Goal: Task Accomplishment & Management: Use online tool/utility

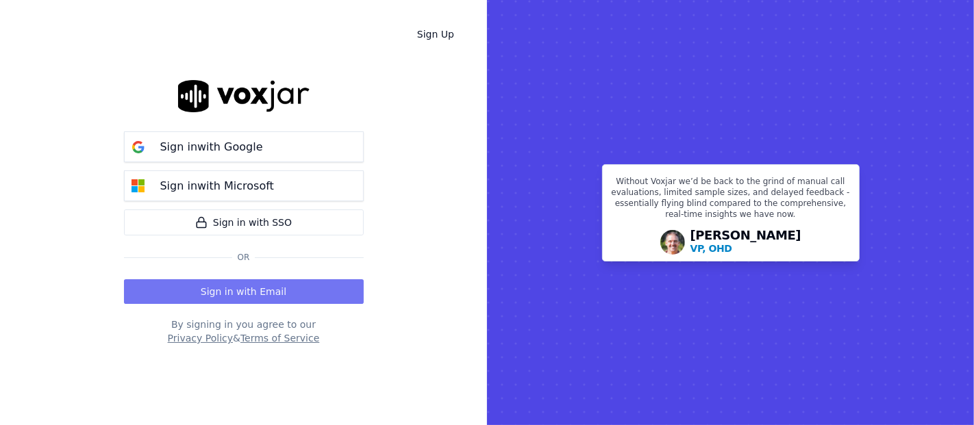
click at [192, 285] on button "Sign in with Email" at bounding box center [244, 291] width 240 height 25
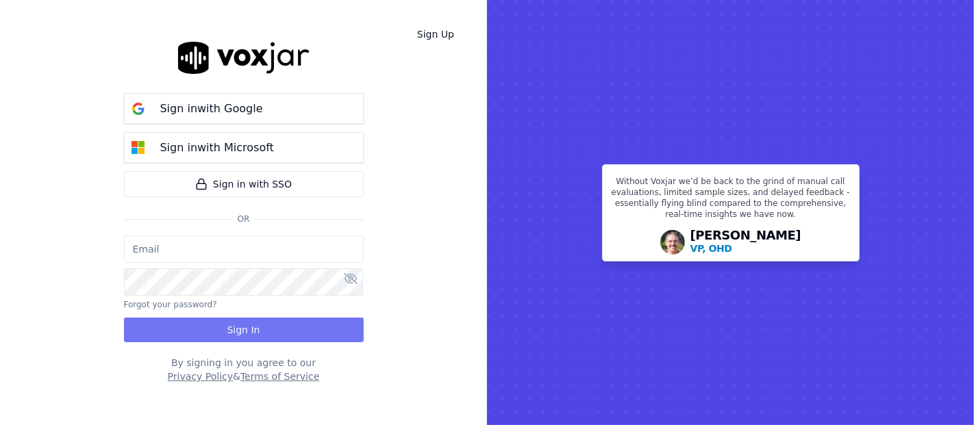
type input "[EMAIL_ADDRESS][DOMAIN_NAME]"
click at [220, 331] on button "Sign In" at bounding box center [244, 330] width 240 height 25
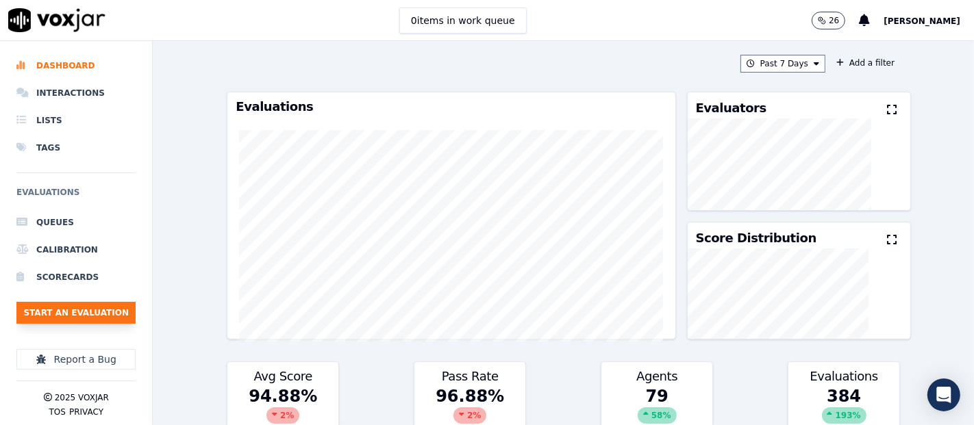
click at [45, 310] on button "Start an Evaluation" at bounding box center [75, 313] width 119 height 22
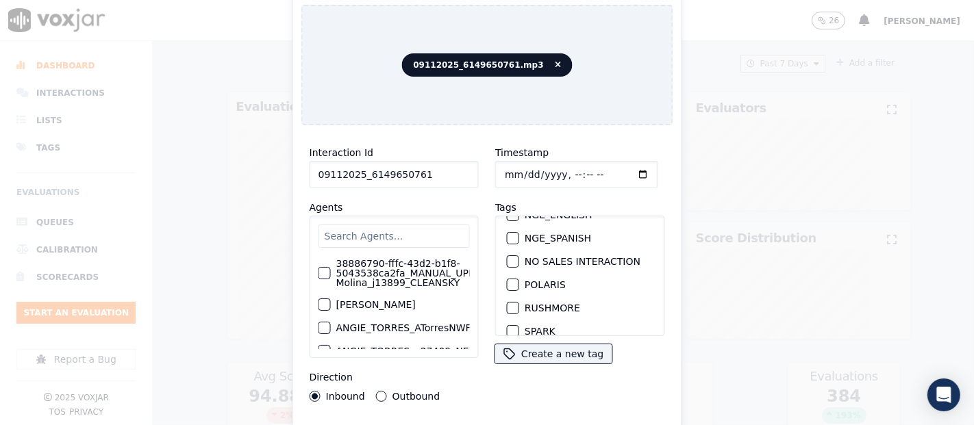
scroll to position [152, 0]
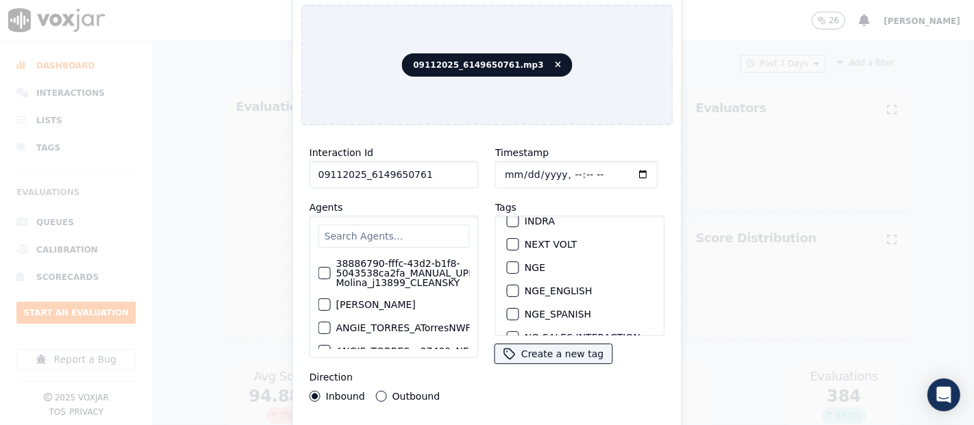
type input "09112025_6149650761"
click at [507, 263] on div "button" at bounding box center [512, 268] width 10 height 10
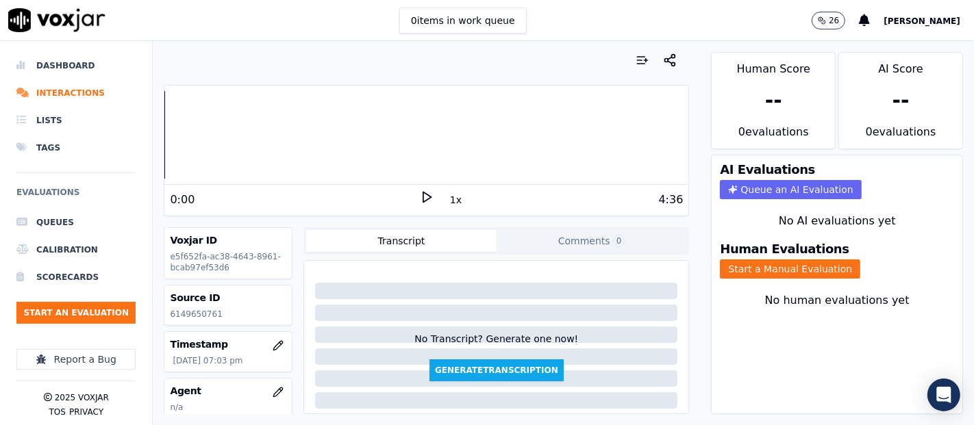
click at [184, 317] on p "6149650761" at bounding box center [228, 314] width 116 height 11
copy div "6149650761"
drag, startPoint x: 733, startPoint y: 258, endPoint x: 726, endPoint y: 258, distance: 7.5
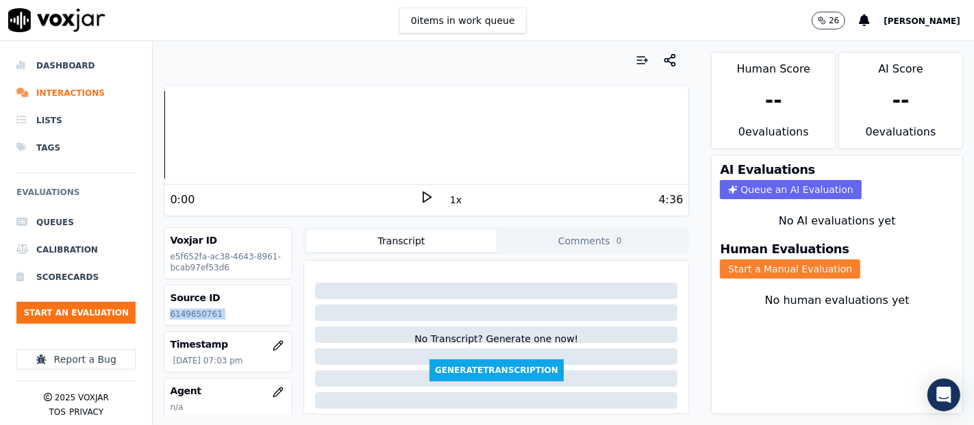
click at [731, 260] on button "Start a Manual Evaluation" at bounding box center [790, 269] width 140 height 19
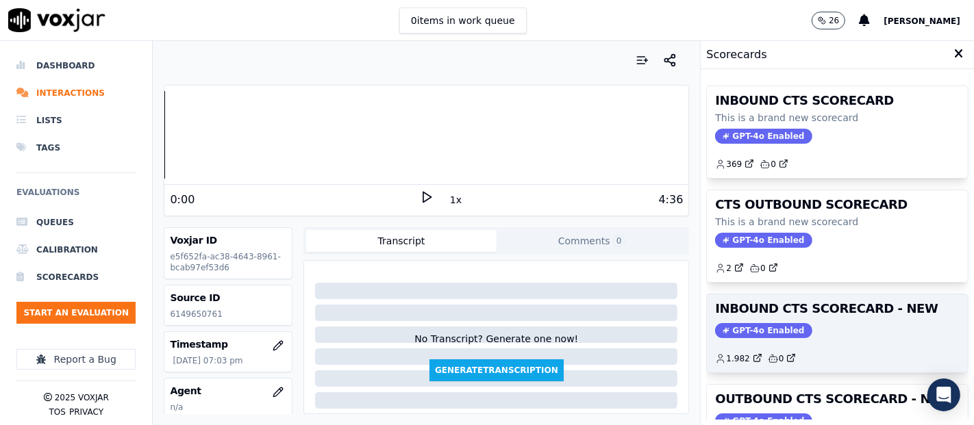
click at [800, 312] on h3 "INBOUND CTS SCORECARD - NEW" at bounding box center [837, 309] width 244 height 12
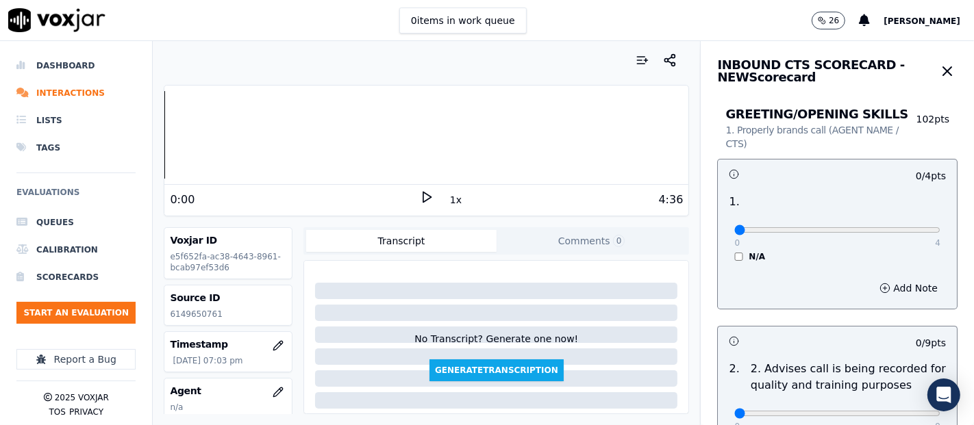
click at [420, 196] on icon at bounding box center [427, 197] width 14 height 14
click at [420, 199] on icon at bounding box center [427, 197] width 14 height 14
click at [423, 200] on polygon at bounding box center [427, 197] width 8 height 10
click at [428, 192] on rect at bounding box center [429, 196] width 2 height 9
click at [420, 190] on icon at bounding box center [427, 197] width 14 height 14
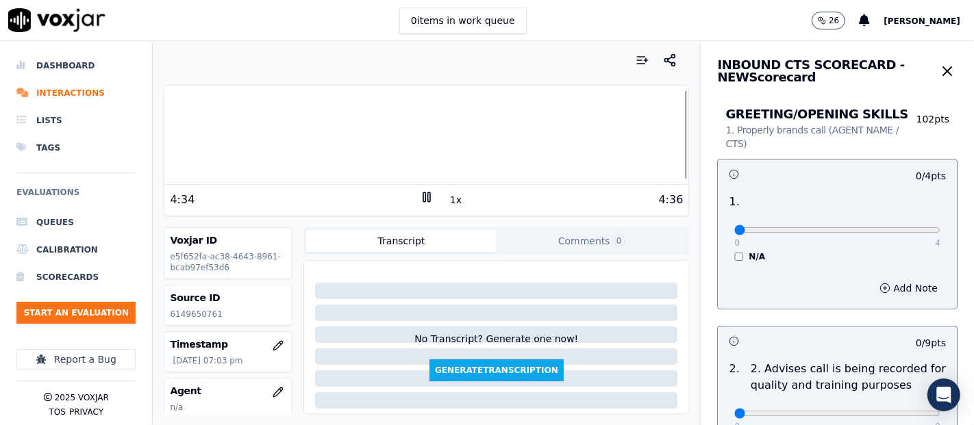
click at [423, 199] on rect at bounding box center [424, 196] width 2 height 9
type input "4"
click at [902, 229] on input "range" at bounding box center [837, 229] width 206 height 5
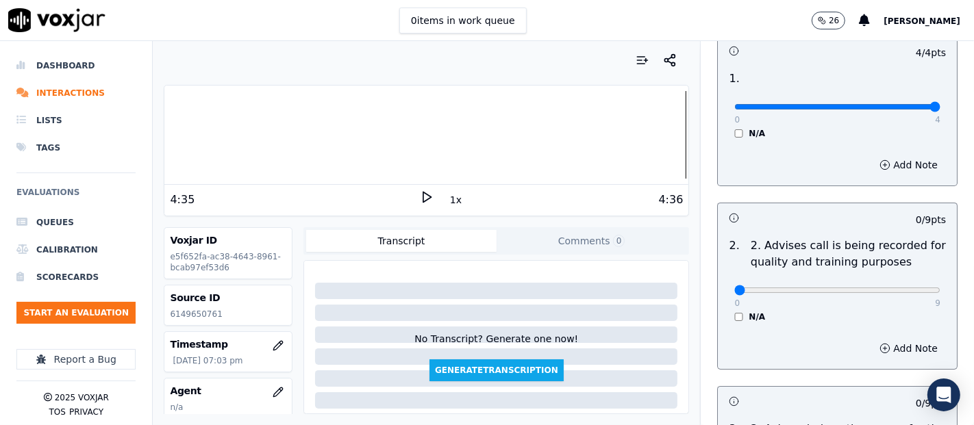
scroll to position [228, 0]
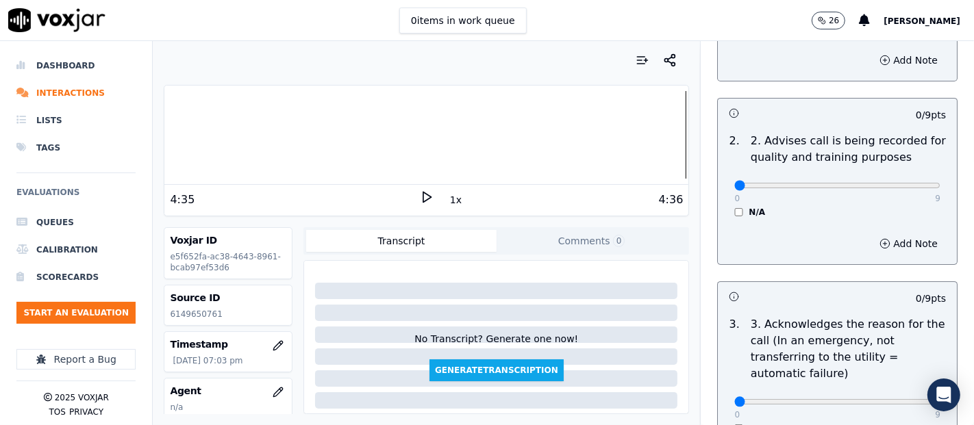
click at [896, 194] on div "0 9 N/A" at bounding box center [837, 192] width 228 height 52
type input "9"
click at [898, 188] on input "range" at bounding box center [837, 185] width 206 height 5
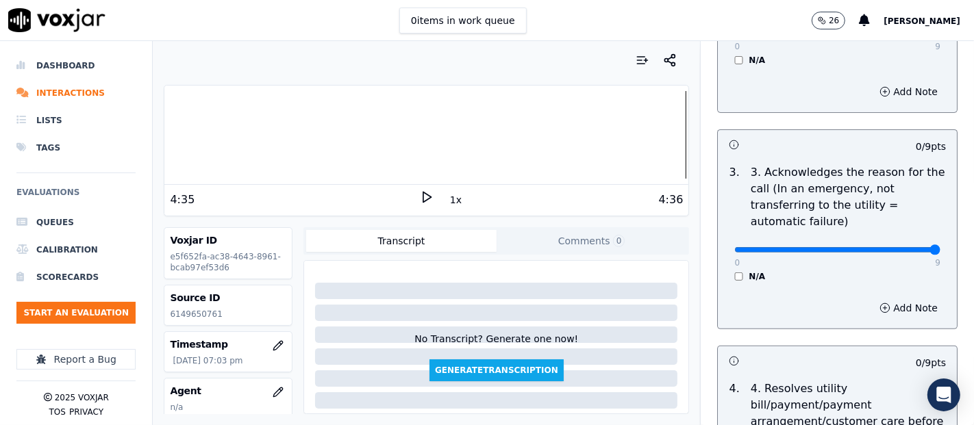
type input "9"
click at [896, 247] on input "range" at bounding box center [837, 249] width 206 height 5
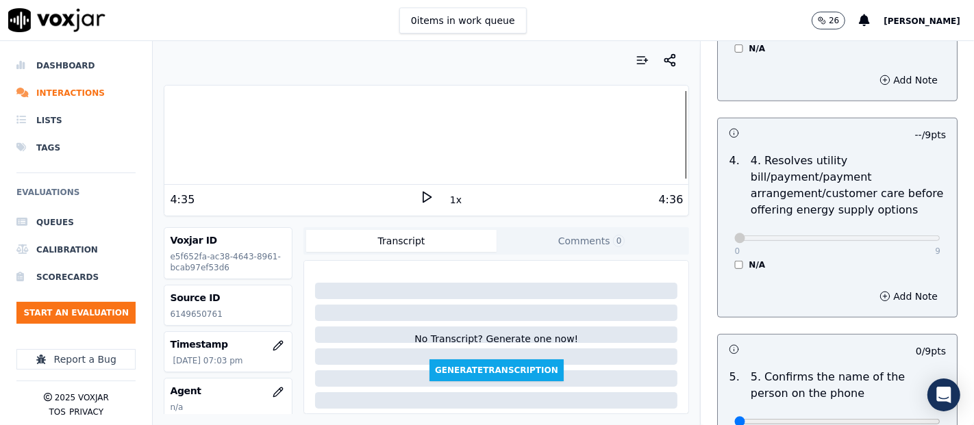
scroll to position [761, 0]
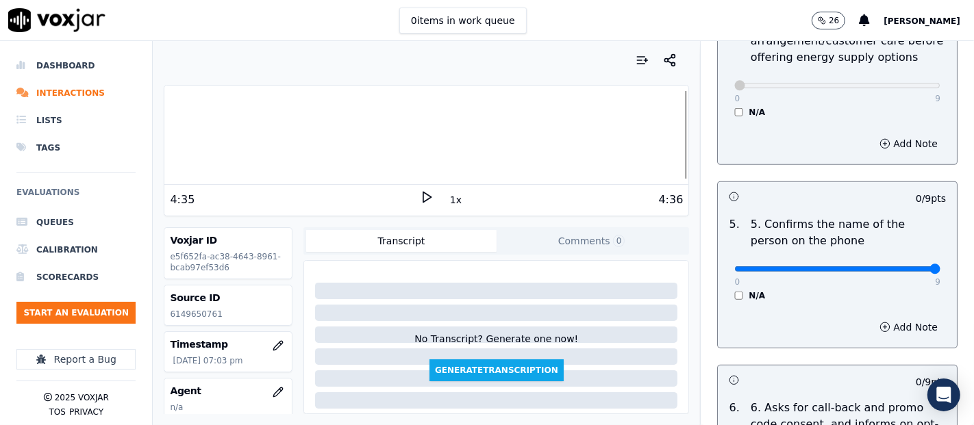
type input "9"
click at [896, 266] on input "range" at bounding box center [837, 268] width 206 height 5
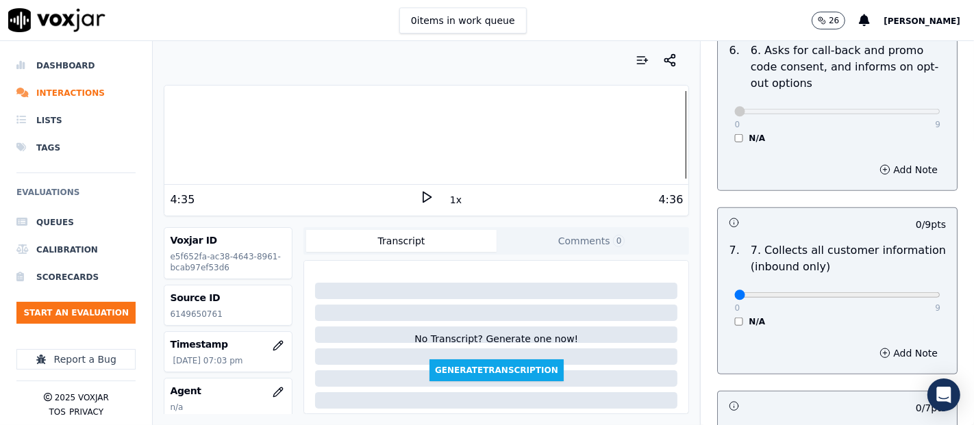
scroll to position [1141, 0]
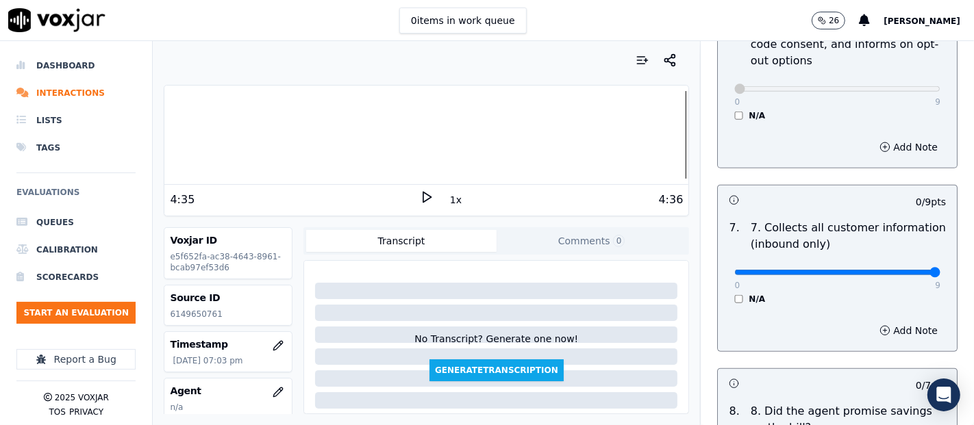
type input "9"
click at [900, 275] on input "range" at bounding box center [837, 272] width 206 height 5
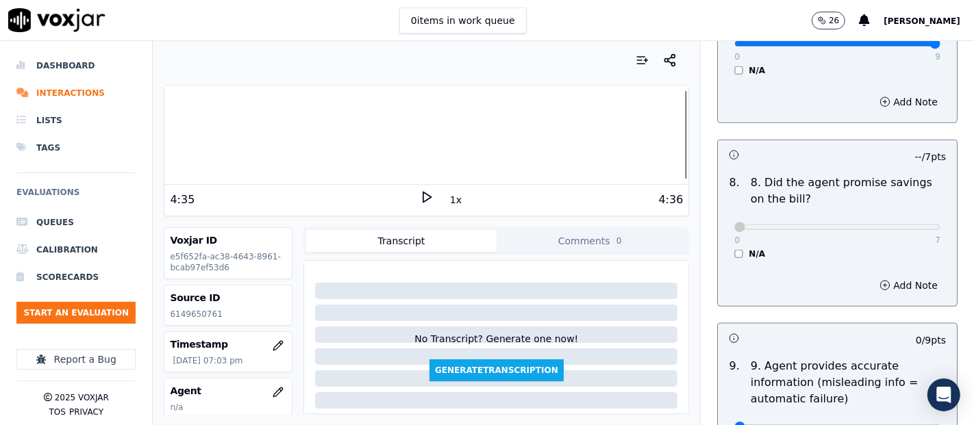
scroll to position [1521, 0]
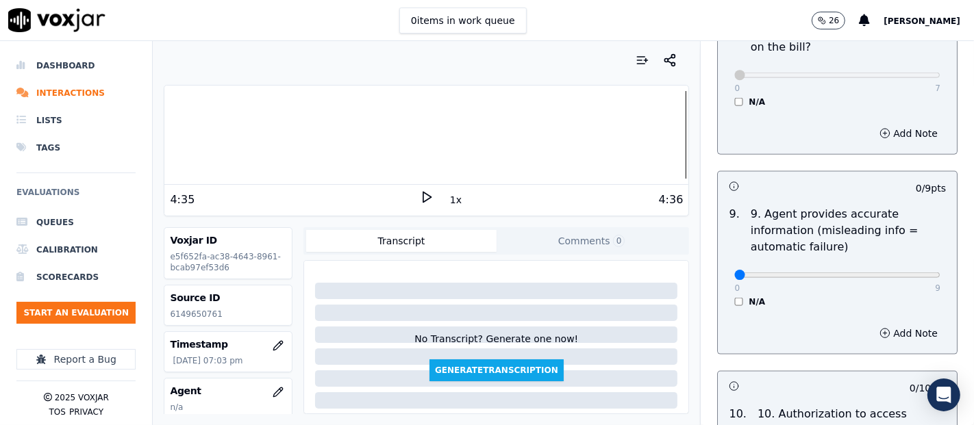
click at [906, 273] on div "0 9 N/A" at bounding box center [837, 281] width 228 height 52
type input "9"
click at [898, 273] on input "range" at bounding box center [837, 275] width 206 height 5
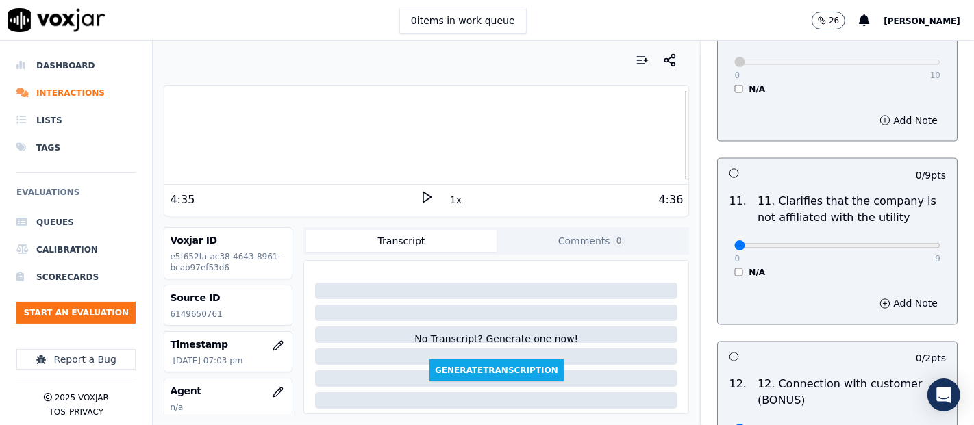
scroll to position [1978, 0]
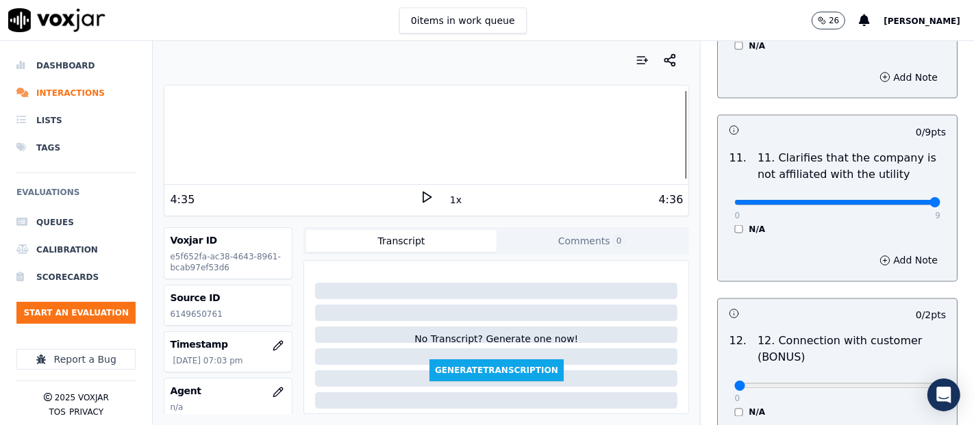
type input "9"
click at [893, 200] on input "range" at bounding box center [837, 202] width 206 height 5
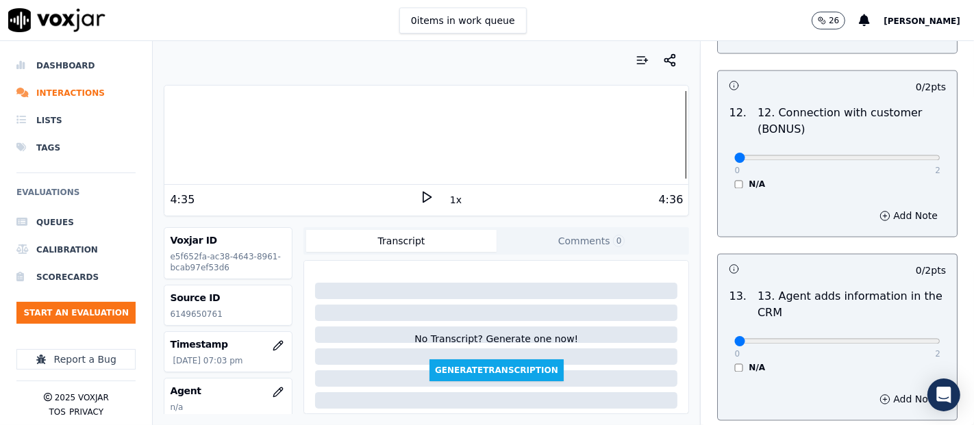
scroll to position [2206, 0]
type input "2"
click at [892, 157] on input "range" at bounding box center [837, 157] width 206 height 5
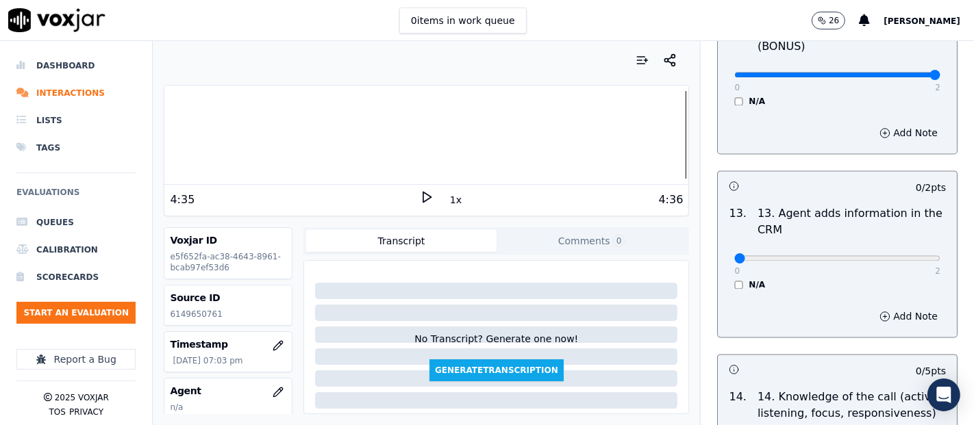
scroll to position [2358, 0]
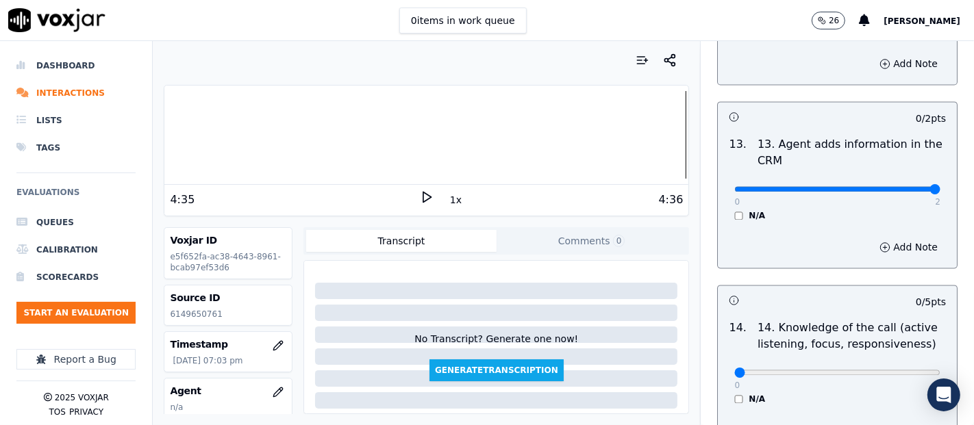
type input "2"
click at [897, 188] on input "range" at bounding box center [837, 188] width 206 height 5
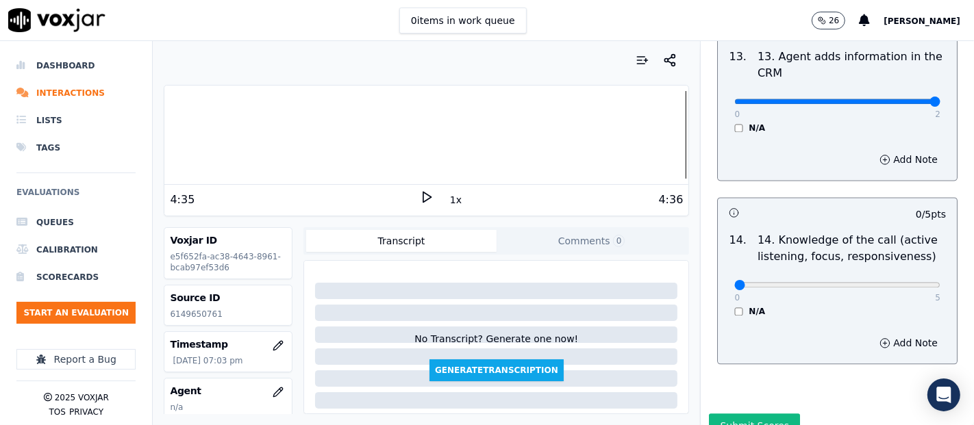
scroll to position [2495, 0]
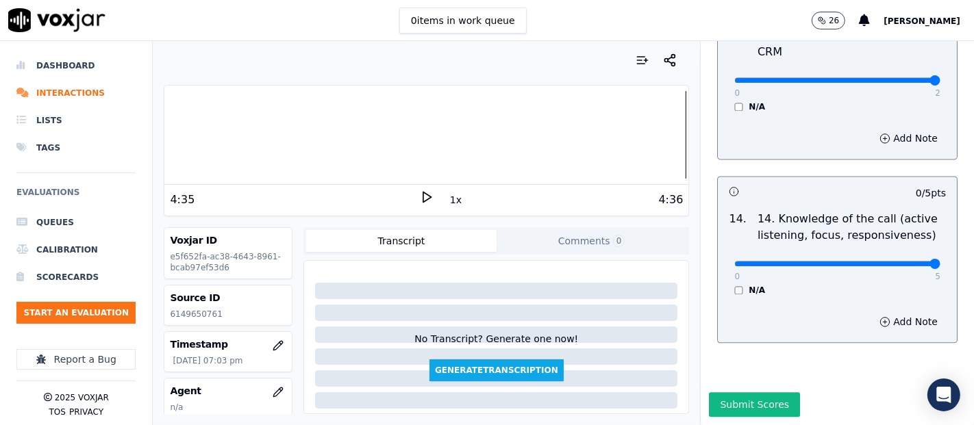
type input "5"
click at [902, 261] on input "range" at bounding box center [837, 263] width 206 height 5
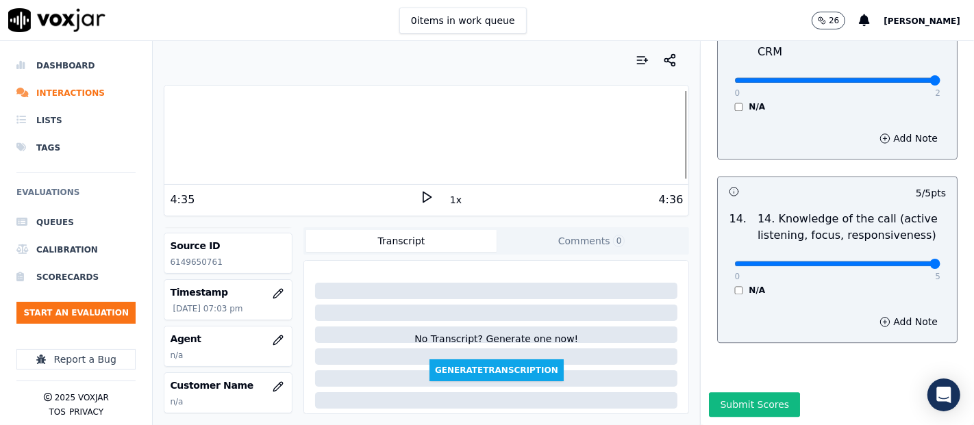
scroll to position [152, 0]
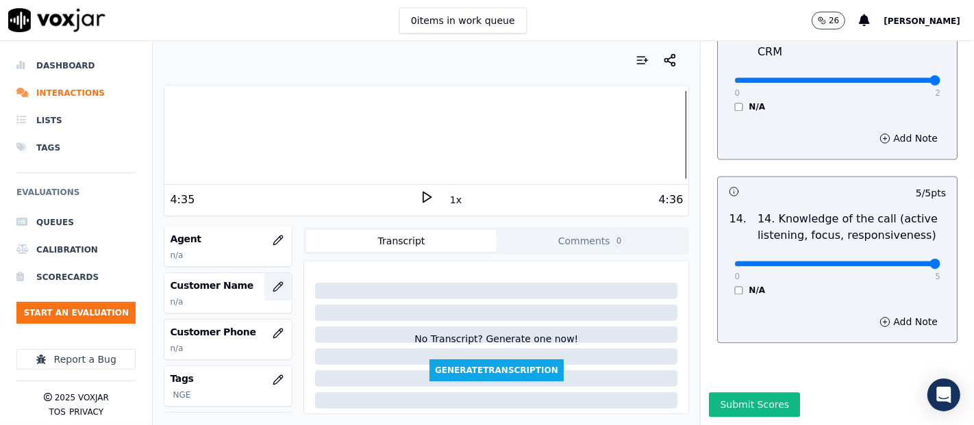
click at [264, 286] on button "button" at bounding box center [277, 286] width 27 height 27
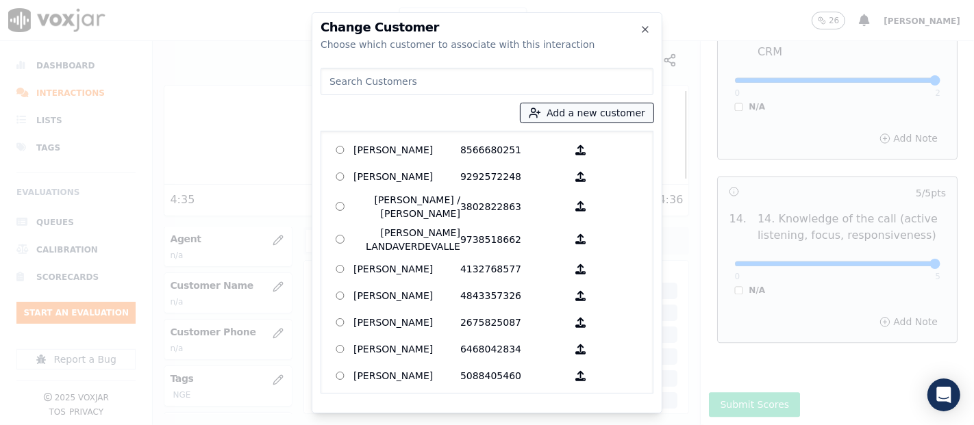
click at [570, 114] on button "Add a new customer" at bounding box center [586, 112] width 133 height 19
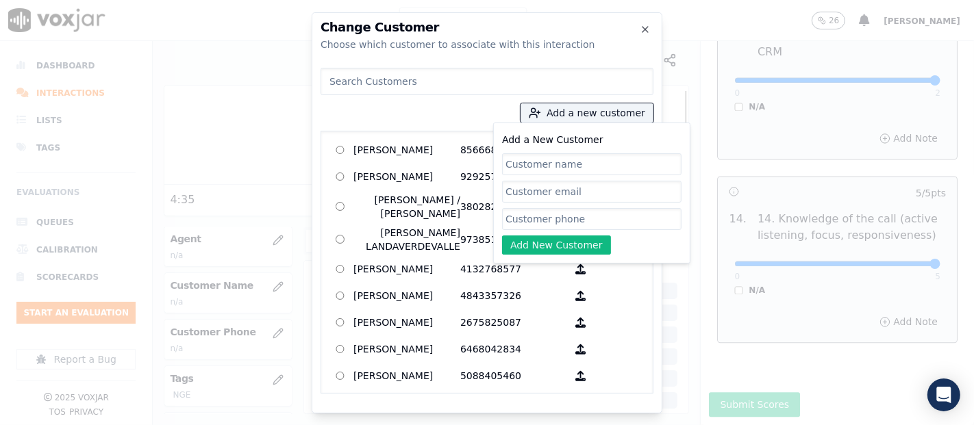
paste input "[PERSON_NAME]"
type input "[PERSON_NAME]"
click at [553, 222] on input "Add a New Customer" at bounding box center [591, 219] width 179 height 22
paste input "6149650761"
type input "6149650761"
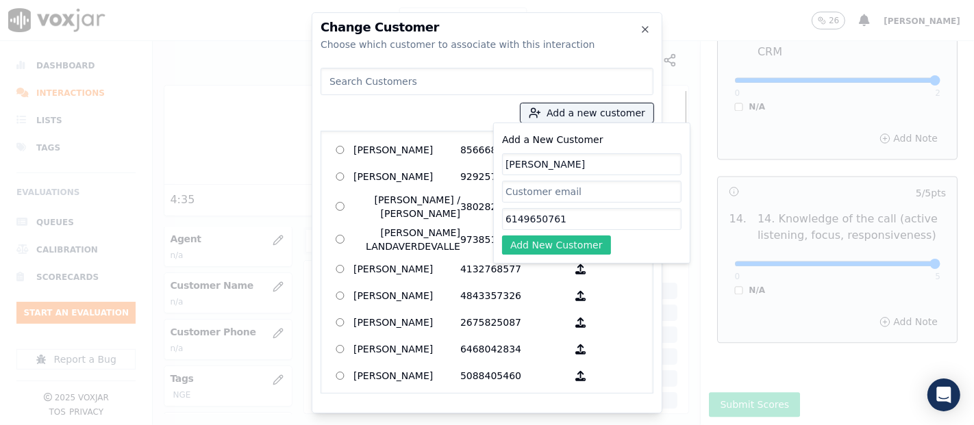
click at [566, 240] on button "Add New Customer" at bounding box center [556, 245] width 109 height 19
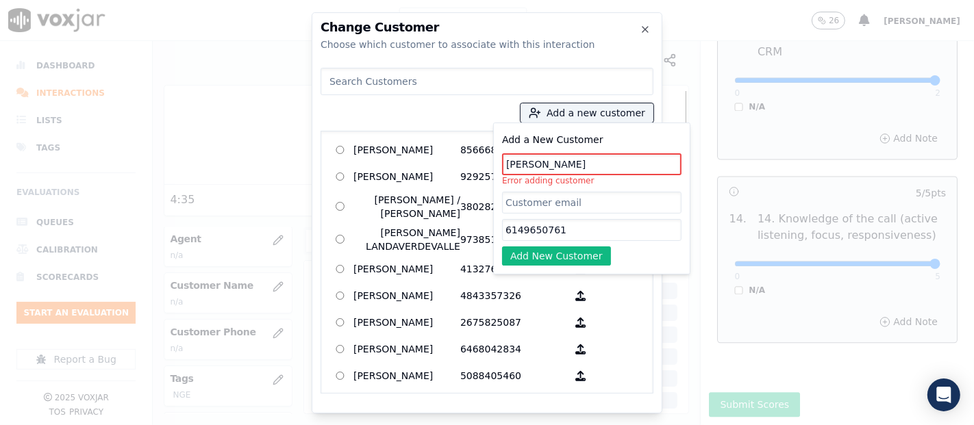
drag, startPoint x: 577, startPoint y: 164, endPoint x: 242, endPoint y: 145, distance: 335.4
click at [247, 425] on div "Change Customer Choose which customer to associate with this interaction Add a …" at bounding box center [487, 425] width 974 height 0
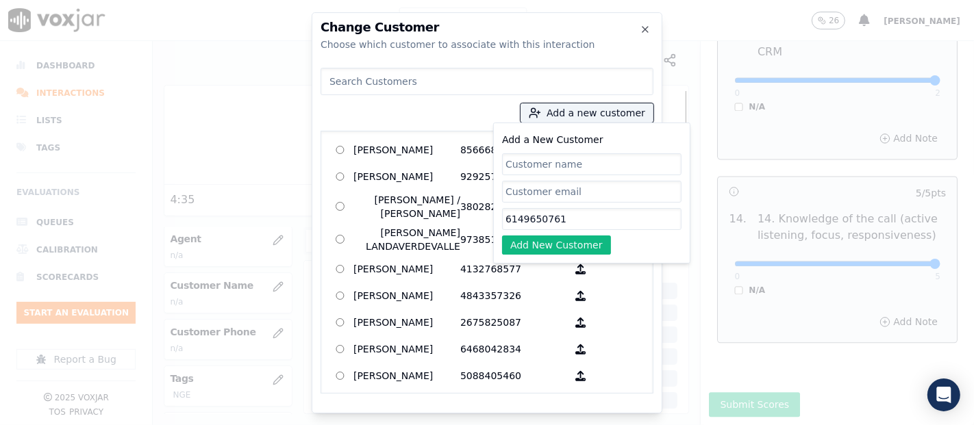
drag, startPoint x: 567, startPoint y: 220, endPoint x: 244, endPoint y: 190, distance: 323.9
click at [211, 425] on div "Change Customer Choose which customer to associate with this interaction Add a …" at bounding box center [487, 425] width 974 height 0
click at [353, 94] on div "Add a new customer Add a New Customer Add New Customer AGUEDA SANTANA 856668025…" at bounding box center [486, 227] width 333 height 331
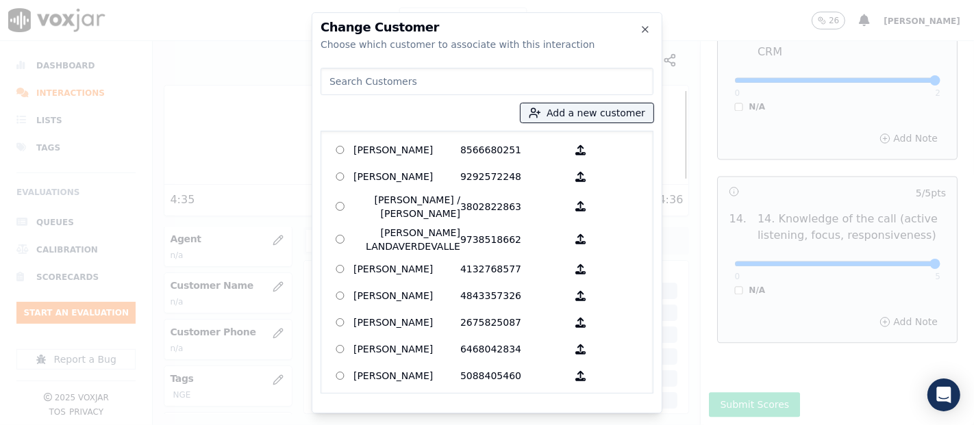
click at [353, 94] on input at bounding box center [486, 81] width 333 height 27
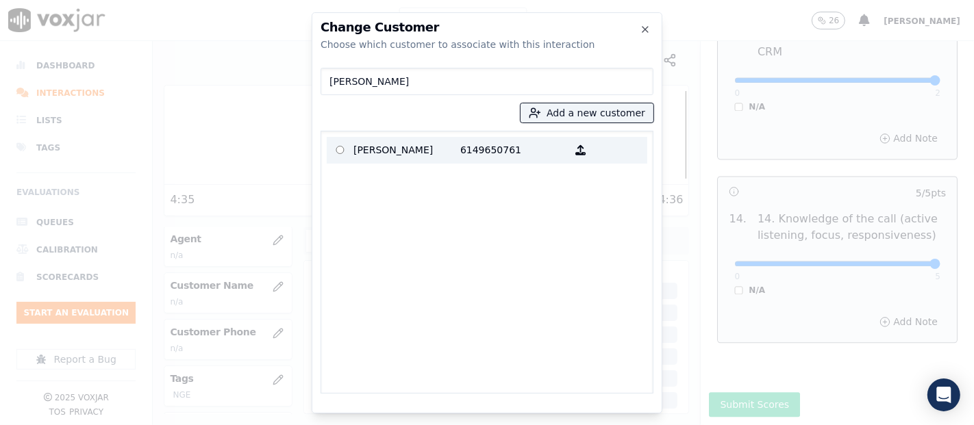
type input "sergio mat"
click at [415, 162] on label "Sergio Matute 6149650761" at bounding box center [487, 150] width 320 height 27
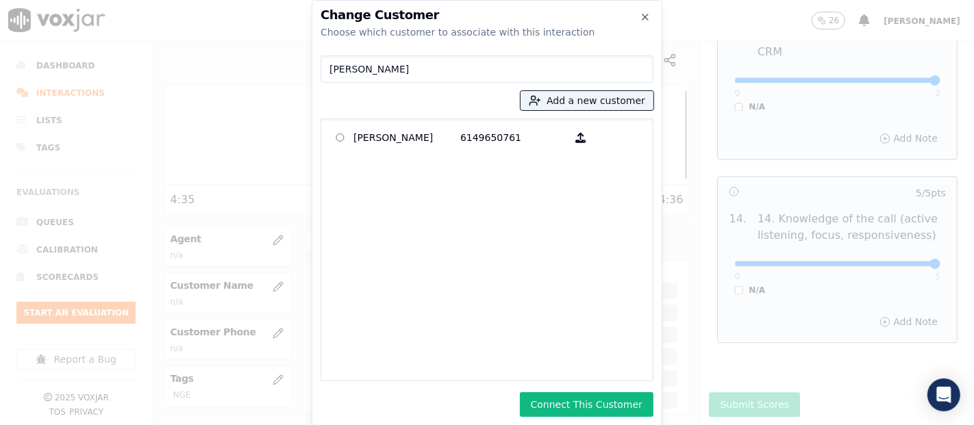
click at [604, 396] on button "Connect This Customer" at bounding box center [587, 404] width 134 height 25
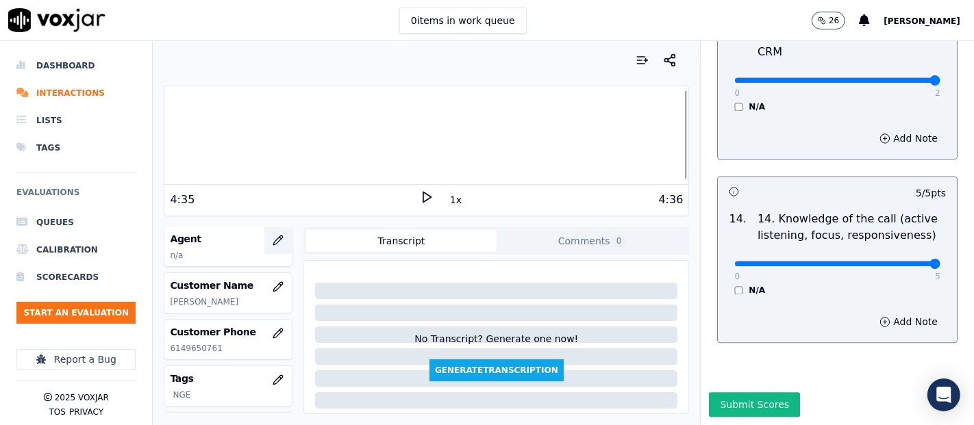
click at [273, 239] on icon "button" at bounding box center [278, 240] width 11 height 11
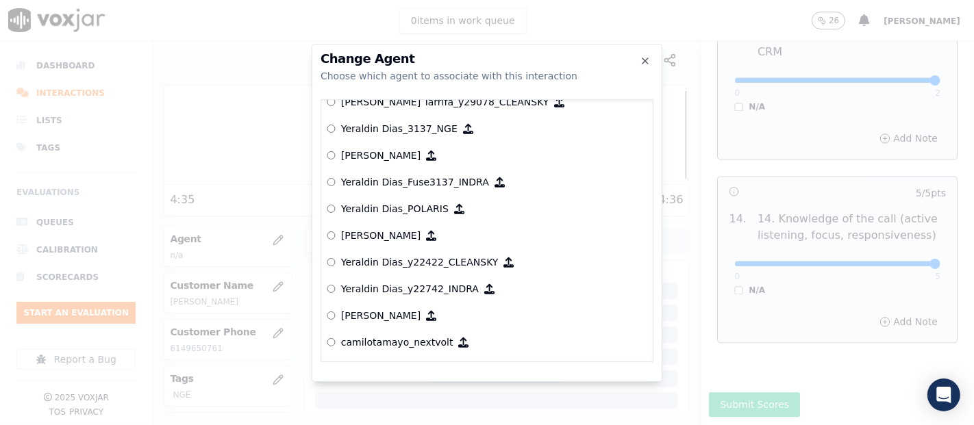
scroll to position [7420, 0]
click at [417, 142] on label "Yeraldin Dias_ECOPLUS" at bounding box center [487, 155] width 320 height 27
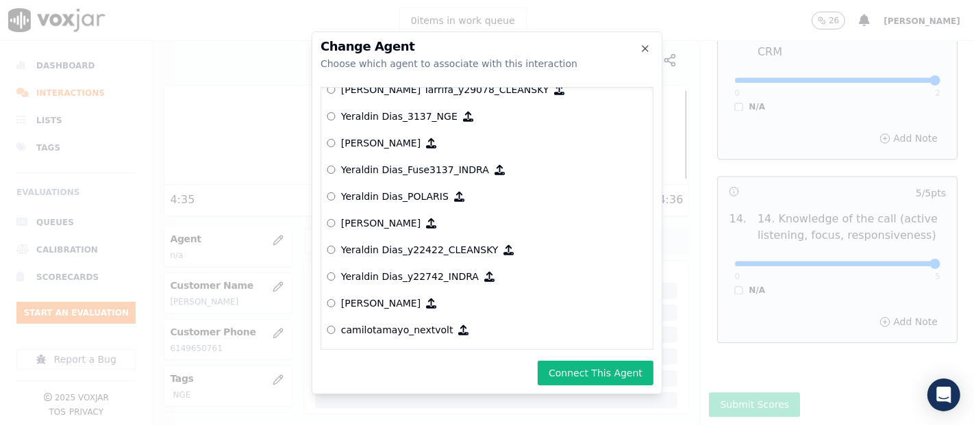
click at [410, 112] on p "Yeraldin Dias_3137_NGE" at bounding box center [399, 117] width 116 height 14
click at [567, 367] on button "Connect This Agent" at bounding box center [596, 373] width 116 height 25
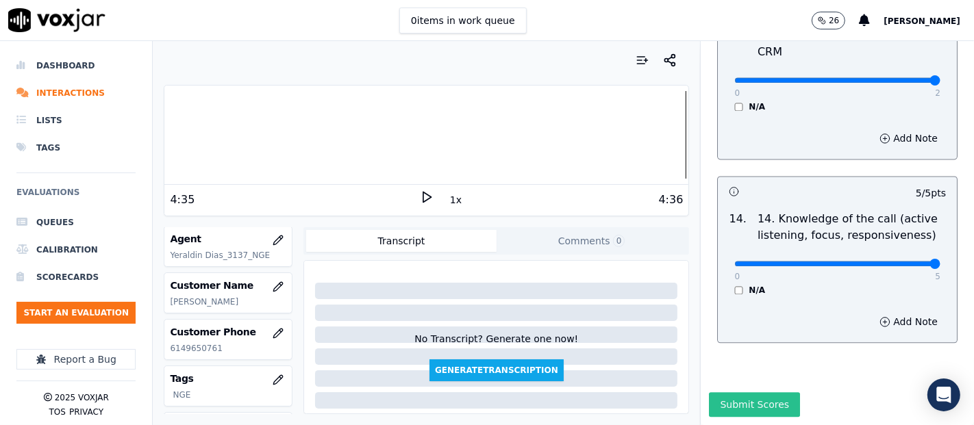
click at [709, 392] on button "Submit Scores" at bounding box center [754, 404] width 91 height 25
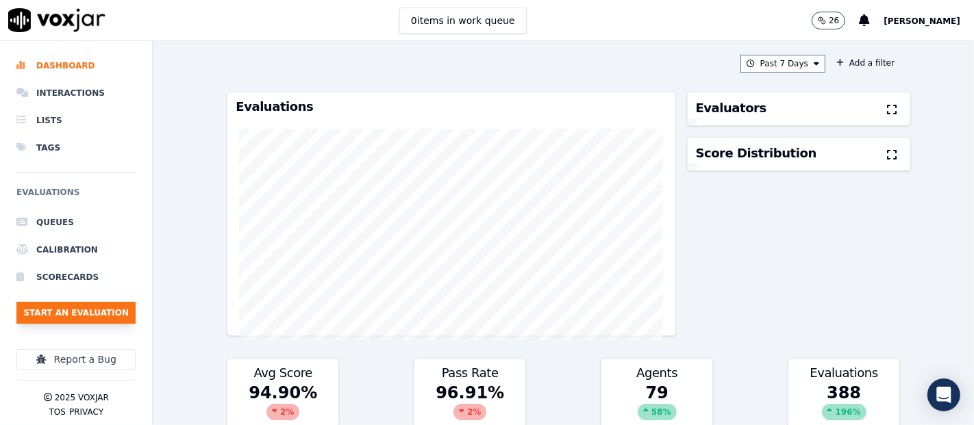
click at [90, 314] on button "Start an Evaluation" at bounding box center [75, 313] width 119 height 22
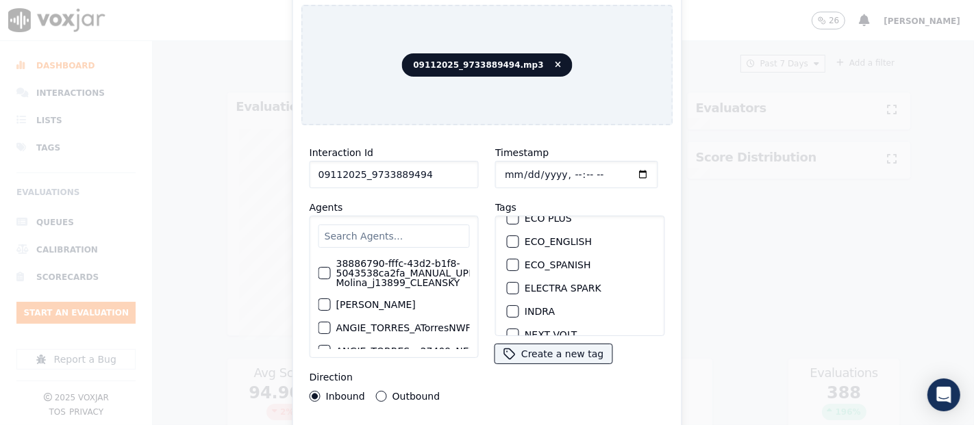
scroll to position [152, 0]
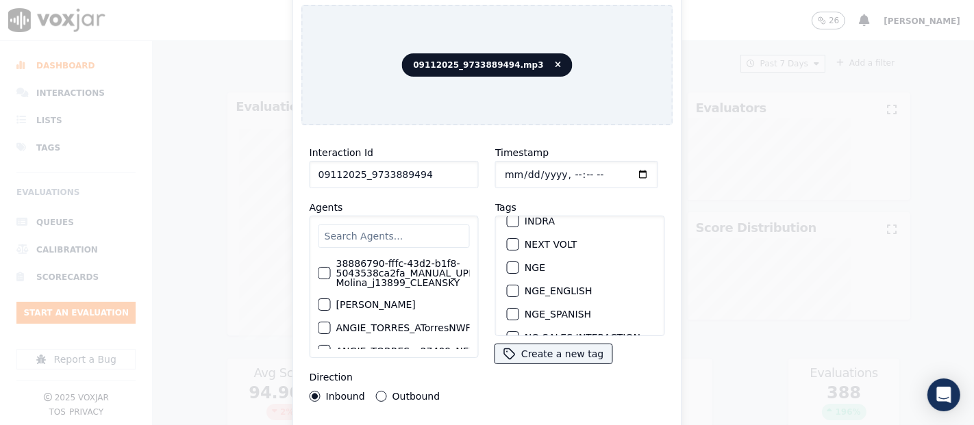
type input "09112025_9733889494"
click at [510, 263] on div "button" at bounding box center [512, 268] width 10 height 10
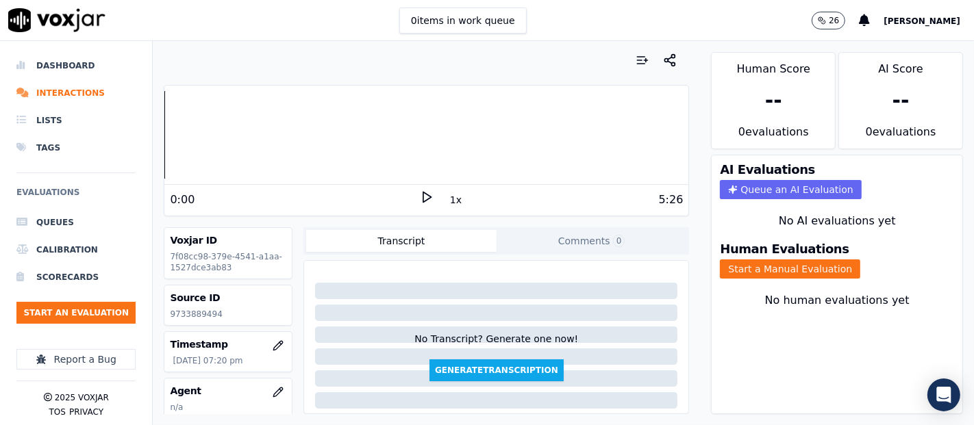
click at [194, 310] on p "9733889494" at bounding box center [228, 314] width 116 height 11
click at [197, 310] on p "9733889494" at bounding box center [228, 314] width 116 height 11
copy p "9733889494"
click at [720, 260] on button "Start a Manual Evaluation" at bounding box center [790, 269] width 140 height 19
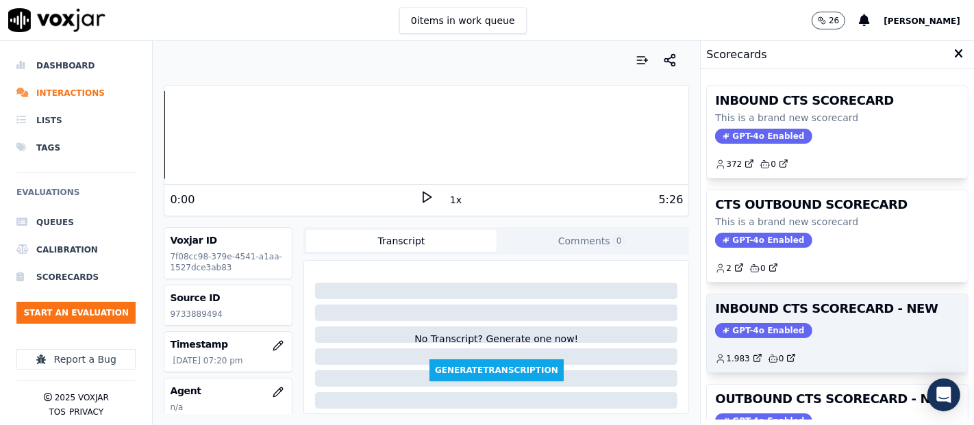
click at [779, 312] on h3 "INBOUND CTS SCORECARD - NEW" at bounding box center [837, 309] width 244 height 12
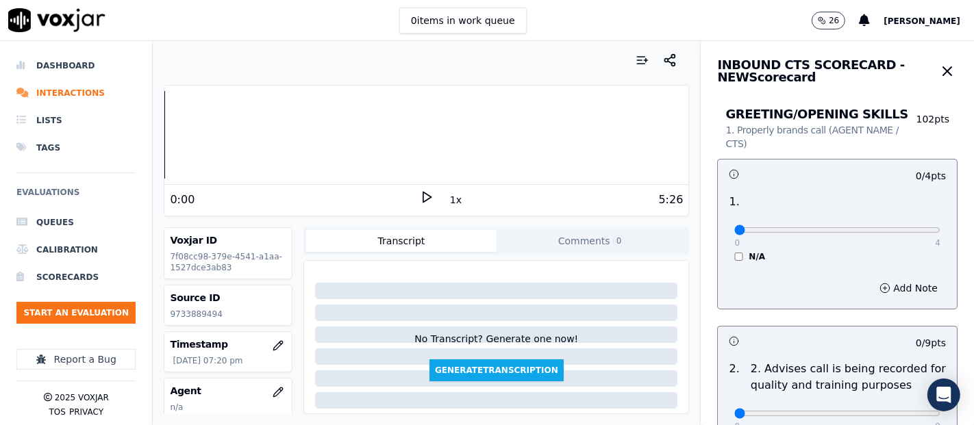
click at [420, 201] on icon at bounding box center [427, 197] width 14 height 14
click at [238, 129] on div at bounding box center [426, 135] width 524 height 88
click at [233, 131] on div at bounding box center [426, 135] width 524 height 88
click at [420, 190] on icon at bounding box center [427, 197] width 14 height 14
click at [420, 196] on icon at bounding box center [427, 197] width 14 height 14
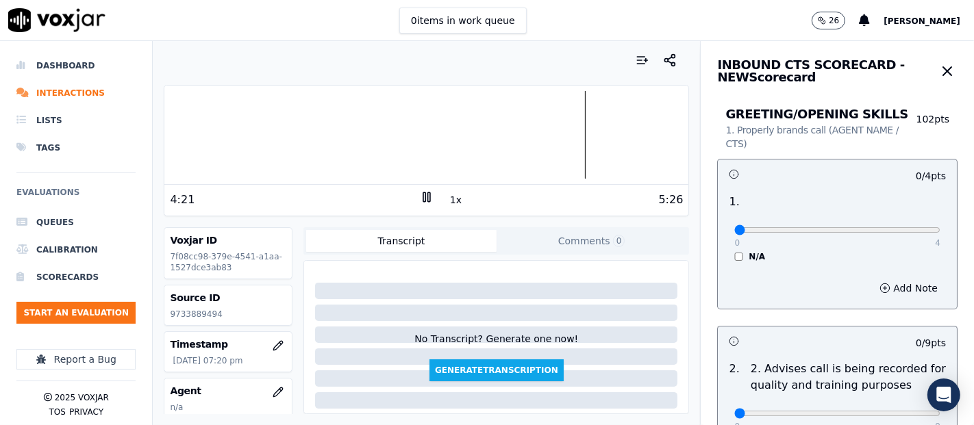
click at [420, 196] on icon at bounding box center [427, 197] width 14 height 14
click at [273, 242] on div "Voxjar ID 7f08cc98-379e-4541-a1aa-1527dce3ab83" at bounding box center [227, 253] width 127 height 51
click at [416, 209] on div "4:22 1x 5:26" at bounding box center [426, 199] width 524 height 29
click at [422, 197] on icon at bounding box center [427, 197] width 14 height 14
drag, startPoint x: 694, startPoint y: 372, endPoint x: 731, endPoint y: 371, distance: 37.7
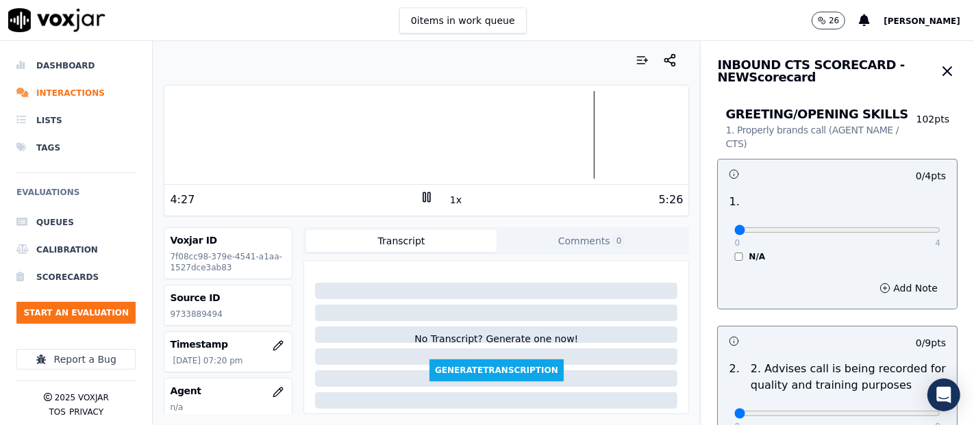
drag, startPoint x: 731, startPoint y: 371, endPoint x: 832, endPoint y: 271, distance: 141.9
click at [822, 279] on div "Add Note" at bounding box center [837, 288] width 239 height 41
type input "4"
click at [898, 227] on input "range" at bounding box center [837, 229] width 206 height 5
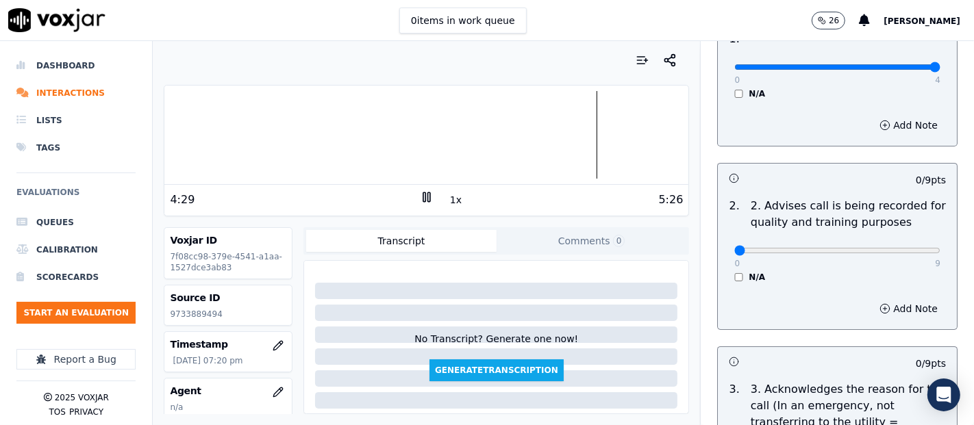
scroll to position [228, 0]
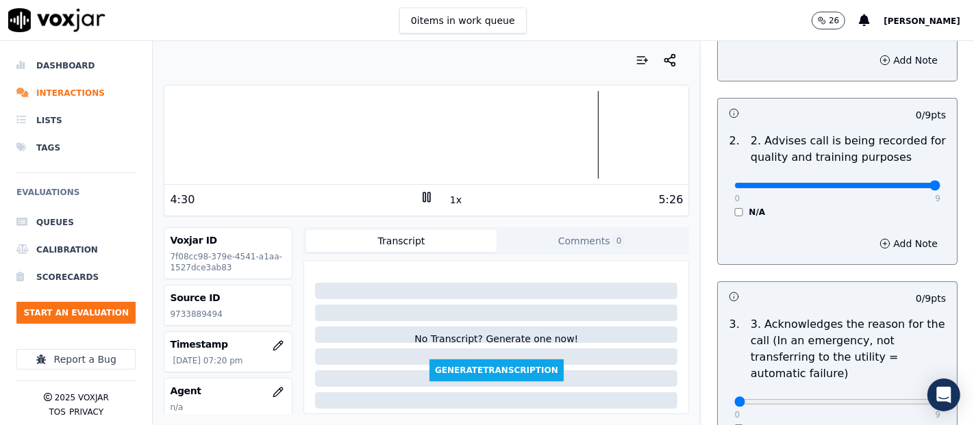
drag, startPoint x: 890, startPoint y: 189, endPoint x: 900, endPoint y: 187, distance: 10.5
type input "9"
click at [898, 188] on input "range" at bounding box center [837, 185] width 206 height 5
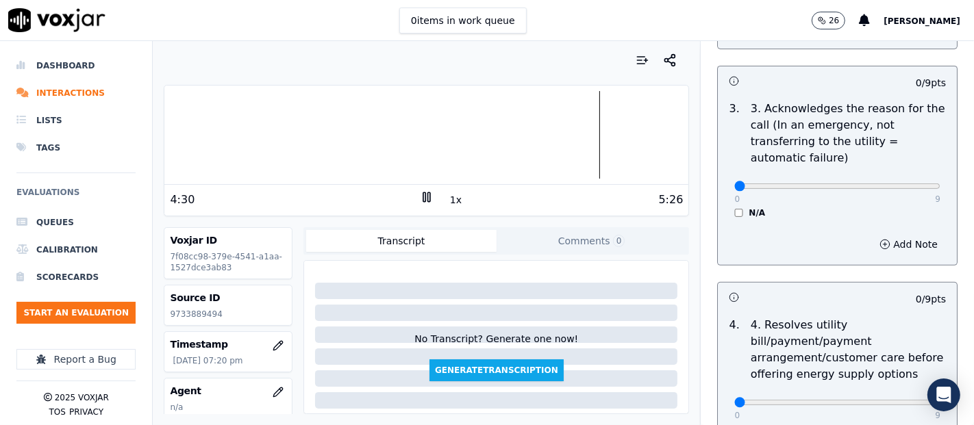
scroll to position [456, 0]
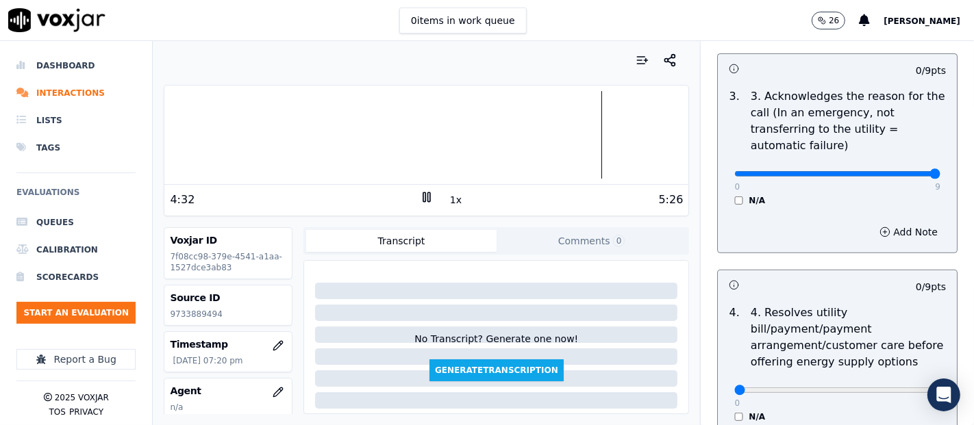
type input "9"
click at [904, 173] on input "range" at bounding box center [837, 173] width 206 height 5
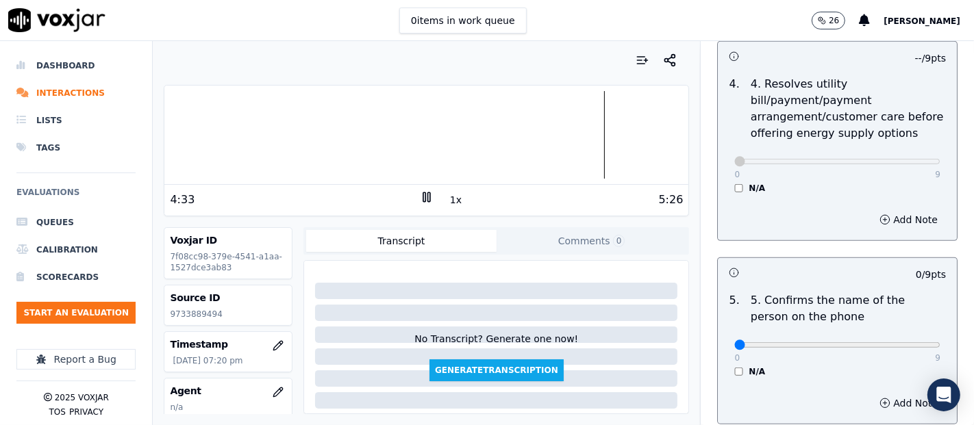
scroll to position [837, 0]
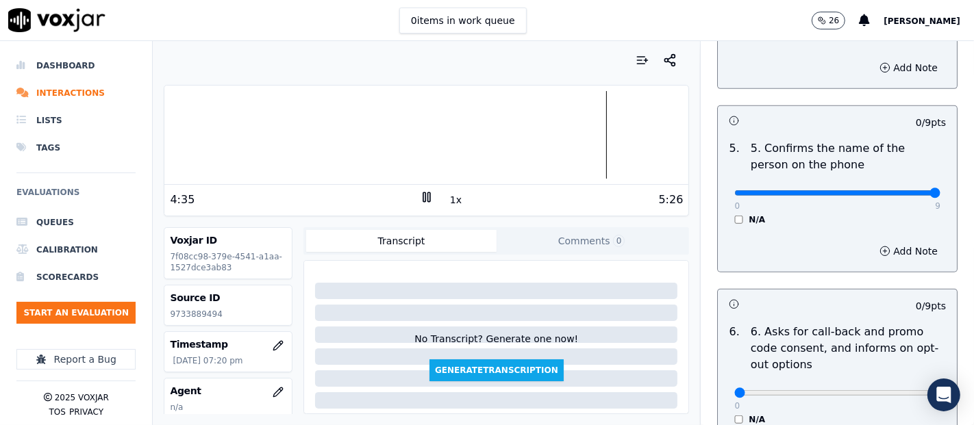
type input "9"
click at [905, 190] on input "range" at bounding box center [837, 192] width 206 height 5
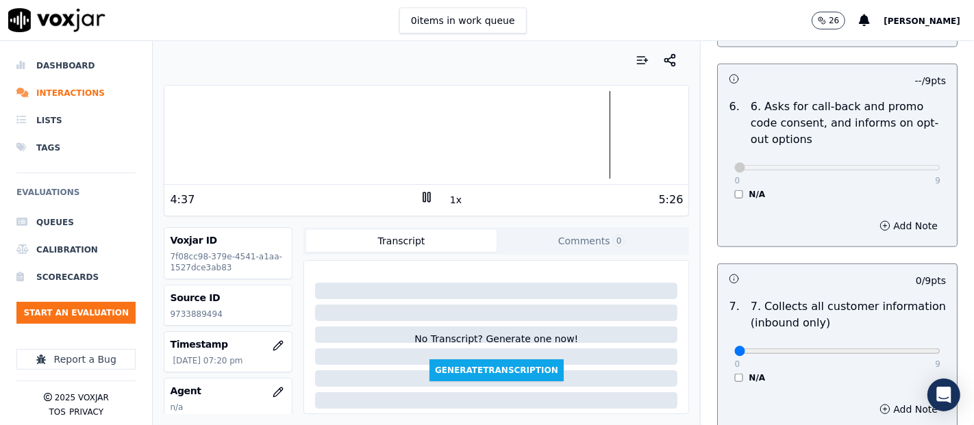
scroll to position [1141, 0]
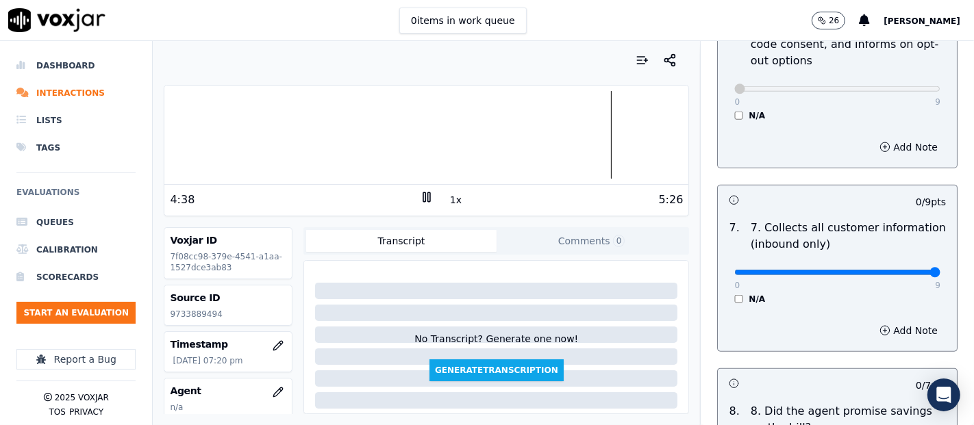
type input "9"
click at [898, 270] on input "range" at bounding box center [837, 272] width 206 height 5
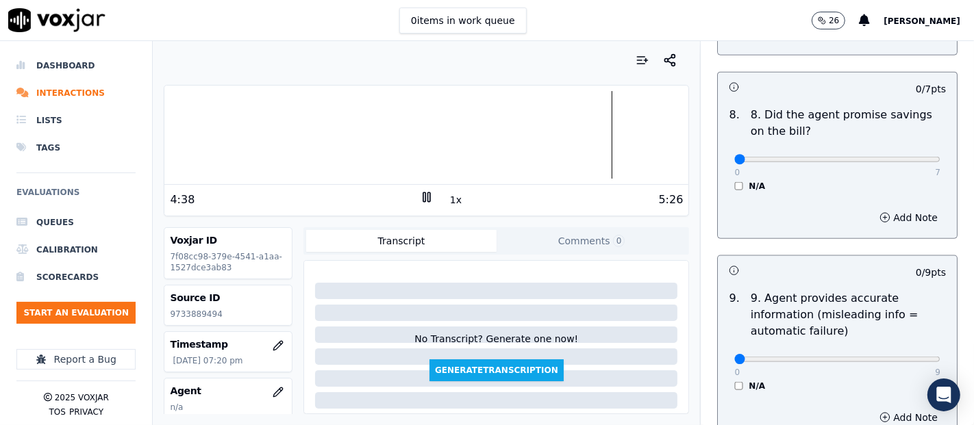
scroll to position [1445, 0]
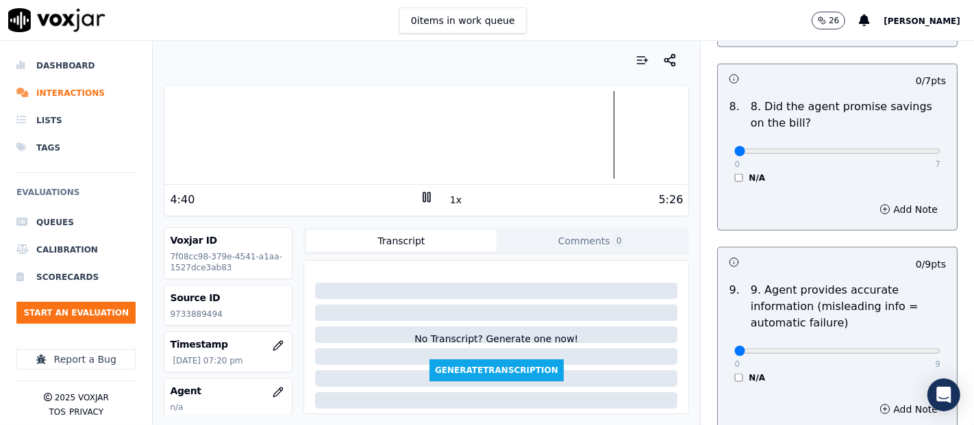
click at [734, 175] on div "N/A" at bounding box center [837, 178] width 206 height 11
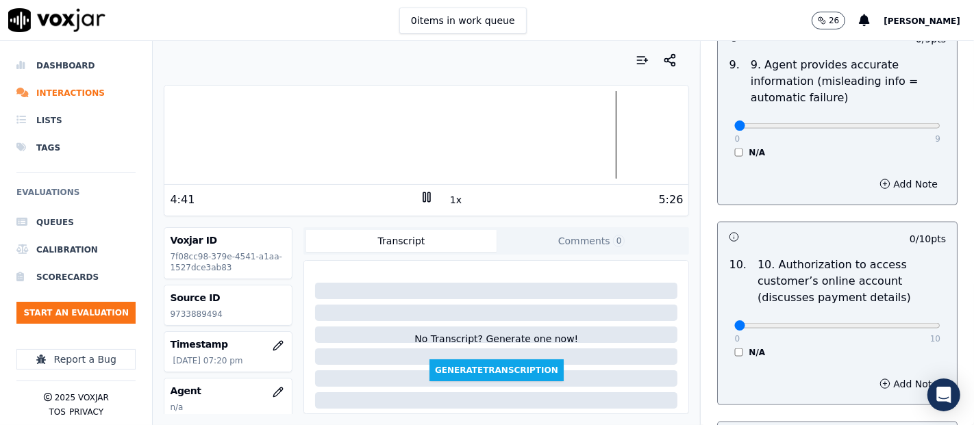
scroll to position [1673, 0]
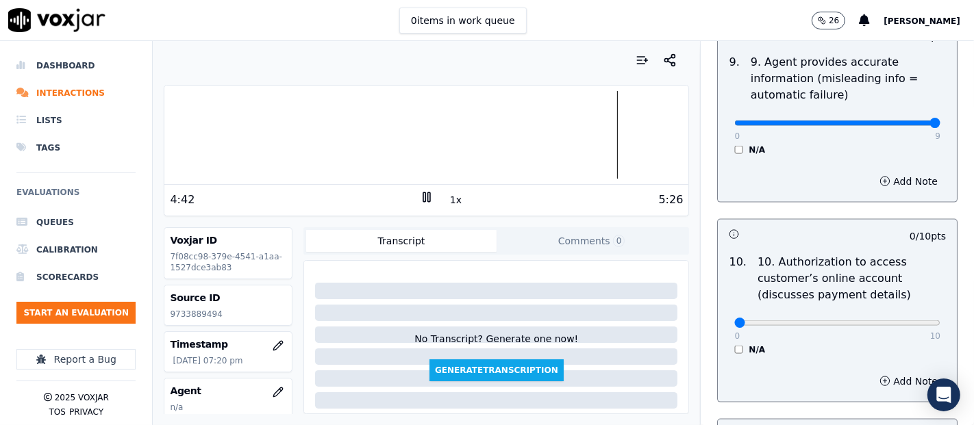
type input "9"
click at [902, 121] on input "range" at bounding box center [837, 123] width 206 height 5
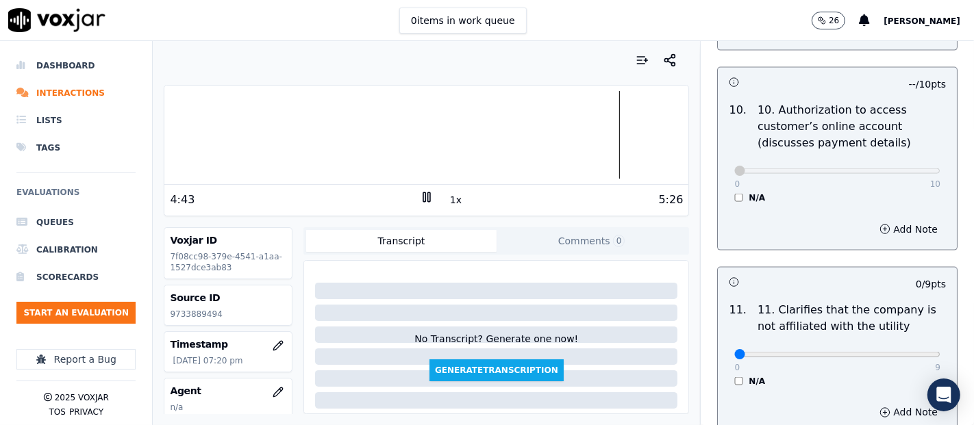
scroll to position [2054, 0]
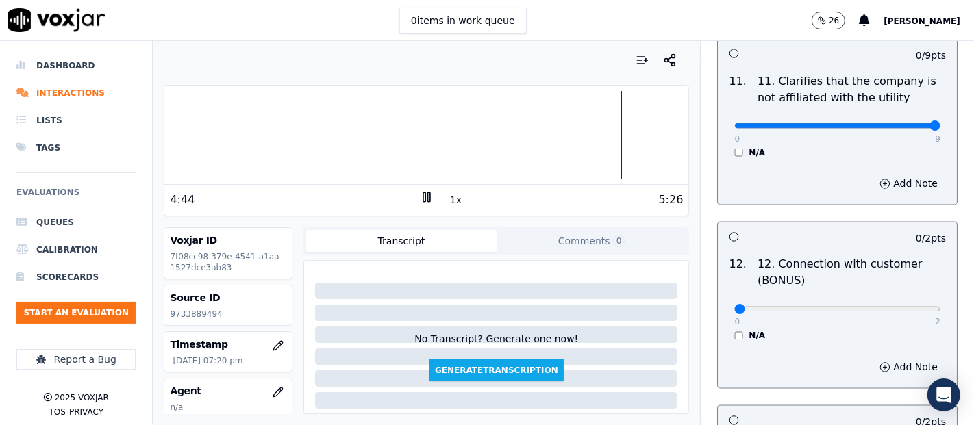
type input "9"
click at [900, 126] on input "range" at bounding box center [837, 125] width 206 height 5
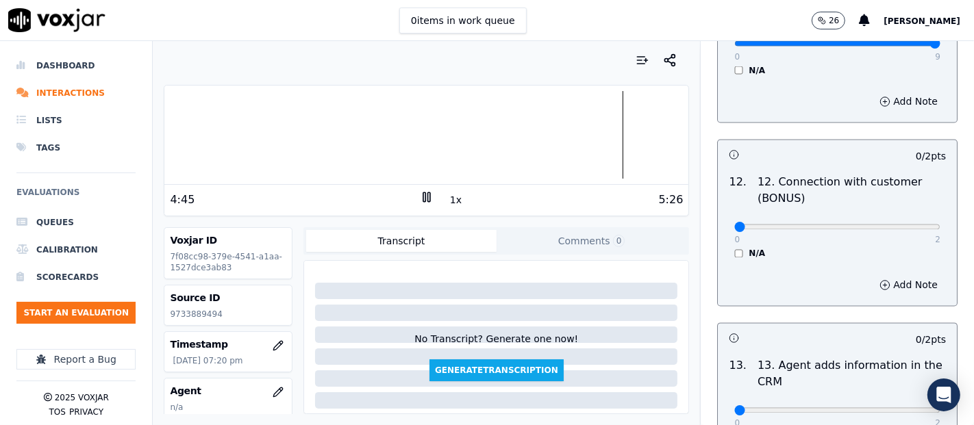
scroll to position [2206, 0]
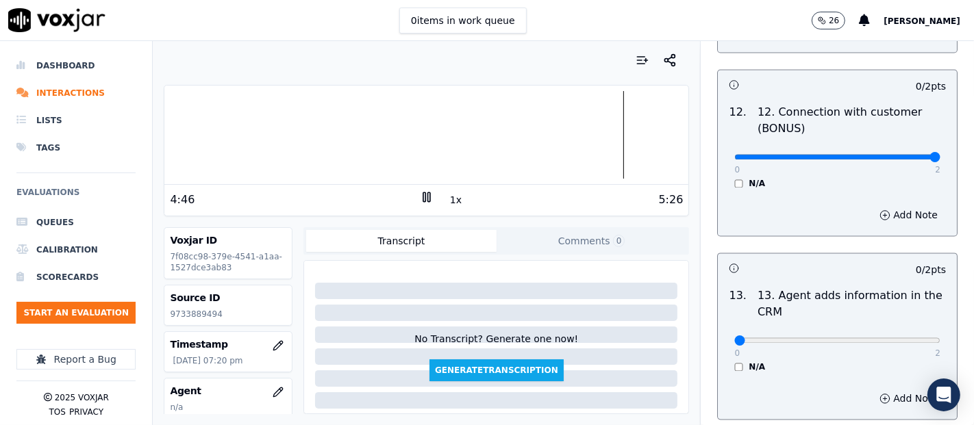
type input "2"
click at [899, 155] on input "range" at bounding box center [837, 157] width 206 height 5
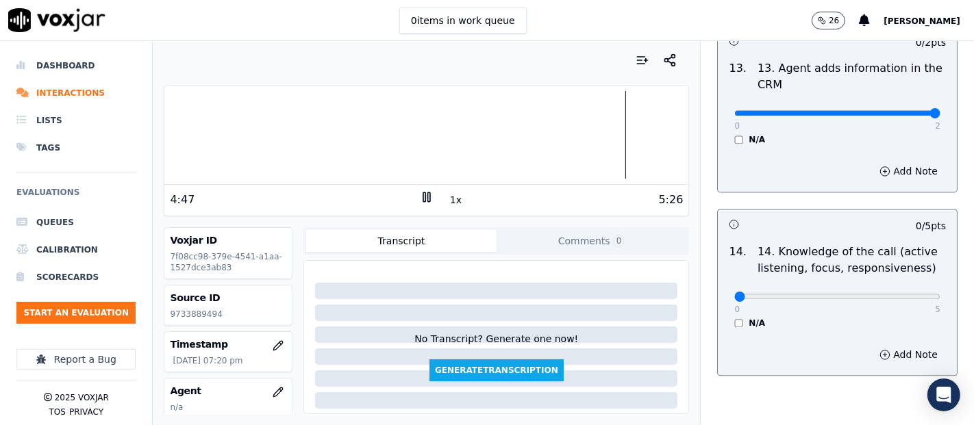
type input "2"
click at [905, 110] on input "range" at bounding box center [837, 112] width 206 height 5
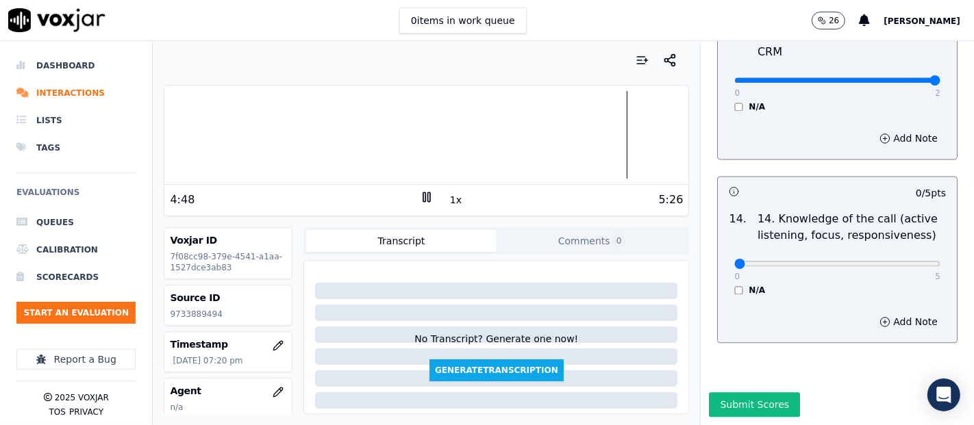
scroll to position [2495, 0]
type input "5"
click at [904, 261] on input "range" at bounding box center [837, 263] width 206 height 5
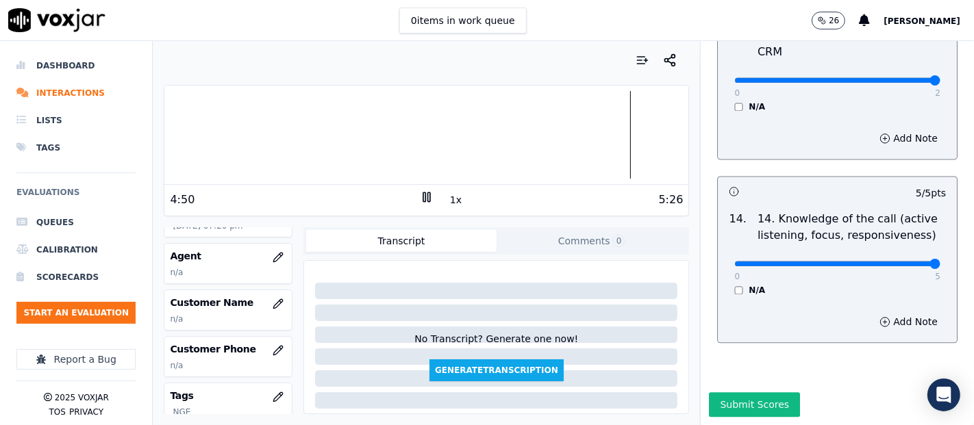
scroll to position [152, 0]
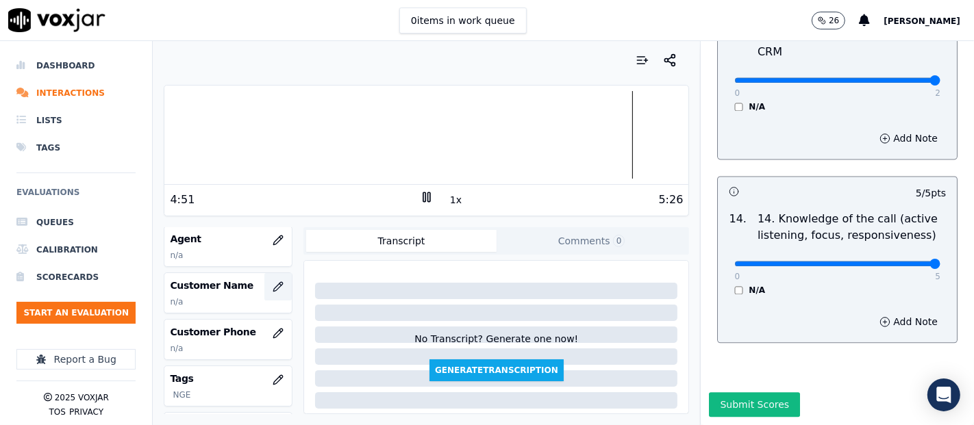
click at [273, 283] on icon "button" at bounding box center [278, 286] width 11 height 11
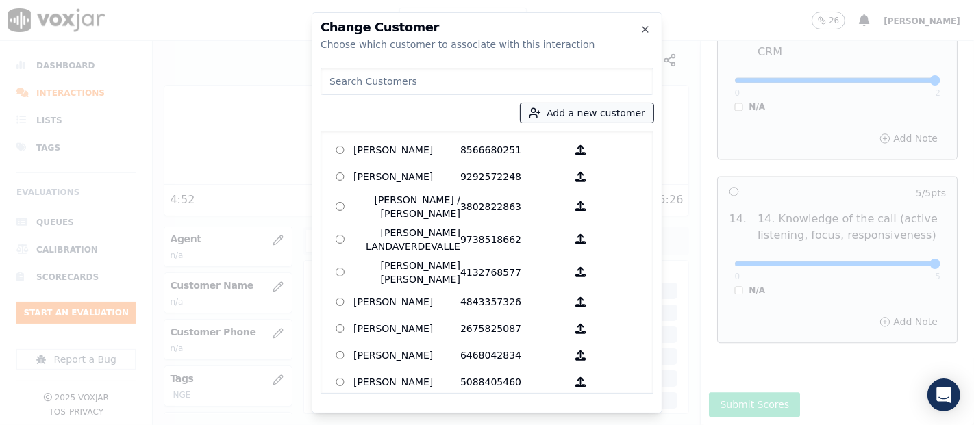
click at [557, 108] on button "Add a new customer" at bounding box center [586, 112] width 133 height 19
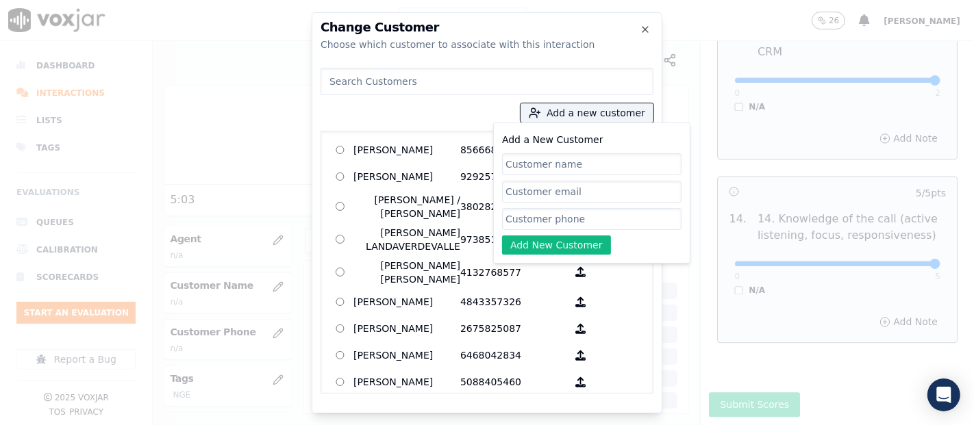
paste input "FERNANDO J RODRIGUEZ"
type input "FERNANDO J RODRIGUEZ"
click at [566, 227] on input "Add a New Customer" at bounding box center [591, 219] width 179 height 22
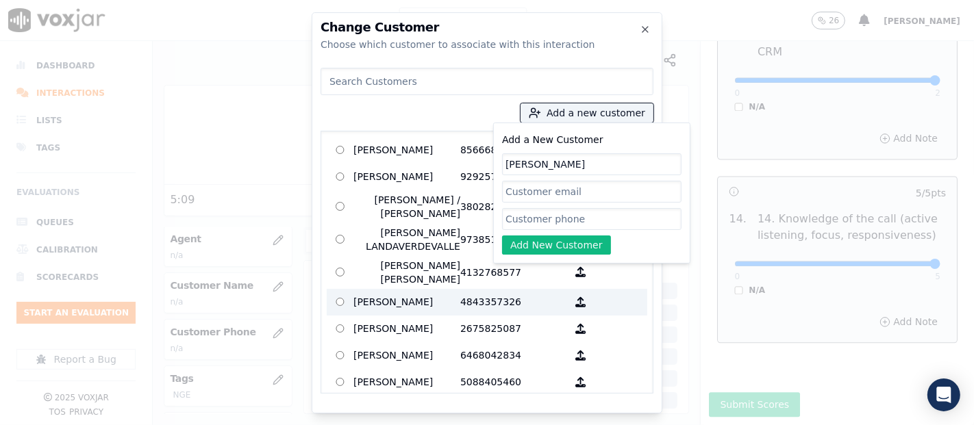
paste input "9733889494"
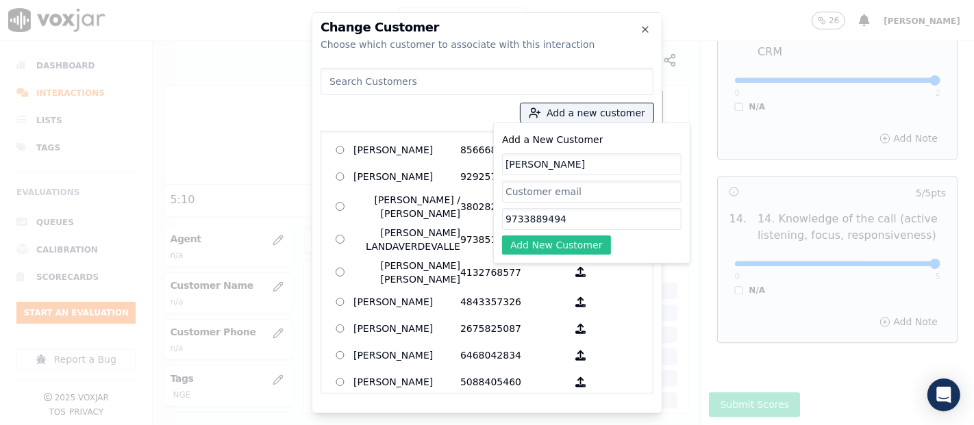
type input "9733889494"
click at [549, 242] on button "Add New Customer" at bounding box center [556, 245] width 109 height 19
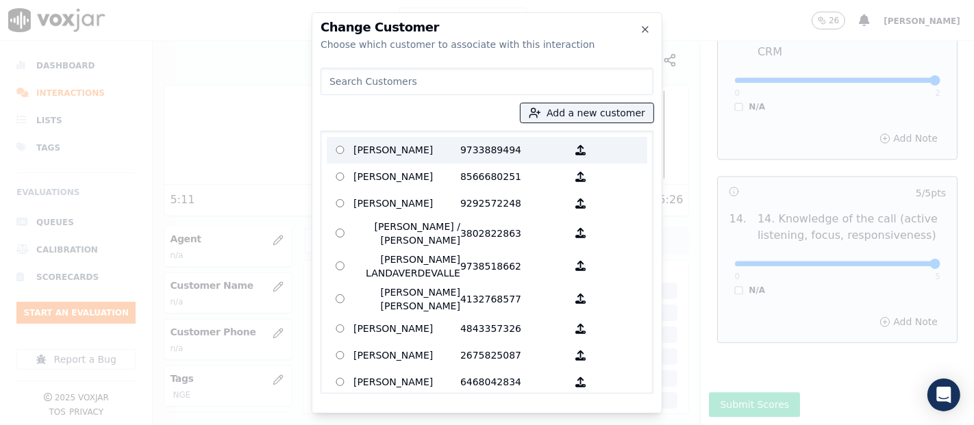
click at [418, 160] on p "FERNANDO J RODRIGUEZ" at bounding box center [406, 150] width 107 height 21
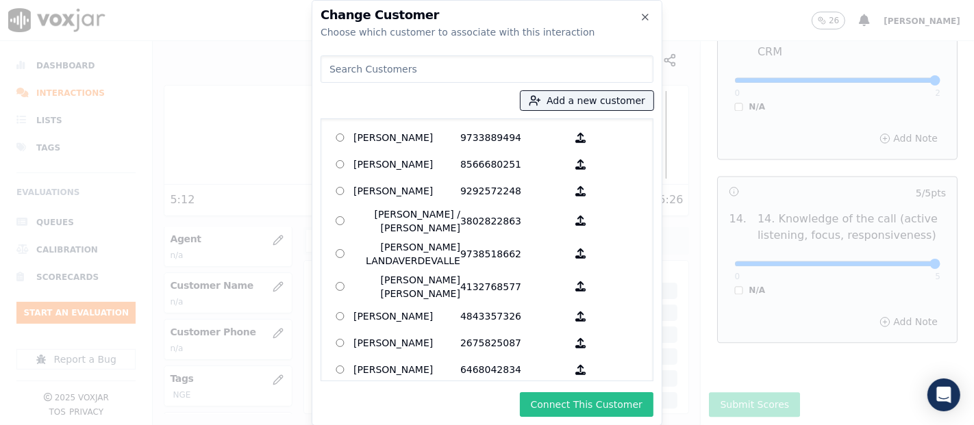
click at [559, 416] on button "Connect This Customer" at bounding box center [587, 404] width 134 height 25
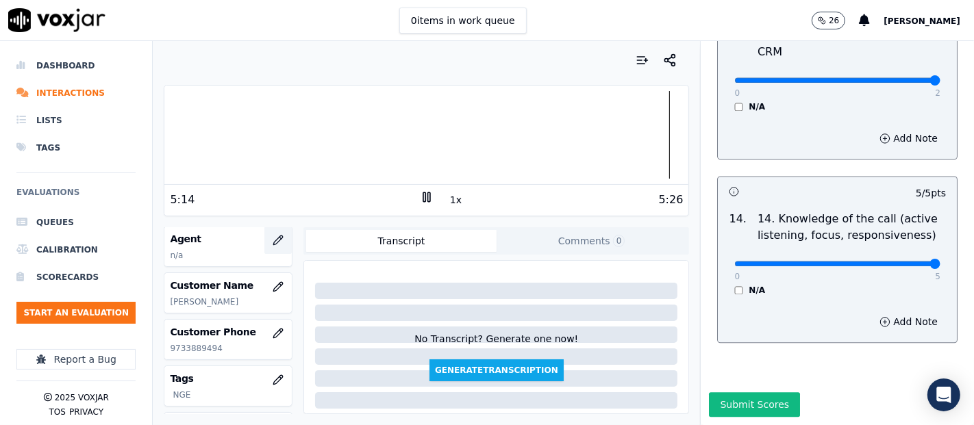
click at [264, 241] on button "button" at bounding box center [277, 240] width 27 height 27
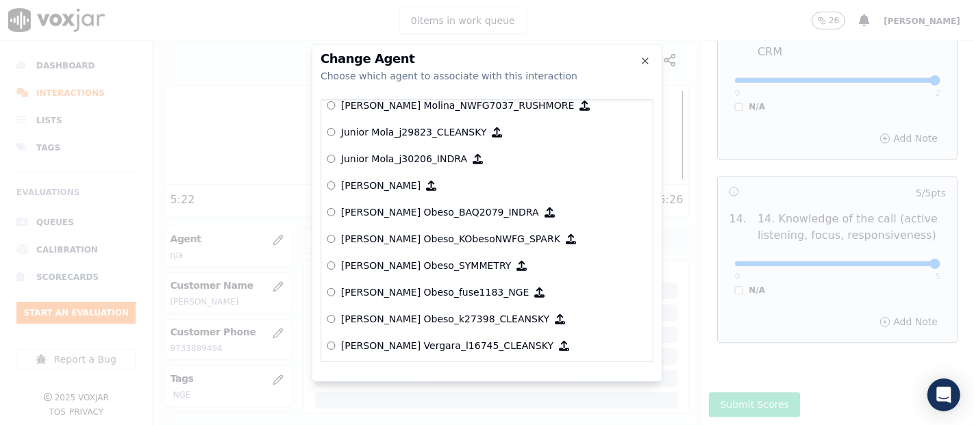
scroll to position [4812, 0]
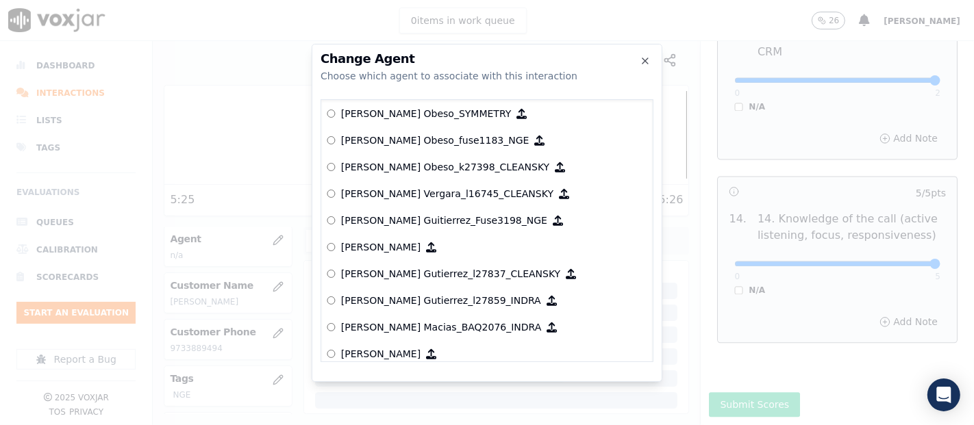
click at [446, 218] on p "[PERSON_NAME] Guitierrez_Fuse3198_NGE" at bounding box center [444, 221] width 206 height 14
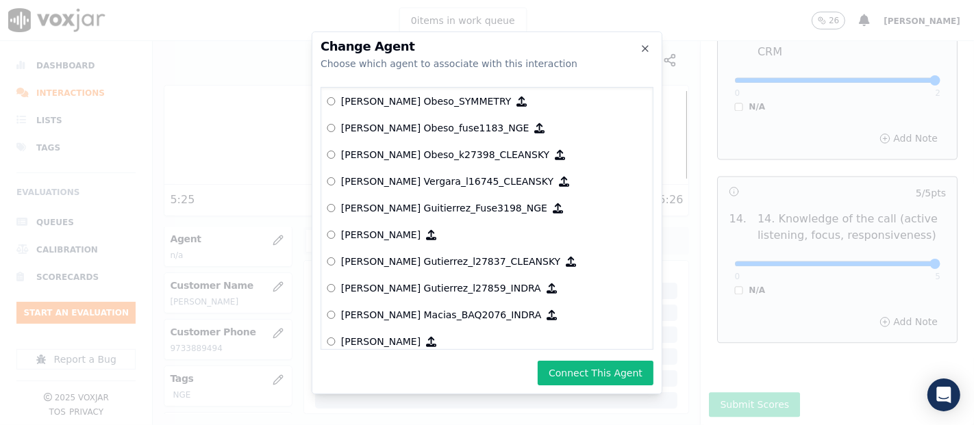
click at [611, 387] on div "Change Agent Choose which agent to associate with this interaction null Yeraldi…" at bounding box center [487, 212] width 351 height 363
click at [611, 383] on button "Connect This Agent" at bounding box center [596, 373] width 116 height 25
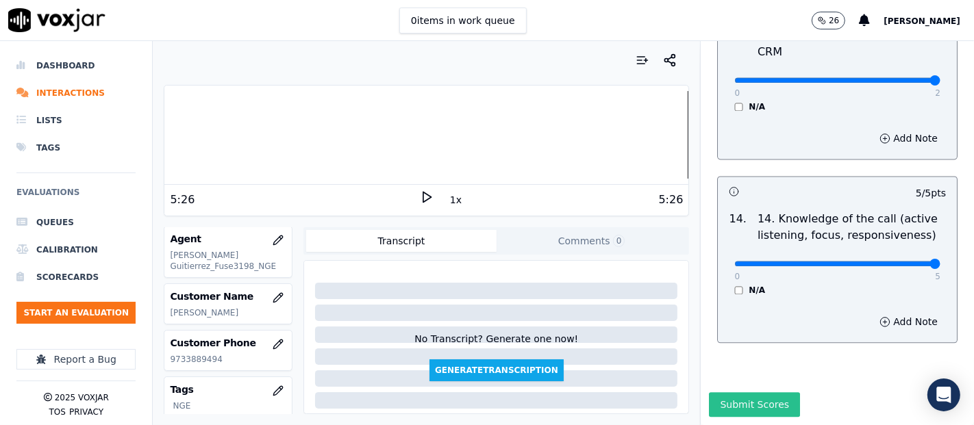
click at [718, 392] on button "Submit Scores" at bounding box center [754, 404] width 91 height 25
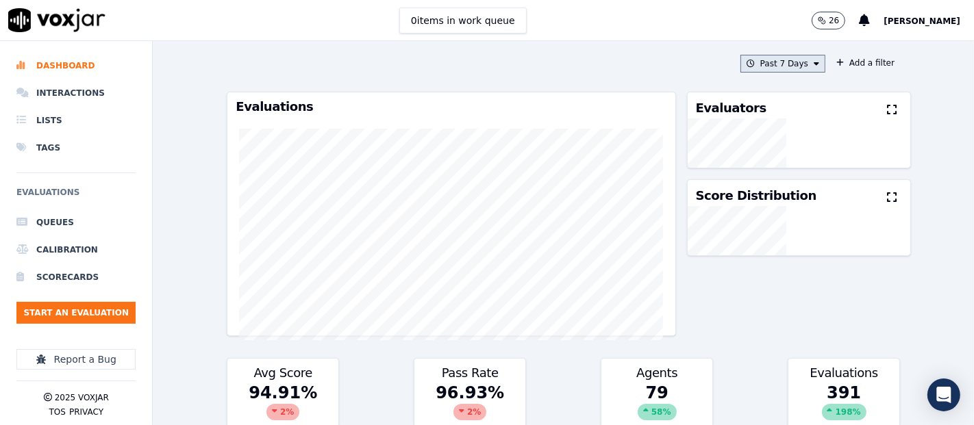
click at [760, 58] on button "Past 7 Days" at bounding box center [782, 64] width 85 height 18
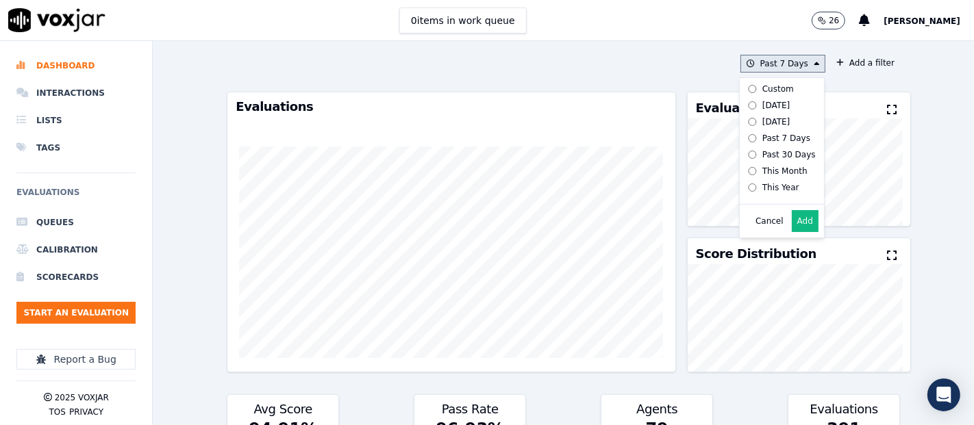
click at [742, 110] on label "Today" at bounding box center [778, 105] width 73 height 16
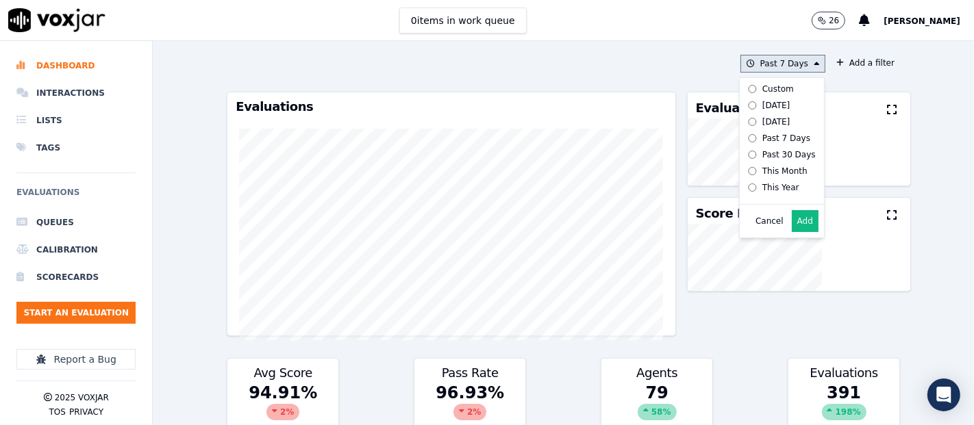
click at [774, 225] on div "Cancel Add" at bounding box center [782, 221] width 84 height 33
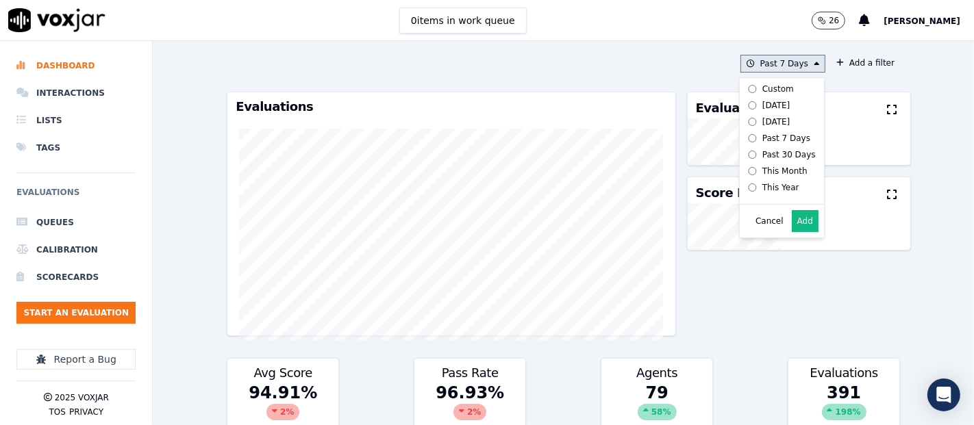
click at [792, 229] on button "Add" at bounding box center [805, 221] width 27 height 22
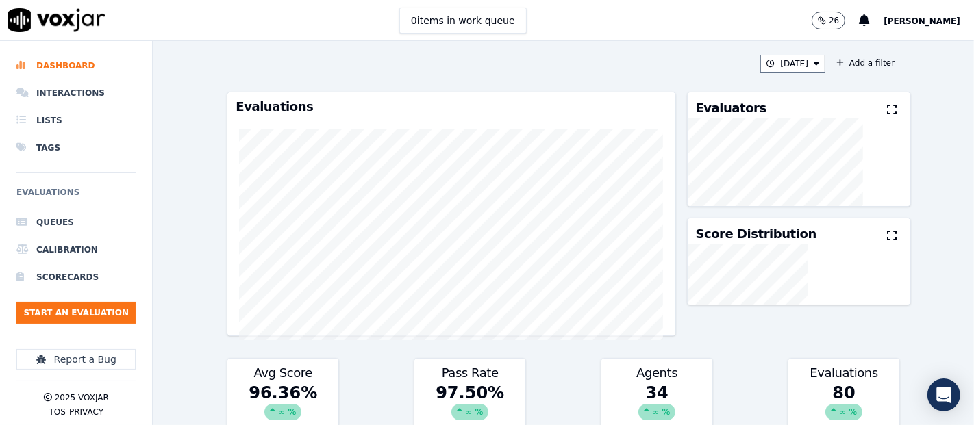
click at [887, 114] on icon at bounding box center [892, 109] width 10 height 11
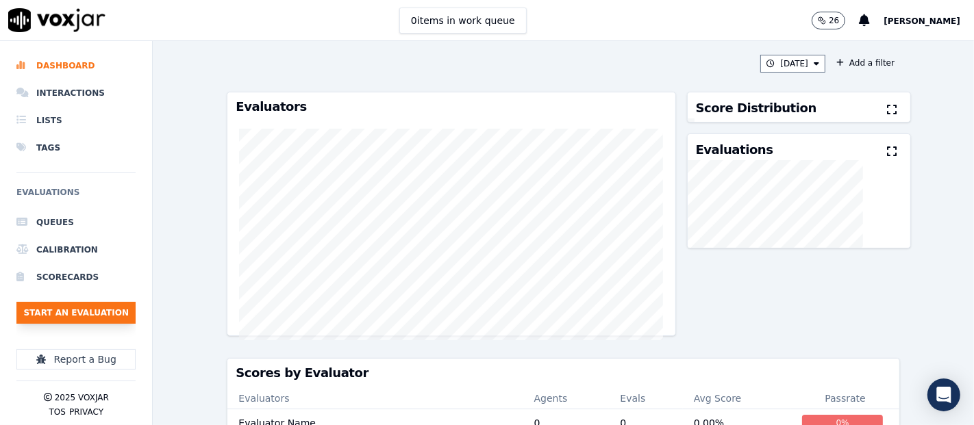
click at [125, 303] on button "Start an Evaluation" at bounding box center [75, 313] width 119 height 22
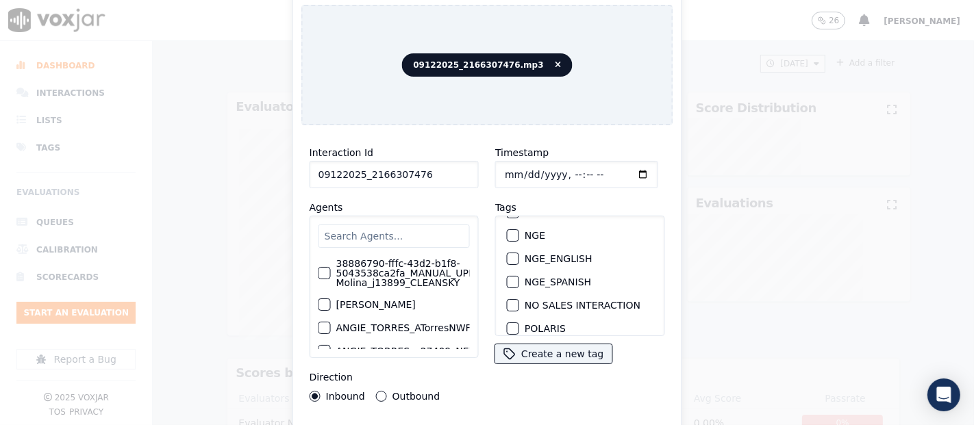
scroll to position [152, 0]
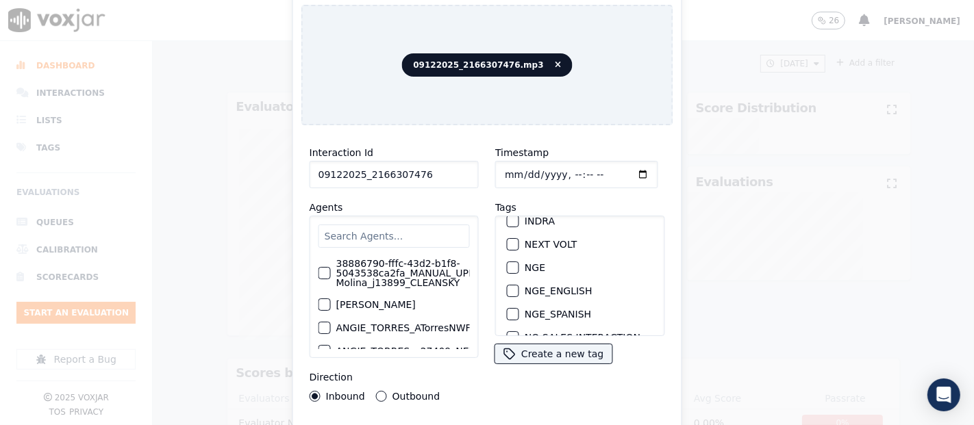
type input "09122025_2166307476"
click at [507, 263] on div "button" at bounding box center [512, 268] width 10 height 10
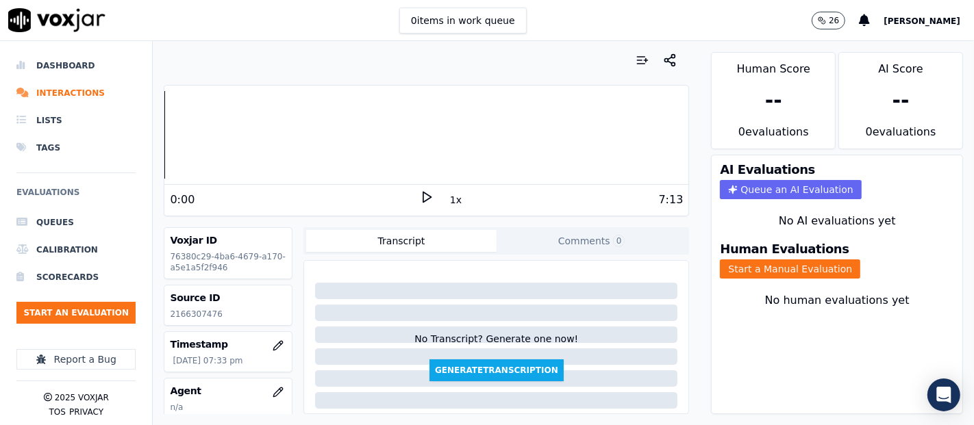
click at [194, 314] on p "2166307476" at bounding box center [228, 314] width 116 height 11
click at [194, 313] on p "2166307476" at bounding box center [228, 314] width 116 height 11
copy p "2166307476"
click at [420, 197] on icon at bounding box center [427, 197] width 14 height 14
click at [747, 262] on button "Start a Manual Evaluation" at bounding box center [790, 269] width 140 height 19
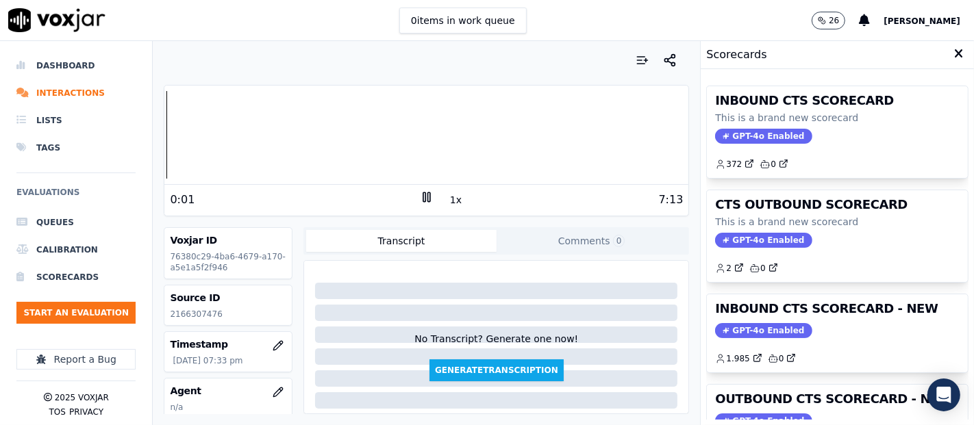
drag, startPoint x: 800, startPoint y: 309, endPoint x: 763, endPoint y: 300, distance: 37.4
click at [791, 306] on h3 "INBOUND CTS SCORECARD - NEW" at bounding box center [837, 309] width 244 height 12
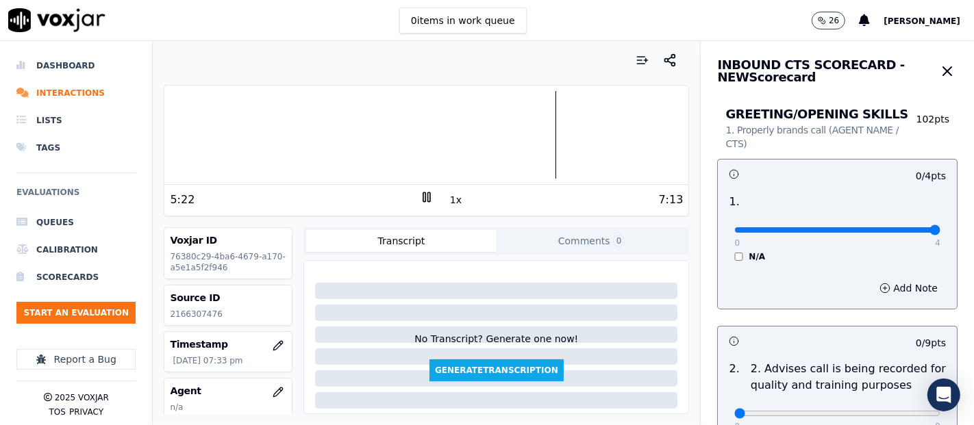
type input "4"
click at [900, 233] on input "range" at bounding box center [837, 229] width 206 height 5
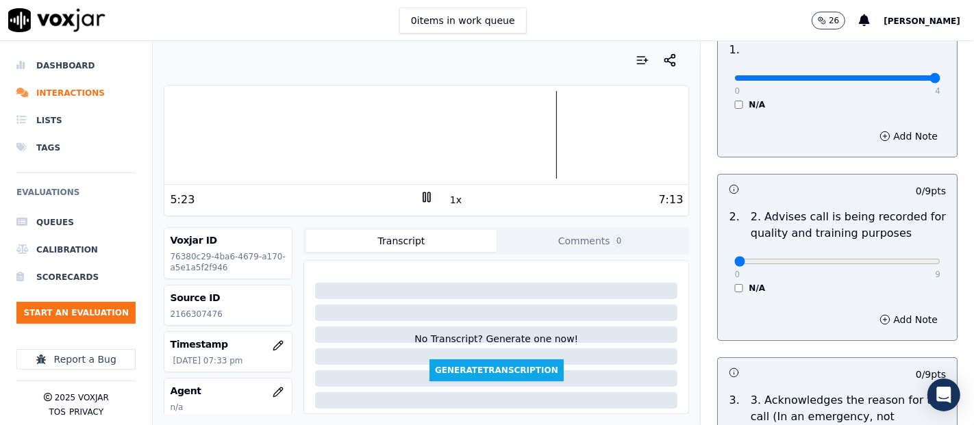
click at [935, 269] on p "9" at bounding box center [937, 274] width 5 height 11
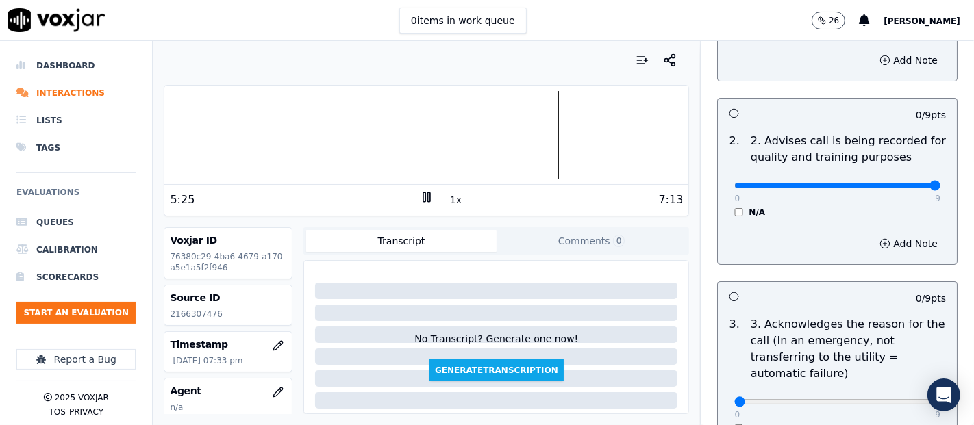
type input "9"
click at [900, 183] on input "range" at bounding box center [837, 185] width 206 height 5
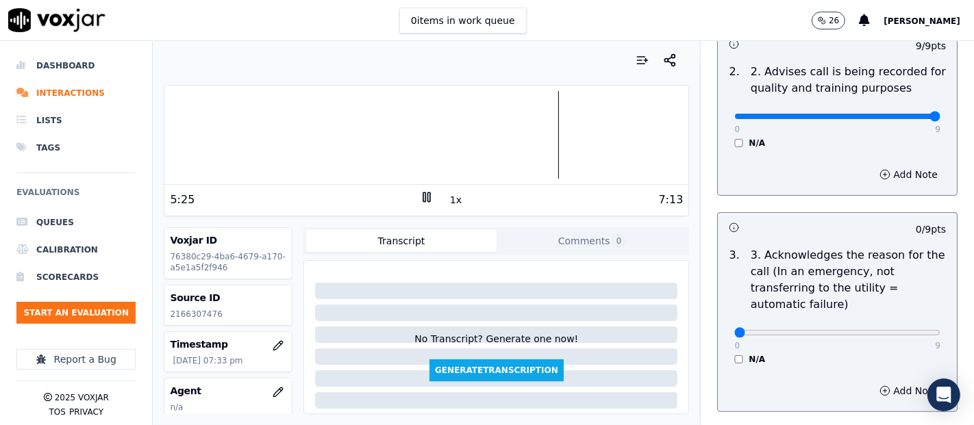
scroll to position [380, 0]
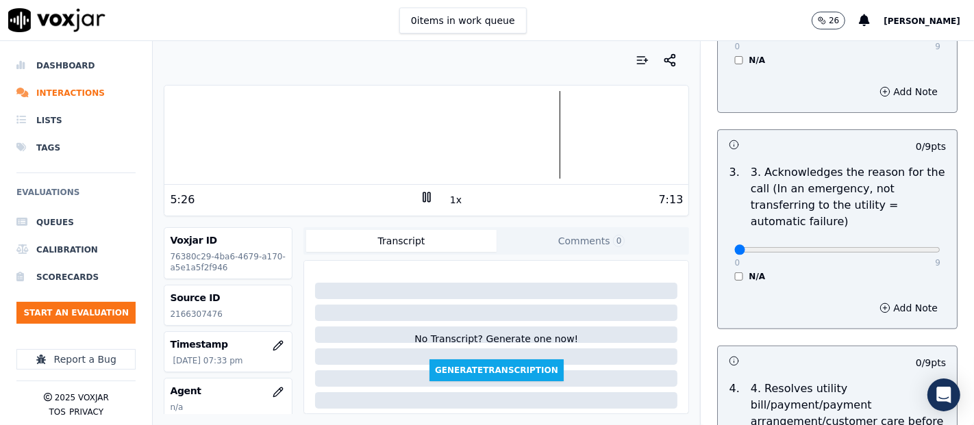
click at [906, 253] on div "0 9 N/A" at bounding box center [837, 256] width 228 height 52
type input "9"
click at [900, 252] on input "range" at bounding box center [837, 249] width 206 height 5
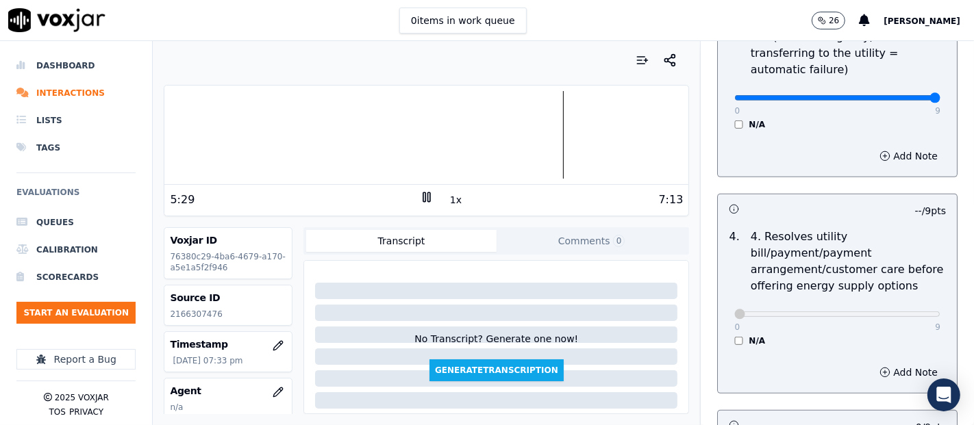
scroll to position [761, 0]
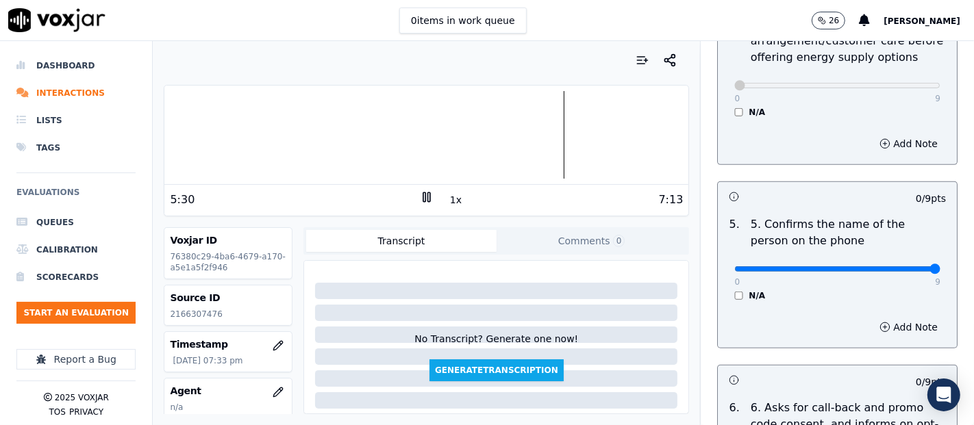
type input "9"
click at [896, 266] on input "range" at bounding box center [837, 268] width 206 height 5
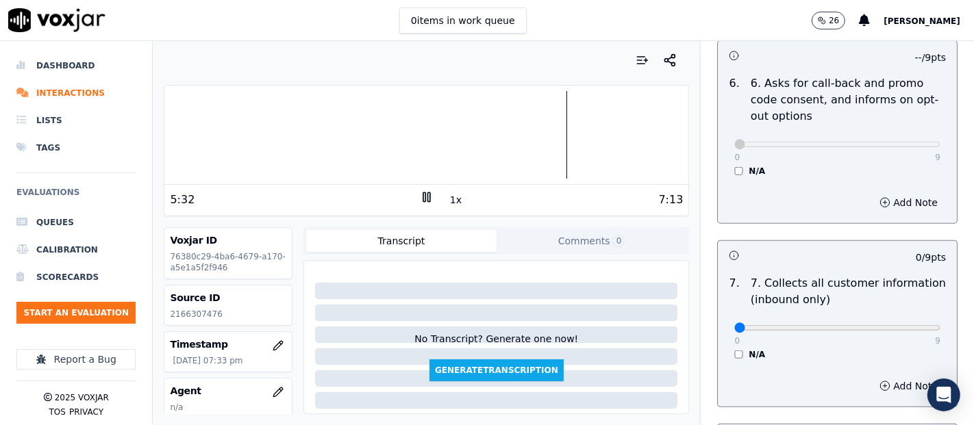
scroll to position [1141, 0]
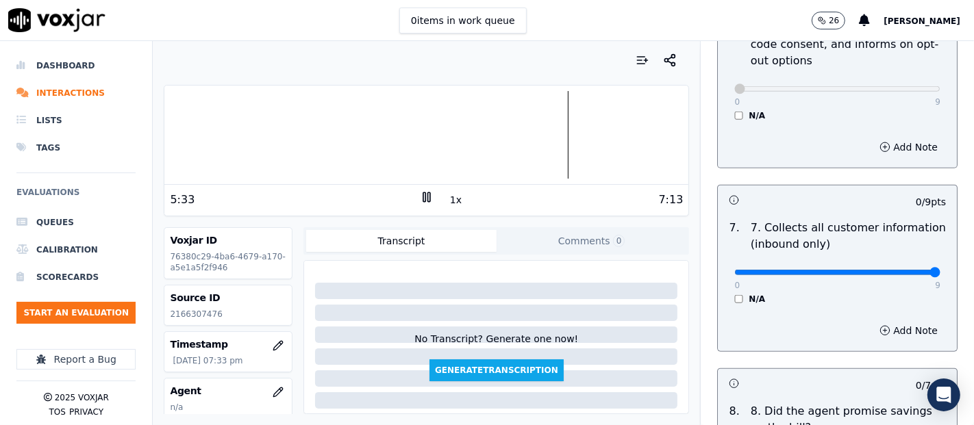
type input "9"
click at [902, 272] on input "range" at bounding box center [837, 272] width 206 height 5
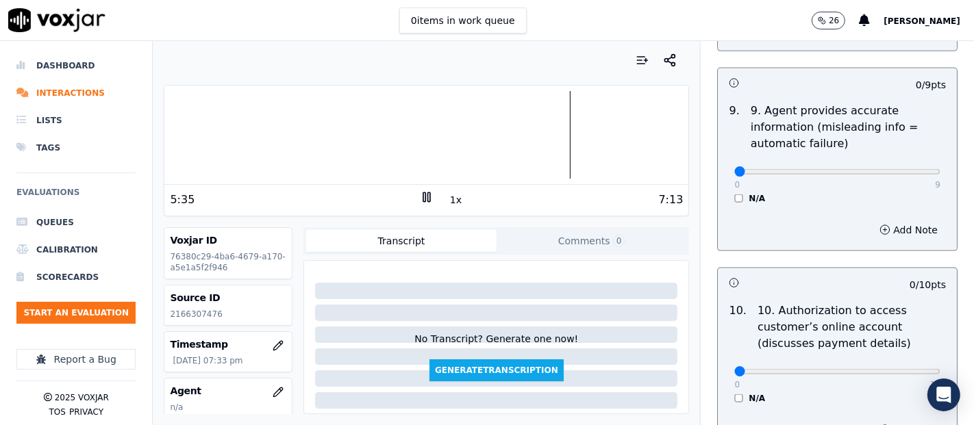
scroll to position [1673, 0]
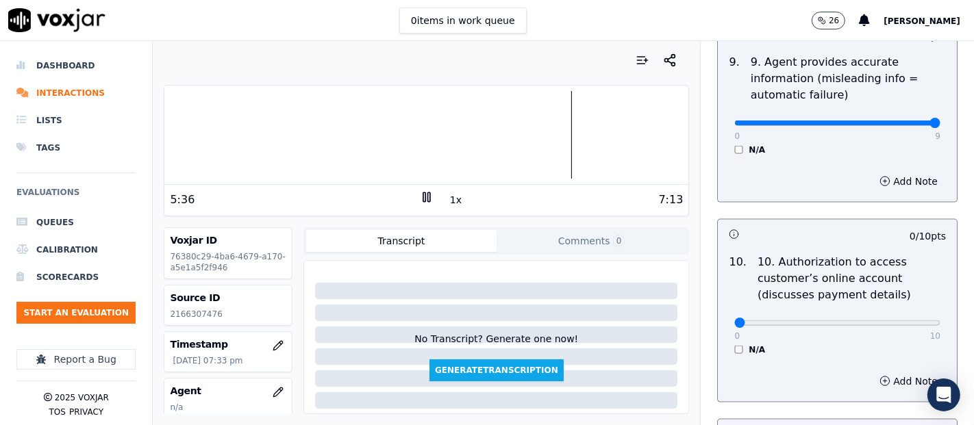
type input "9"
click at [890, 121] on input "range" at bounding box center [837, 123] width 206 height 5
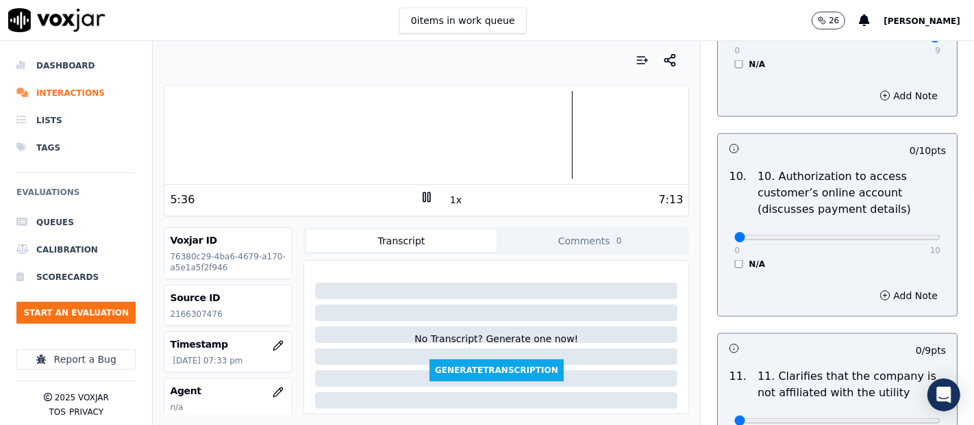
scroll to position [1826, 0]
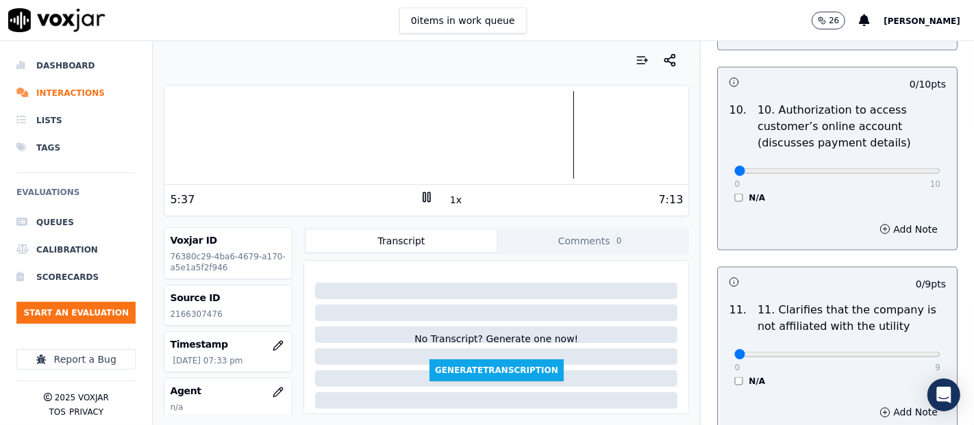
click at [734, 192] on div "N/A" at bounding box center [837, 197] width 206 height 11
click at [734, 194] on div "N/A" at bounding box center [837, 197] width 206 height 11
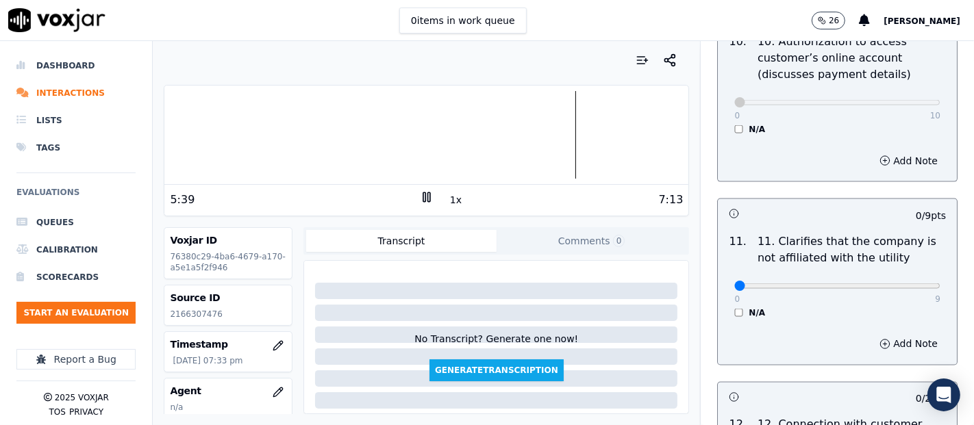
scroll to position [2054, 0]
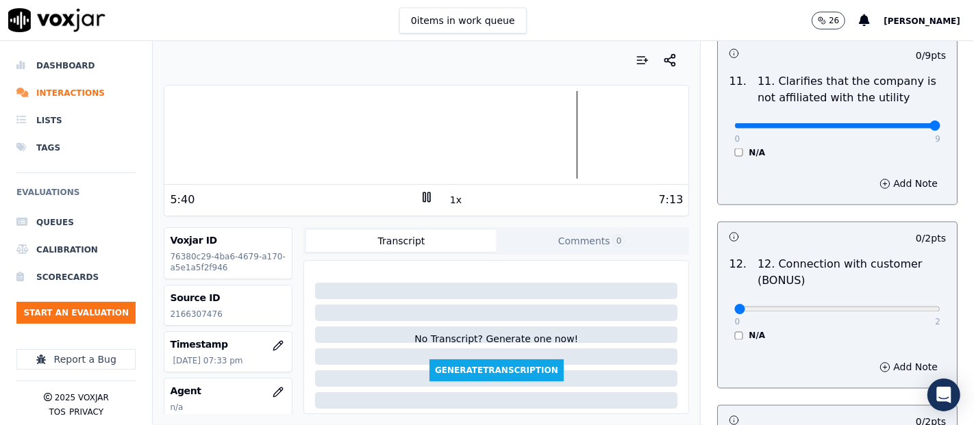
type input "9"
click at [902, 123] on input "range" at bounding box center [837, 125] width 206 height 5
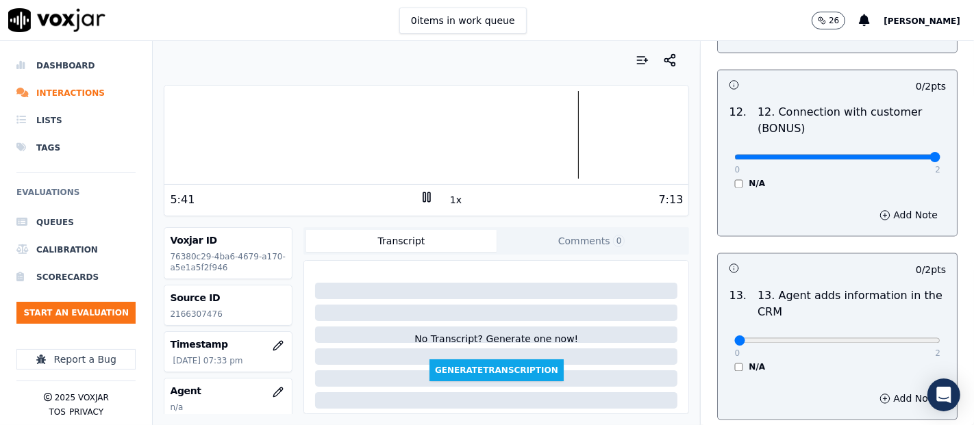
type input "2"
click at [901, 155] on input "range" at bounding box center [837, 157] width 206 height 5
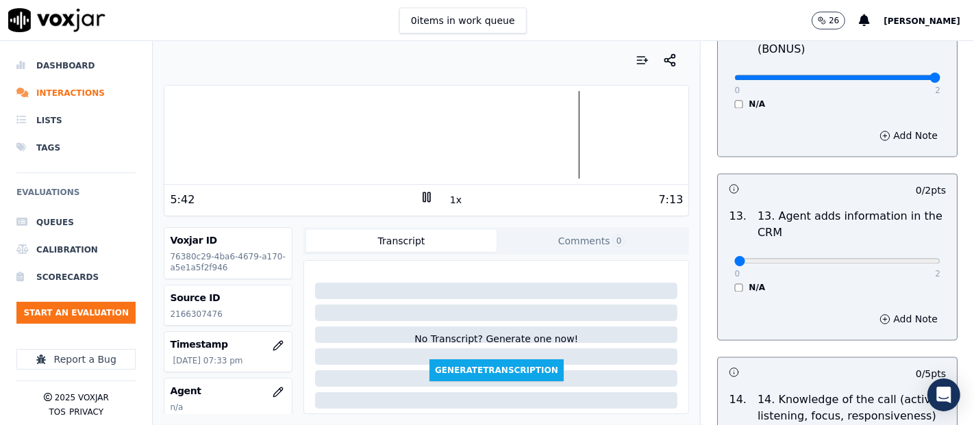
scroll to position [2434, 0]
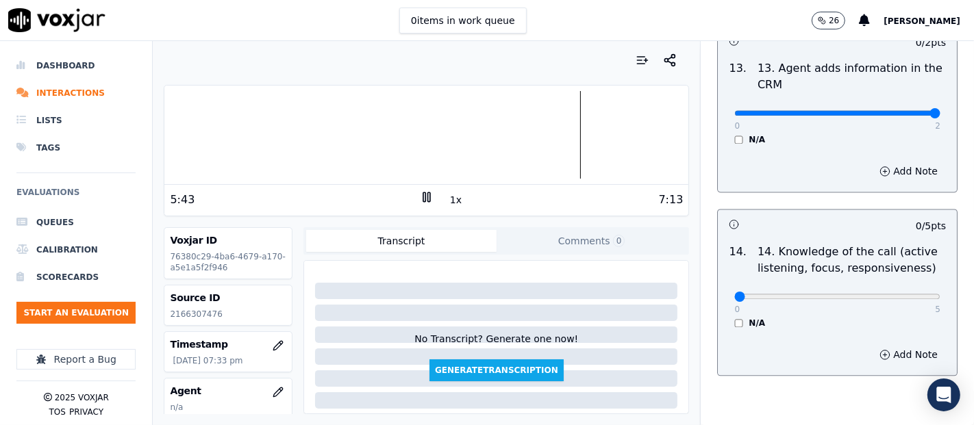
type input "2"
click at [896, 113] on input "range" at bounding box center [837, 112] width 206 height 5
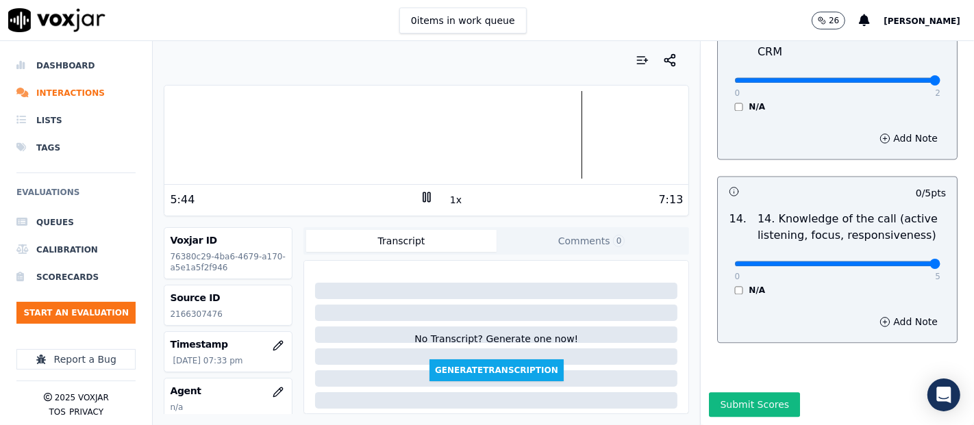
type input "5"
click at [904, 261] on input "range" at bounding box center [837, 263] width 206 height 5
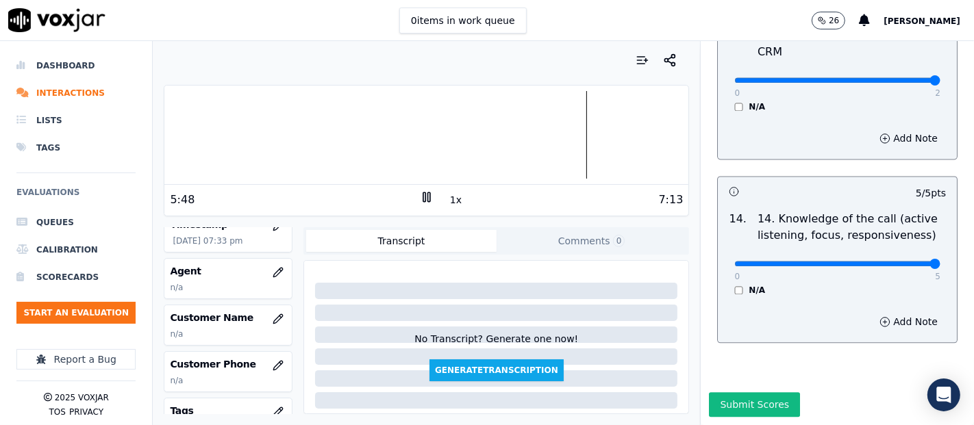
scroll to position [152, 0]
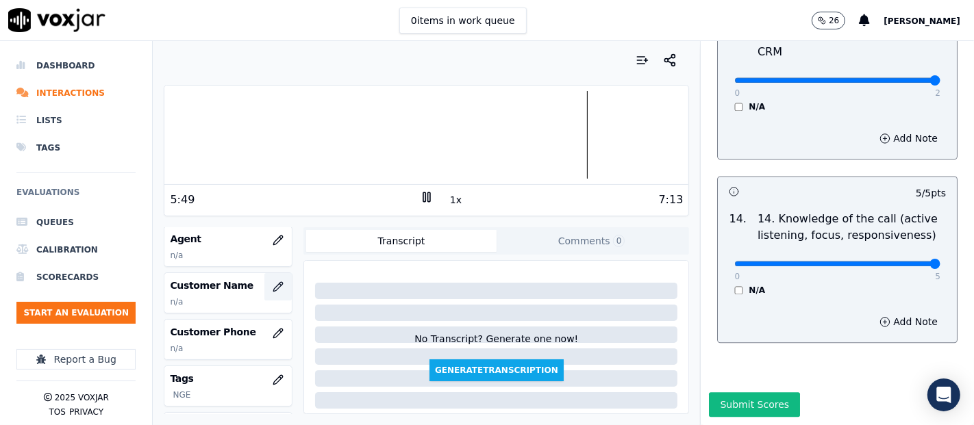
click at [272, 281] on button "button" at bounding box center [277, 286] width 27 height 27
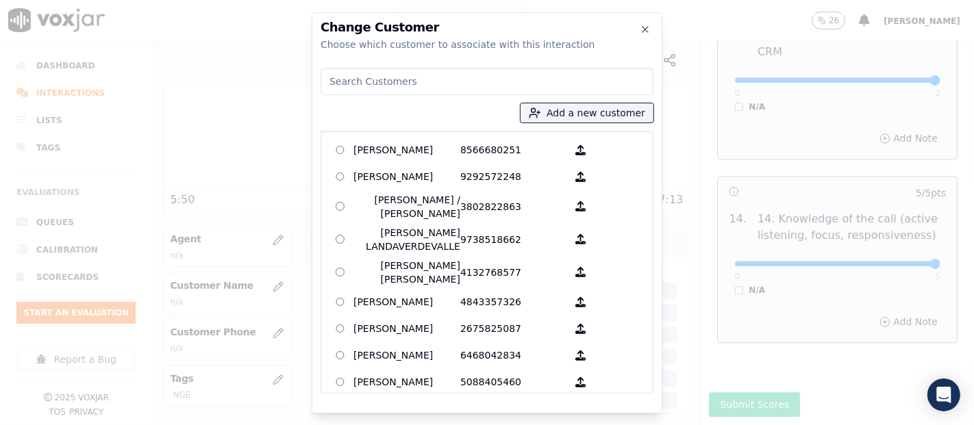
click at [549, 123] on div "Add a new customer AGUEDA SANTANA 8566680251 ALEXIS SUNQUI 9292572248 ALICIA ME…" at bounding box center [486, 227] width 333 height 331
click at [555, 114] on button "Add a new customer" at bounding box center [586, 112] width 133 height 19
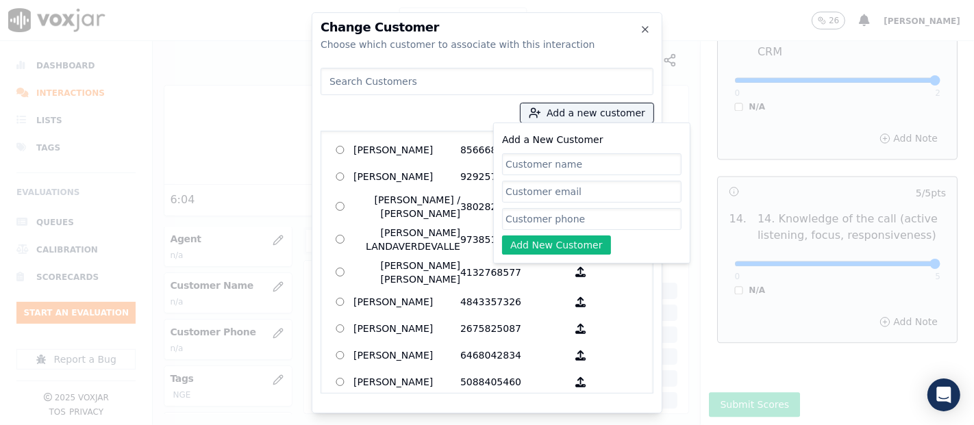
paste input "[PERSON_NAME]"
type input "[PERSON_NAME]"
click at [557, 218] on input "Add a New Customer" at bounding box center [591, 219] width 179 height 22
paste input "2166307476"
type input "2166307476"
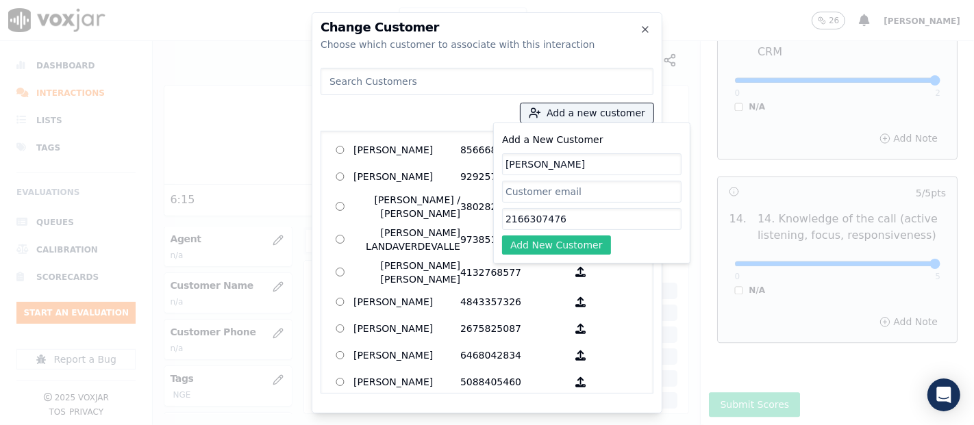
click at [531, 240] on button "Add New Customer" at bounding box center [556, 245] width 109 height 19
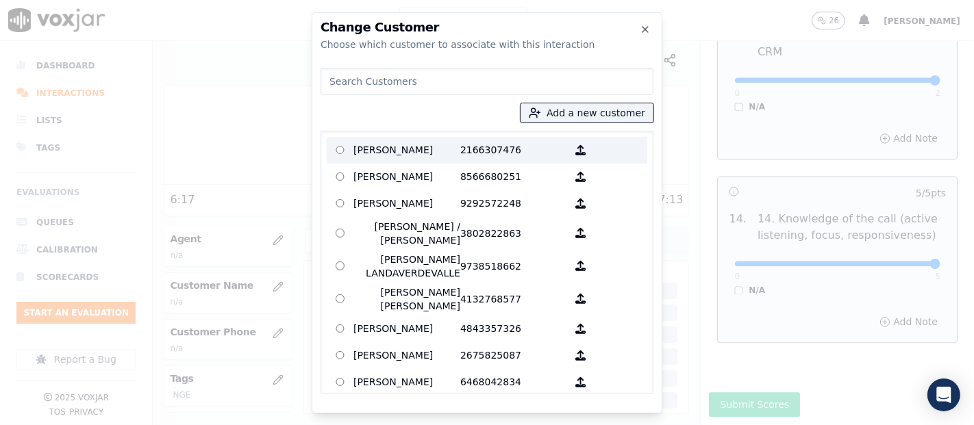
click at [481, 160] on p "2166307476" at bounding box center [513, 150] width 107 height 21
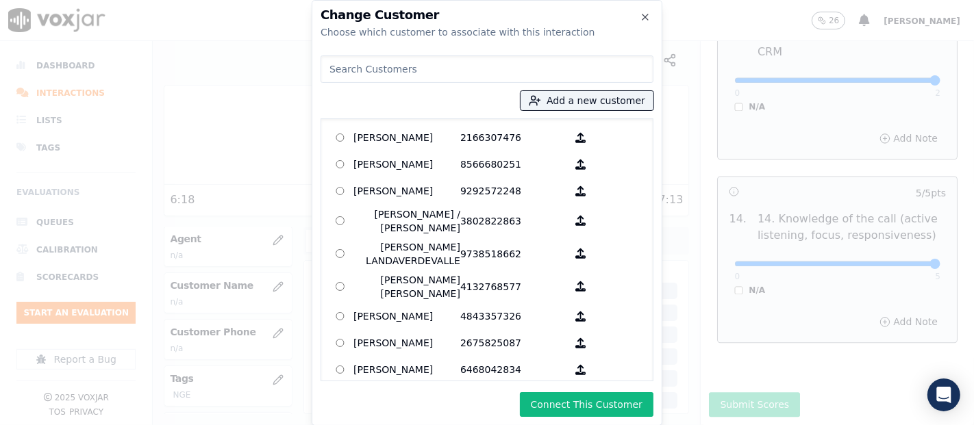
click at [573, 419] on div "Change Customer Choose which customer to associate with this interaction Add a …" at bounding box center [487, 213] width 351 height 426
click at [573, 406] on button "Connect This Customer" at bounding box center [587, 404] width 134 height 25
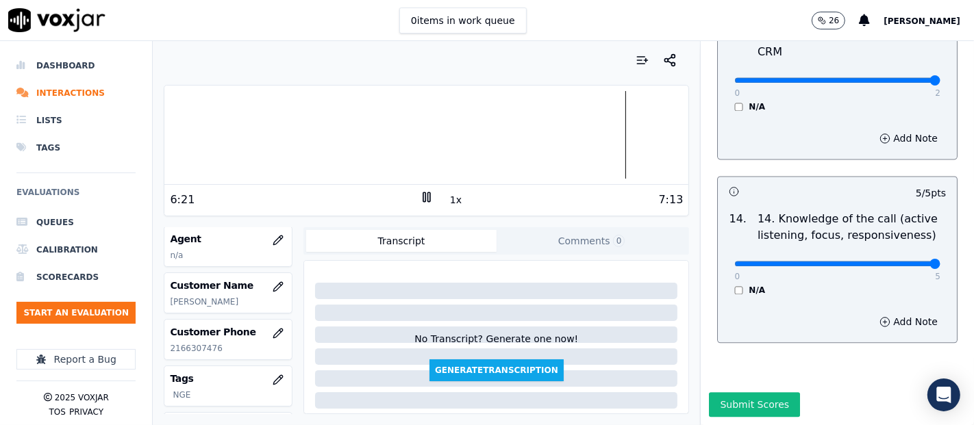
click at [425, 195] on icon at bounding box center [427, 197] width 14 height 14
click at [177, 135] on div at bounding box center [426, 135] width 524 height 88
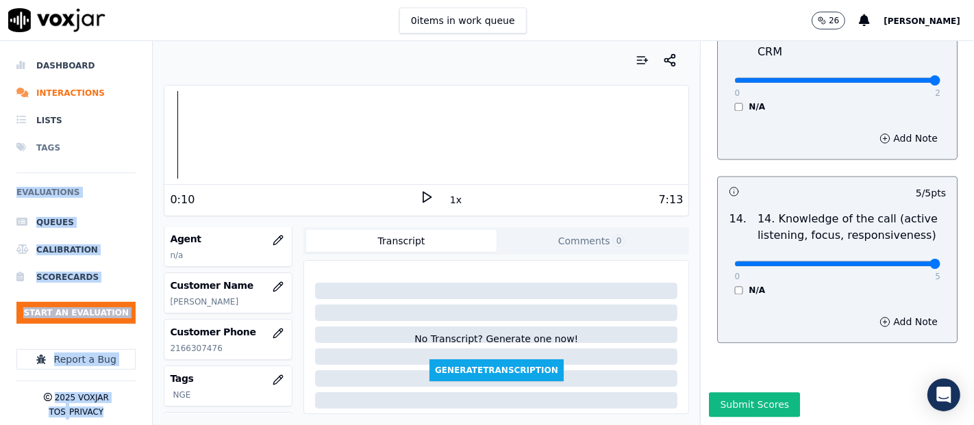
drag, startPoint x: 162, startPoint y: 136, endPoint x: 118, endPoint y: 142, distance: 44.9
click at [118, 142] on div "Dashboard Interactions Lists Tags Evaluations Queues Calibration Scorecards Sta…" at bounding box center [487, 233] width 974 height 384
click at [135, 151] on div "Dashboard Interactions Lists Tags Evaluations Queues Calibration Scorecards Sta…" at bounding box center [487, 233] width 974 height 384
click at [420, 199] on icon at bounding box center [427, 197] width 14 height 14
drag, startPoint x: 418, startPoint y: 194, endPoint x: 397, endPoint y: 202, distance: 21.9
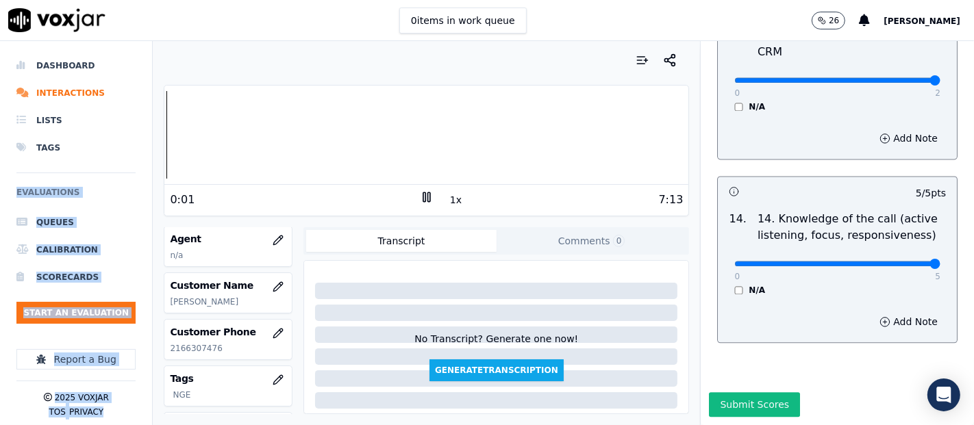
click at [410, 197] on div "0:01 1x 7:13" at bounding box center [426, 199] width 524 height 29
click at [420, 194] on icon at bounding box center [427, 197] width 14 height 14
click at [268, 238] on button "button" at bounding box center [277, 240] width 27 height 27
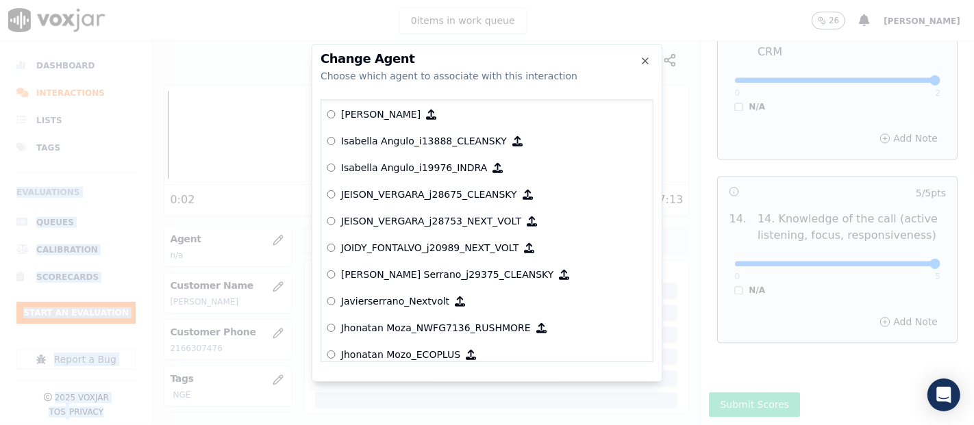
scroll to position [3629, 0]
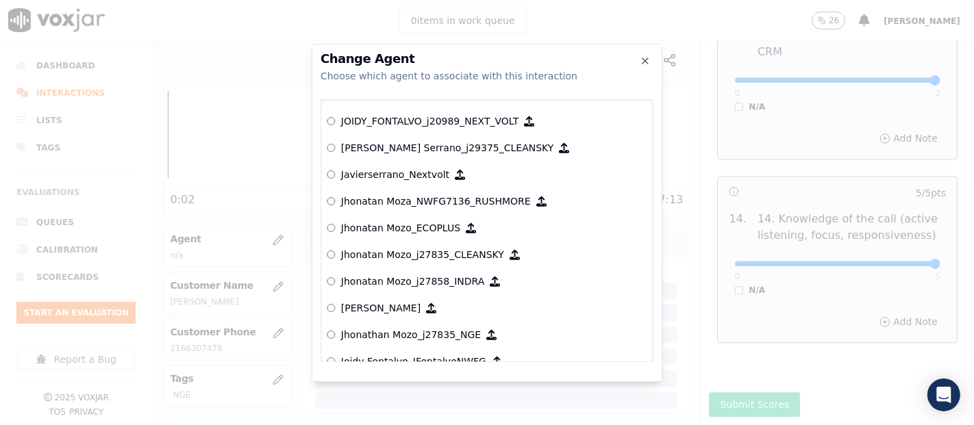
click at [418, 328] on p "Jhonathan Mozo_j27835_NGE" at bounding box center [411, 335] width 140 height 14
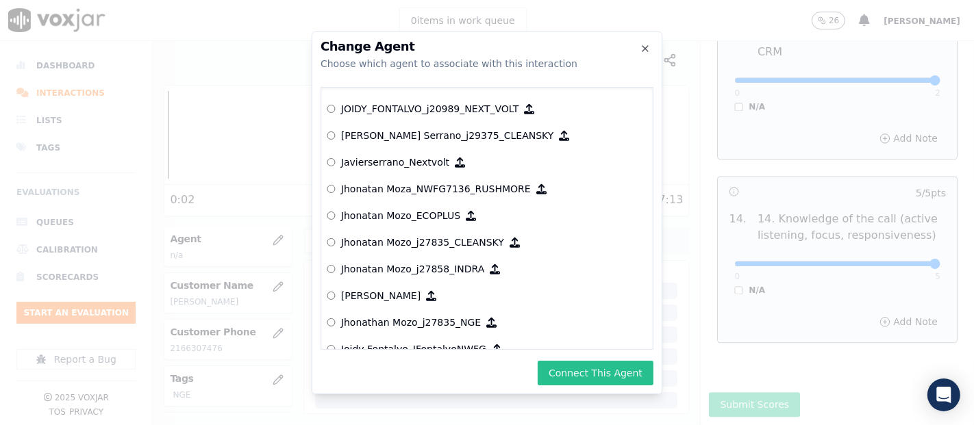
click at [588, 366] on button "Connect This Agent" at bounding box center [596, 373] width 116 height 25
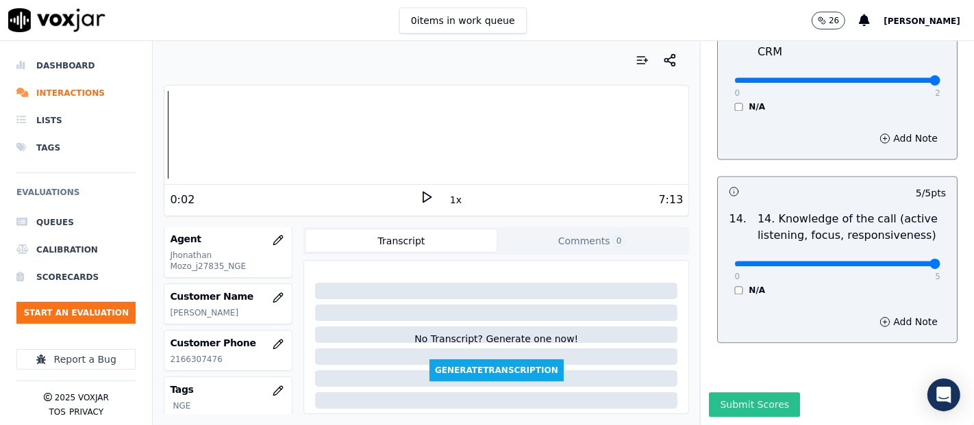
click at [716, 392] on button "Submit Scores" at bounding box center [754, 404] width 91 height 25
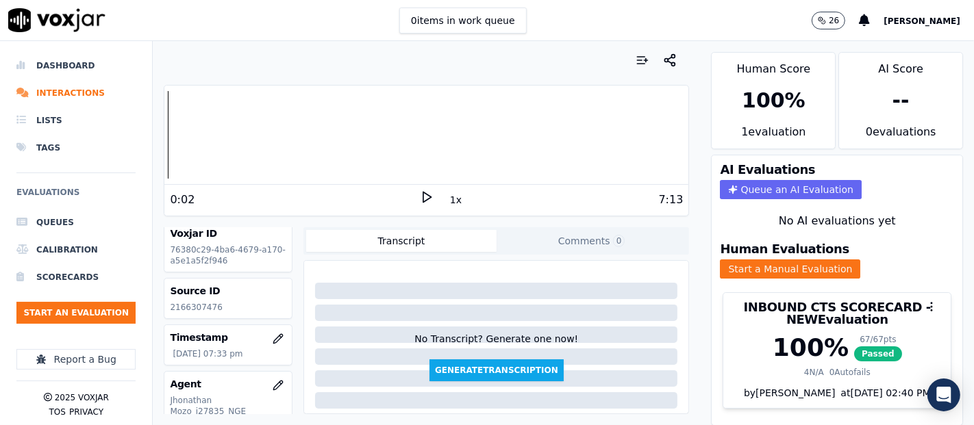
scroll to position [0, 0]
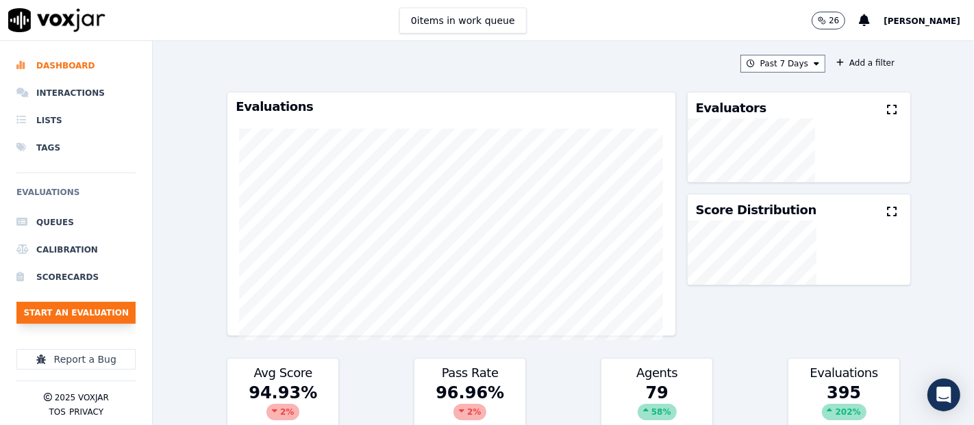
click at [99, 304] on button "Start an Evaluation" at bounding box center [75, 313] width 119 height 22
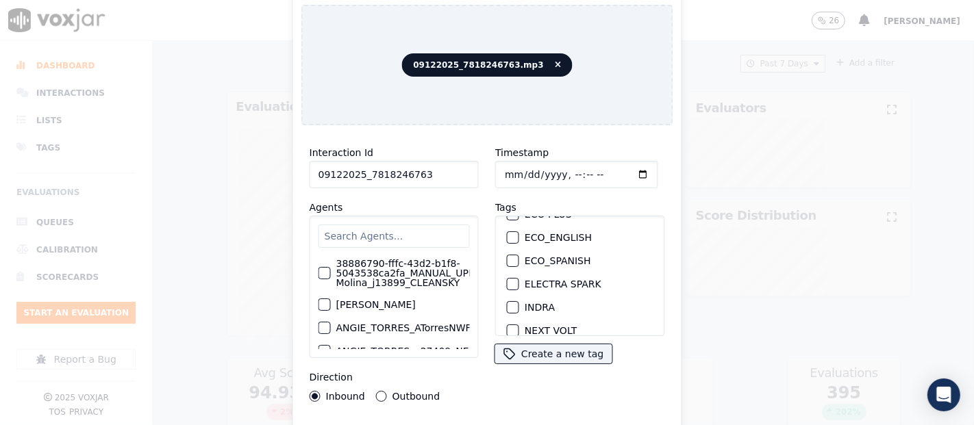
scroll to position [152, 0]
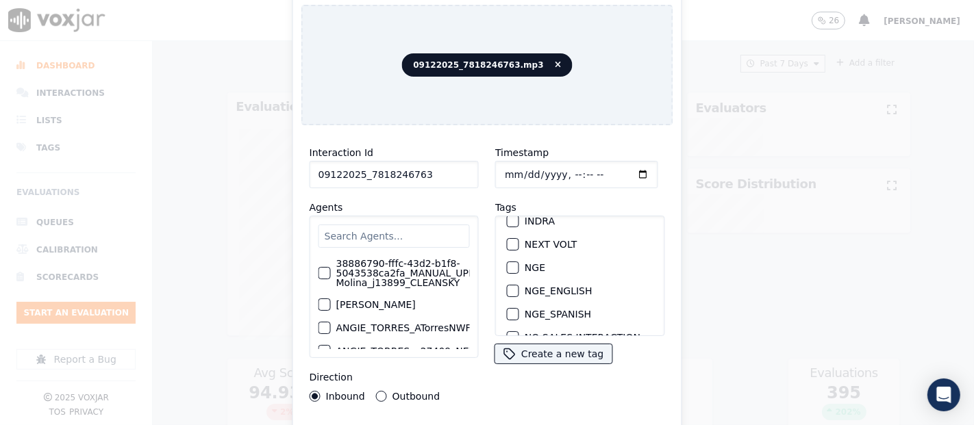
type input "09122025_7818246763"
click at [501, 259] on div "NGE" at bounding box center [579, 267] width 157 height 23
click at [507, 263] on div "button" at bounding box center [512, 268] width 10 height 10
click at [459, 419] on div "Interaction Id 09122025_7818246763 Agents 38886790-fffc-43d2-b1f8-5043538ca2fa_…" at bounding box center [487, 293] width 372 height 315
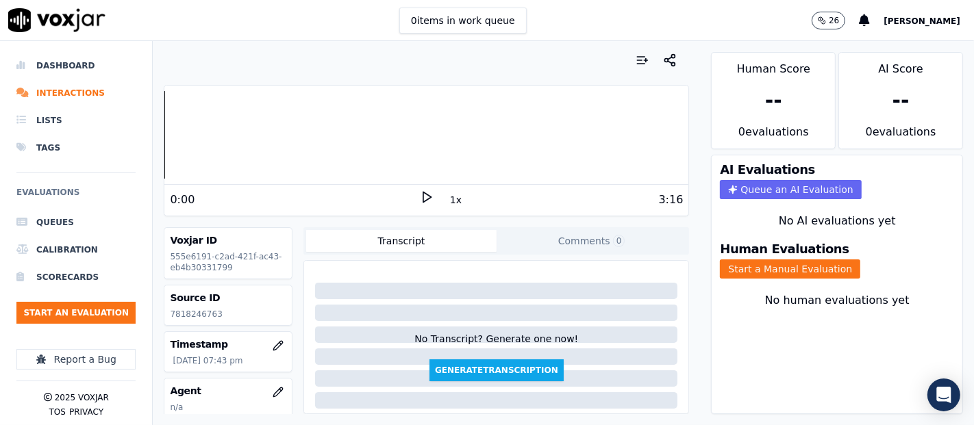
click at [186, 312] on p "7818246763" at bounding box center [228, 314] width 116 height 11
copy p "7818246763"
click at [723, 260] on button "Start a Manual Evaluation" at bounding box center [790, 269] width 140 height 19
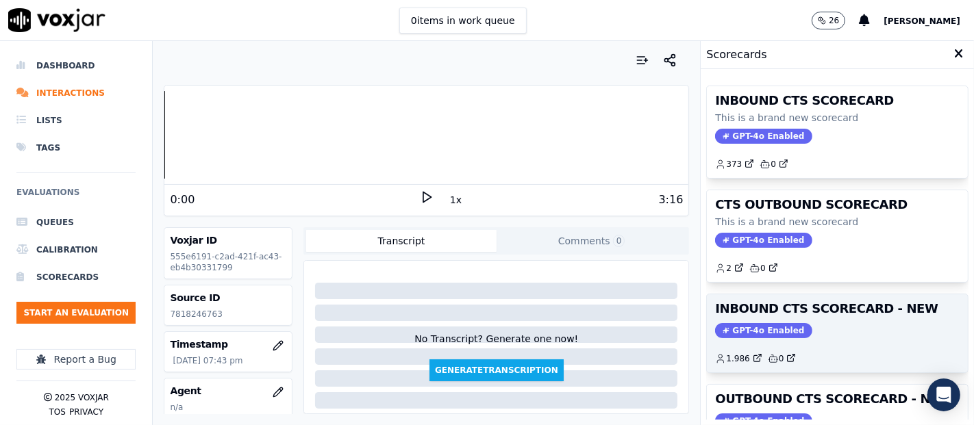
click at [794, 323] on div "GPT-4o Enabled" at bounding box center [837, 330] width 244 height 15
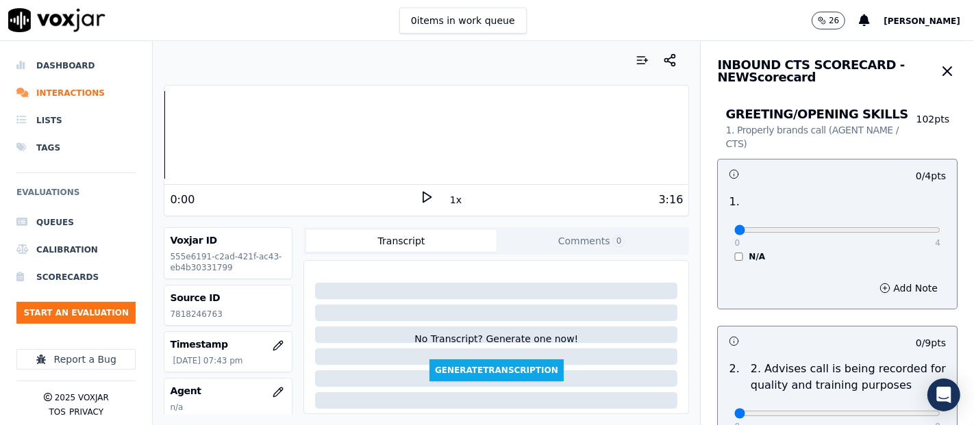
click at [52, 132] on div "Dashboard Interactions Lists Tags Evaluations Queues Calibration Scorecards Sta…" at bounding box center [487, 233] width 974 height 384
click at [423, 195] on polygon at bounding box center [427, 197] width 8 height 10
click at [252, 142] on div at bounding box center [426, 135] width 524 height 88
click at [187, 310] on p "7818246763" at bounding box center [228, 314] width 116 height 11
click at [186, 310] on p "7818246763" at bounding box center [228, 314] width 116 height 11
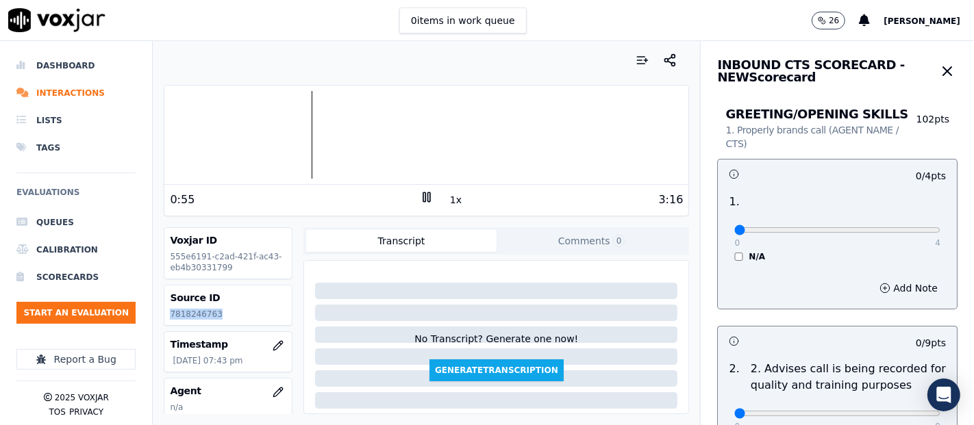
copy p "7818246763"
click at [307, 125] on div at bounding box center [426, 135] width 524 height 88
click at [270, 129] on div at bounding box center [426, 135] width 524 height 88
click at [262, 132] on div at bounding box center [426, 135] width 524 height 88
click at [247, 136] on div at bounding box center [426, 135] width 524 height 88
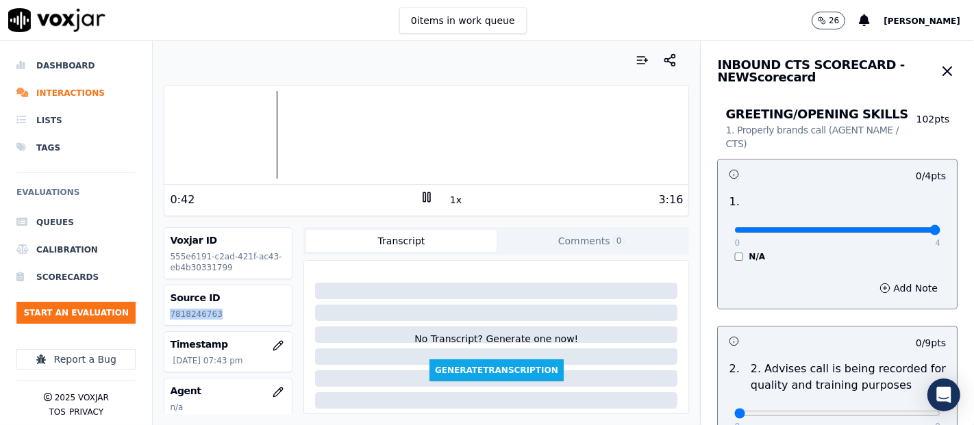
type input "4"
click at [904, 231] on input "range" at bounding box center [837, 229] width 206 height 5
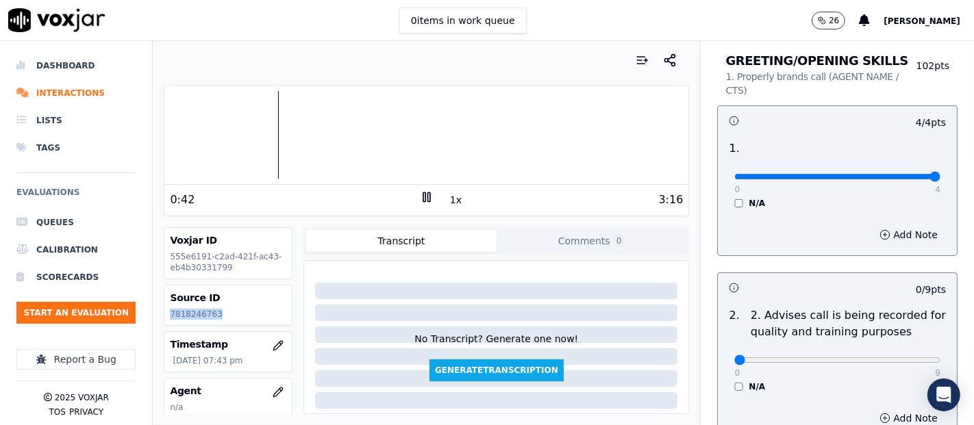
scroll to position [152, 0]
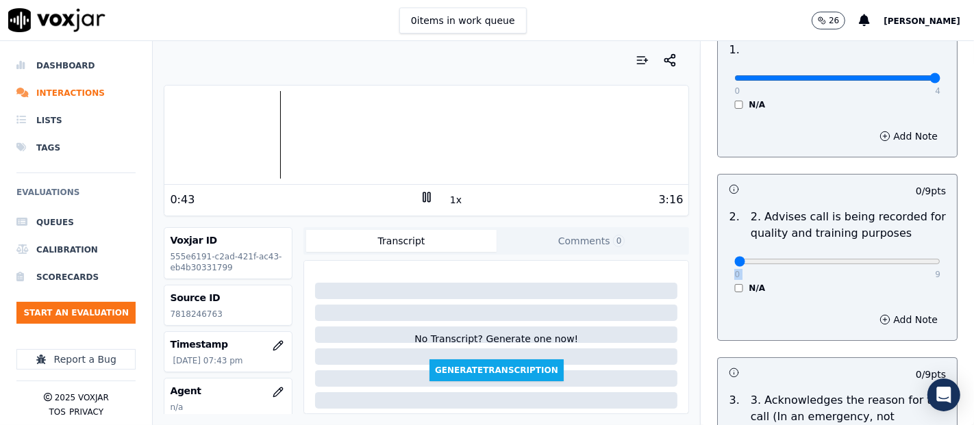
click at [901, 266] on div "0 9 N/A" at bounding box center [837, 268] width 228 height 52
type input "9"
click at [902, 263] on input "range" at bounding box center [837, 261] width 206 height 5
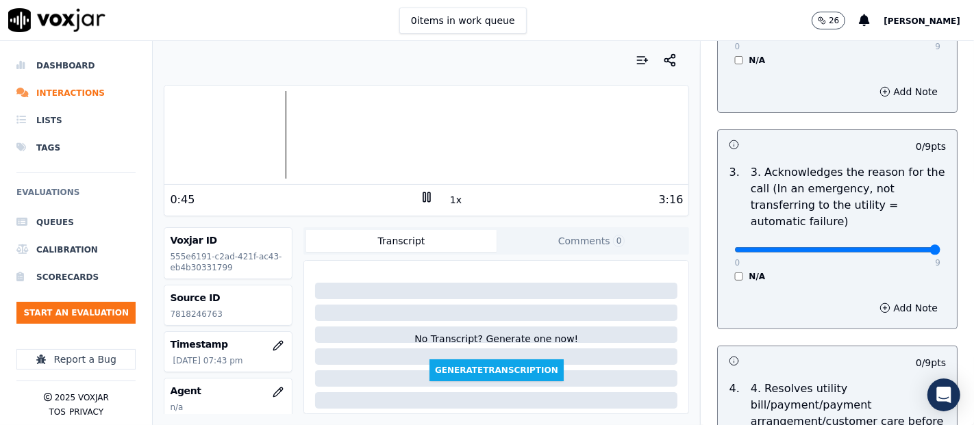
type input "9"
click at [897, 251] on input "range" at bounding box center [837, 249] width 206 height 5
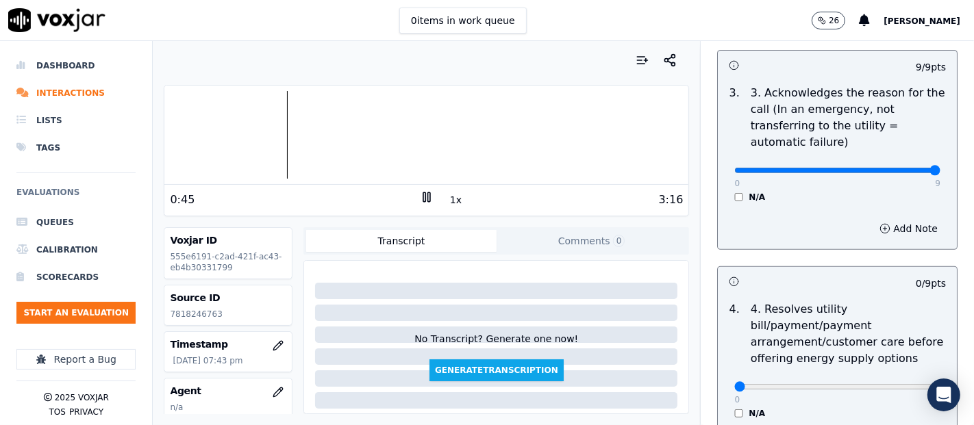
scroll to position [532, 0]
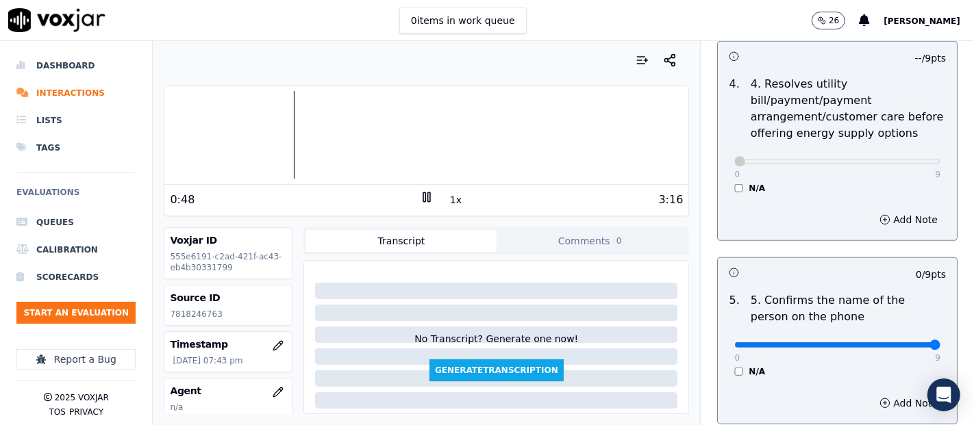
type input "9"
click at [902, 345] on input "range" at bounding box center [837, 344] width 206 height 5
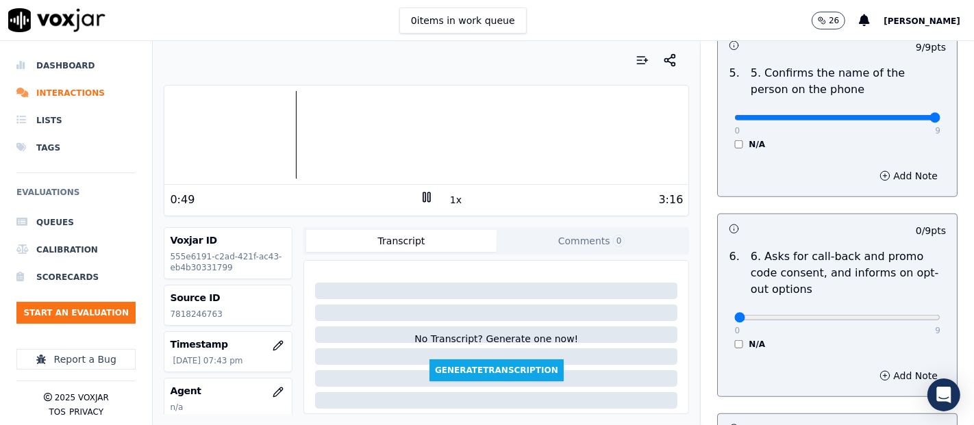
scroll to position [913, 0]
click at [734, 345] on div "N/A" at bounding box center [837, 343] width 206 height 11
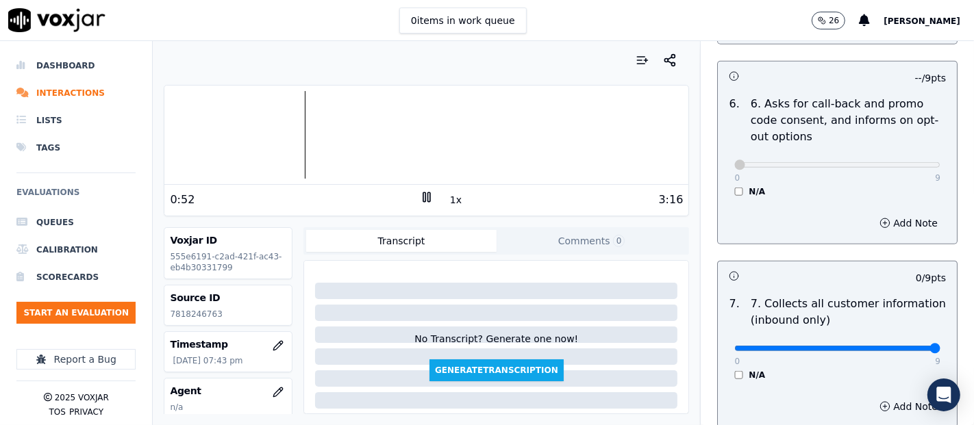
type input "9"
click at [901, 347] on input "range" at bounding box center [837, 348] width 206 height 5
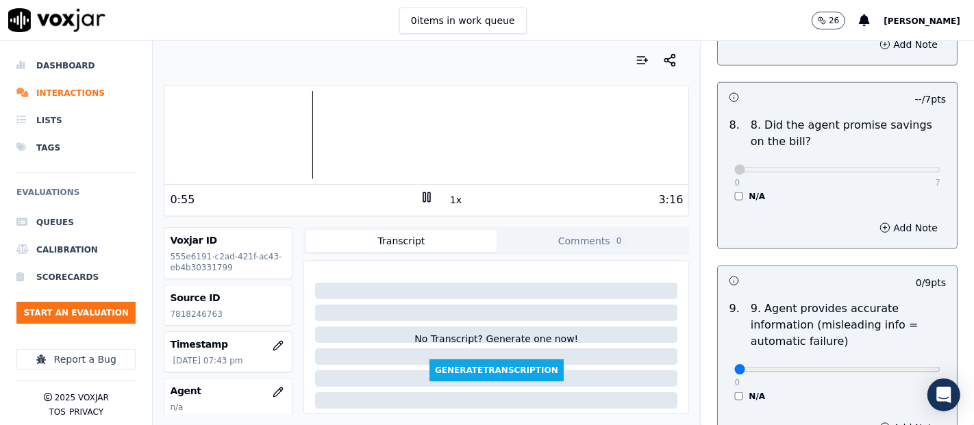
scroll to position [1597, 0]
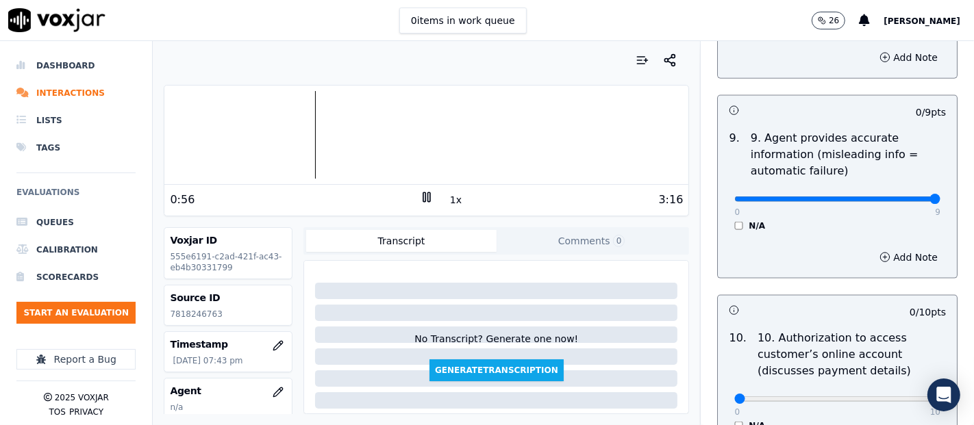
click at [896, 197] on input "range" at bounding box center [837, 199] width 206 height 5
type input "5"
click at [816, 197] on input "range" at bounding box center [837, 199] width 206 height 5
click at [876, 256] on button "Add Note" at bounding box center [908, 257] width 75 height 19
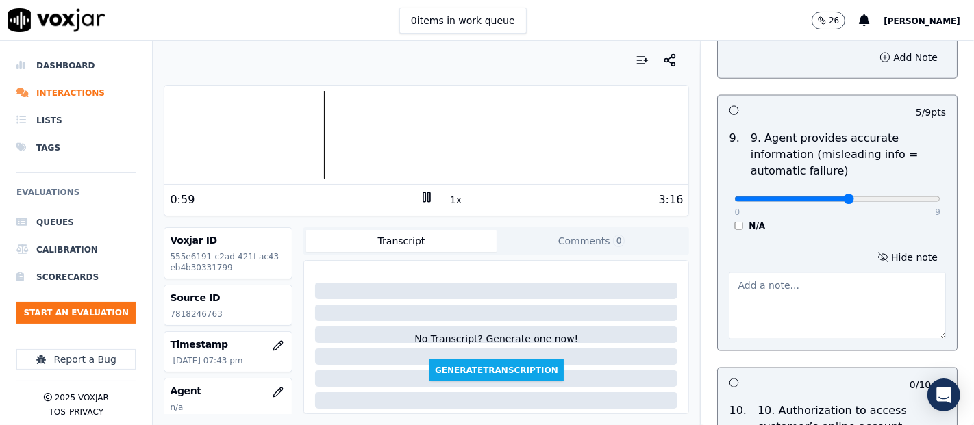
click at [787, 296] on textarea at bounding box center [837, 306] width 217 height 67
type textarea "N"
type textarea "I"
type textarea "i"
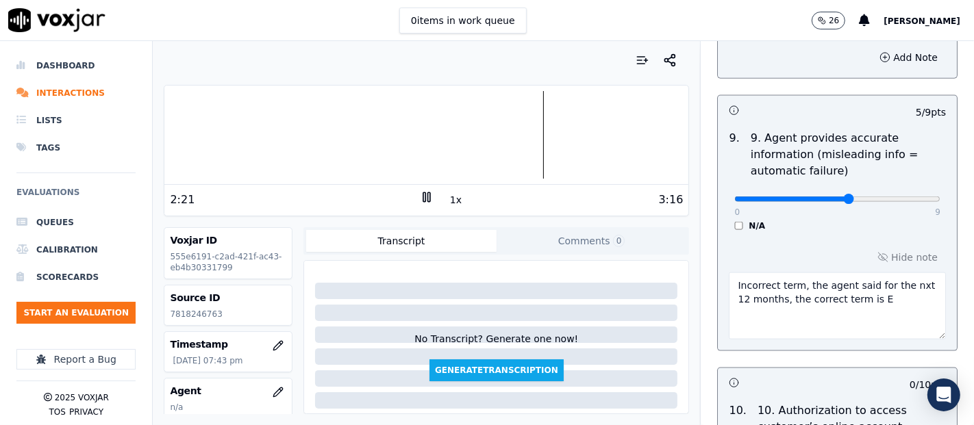
click at [875, 294] on textarea "Incorrect term, the agent said for the nxt 12 months, the correct term is E" at bounding box center [837, 306] width 217 height 67
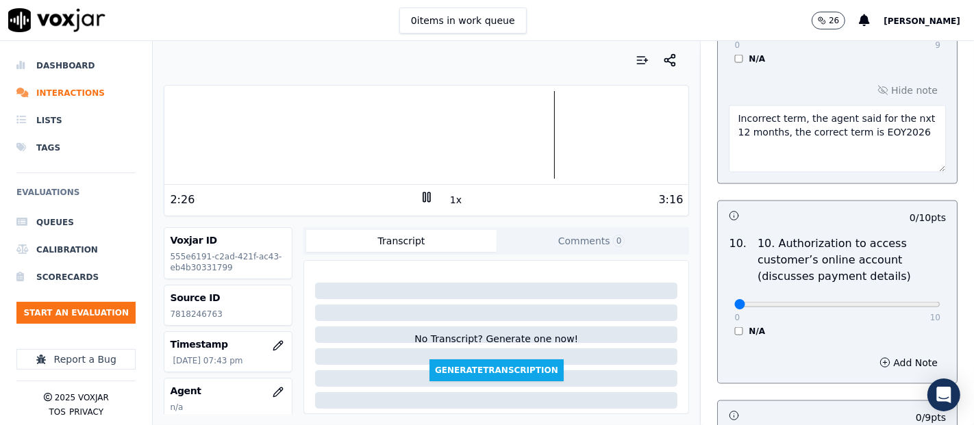
scroll to position [1826, 0]
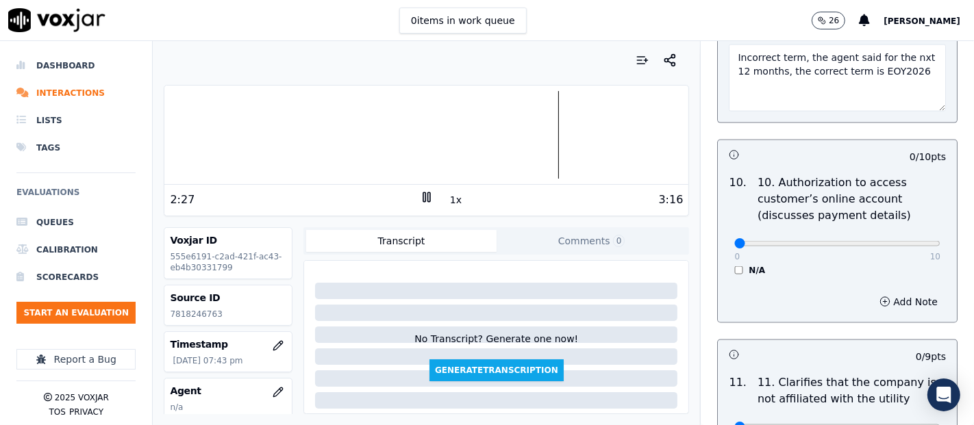
type textarea "Incorrect term, the agent said for the nxt 12 months, the correct term is EOY20…"
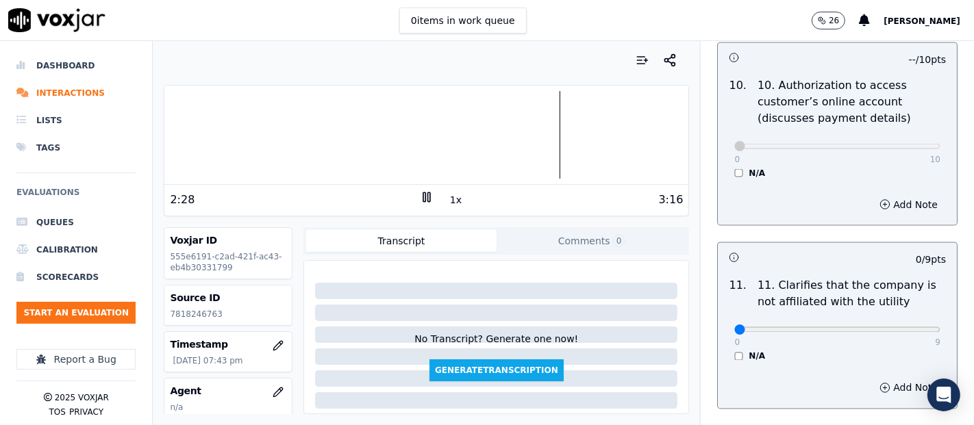
scroll to position [1978, 0]
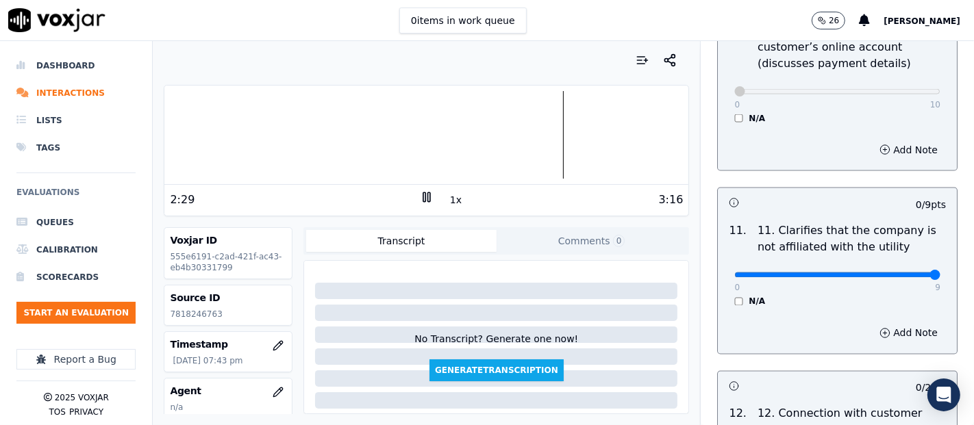
type input "9"
click at [897, 273] on input "range" at bounding box center [837, 275] width 206 height 5
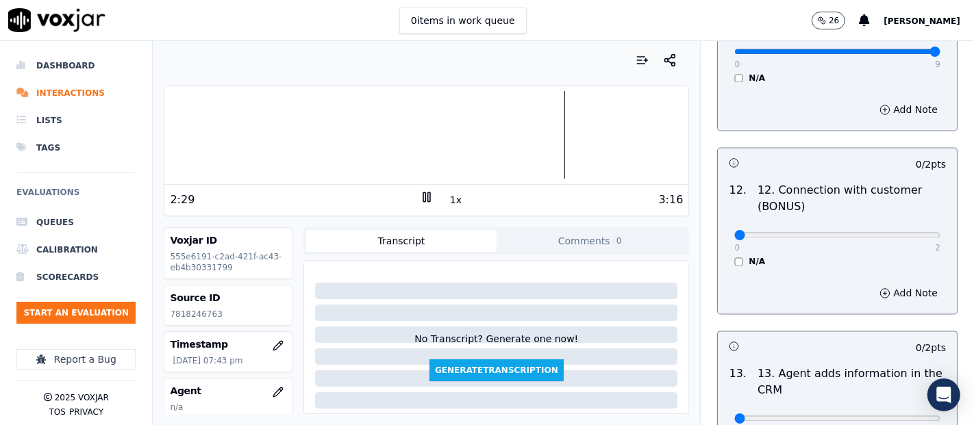
scroll to position [2206, 0]
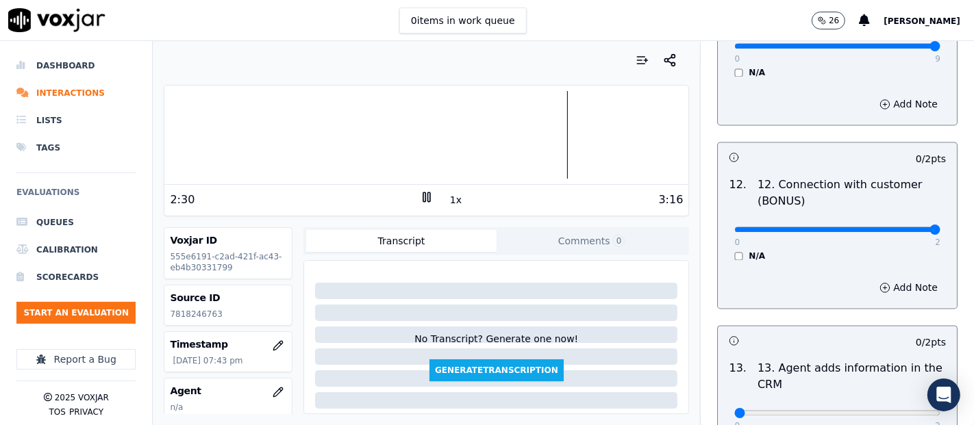
type input "2"
click at [897, 230] on input "range" at bounding box center [837, 229] width 206 height 5
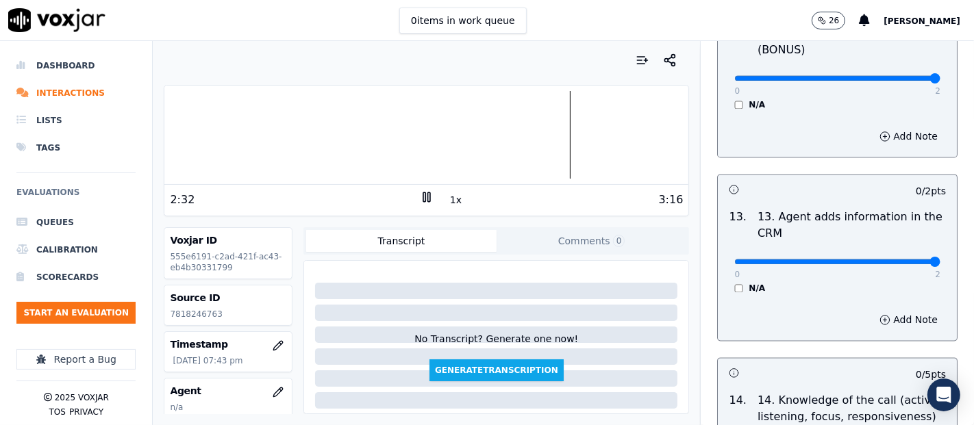
type input "2"
click at [900, 259] on input "range" at bounding box center [837, 261] width 206 height 5
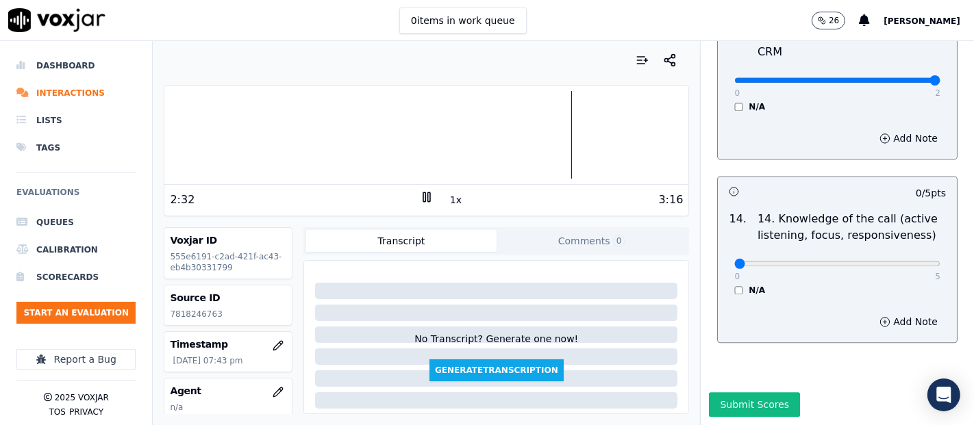
scroll to position [2568, 0]
type input "5"
click at [898, 261] on input "range" at bounding box center [837, 263] width 206 height 5
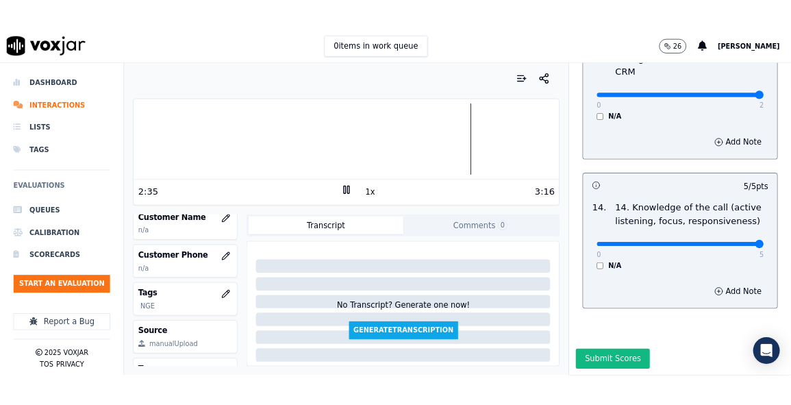
scroll to position [192, 0]
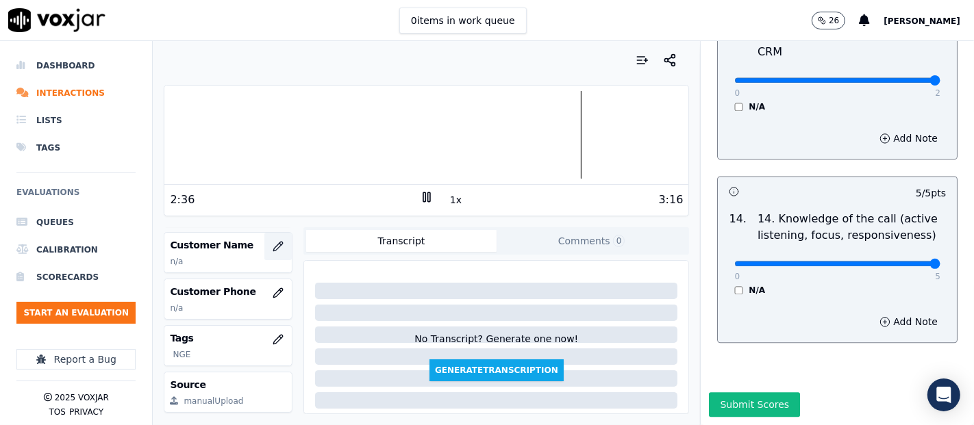
click at [268, 246] on button "button" at bounding box center [277, 246] width 27 height 27
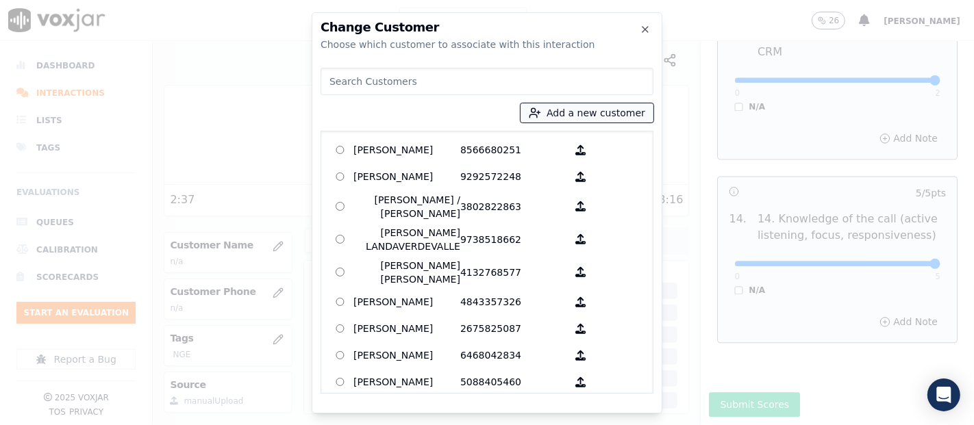
click at [540, 107] on icon "button" at bounding box center [535, 113] width 12 height 12
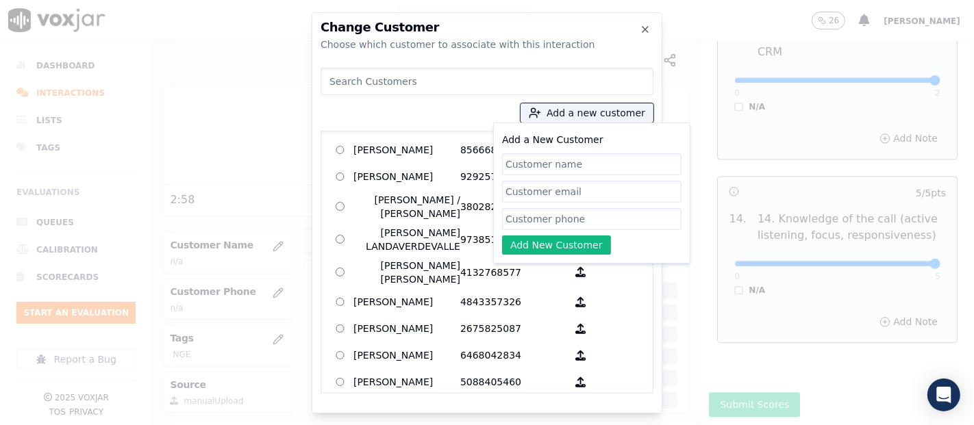
paste input "PAULETTE FELIX"
type input "PAULETTE FELIX"
click at [563, 216] on input "Add a New Customer" at bounding box center [591, 219] width 179 height 22
paste input "7818246763"
type input "7818246763"
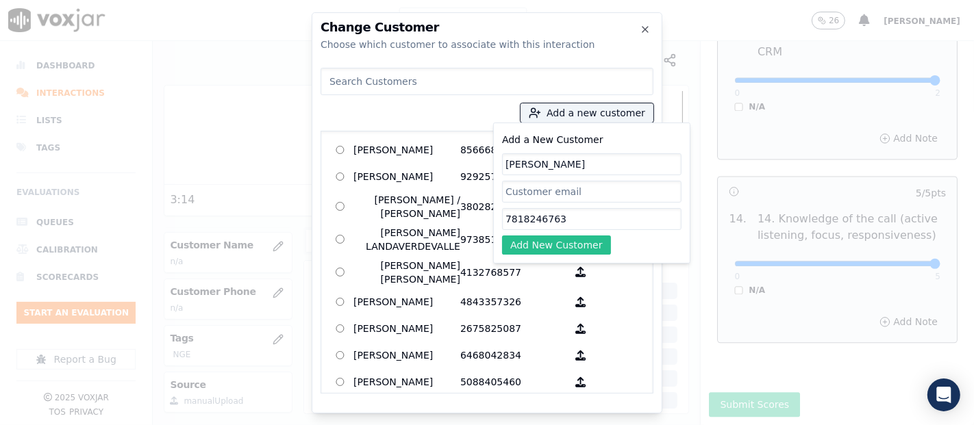
click at [542, 251] on button "Add New Customer" at bounding box center [556, 245] width 109 height 19
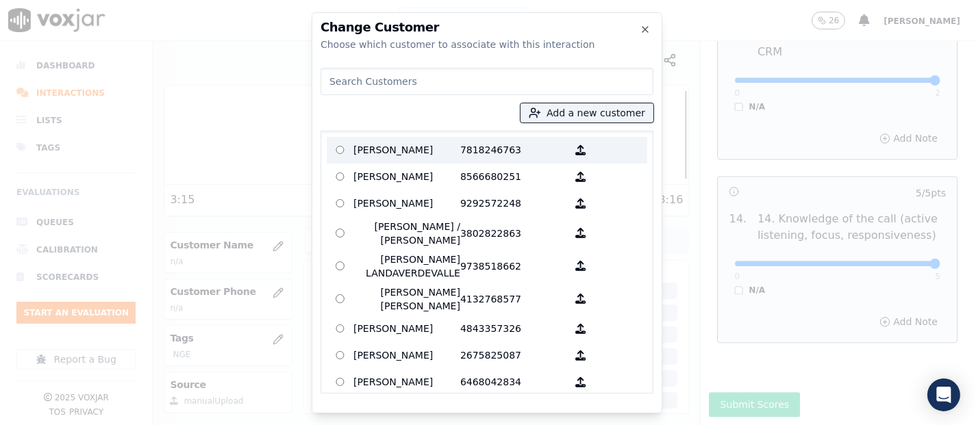
click at [403, 155] on p "PAULETTE FELIX" at bounding box center [406, 150] width 107 height 21
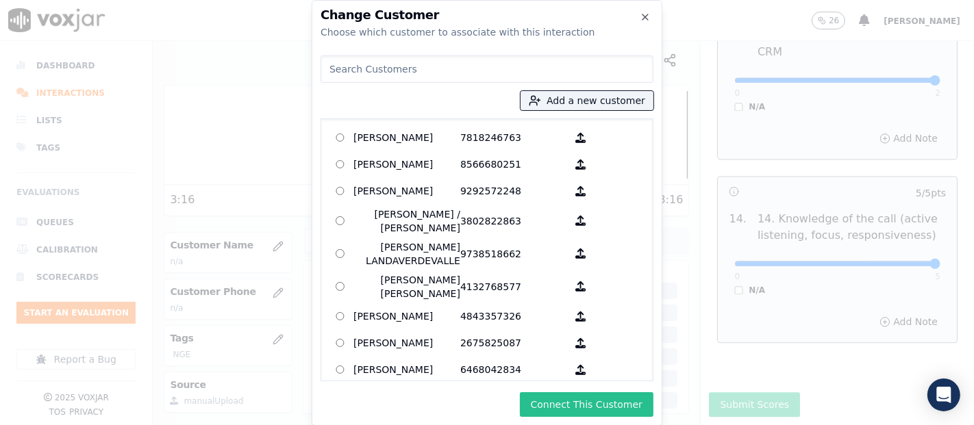
click at [572, 410] on button "Connect This Customer" at bounding box center [587, 404] width 134 height 25
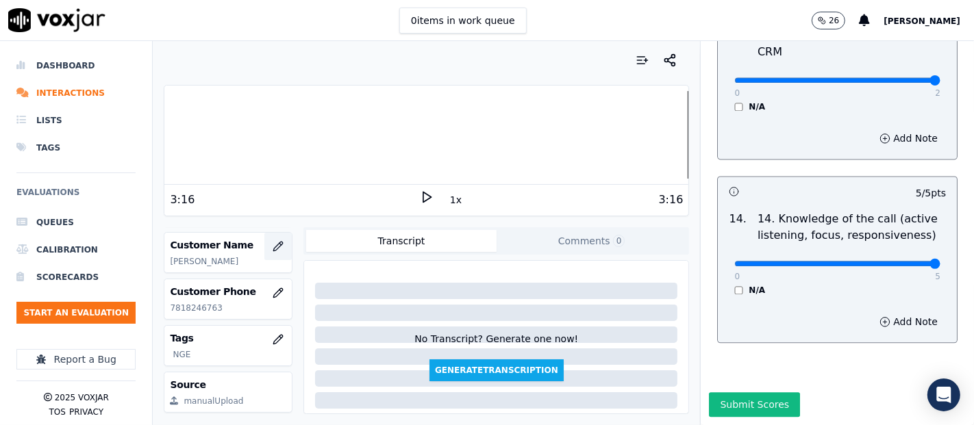
click at [273, 241] on icon "button" at bounding box center [278, 246] width 11 height 11
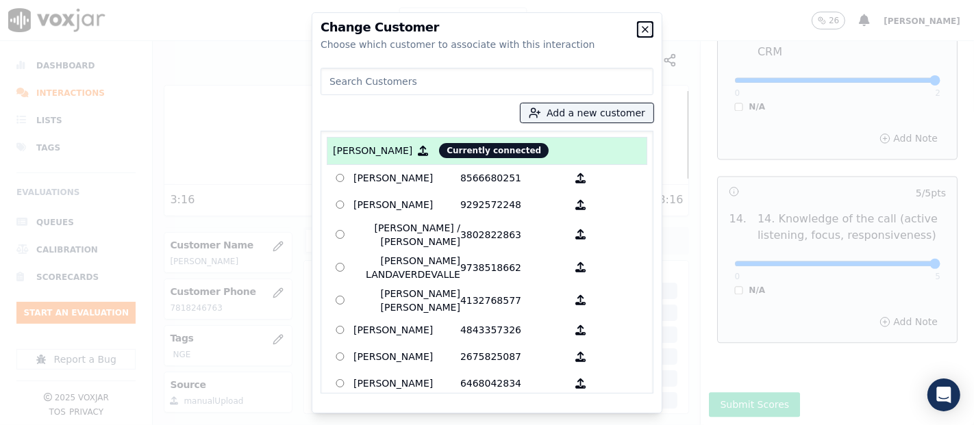
click at [646, 28] on icon "button" at bounding box center [644, 29] width 5 height 5
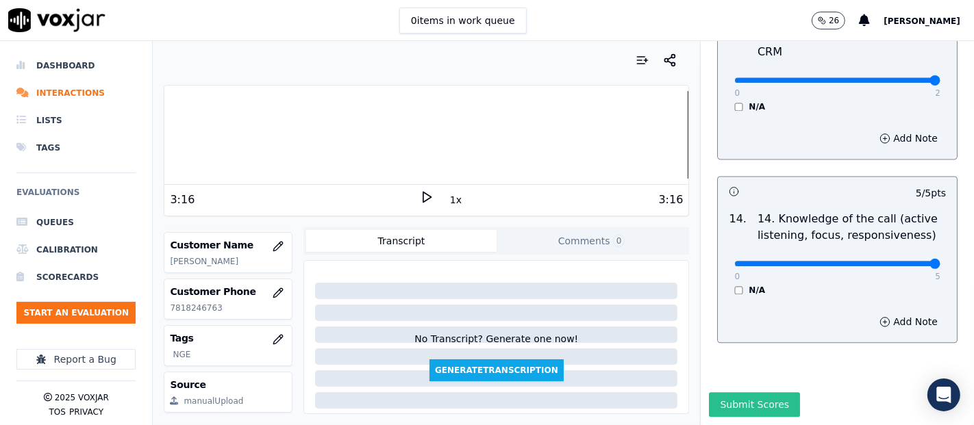
click at [735, 392] on button "Submit Scores" at bounding box center [754, 404] width 91 height 25
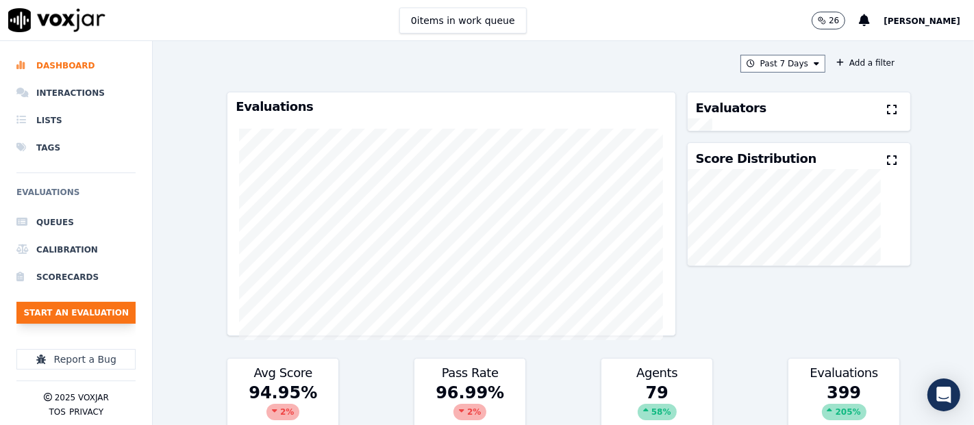
click at [75, 305] on button "Start an Evaluation" at bounding box center [75, 313] width 119 height 22
click at [58, 312] on button "Start an Evaluation" at bounding box center [75, 313] width 119 height 22
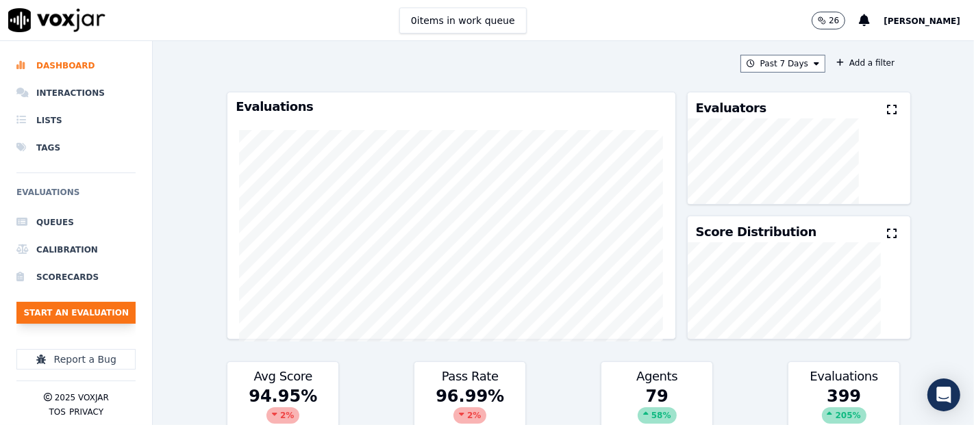
click at [94, 302] on button "Start an Evaluation" at bounding box center [75, 313] width 119 height 22
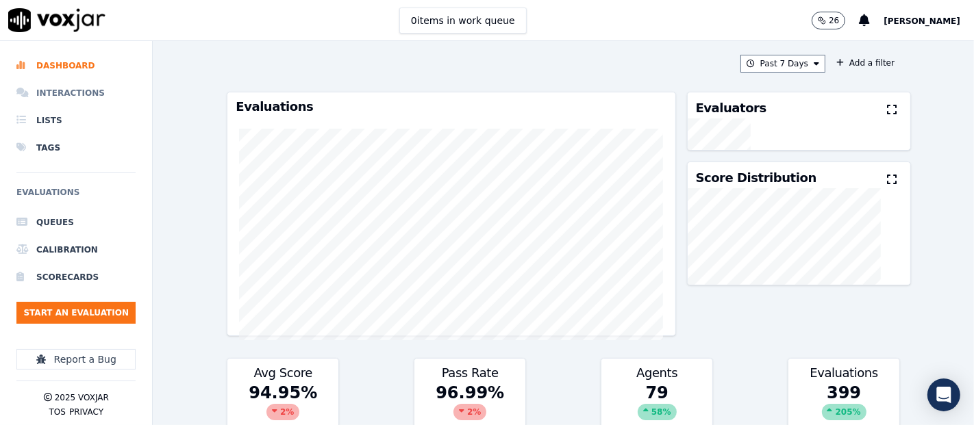
click at [53, 88] on li "Interactions" at bounding box center [75, 92] width 119 height 27
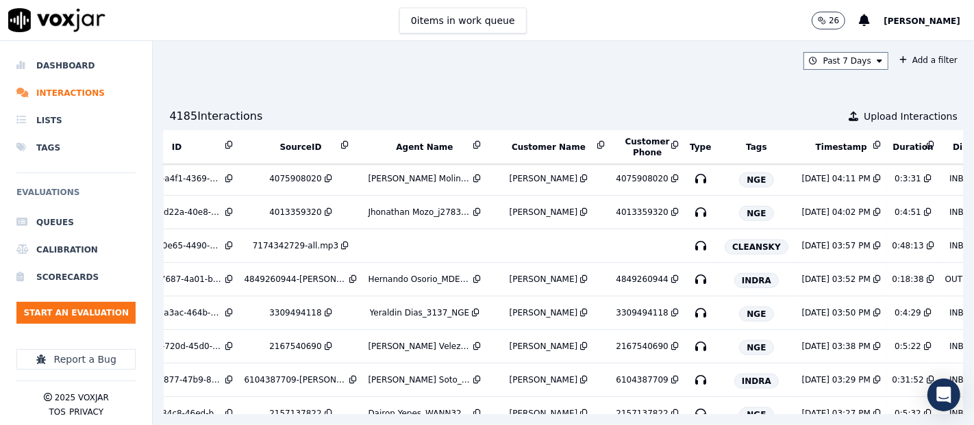
scroll to position [5672, 0]
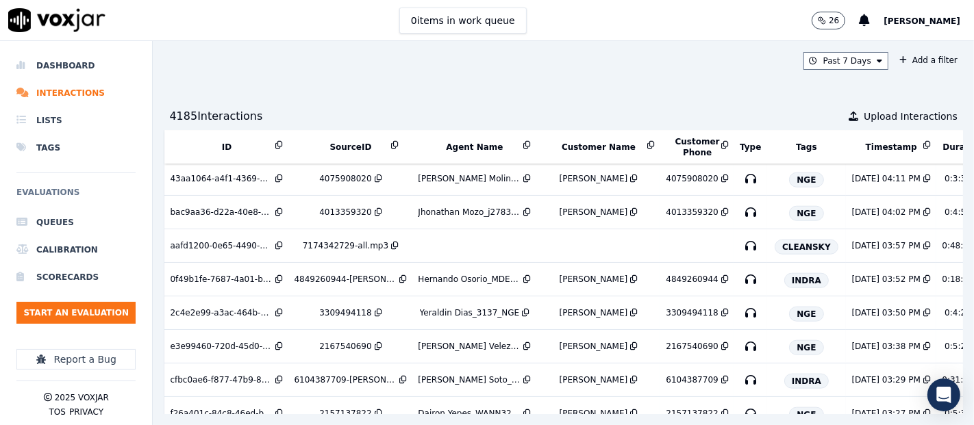
click at [338, 84] on div "6284683392-YERALDIN DIAS all.mp3" at bounding box center [345, 78] width 103 height 11
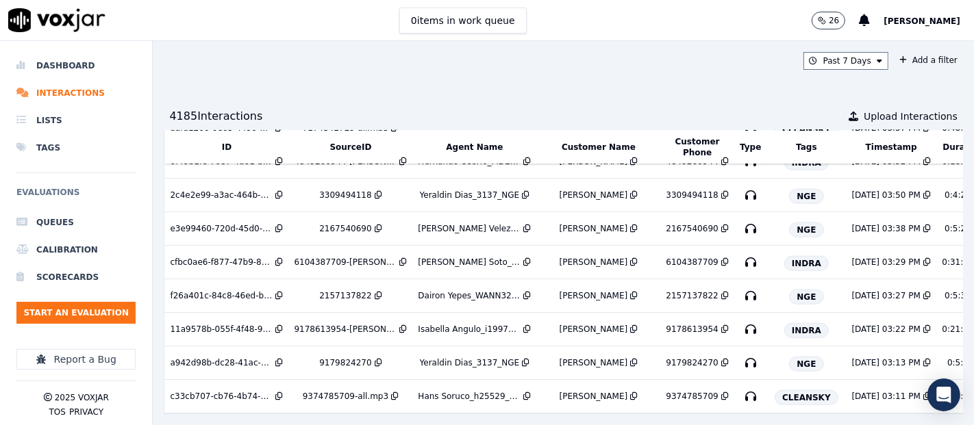
scroll to position [5824, 0]
click at [320, 167] on div "4849260944-HERANDO OSORIO all.mp3" at bounding box center [345, 161] width 103 height 11
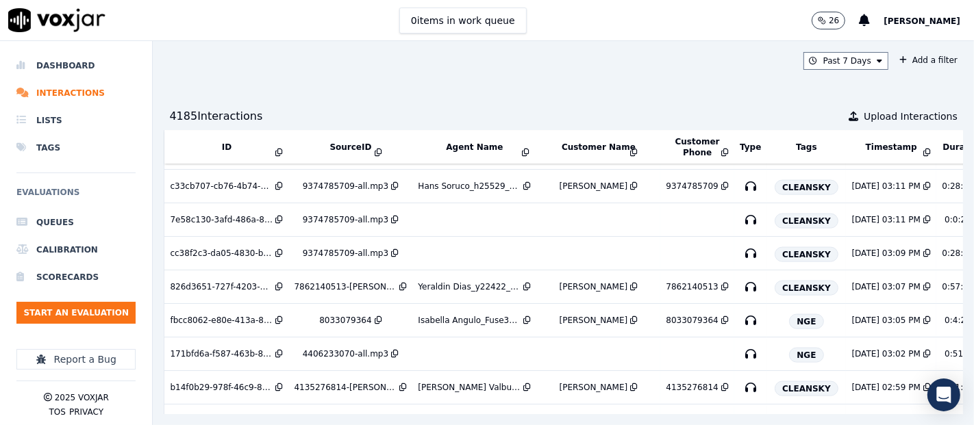
scroll to position [6024, 0]
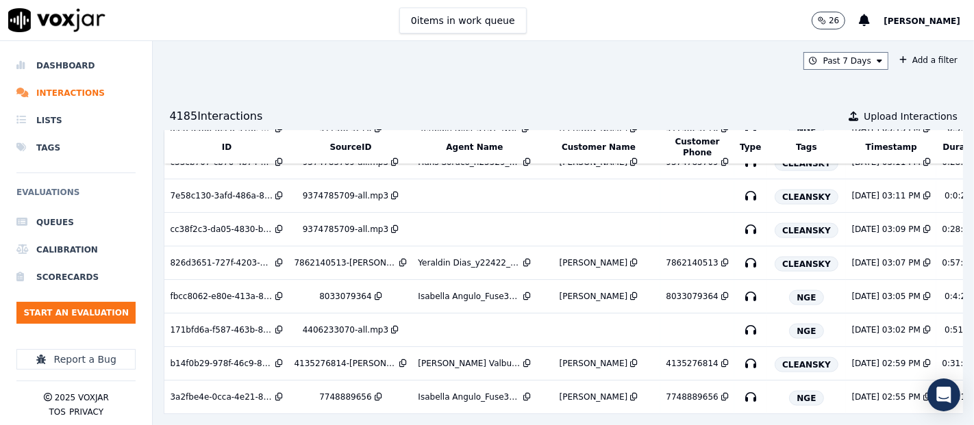
click at [307, 101] on div "9178613954-ISABELA ANGULO all.mp3" at bounding box center [345, 95] width 103 height 11
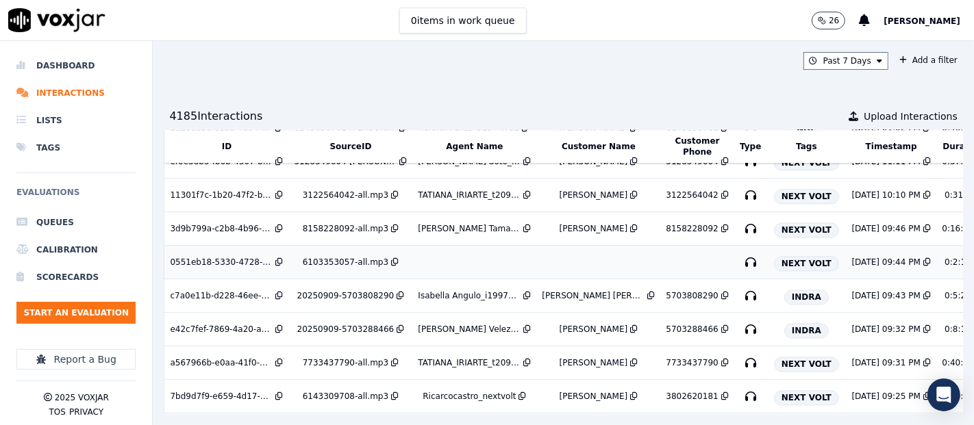
scroll to position [7110, 0]
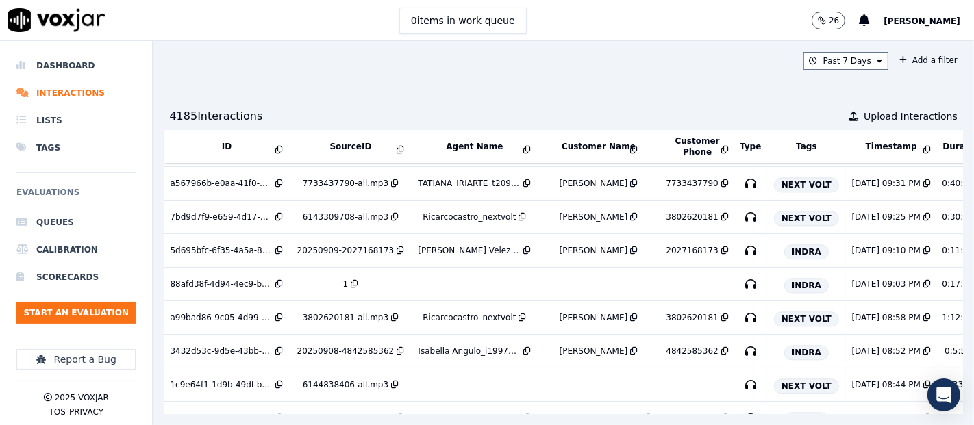
click at [347, 122] on div "20250909-5703808290" at bounding box center [345, 116] width 97 height 11
click at [479, 155] on div "[PERSON_NAME] Velez_MDE3014_INDRA" at bounding box center [469, 149] width 103 height 11
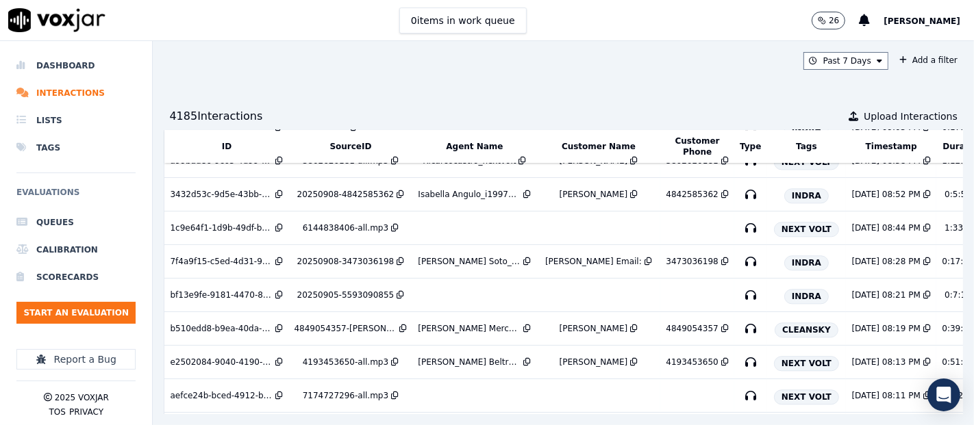
scroll to position [7343, 0]
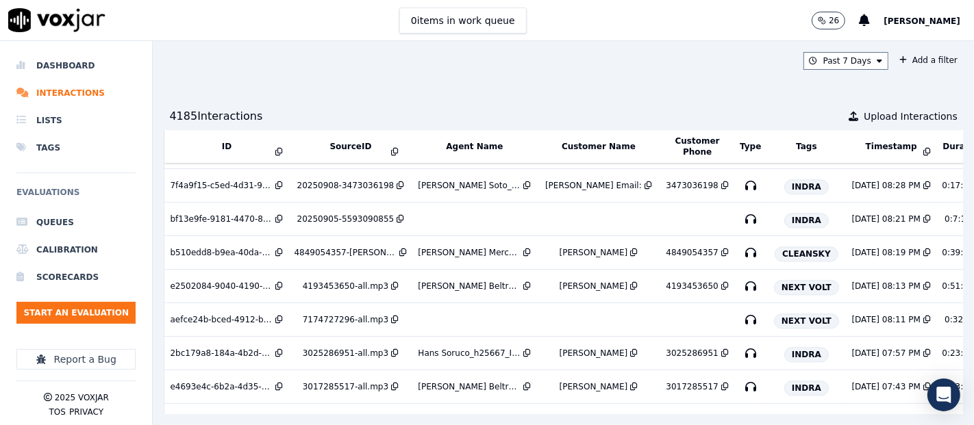
click at [348, 124] on div "20250908-4842585362" at bounding box center [345, 118] width 97 height 11
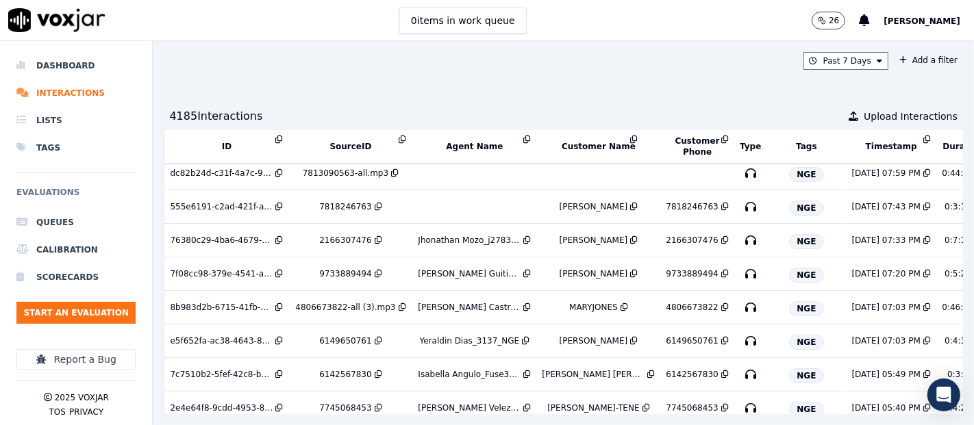
scroll to position [0, 0]
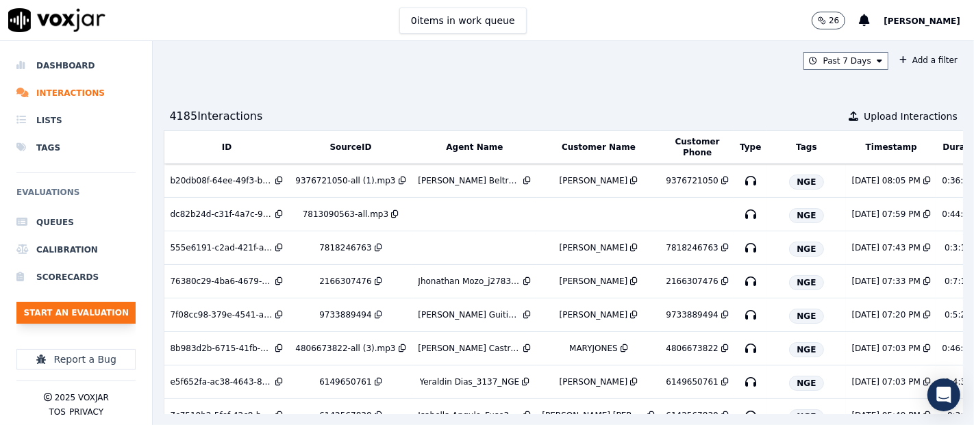
click at [87, 314] on button "Start an Evaluation" at bounding box center [75, 313] width 119 height 22
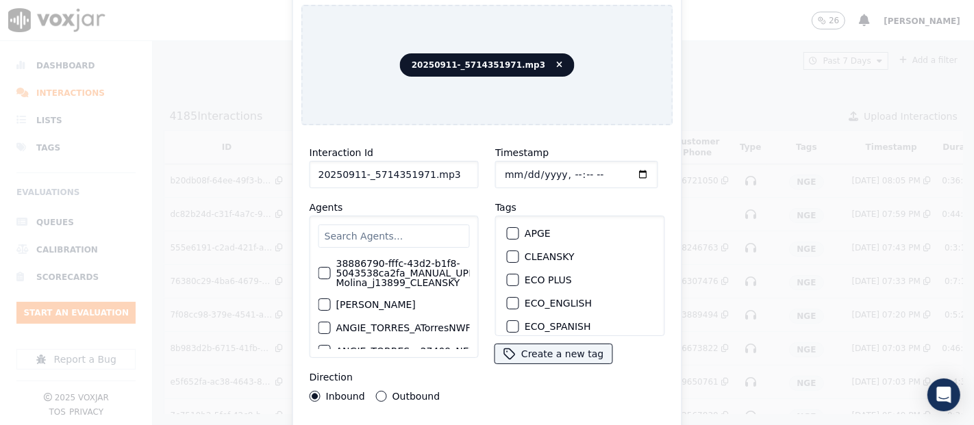
click at [444, 172] on input "20250911-_5714351971.mp3" at bounding box center [394, 174] width 169 height 27
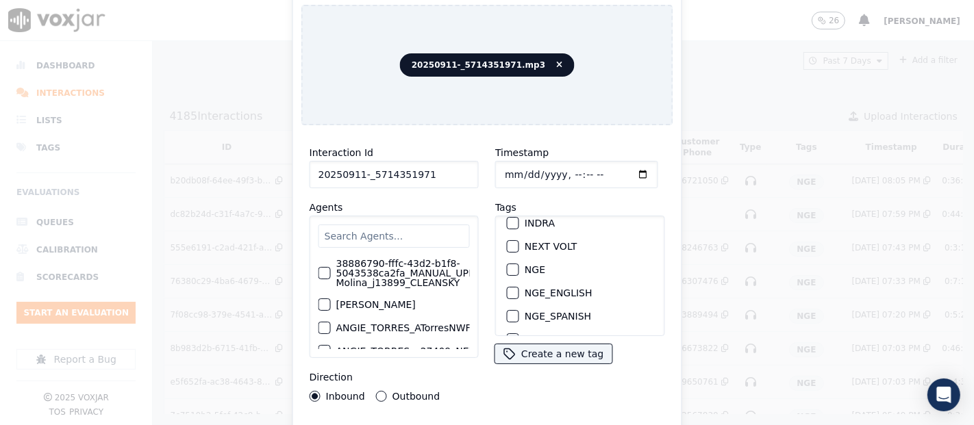
scroll to position [152, 0]
type input "20250911-_5714351971"
click at [511, 264] on div "NGE" at bounding box center [579, 267] width 157 height 23
click at [507, 263] on div "button" at bounding box center [512, 268] width 10 height 10
drag, startPoint x: 503, startPoint y: 417, endPoint x: 505, endPoint y: 407, distance: 9.7
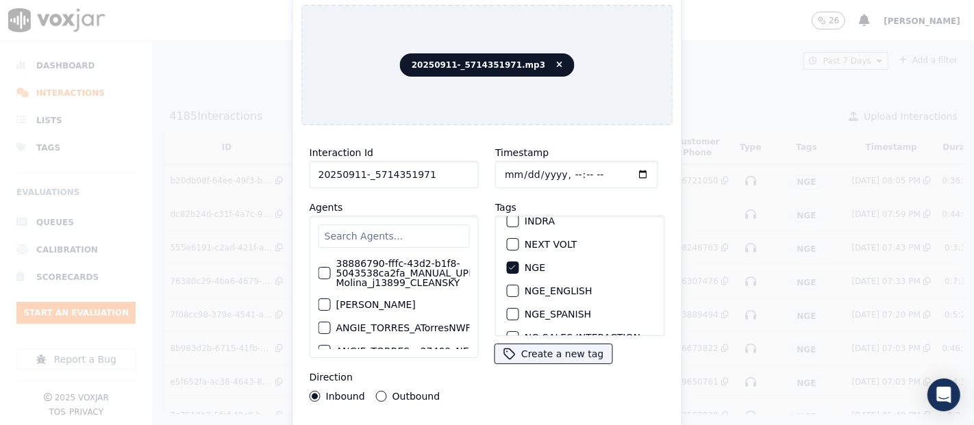
click at [505, 415] on div "Interaction Id 20250911-_5714351971 Agents 38886790-fffc-43d2-b1f8-5043538ca2fa…" at bounding box center [487, 293] width 372 height 315
click at [507, 418] on div "Interaction Id 20250911-_5714351971 Agents 38886790-fffc-43d2-b1f8-5043538ca2fa…" at bounding box center [487, 293] width 372 height 315
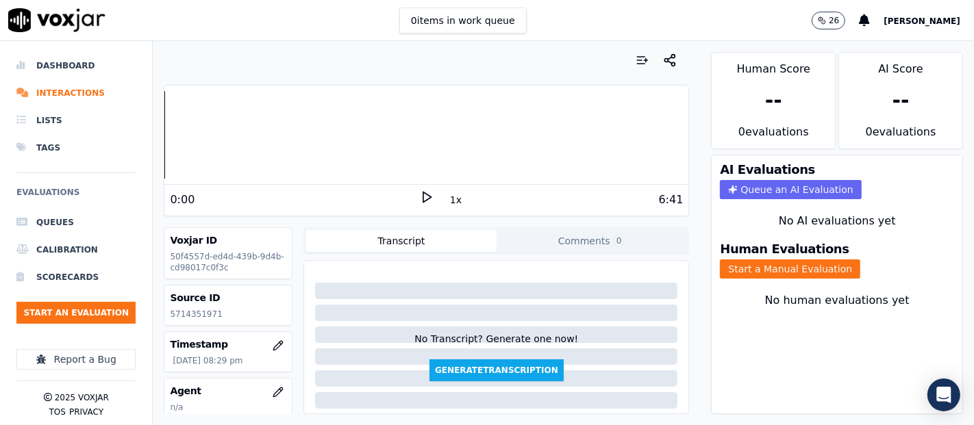
click at [195, 310] on p "5714351971" at bounding box center [228, 314] width 116 height 11
click at [195, 313] on p "5714351971" at bounding box center [228, 314] width 116 height 11
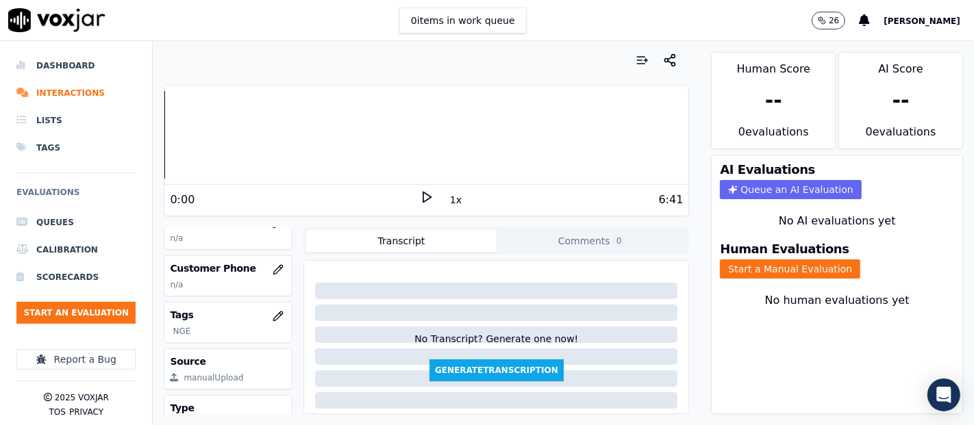
scroll to position [228, 0]
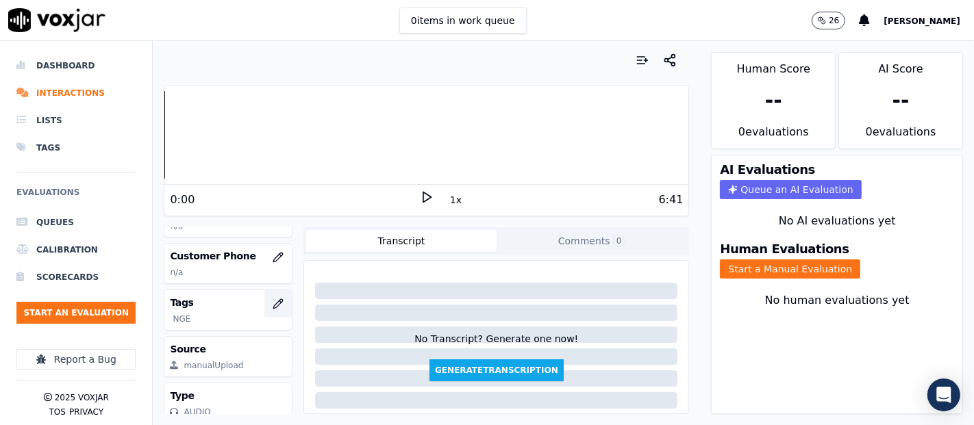
click at [273, 299] on icon "button" at bounding box center [278, 304] width 11 height 11
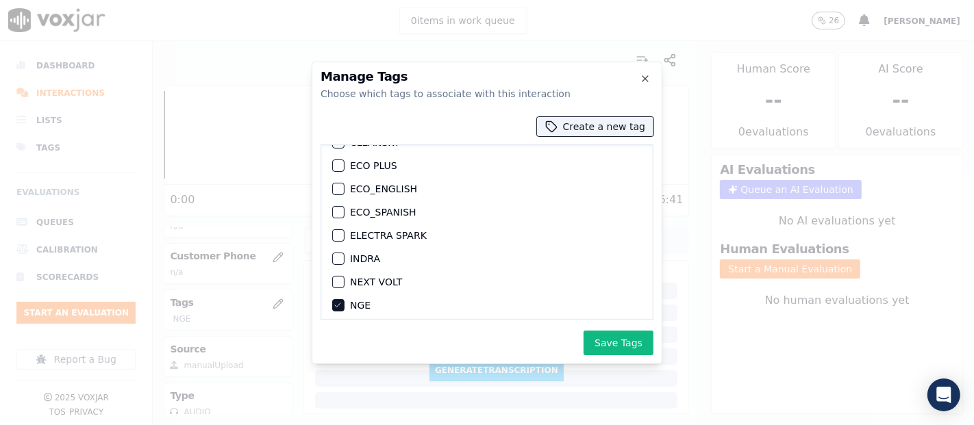
scroll to position [76, 0]
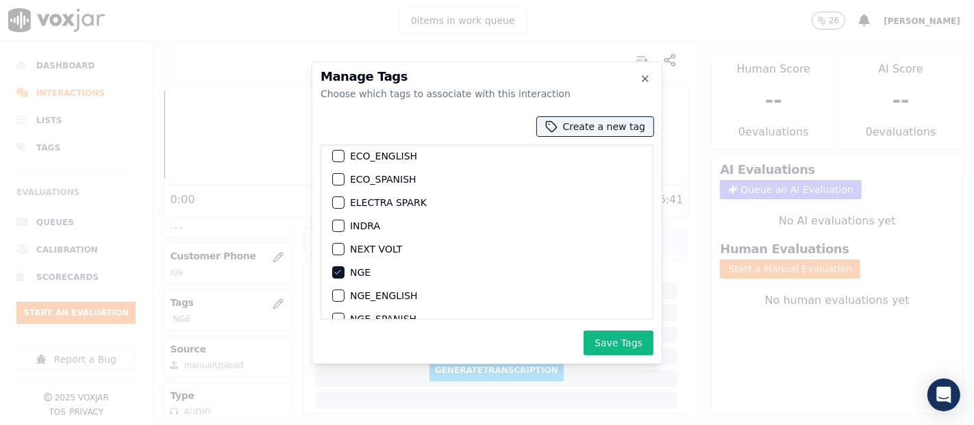
click at [342, 224] on button "INDRA" at bounding box center [338, 226] width 12 height 12
click at [336, 262] on div "NGE" at bounding box center [487, 272] width 320 height 23
click at [336, 268] on icon "button" at bounding box center [337, 272] width 8 height 8
click at [609, 342] on button "Save Tags" at bounding box center [618, 343] width 70 height 25
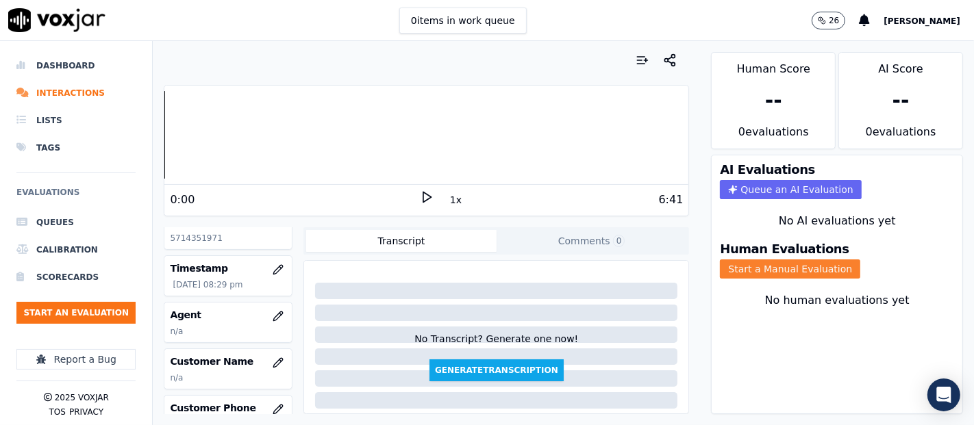
click at [720, 260] on button "Start a Manual Evaluation" at bounding box center [790, 269] width 140 height 19
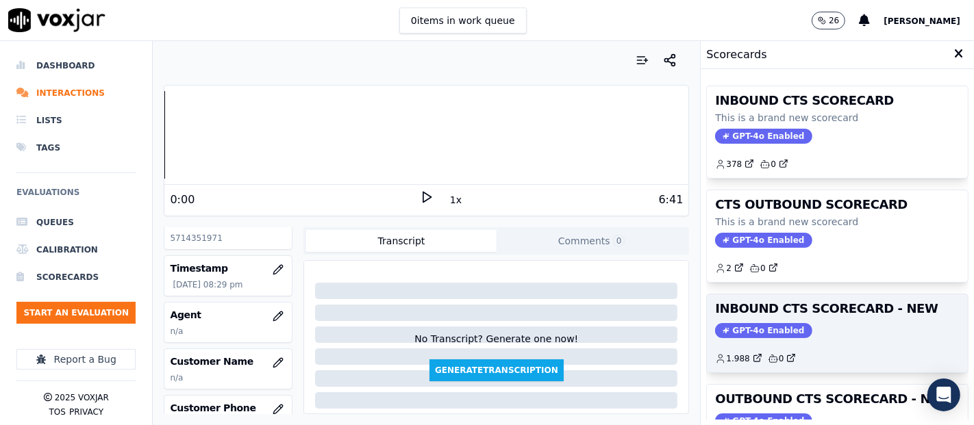
click at [829, 343] on div "1.988 0" at bounding box center [837, 353] width 244 height 22
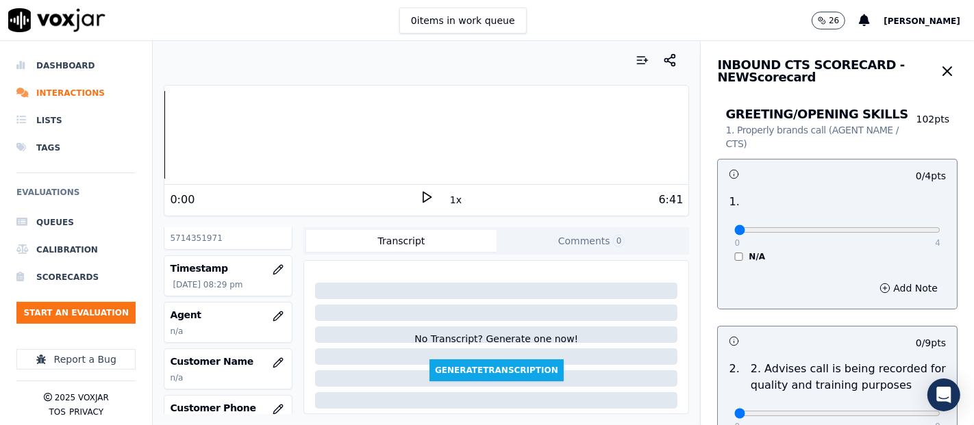
click at [206, 233] on p "5714351971" at bounding box center [228, 238] width 116 height 11
copy p "5714351971"
click at [422, 202] on icon at bounding box center [427, 197] width 14 height 14
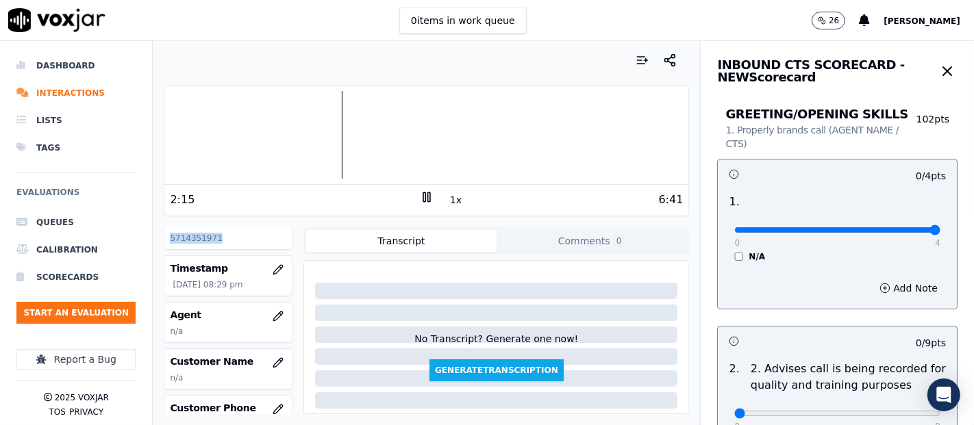
type input "4"
click at [894, 229] on input "range" at bounding box center [837, 229] width 206 height 5
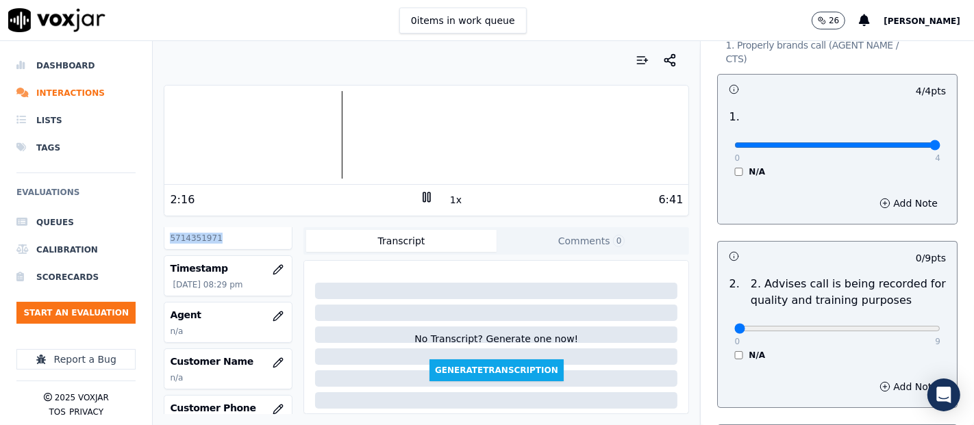
scroll to position [152, 0]
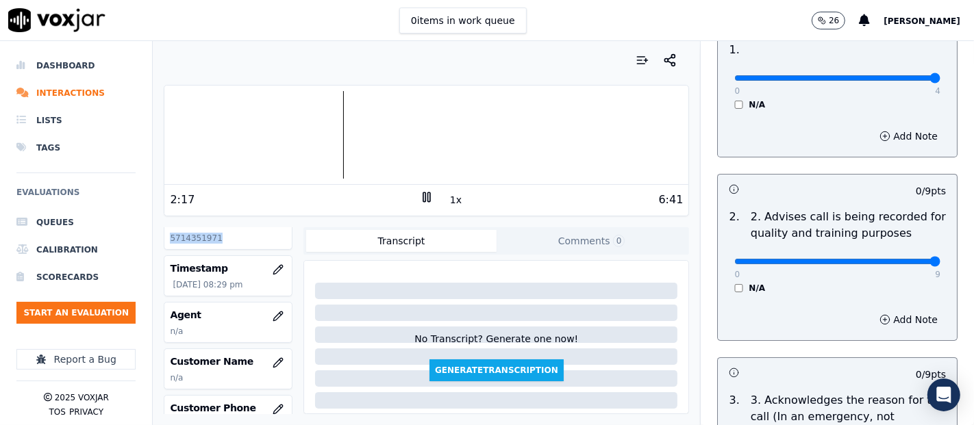
type input "9"
click at [897, 260] on input "range" at bounding box center [837, 261] width 206 height 5
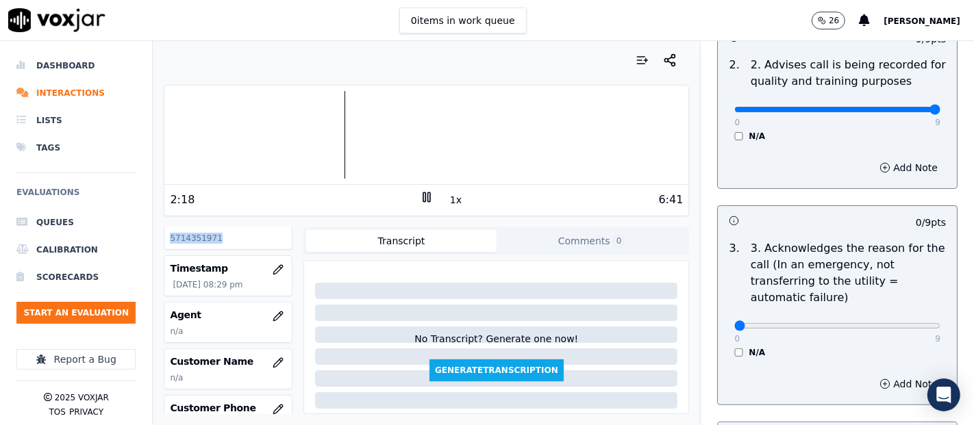
scroll to position [380, 0]
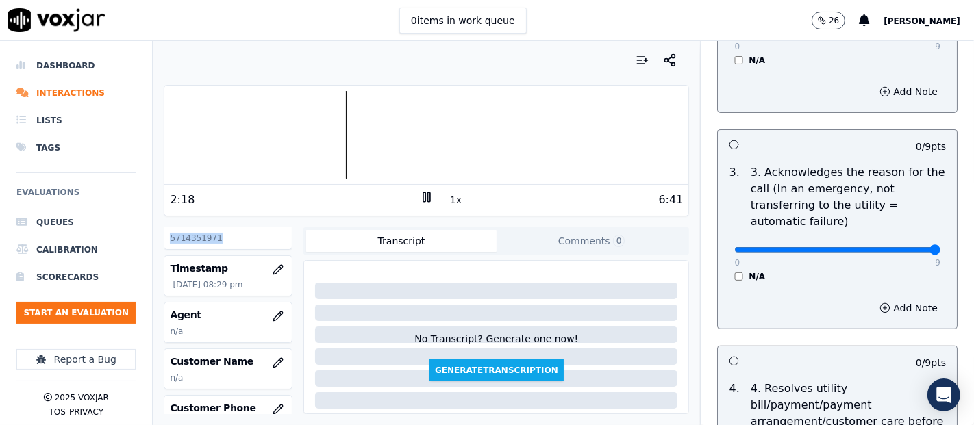
type input "9"
click at [901, 250] on input "range" at bounding box center [837, 249] width 206 height 5
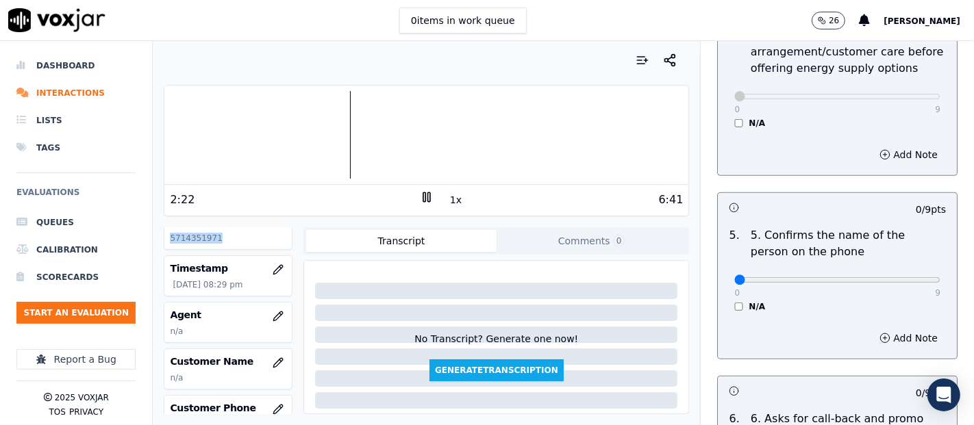
scroll to position [837, 0]
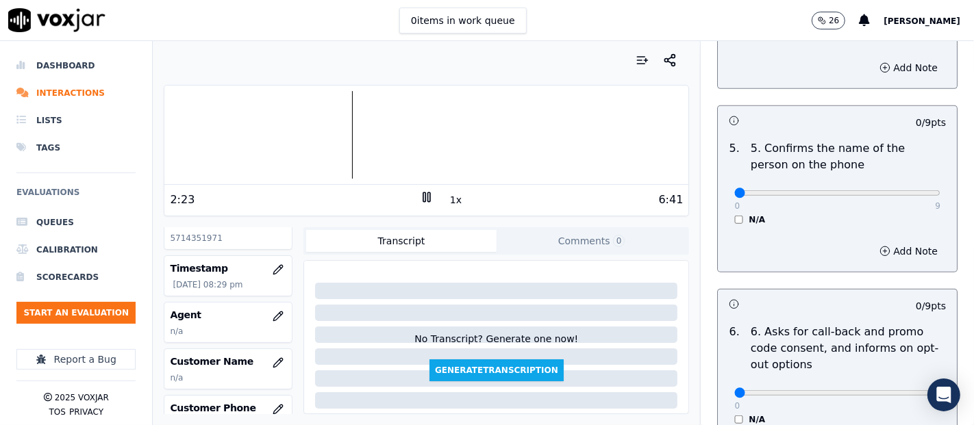
click at [897, 186] on div "0 9" at bounding box center [837, 192] width 206 height 16
click at [892, 186] on div "0 9" at bounding box center [837, 192] width 206 height 16
type input "9"
click at [894, 194] on input "range" at bounding box center [837, 192] width 206 height 5
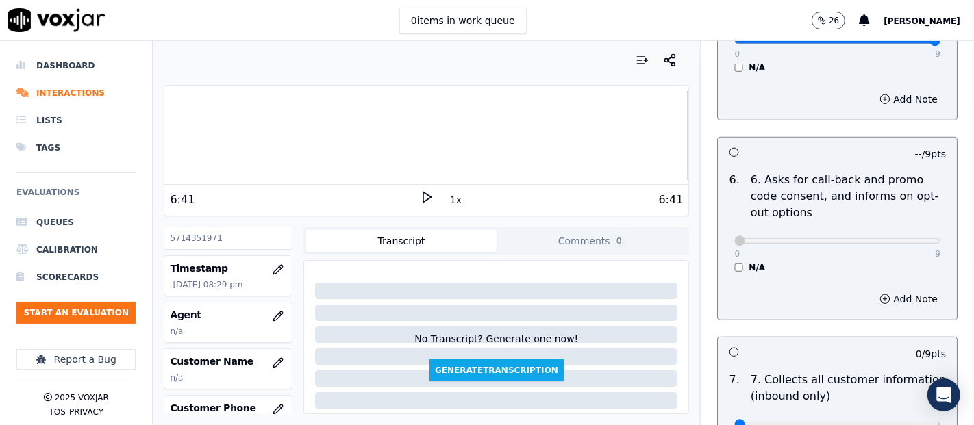
scroll to position [1141, 0]
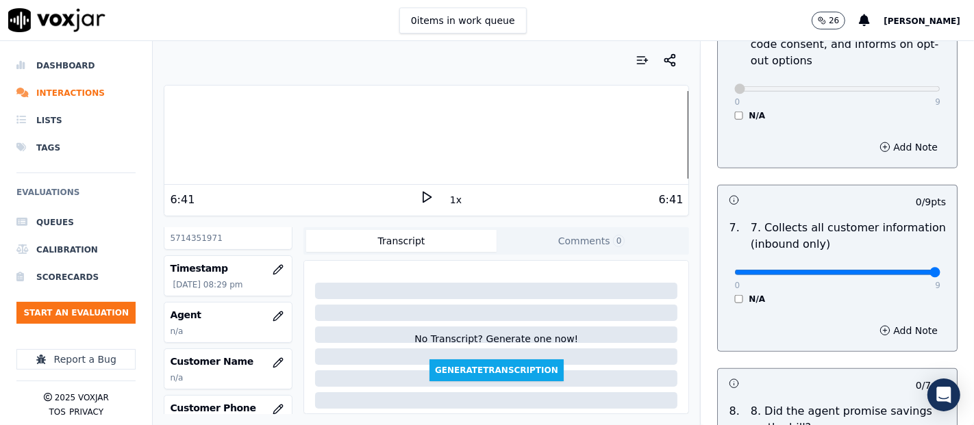
type input "9"
click at [892, 270] on input "range" at bounding box center [837, 272] width 206 height 5
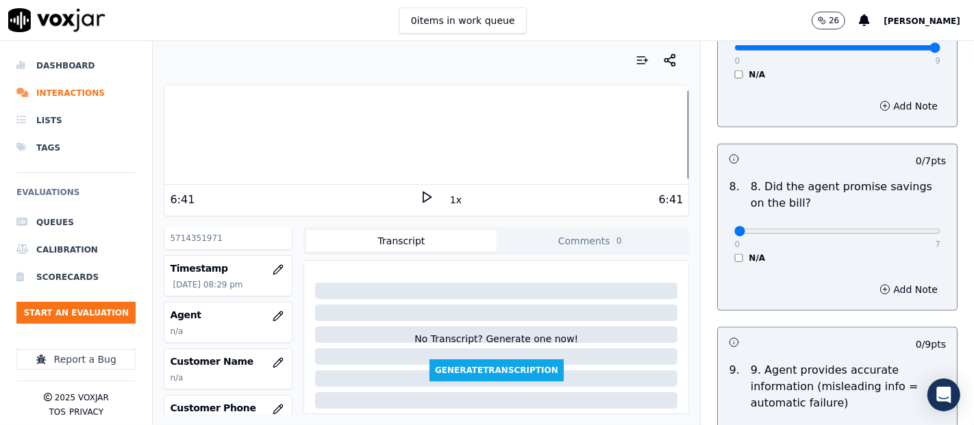
scroll to position [1369, 0]
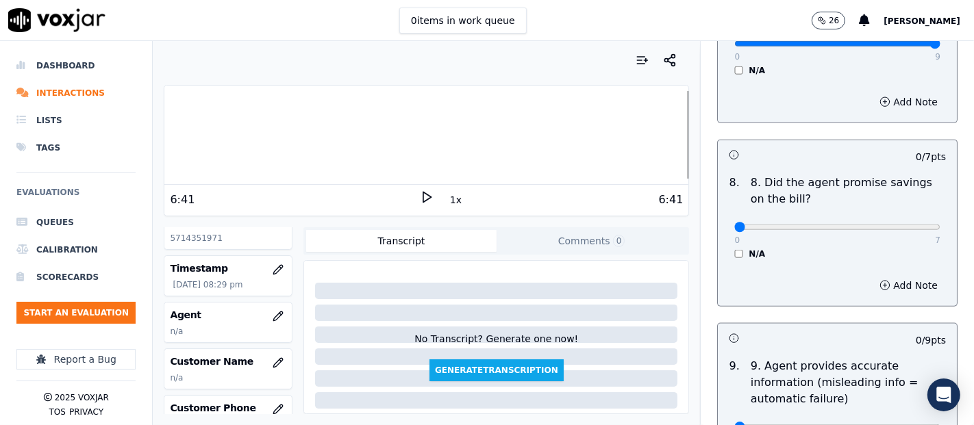
click at [734, 253] on div "N/A" at bounding box center [837, 254] width 206 height 11
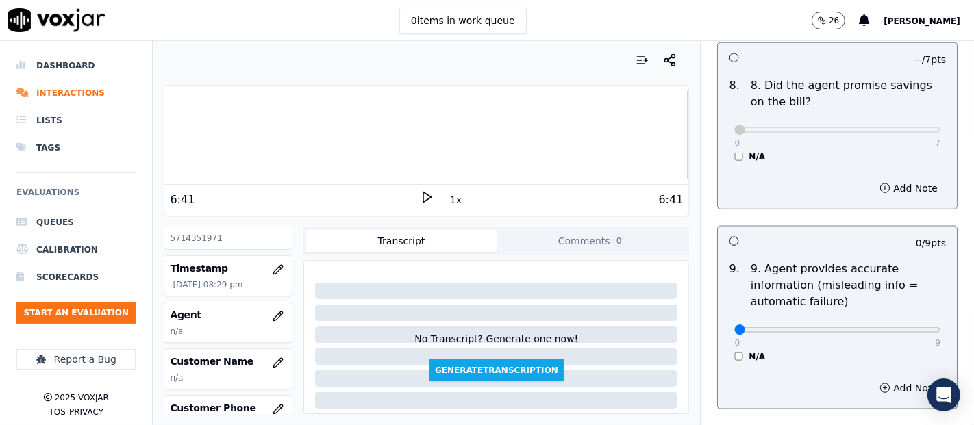
scroll to position [1521, 0]
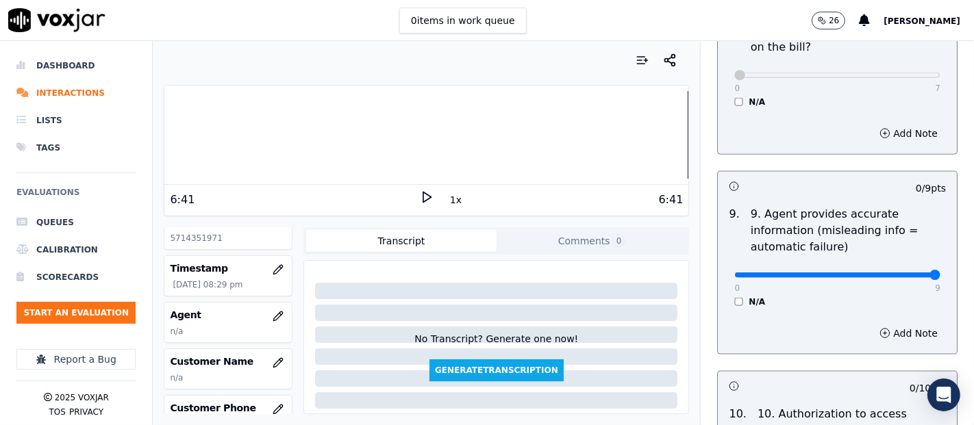
type input "9"
click at [901, 273] on input "range" at bounding box center [837, 275] width 206 height 5
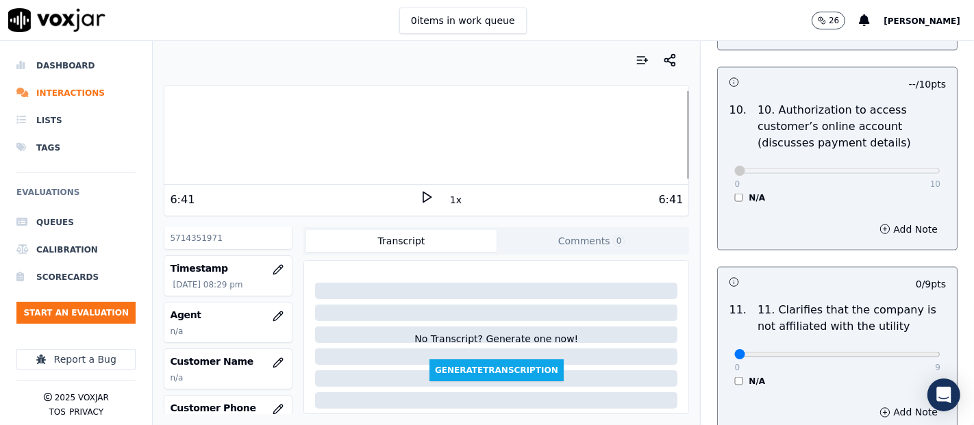
scroll to position [1902, 0]
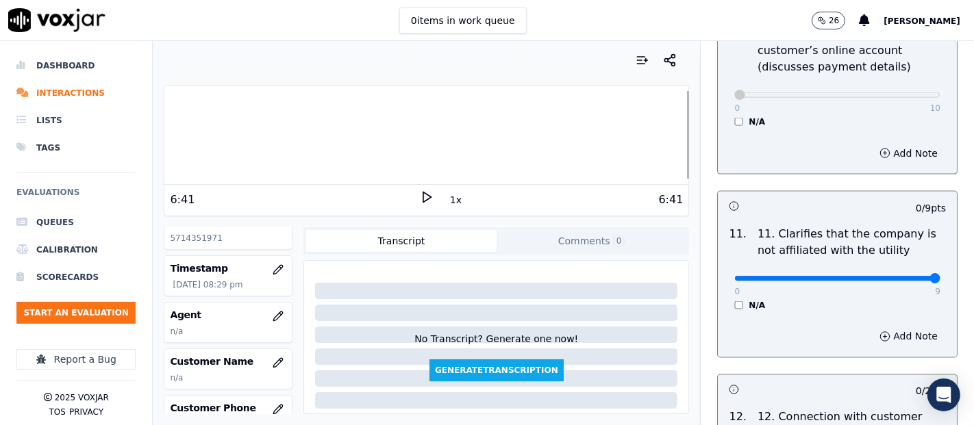
type input "9"
click at [900, 276] on input "range" at bounding box center [837, 278] width 206 height 5
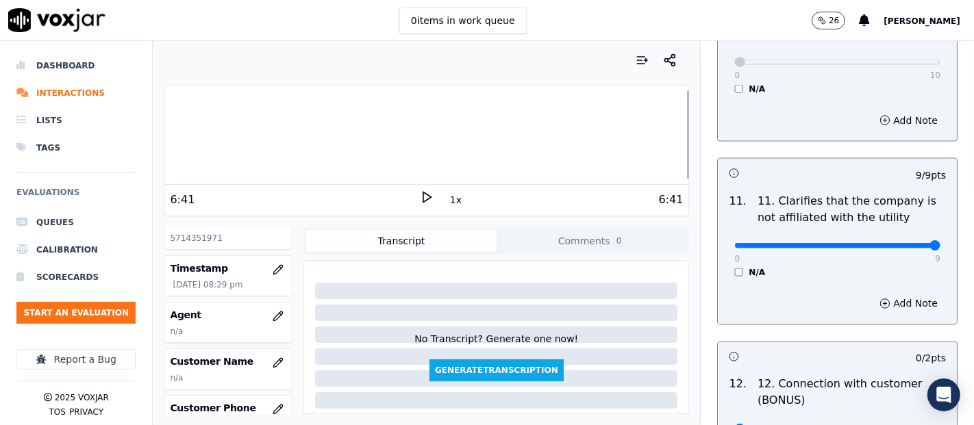
scroll to position [2054, 0]
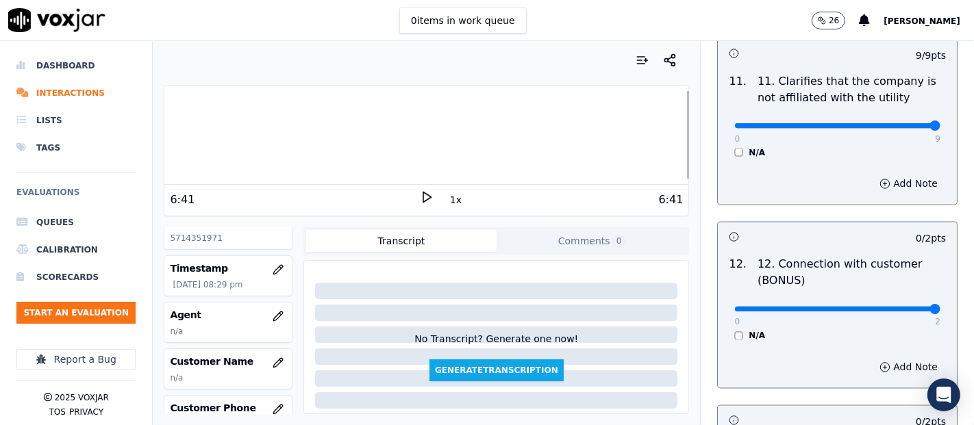
type input "2"
click at [898, 307] on input "range" at bounding box center [837, 309] width 206 height 5
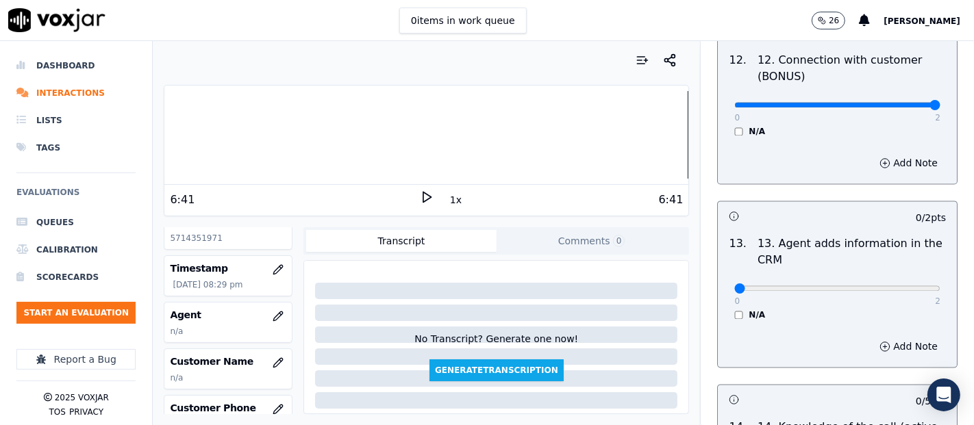
scroll to position [2282, 0]
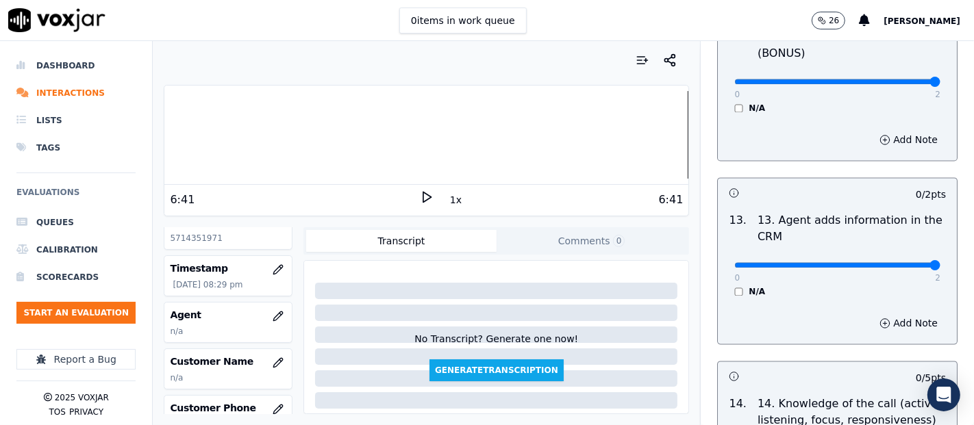
type input "2"
click at [900, 262] on input "range" at bounding box center [837, 264] width 206 height 5
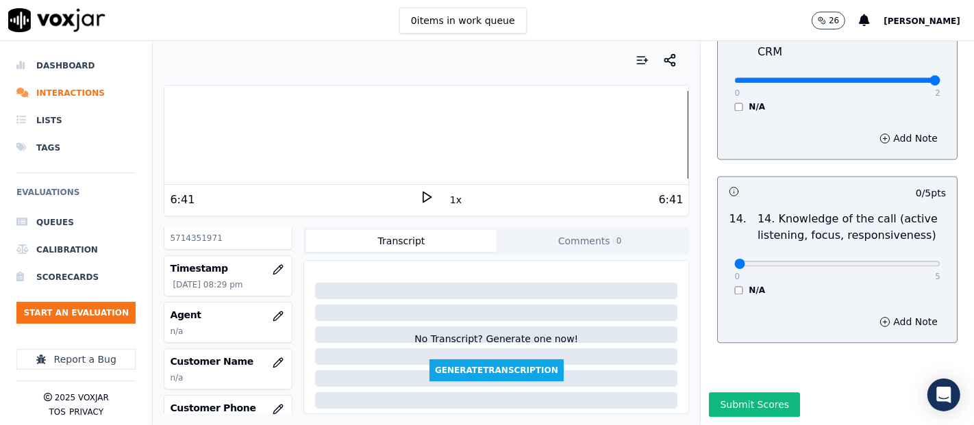
scroll to position [2495, 0]
click at [904, 255] on div "0 5" at bounding box center [837, 263] width 206 height 16
click at [901, 255] on div "0 5" at bounding box center [837, 263] width 206 height 16
type input "5"
click at [897, 261] on input "range" at bounding box center [837, 263] width 206 height 5
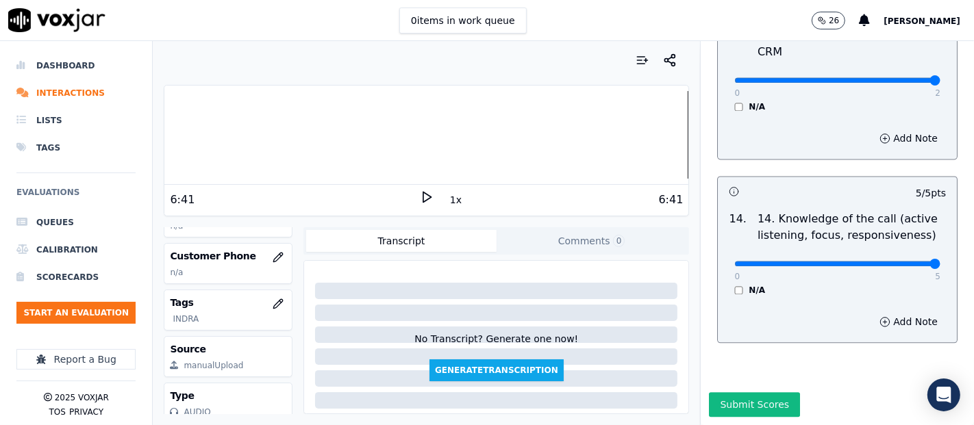
scroll to position [152, 0]
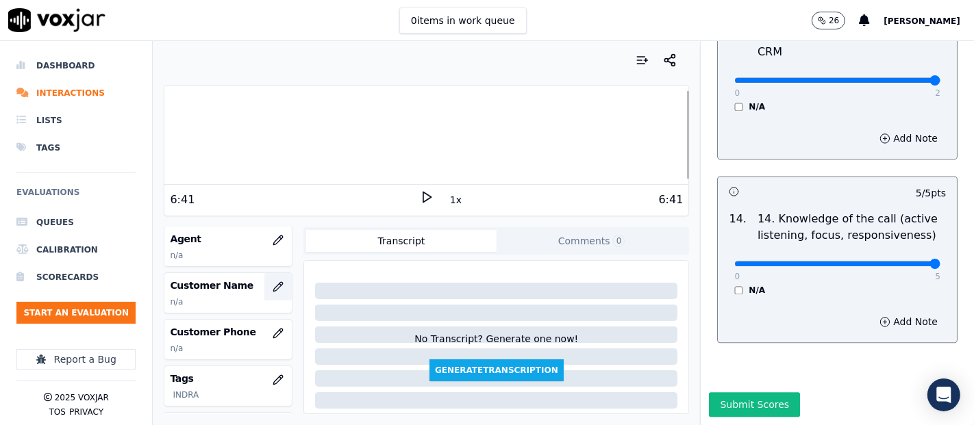
click at [273, 281] on icon "button" at bounding box center [278, 286] width 11 height 11
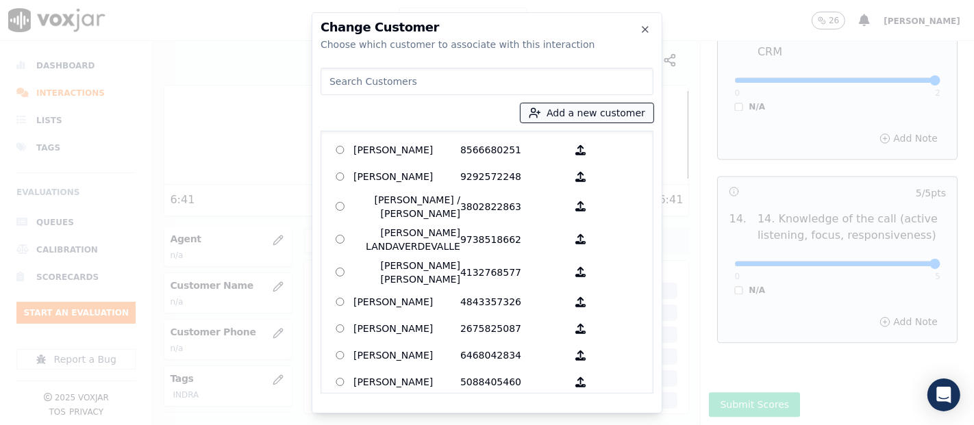
click at [564, 121] on button "Add a new customer" at bounding box center [586, 112] width 133 height 19
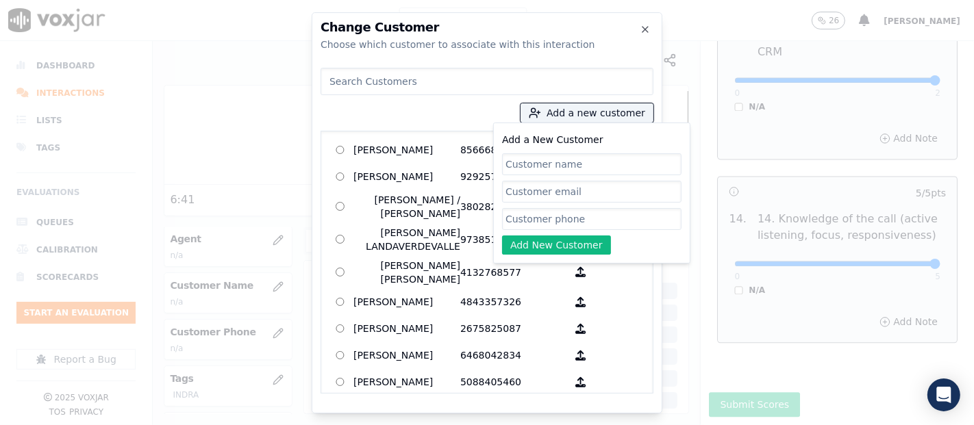
paste input "TOKHIR SOPIST"
type input "TOKHIR SOPIST"
click at [592, 229] on div "Add a New Customer TOKHIR SOPIST Add New Customer" at bounding box center [591, 192] width 179 height 123
click at [592, 225] on input "Add a New Customer" at bounding box center [591, 219] width 179 height 22
paste input "5714351971"
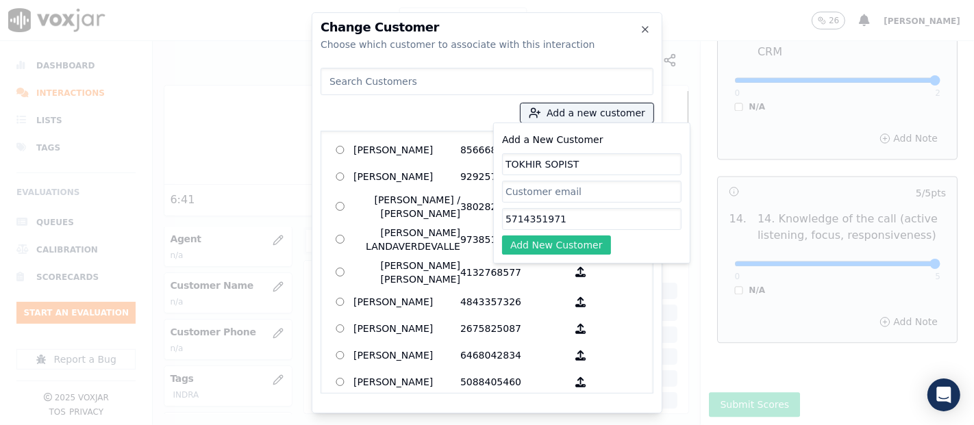
type input "5714351971"
click at [584, 236] on button "Add New Customer" at bounding box center [556, 245] width 109 height 19
click at [583, 236] on div "Add a new customer Add a New Customer TOKHIR SOPIST 5714351971 Adding Customer …" at bounding box center [486, 227] width 333 height 331
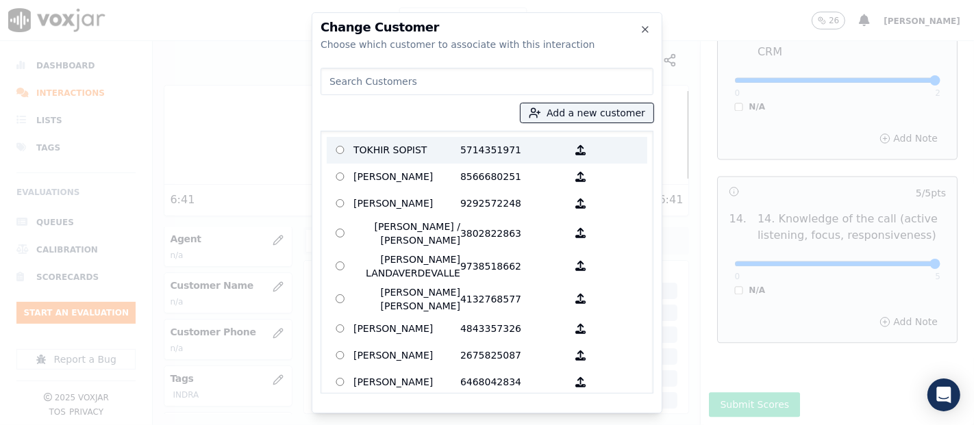
click at [395, 142] on p "TOKHIR SOPIST" at bounding box center [406, 150] width 107 height 21
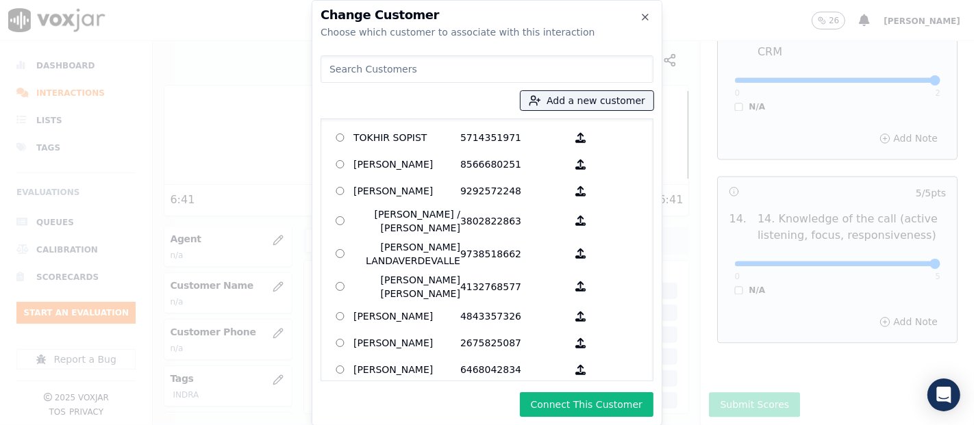
click at [560, 396] on button "Connect This Customer" at bounding box center [587, 404] width 134 height 25
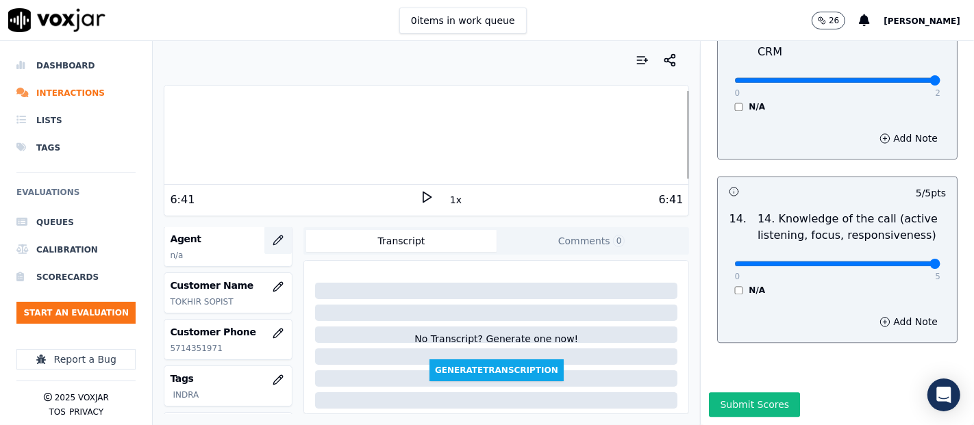
click at [264, 229] on button "button" at bounding box center [277, 240] width 27 height 27
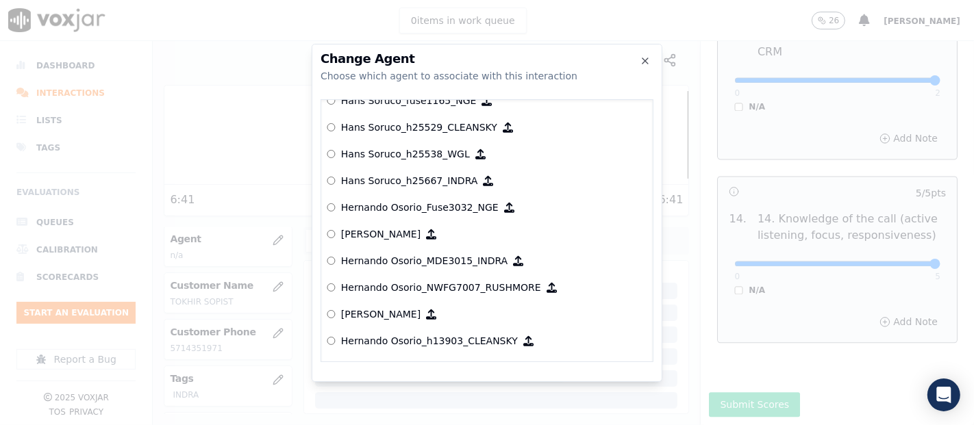
scroll to position [3096, 0]
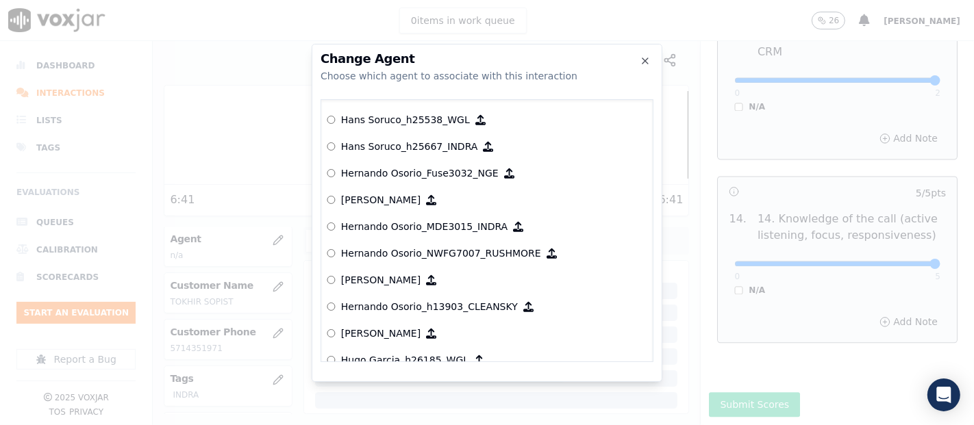
click at [390, 227] on p "Hernando Osorio_MDE3015_INDRA" at bounding box center [424, 227] width 166 height 14
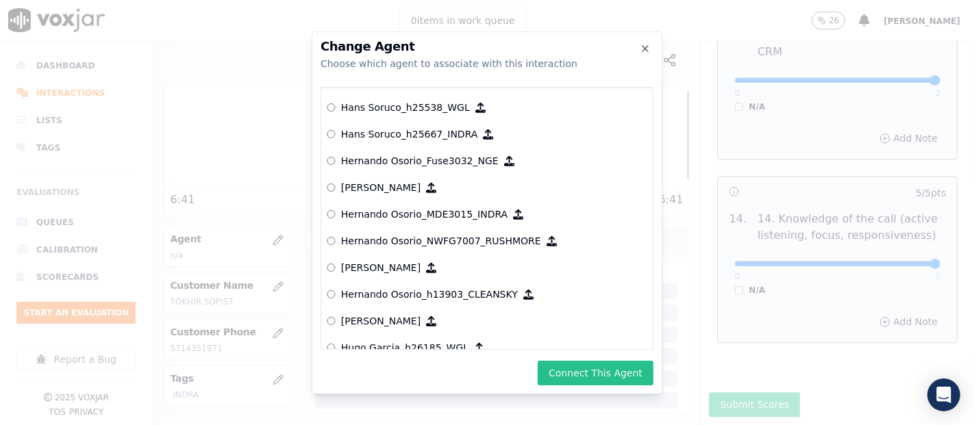
click at [584, 370] on button "Connect This Agent" at bounding box center [596, 373] width 116 height 25
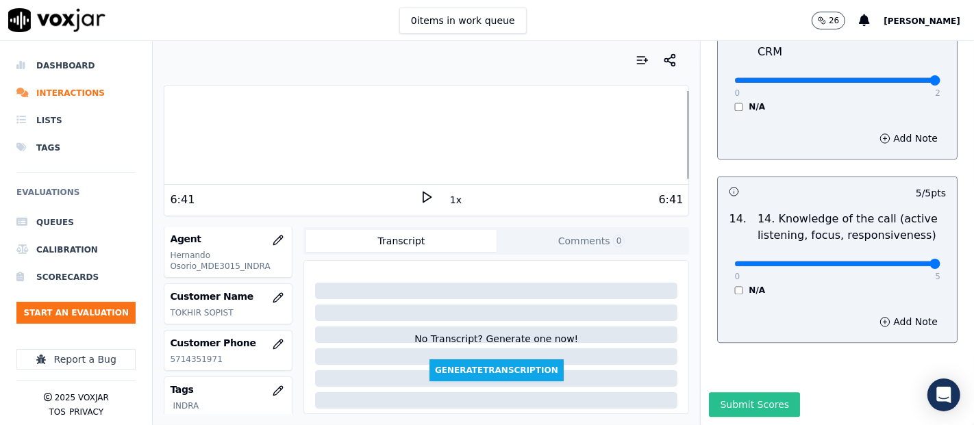
click at [733, 392] on button "Submit Scores" at bounding box center [754, 404] width 91 height 25
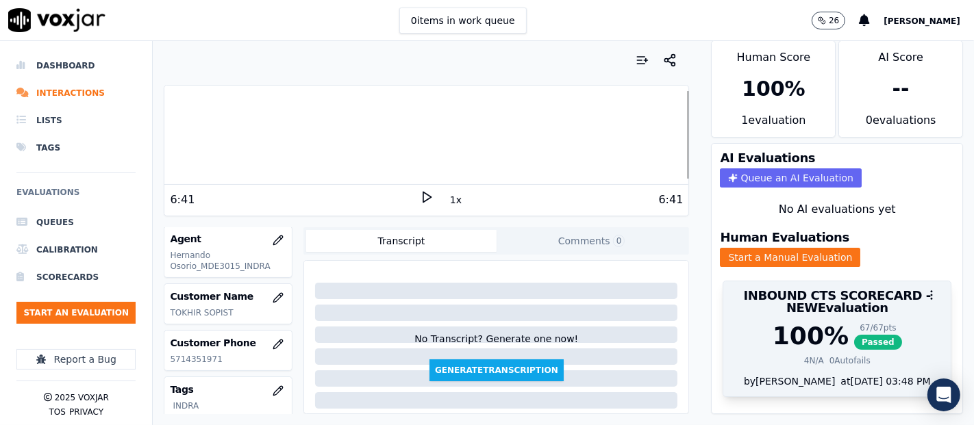
scroll to position [0, 0]
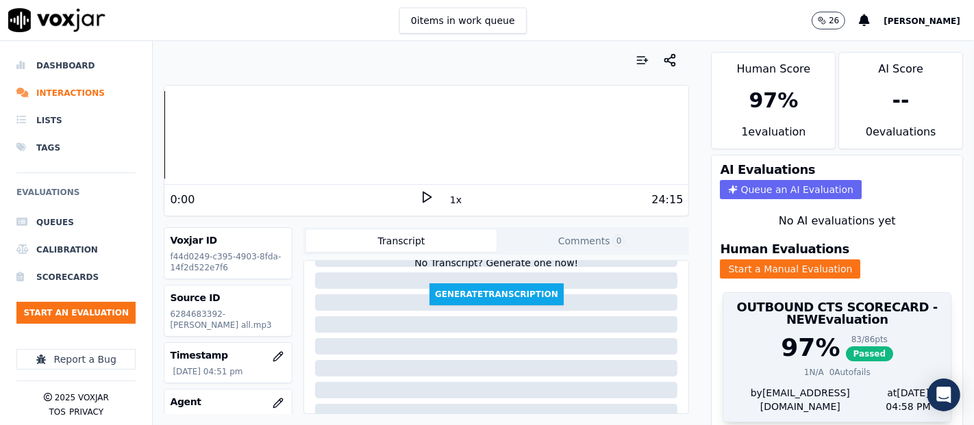
scroll to position [47, 0]
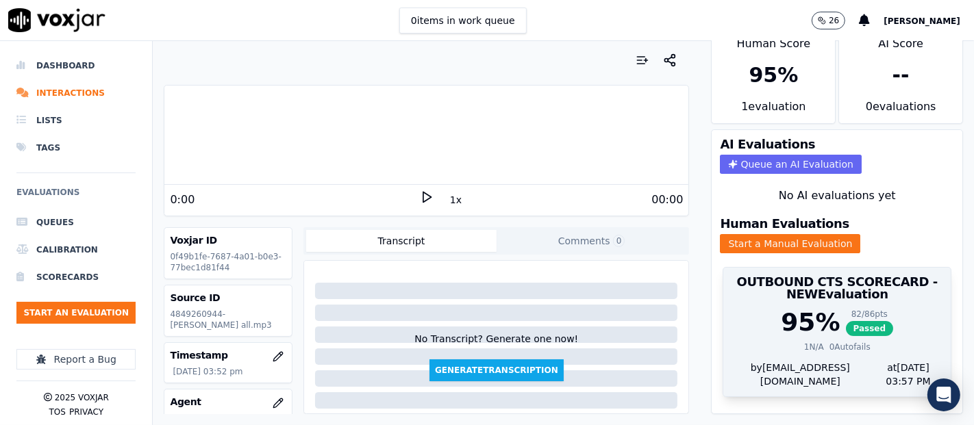
scroll to position [47, 0]
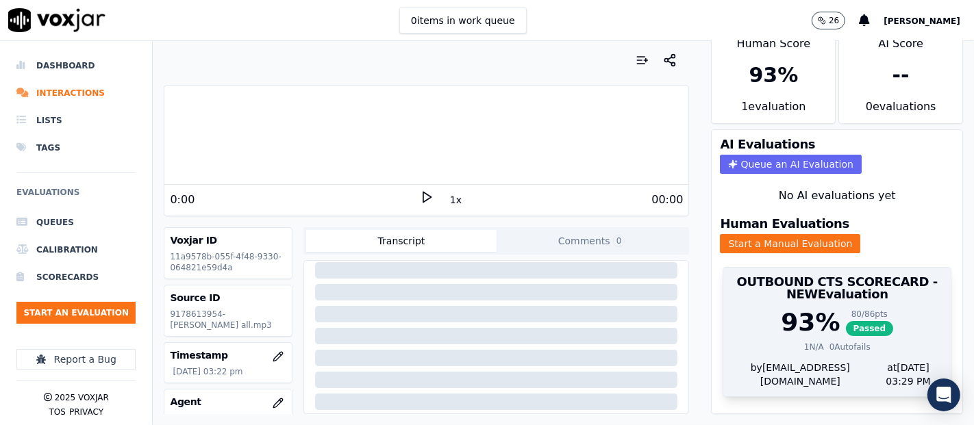
scroll to position [47, 0]
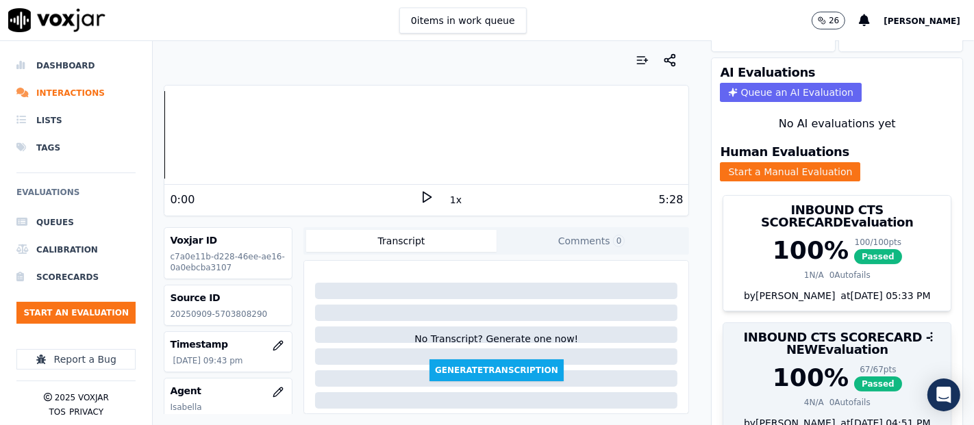
scroll to position [174, 0]
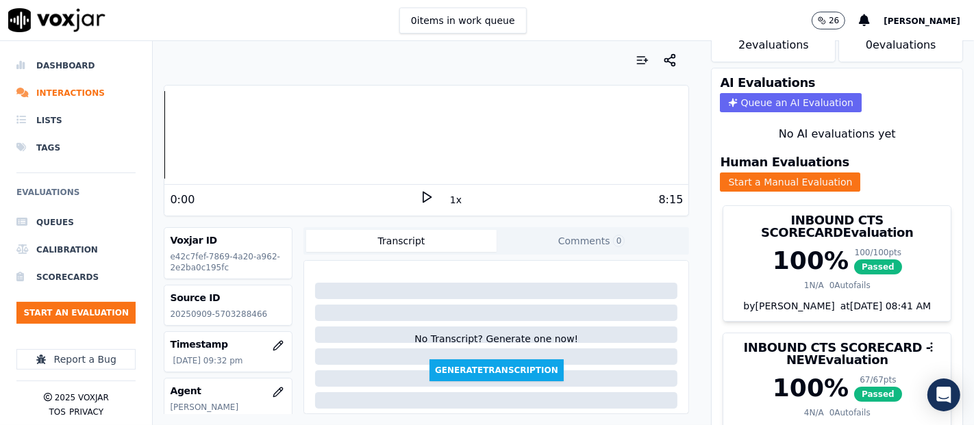
scroll to position [174, 0]
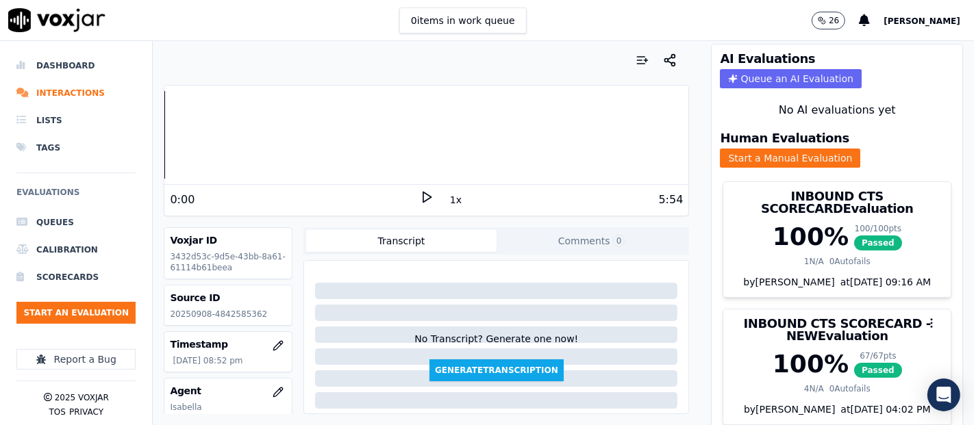
scroll to position [174, 0]
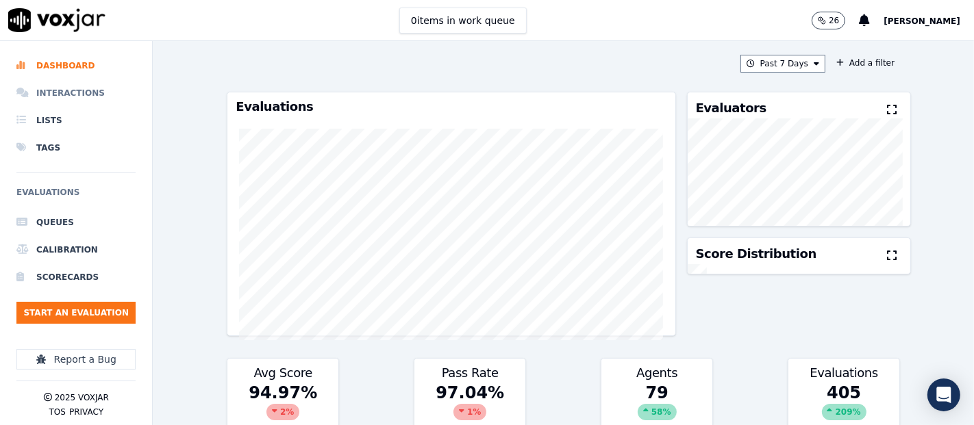
click at [87, 85] on li "Interactions" at bounding box center [75, 92] width 119 height 27
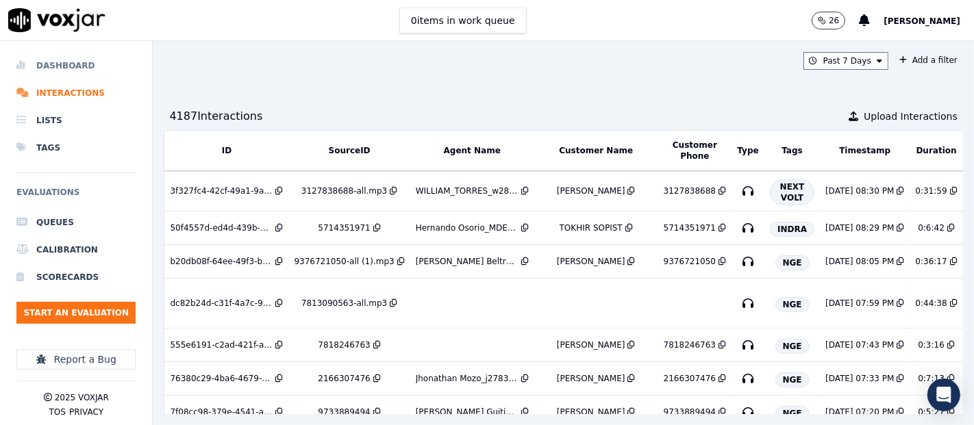
click at [51, 62] on li "Dashboard" at bounding box center [75, 65] width 119 height 27
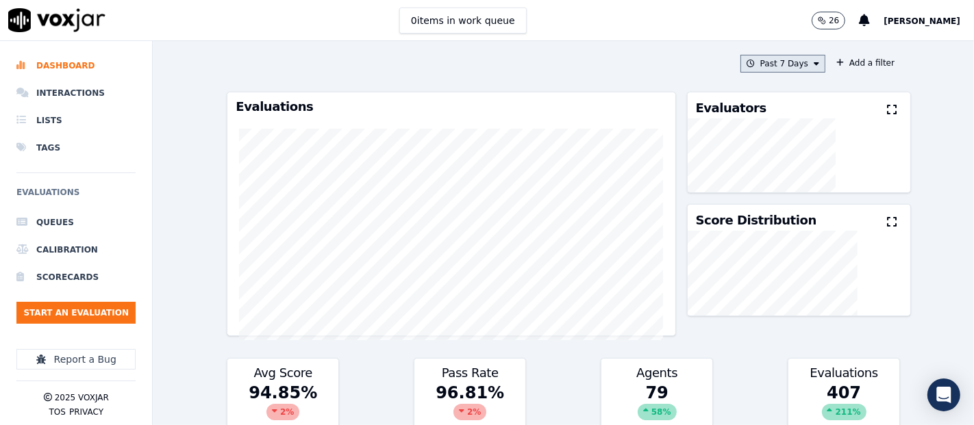
click at [753, 65] on button "Past 7 Days" at bounding box center [782, 64] width 85 height 18
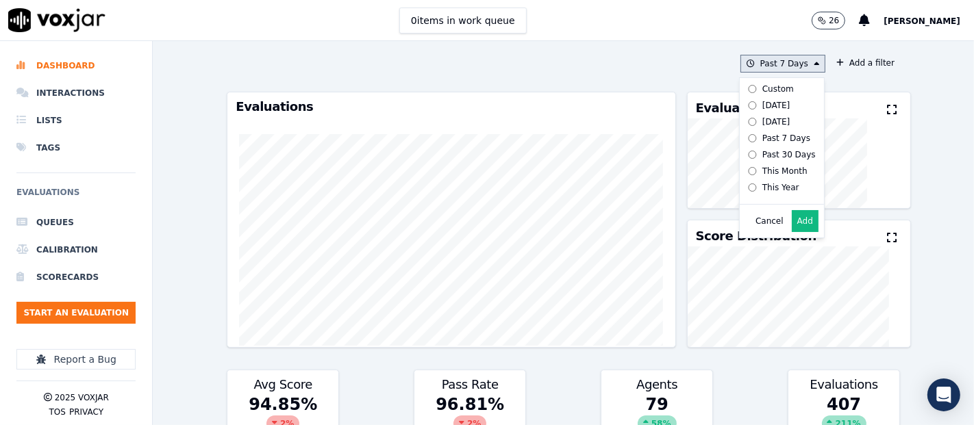
click at [794, 232] on button "Add" at bounding box center [805, 221] width 27 height 22
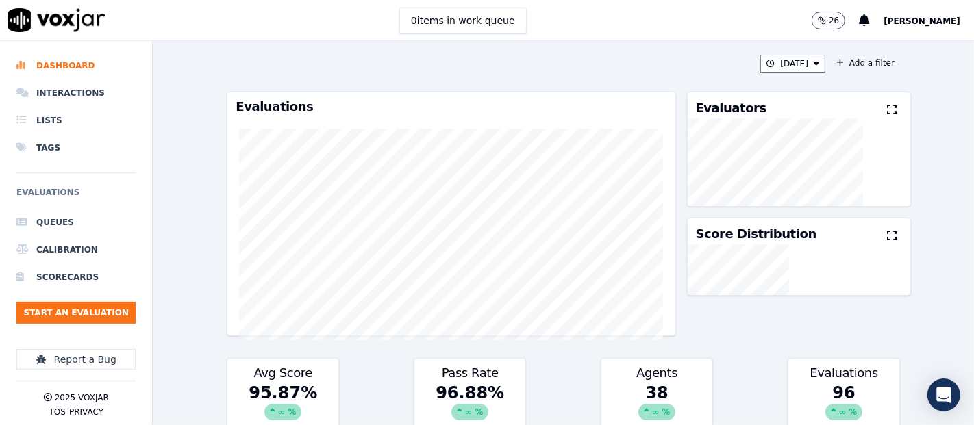
click at [887, 110] on icon at bounding box center [892, 109] width 10 height 11
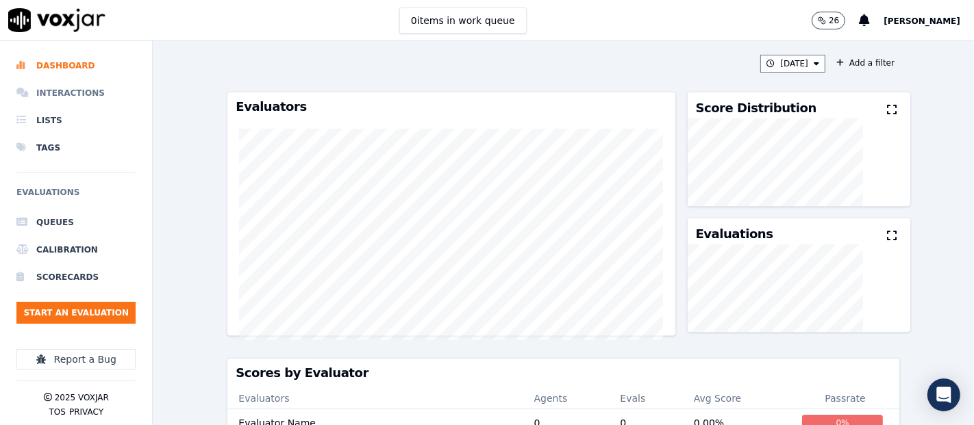
click at [93, 96] on li "Interactions" at bounding box center [75, 92] width 119 height 27
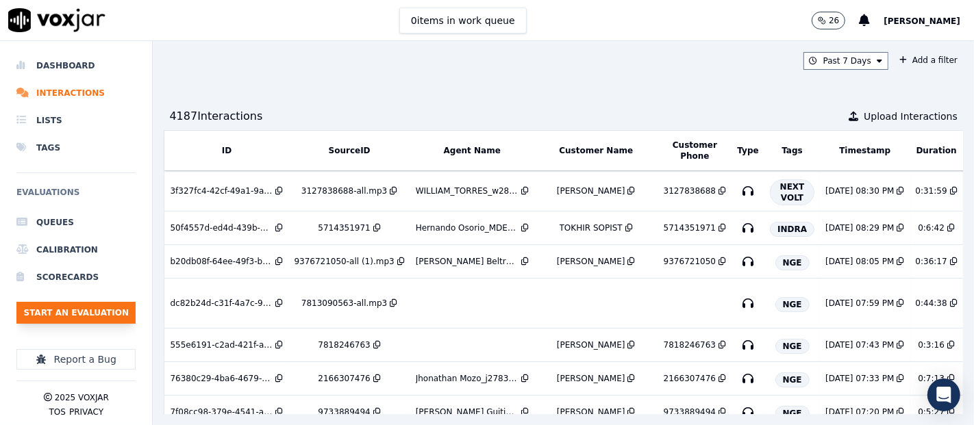
click at [86, 305] on button "Start an Evaluation" at bounding box center [75, 313] width 119 height 22
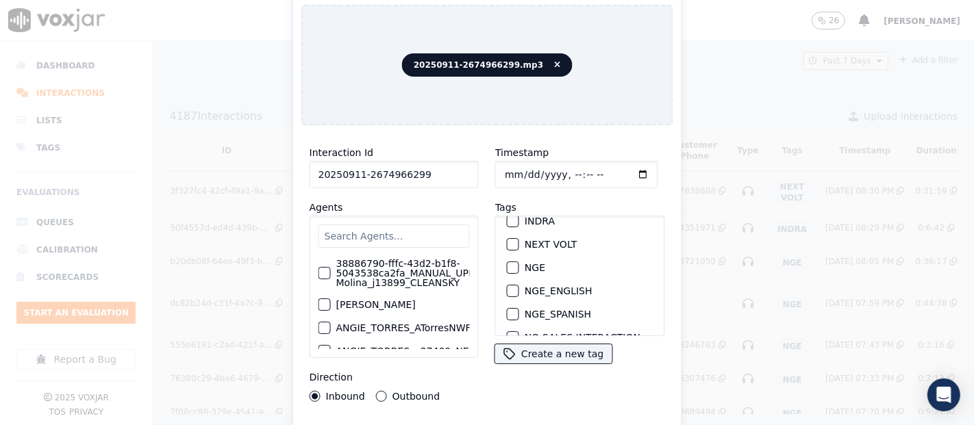
scroll to position [76, 0]
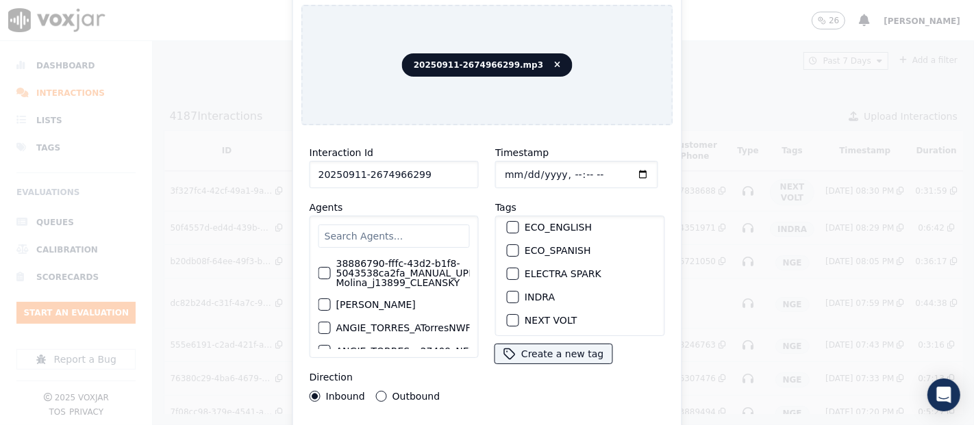
type input "20250911-2674966299"
click at [507, 296] on div "INDRA" at bounding box center [579, 297] width 157 height 23
click at [512, 291] on button "INDRA" at bounding box center [513, 297] width 12 height 12
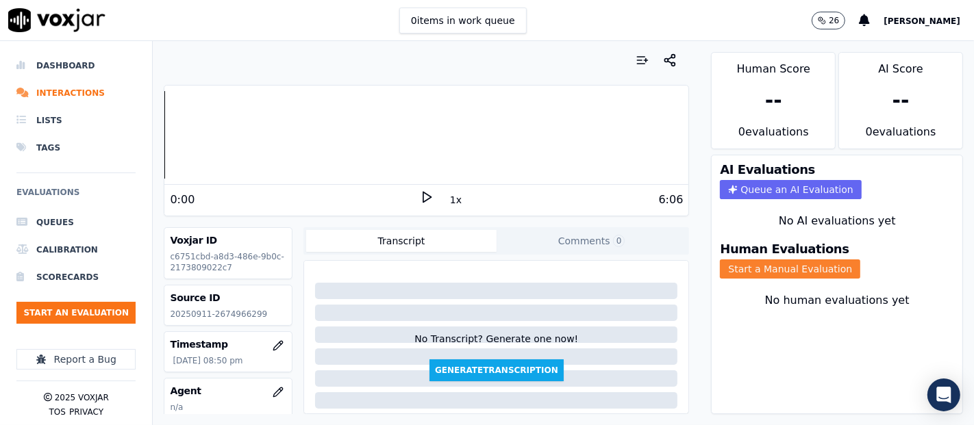
click at [778, 264] on button "Start a Manual Evaluation" at bounding box center [790, 269] width 140 height 19
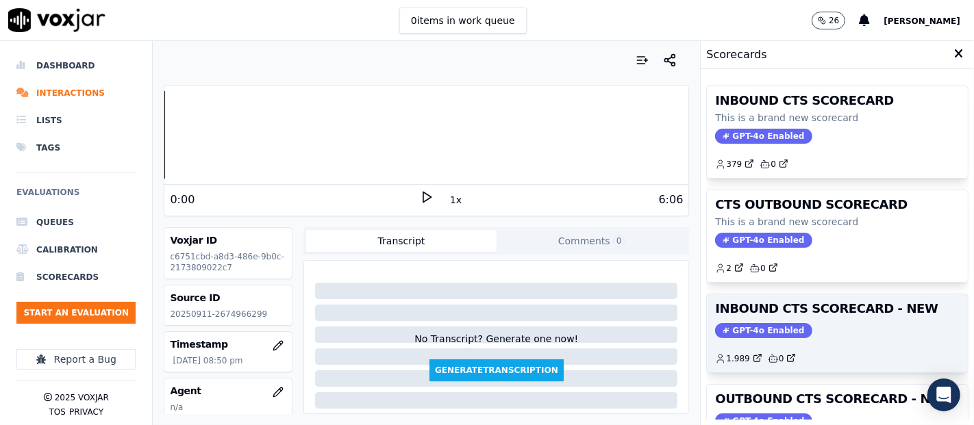
click at [808, 319] on div "INBOUND CTS SCORECARD - NEW GPT-4o Enabled 1.989 0" at bounding box center [837, 333] width 261 height 78
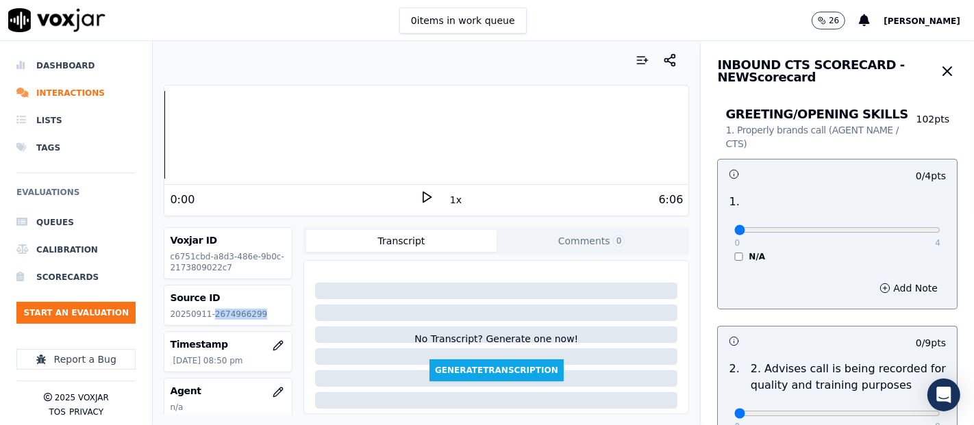
drag, startPoint x: 209, startPoint y: 316, endPoint x: 264, endPoint y: 323, distance: 55.3
click at [264, 323] on div "Source ID 20250911-2674966299" at bounding box center [227, 306] width 127 height 40
copy p "2674966299"
click at [423, 198] on polygon at bounding box center [427, 197] width 8 height 10
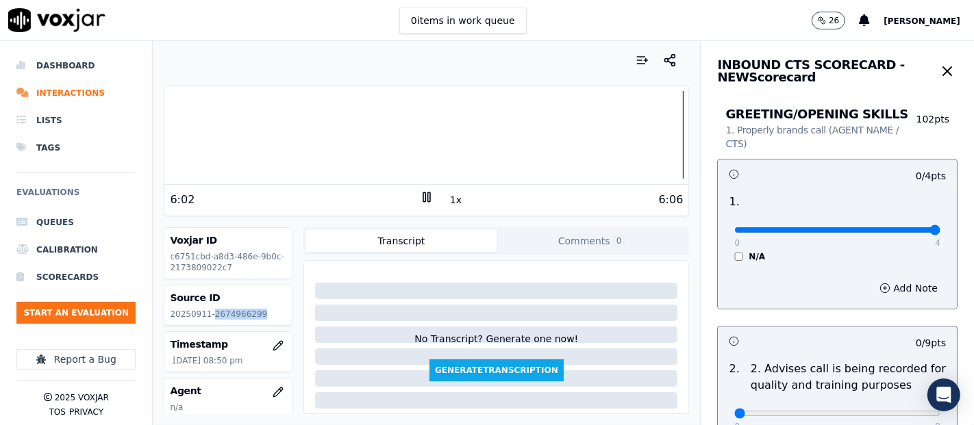
type input "4"
click at [887, 227] on input "range" at bounding box center [837, 229] width 206 height 5
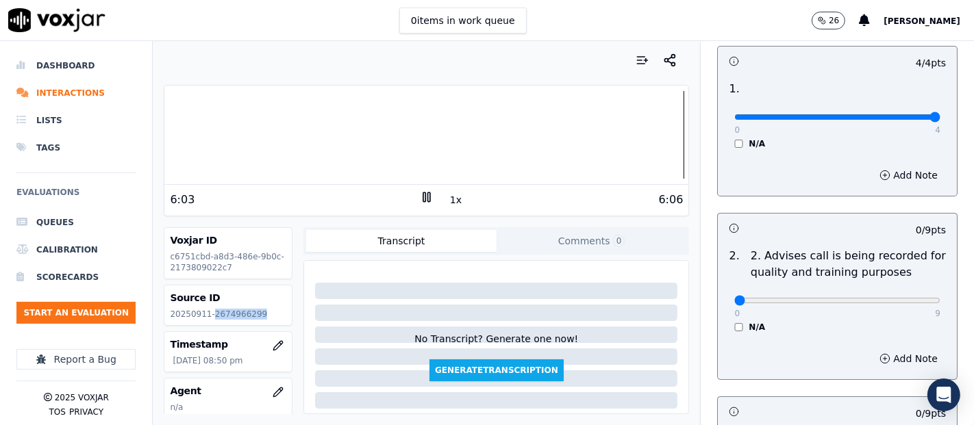
scroll to position [228, 0]
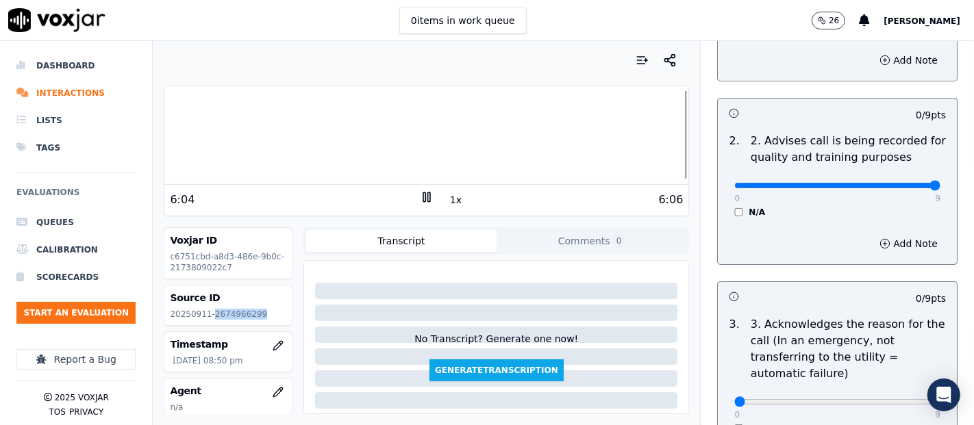
type input "9"
click at [902, 185] on input "range" at bounding box center [837, 185] width 206 height 5
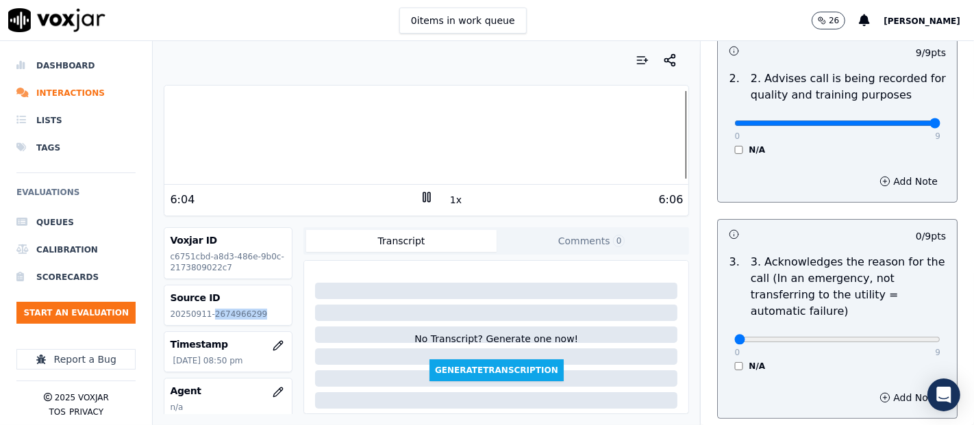
scroll to position [380, 0]
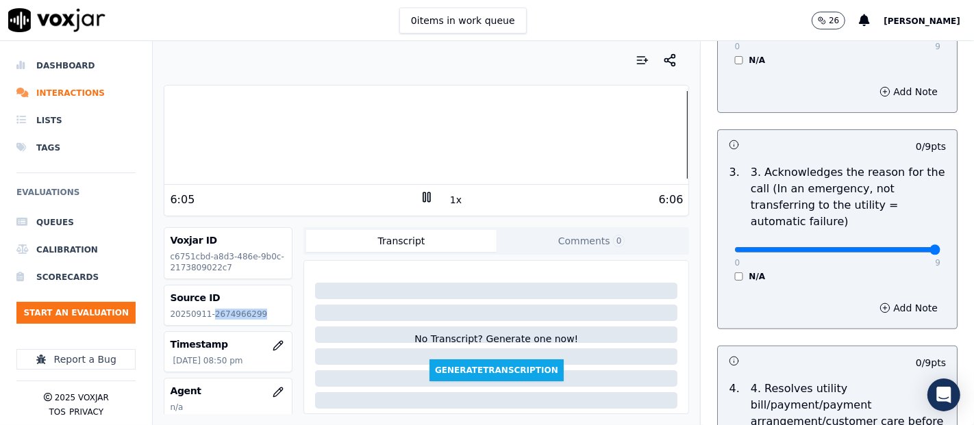
type input "9"
click at [902, 250] on input "range" at bounding box center [837, 249] width 206 height 5
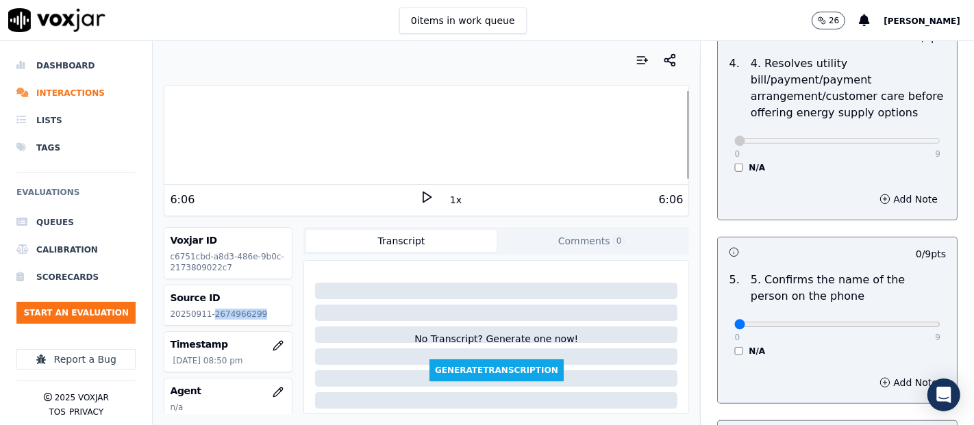
scroll to position [761, 0]
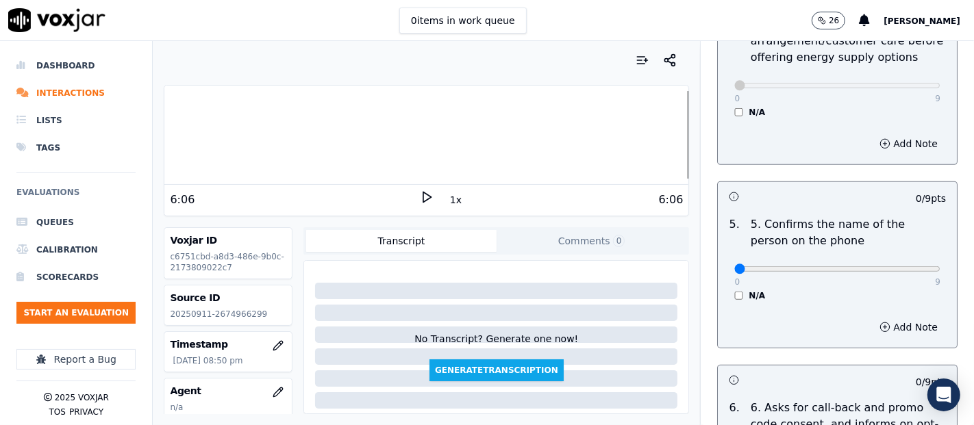
click at [922, 266] on div "0 / 9 pts 5 . 5. Confirms the name of the person on the phone 0 9 N/A Add Note" at bounding box center [837, 264] width 240 height 167
click at [905, 266] on div "0 9 N/A" at bounding box center [837, 275] width 228 height 52
type input "9"
click at [905, 266] on input "range" at bounding box center [837, 268] width 206 height 5
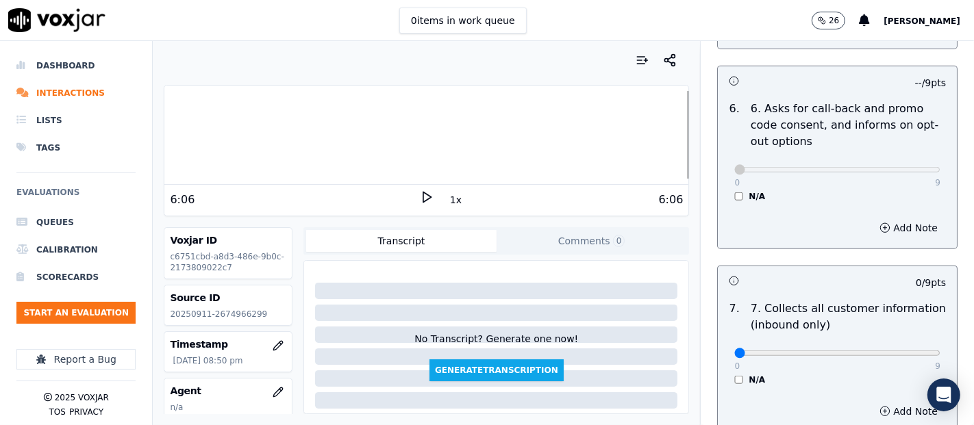
scroll to position [1141, 0]
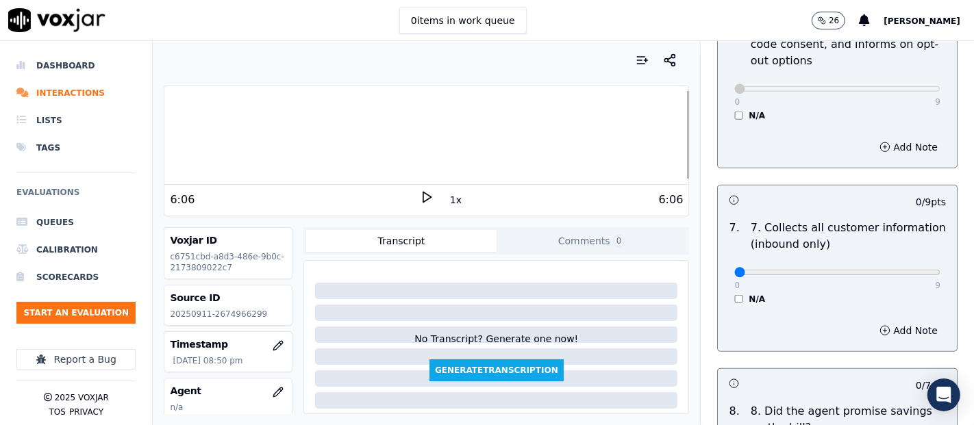
click at [907, 265] on div "0 9 N/A" at bounding box center [837, 279] width 228 height 52
type input "9"
click at [900, 270] on input "range" at bounding box center [837, 272] width 206 height 5
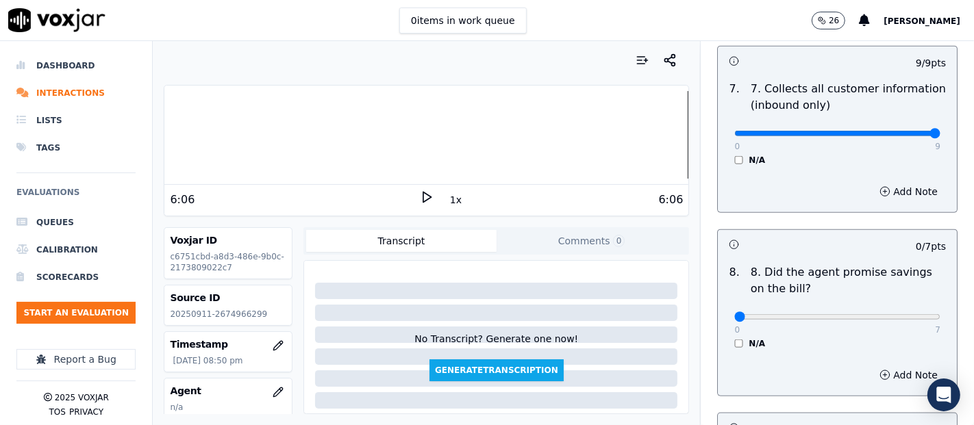
scroll to position [1369, 0]
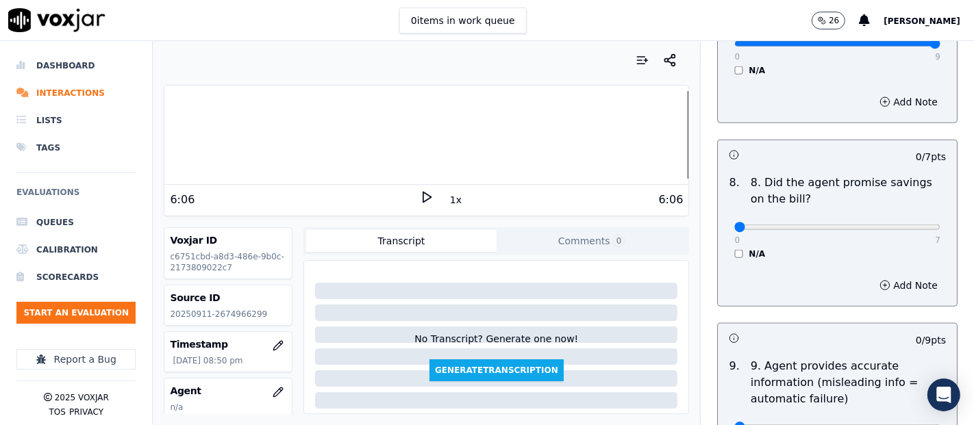
drag, startPoint x: 717, startPoint y: 247, endPoint x: 717, endPoint y: 256, distance: 8.9
click at [723, 249] on div "0 7 N/A" at bounding box center [837, 233] width 228 height 52
click at [723, 253] on div "0 7 N/A" at bounding box center [837, 233] width 228 height 52
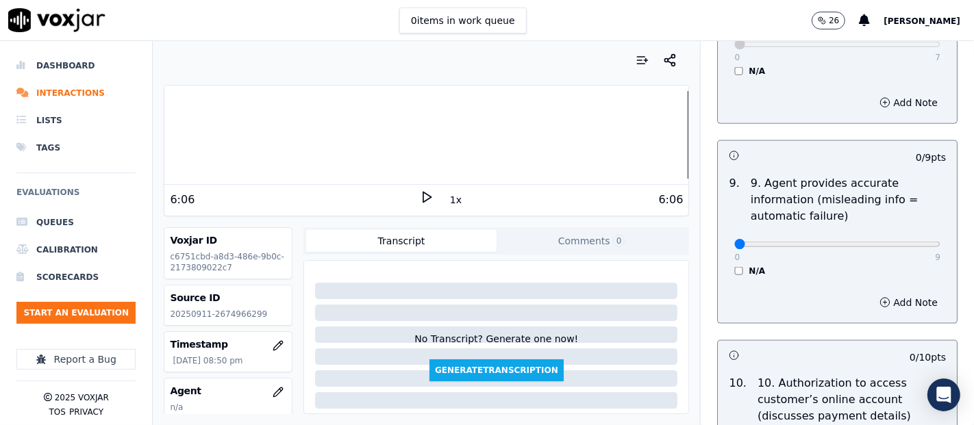
scroll to position [1597, 0]
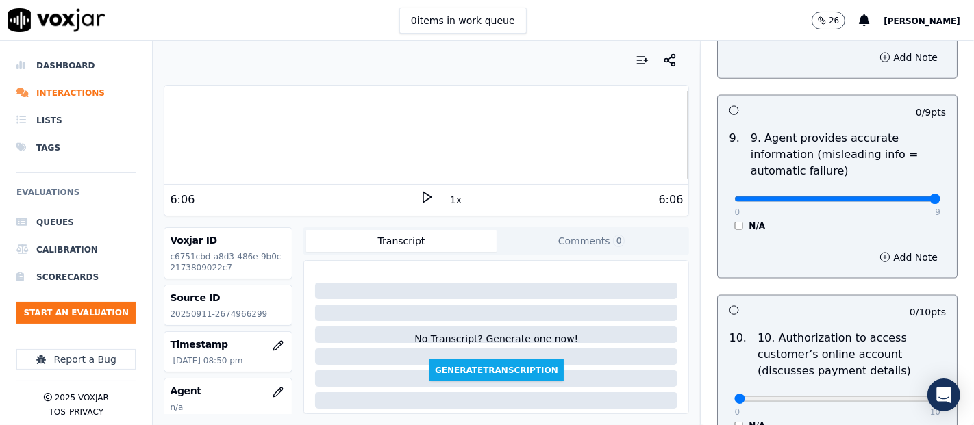
type input "9"
click at [900, 197] on input "range" at bounding box center [837, 199] width 206 height 5
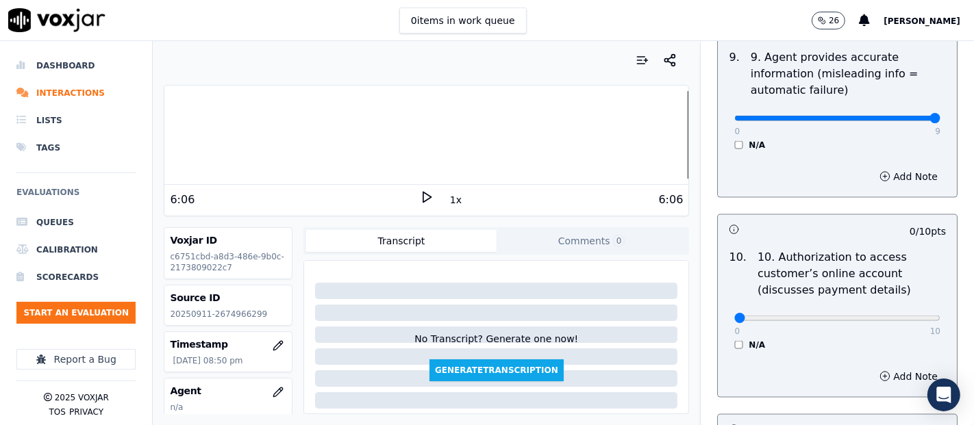
scroll to position [1749, 0]
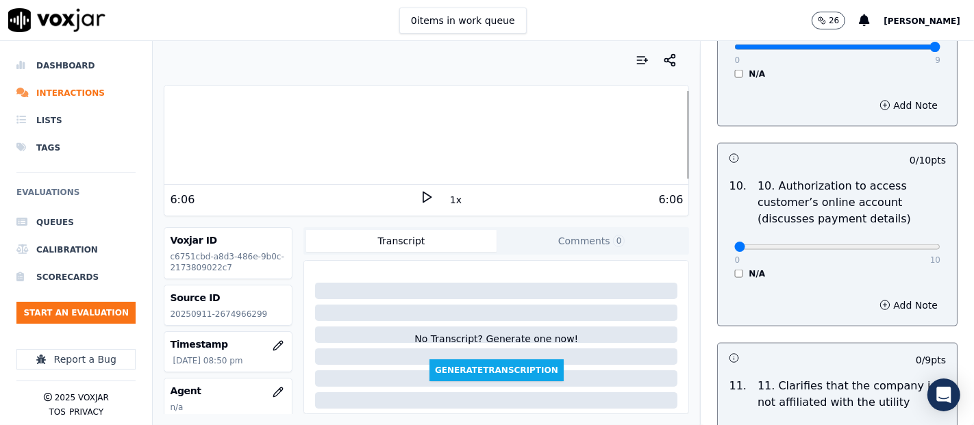
click at [734, 270] on div "N/A" at bounding box center [837, 273] width 206 height 11
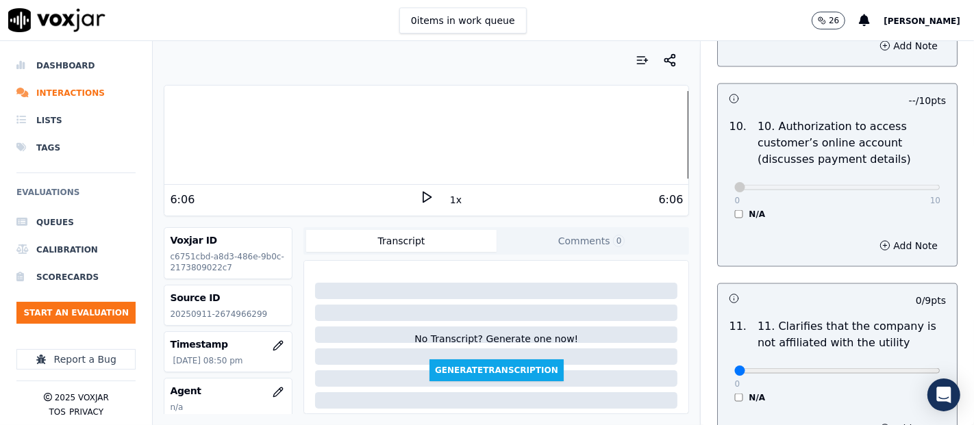
scroll to position [1902, 0]
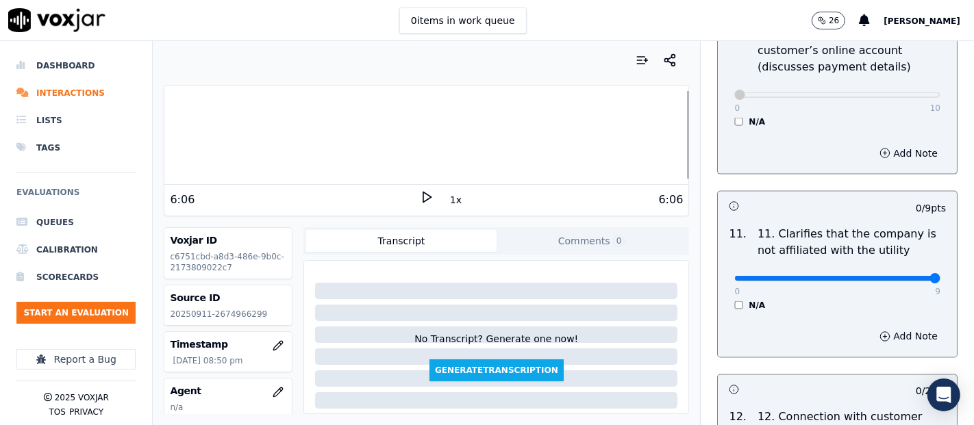
type input "9"
click at [894, 276] on input "range" at bounding box center [837, 278] width 206 height 5
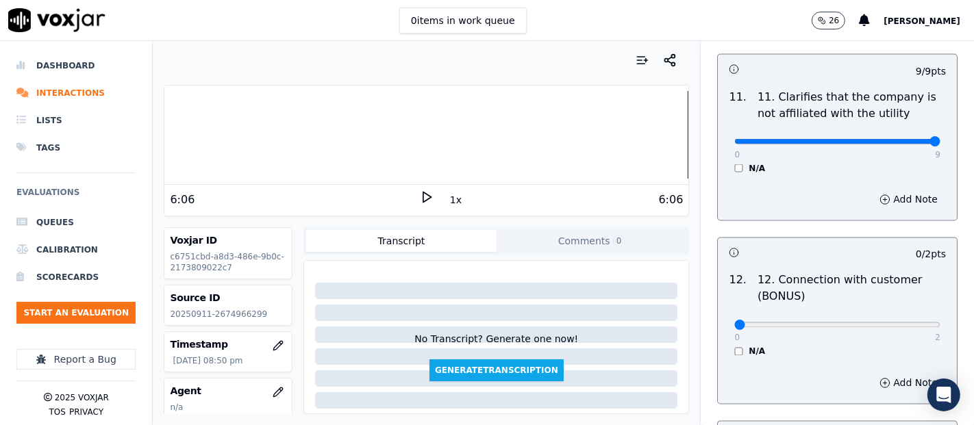
scroll to position [2130, 0]
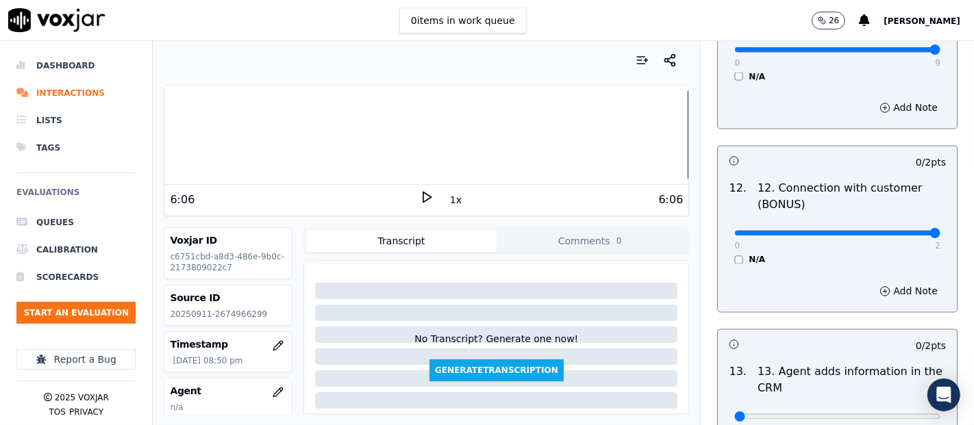
type input "2"
click at [900, 231] on input "range" at bounding box center [837, 233] width 206 height 5
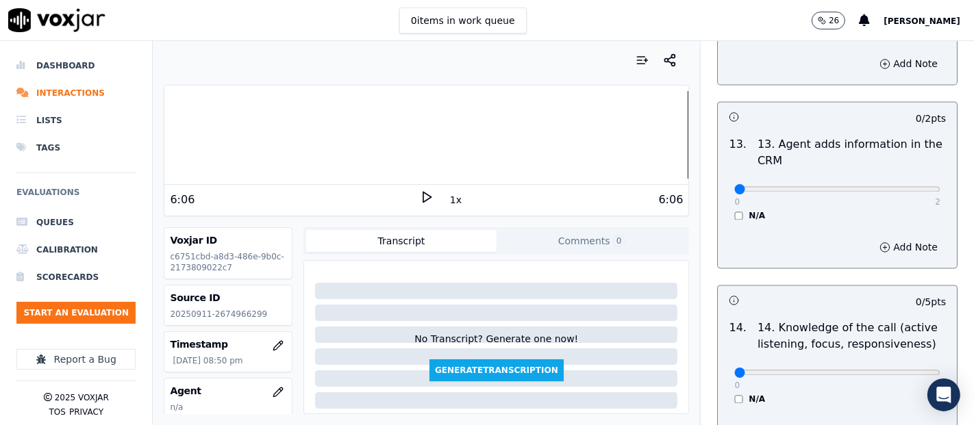
click at [906, 188] on div "0 2 N/A" at bounding box center [837, 195] width 228 height 52
click at [905, 185] on div "0 2 N/A" at bounding box center [837, 195] width 228 height 52
type input "2"
click at [899, 186] on input "range" at bounding box center [837, 188] width 206 height 5
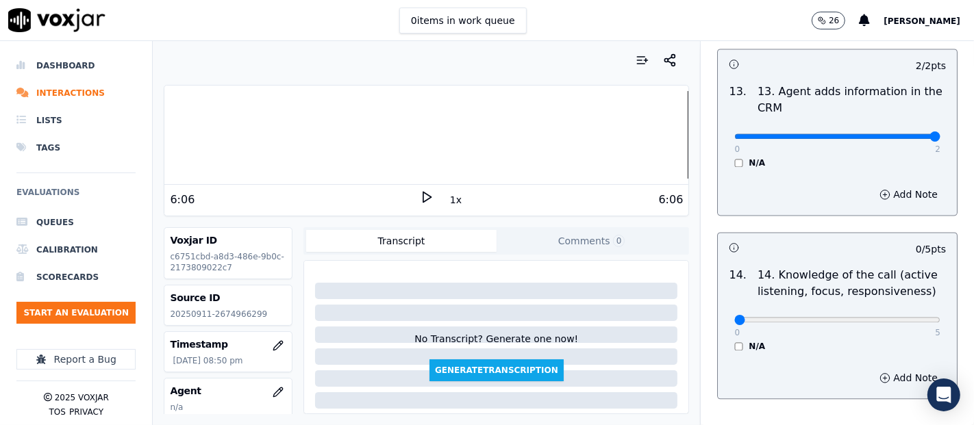
scroll to position [2495, 0]
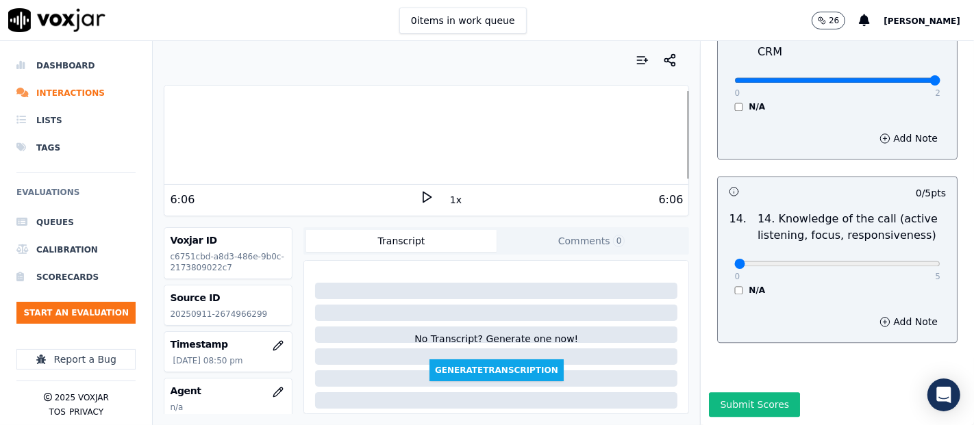
drag, startPoint x: 896, startPoint y: 223, endPoint x: 896, endPoint y: 231, distance: 8.2
click at [896, 255] on div "0 5" at bounding box center [837, 263] width 206 height 16
type input "5"
click at [896, 261] on input "range" at bounding box center [837, 263] width 206 height 5
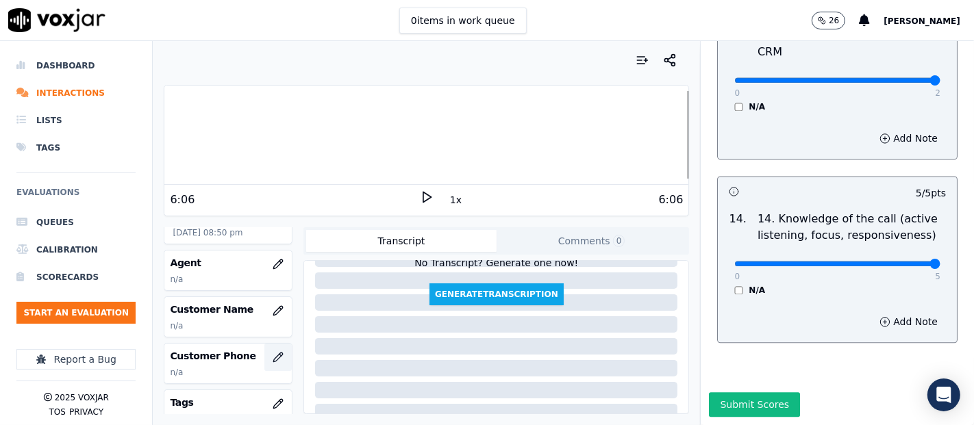
scroll to position [152, 0]
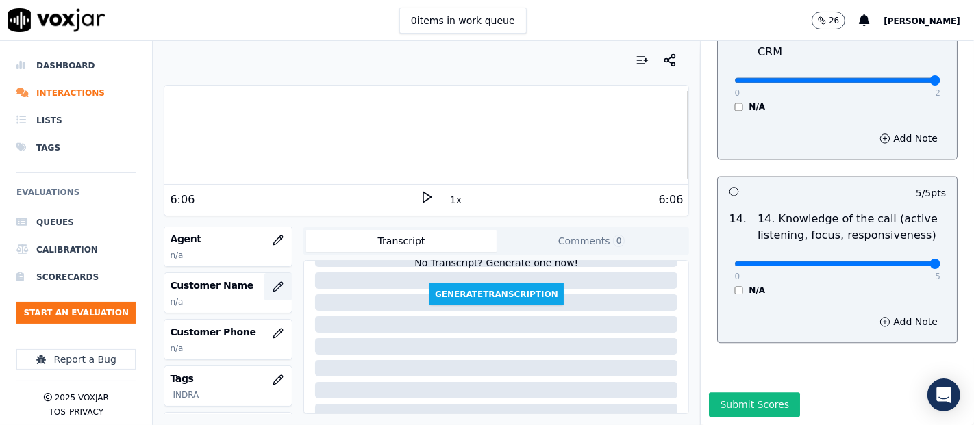
click at [264, 292] on button "button" at bounding box center [277, 286] width 27 height 27
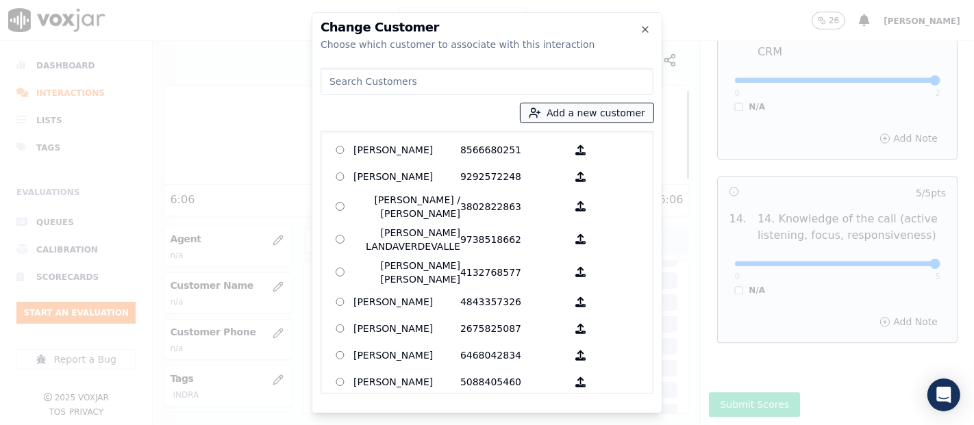
click at [626, 112] on button "Add a new customer" at bounding box center [586, 112] width 133 height 19
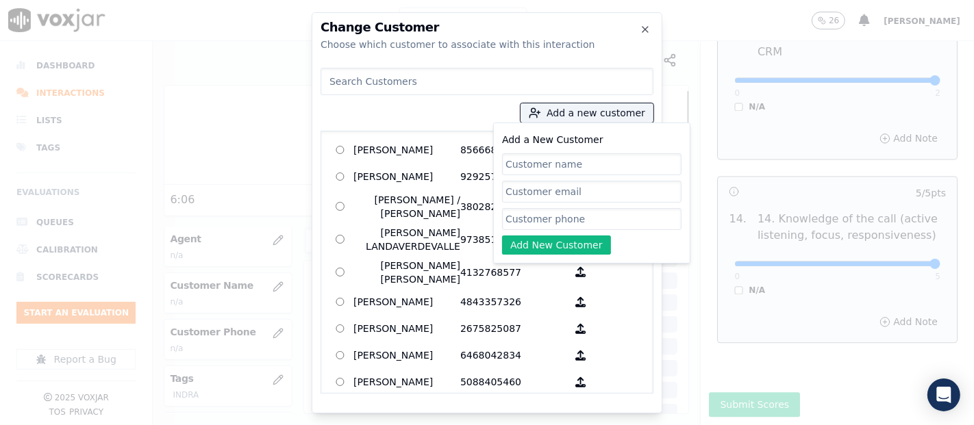
click at [732, 66] on div at bounding box center [487, 212] width 974 height 425
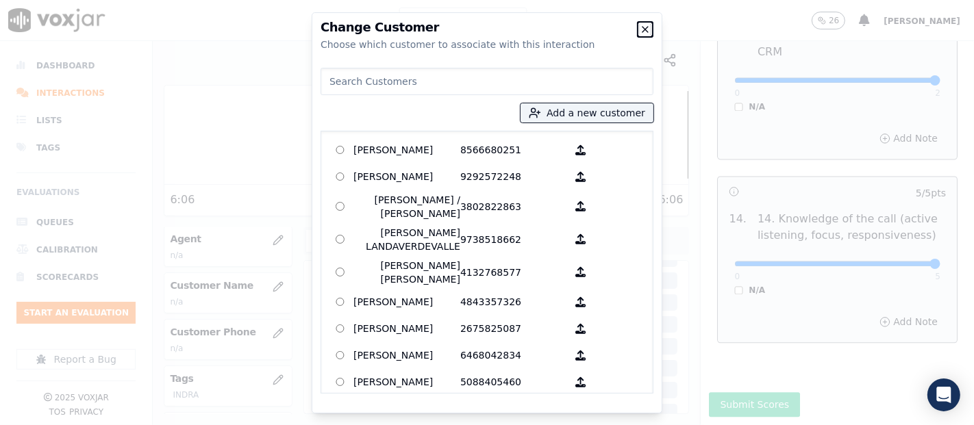
click at [643, 28] on icon "button" at bounding box center [645, 29] width 11 height 11
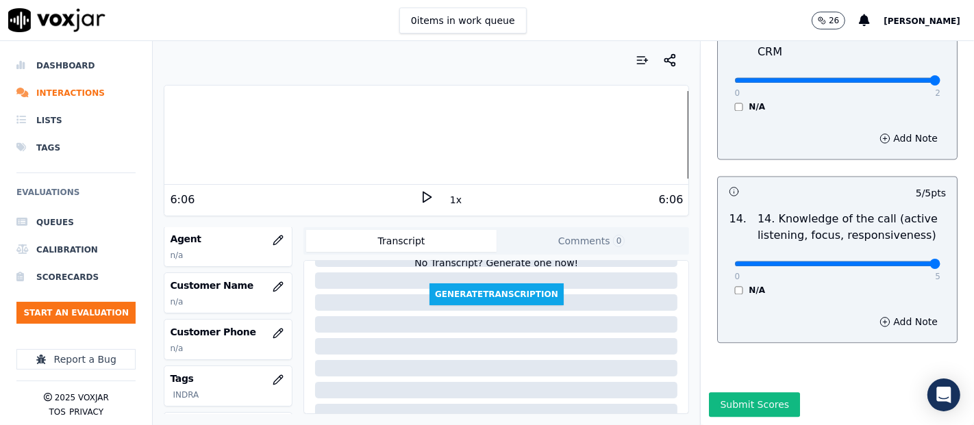
click at [209, 128] on div at bounding box center [426, 135] width 524 height 88
click at [423, 199] on polygon at bounding box center [427, 197] width 8 height 10
click at [208, 130] on div at bounding box center [426, 135] width 524 height 88
click at [420, 195] on icon at bounding box center [427, 197] width 14 height 14
click at [420, 193] on icon at bounding box center [427, 197] width 14 height 14
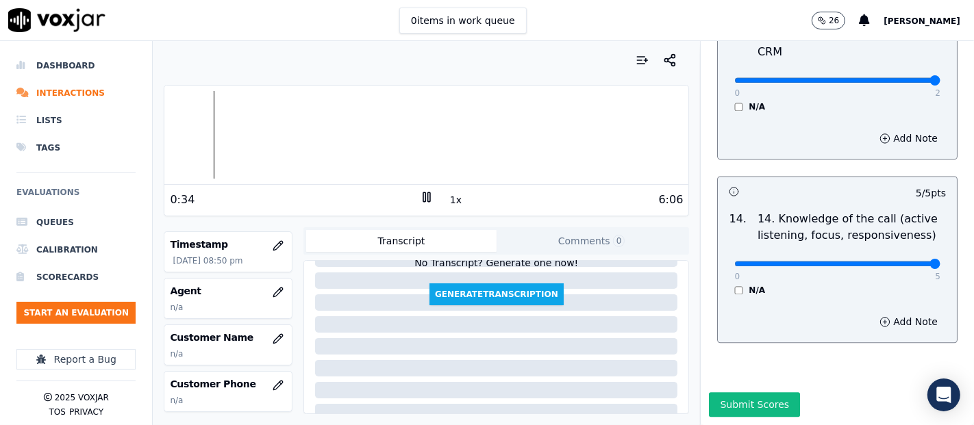
scroll to position [76, 0]
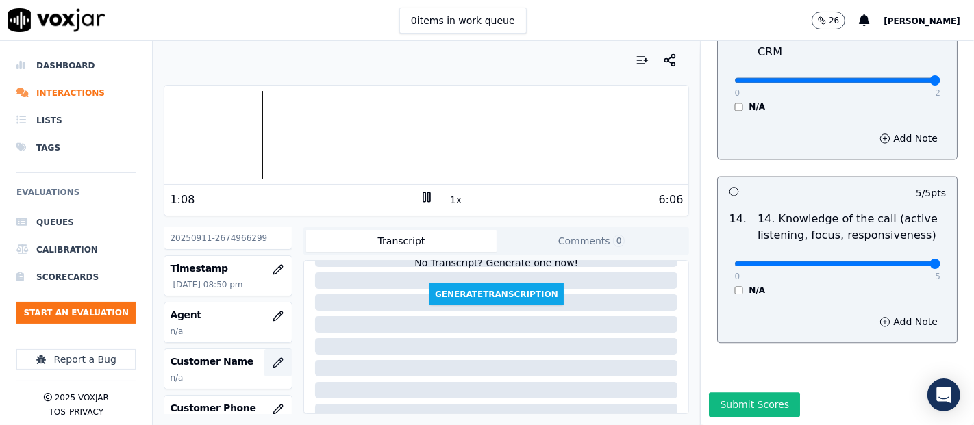
click at [273, 359] on icon "button" at bounding box center [278, 362] width 11 height 11
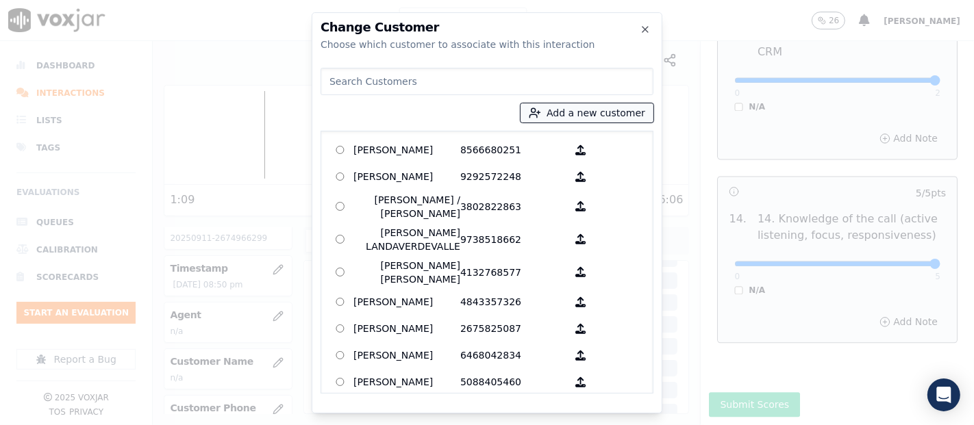
click at [569, 105] on button "Add a new customer" at bounding box center [586, 112] width 133 height 19
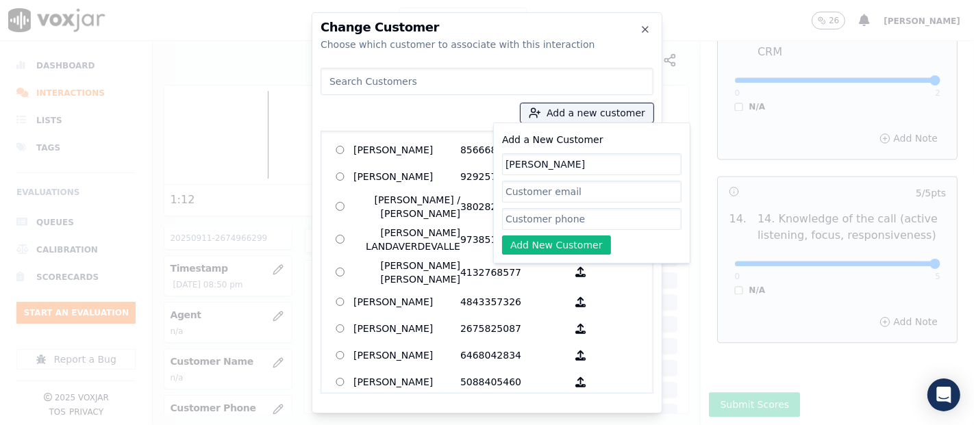
type input "[PERSON_NAME]"
click at [608, 212] on input "Add a New Customer" at bounding box center [591, 219] width 179 height 22
paste input "2678792626"
type input "2678792626"
click at [511, 236] on button "Add New Customer" at bounding box center [556, 245] width 109 height 19
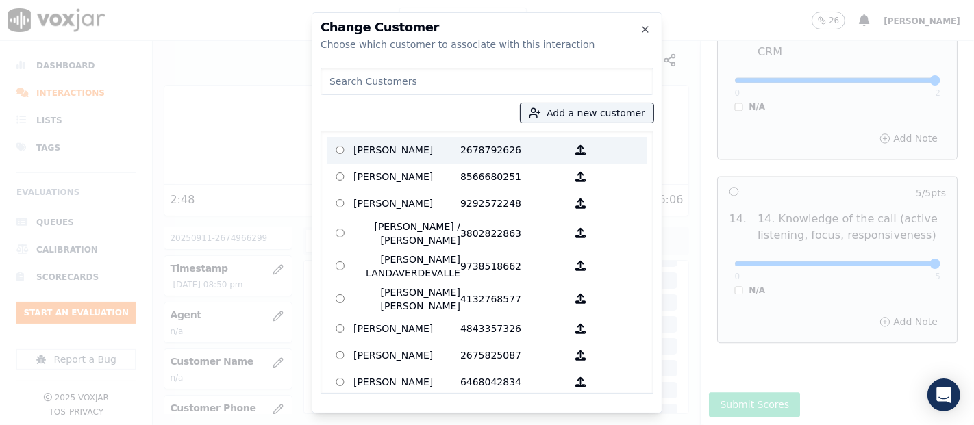
click at [382, 155] on p "[PERSON_NAME]" at bounding box center [406, 150] width 107 height 21
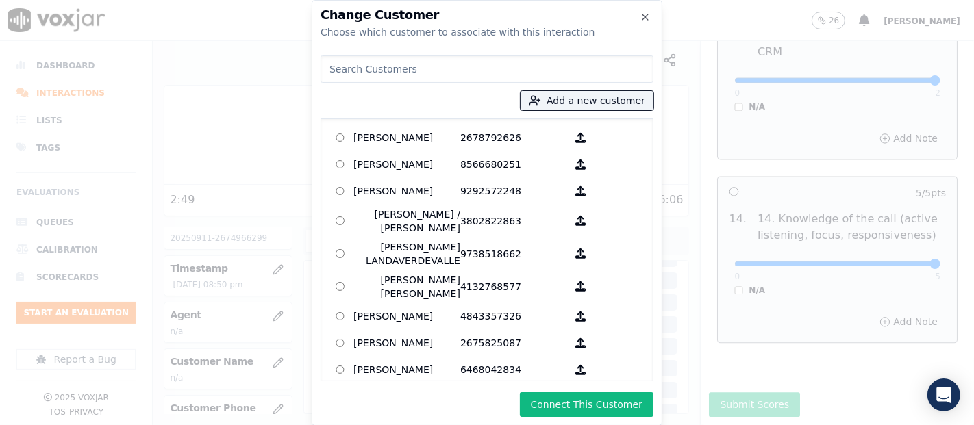
drag, startPoint x: 545, startPoint y: 405, endPoint x: 542, endPoint y: 390, distance: 15.4
click at [545, 402] on button "Connect This Customer" at bounding box center [587, 404] width 134 height 25
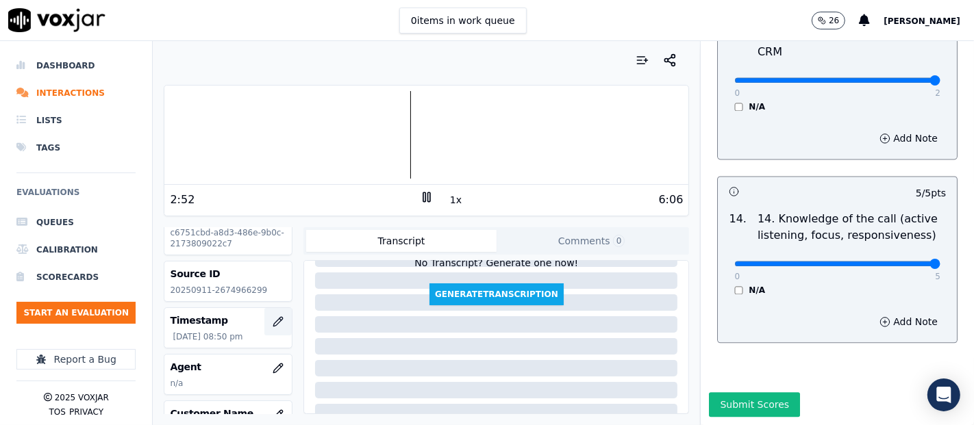
scroll to position [0, 0]
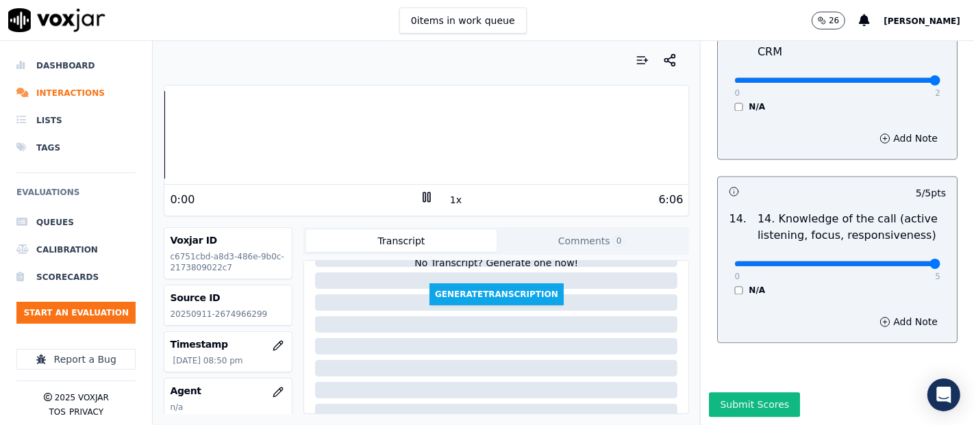
click at [5, 175] on div "Dashboard Interactions Lists Tags Evaluations Queues Calibration Scorecards Sta…" at bounding box center [487, 233] width 974 height 384
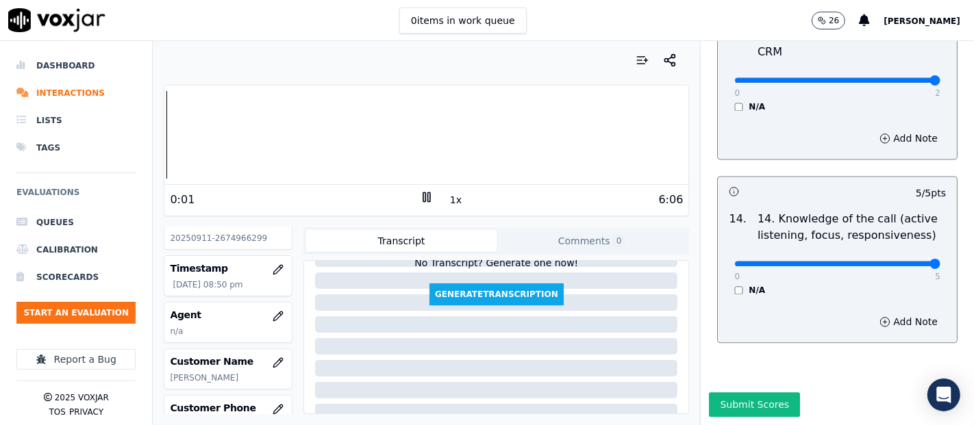
scroll to position [152, 0]
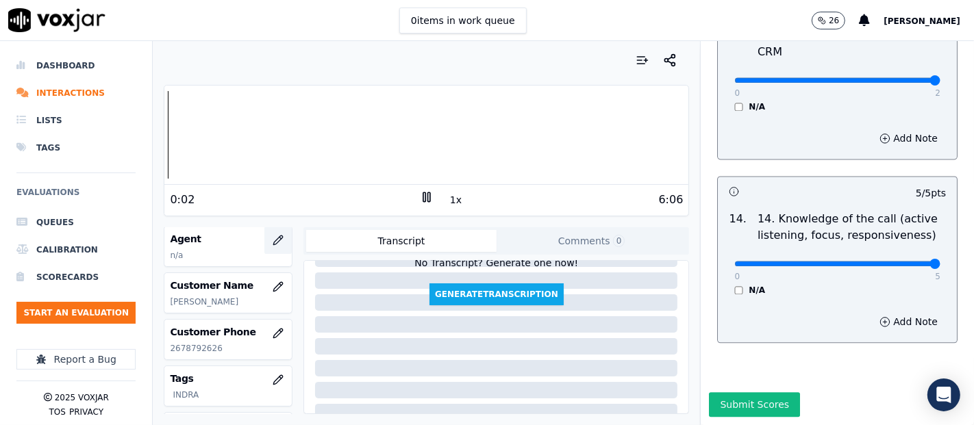
click at [274, 242] on icon "button" at bounding box center [278, 240] width 9 height 9
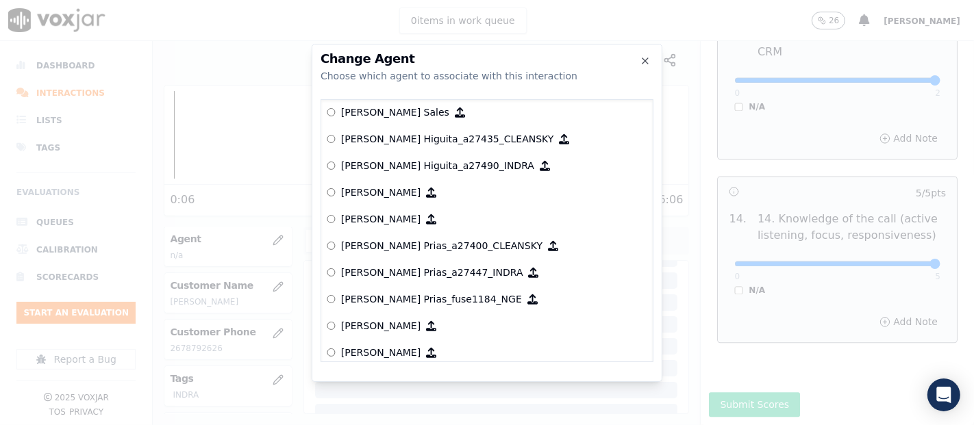
scroll to position [917, 0]
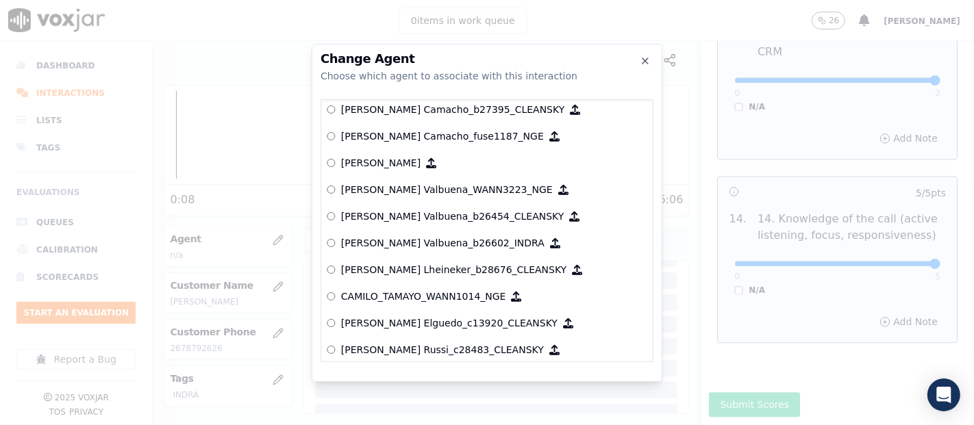
click at [399, 247] on p "[PERSON_NAME] Valbuena_b26602_INDRA" at bounding box center [442, 243] width 203 height 14
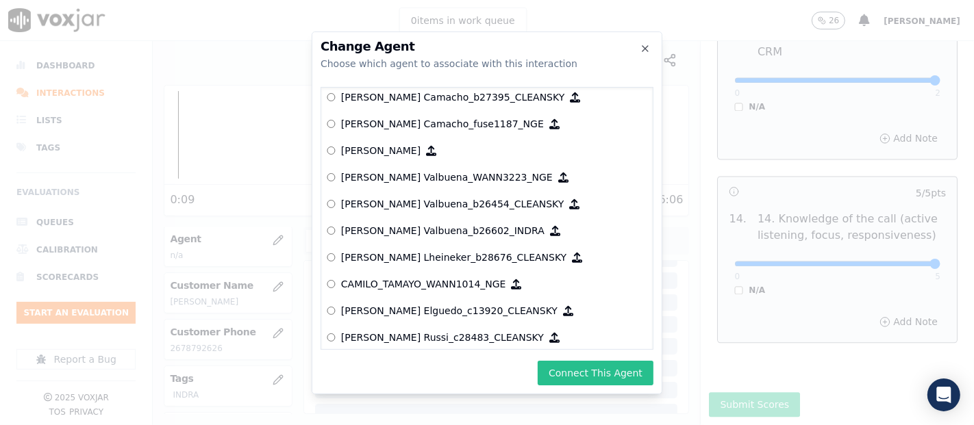
click at [557, 375] on button "Connect This Agent" at bounding box center [596, 373] width 116 height 25
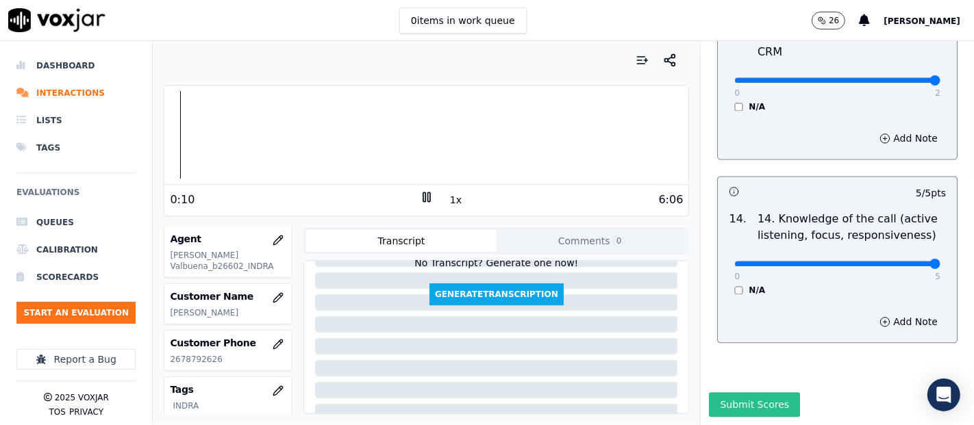
click at [727, 392] on button "Submit Scores" at bounding box center [754, 404] width 91 height 25
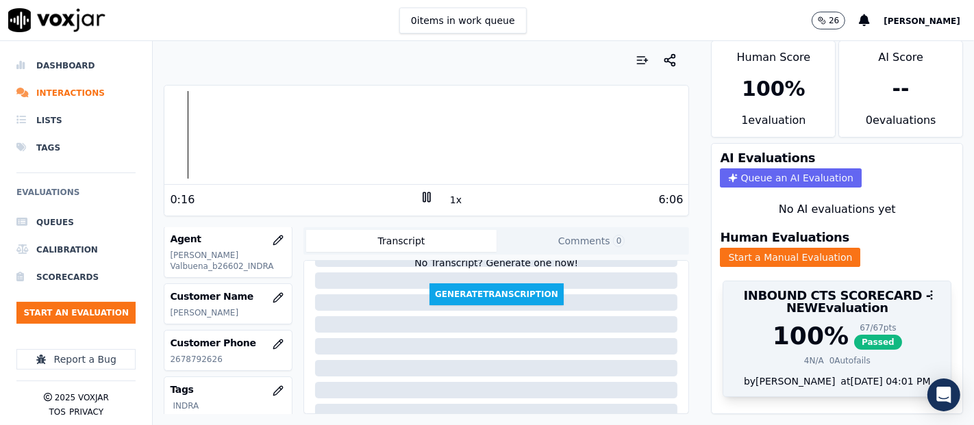
scroll to position [0, 0]
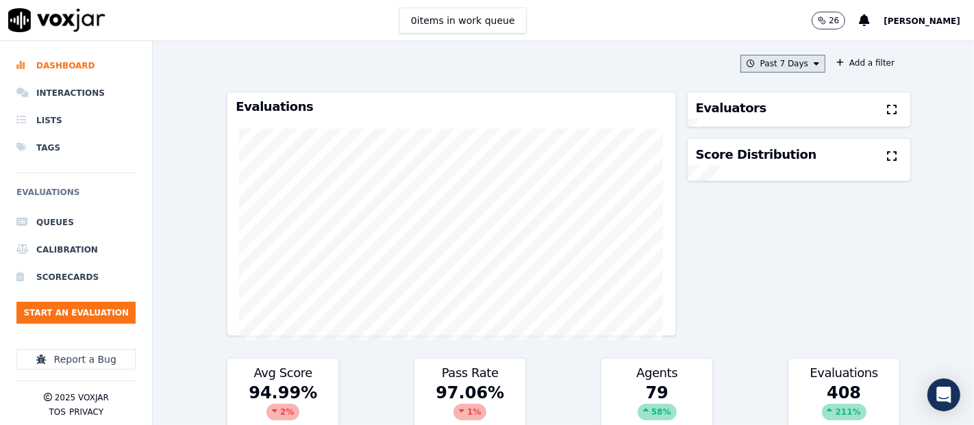
click at [785, 68] on button "Past 7 Days" at bounding box center [782, 64] width 85 height 18
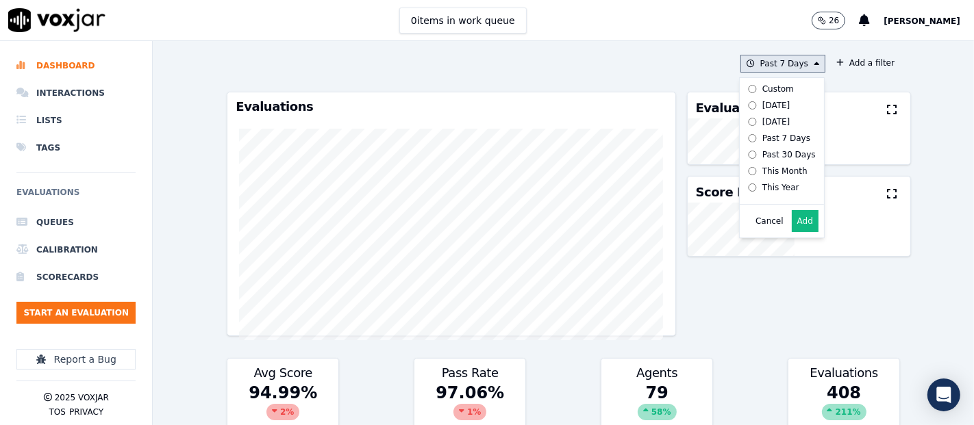
click at [742, 104] on label "[DATE]" at bounding box center [778, 105] width 73 height 16
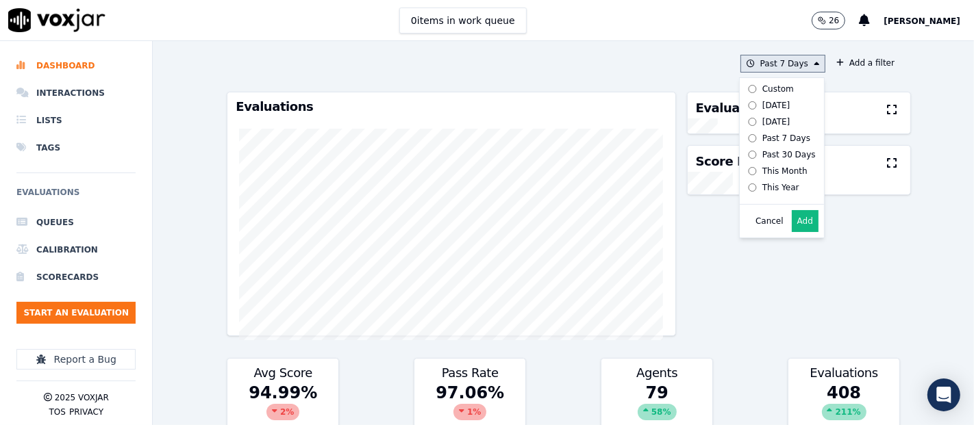
click at [796, 226] on button "Add" at bounding box center [805, 221] width 27 height 22
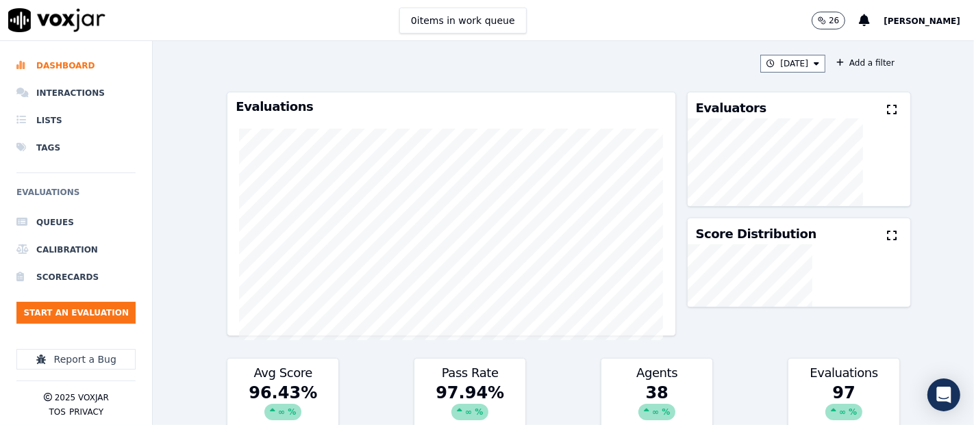
click at [887, 109] on icon at bounding box center [892, 109] width 10 height 11
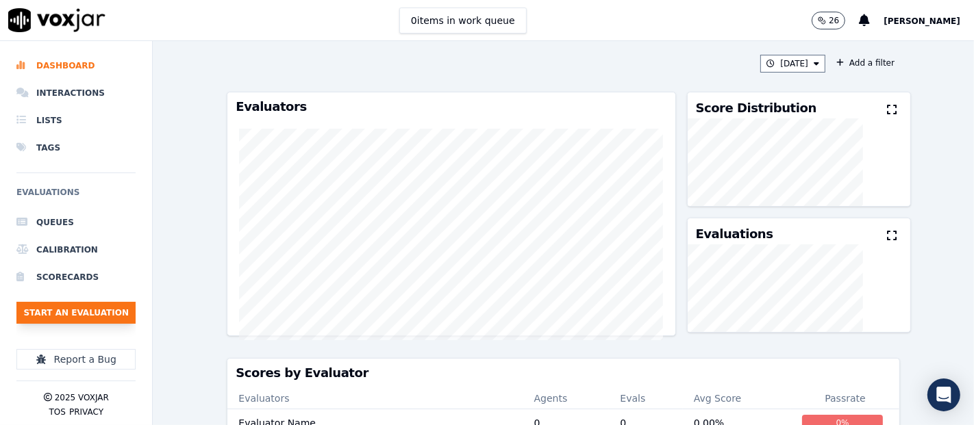
click at [58, 306] on button "Start an Evaluation" at bounding box center [75, 313] width 119 height 22
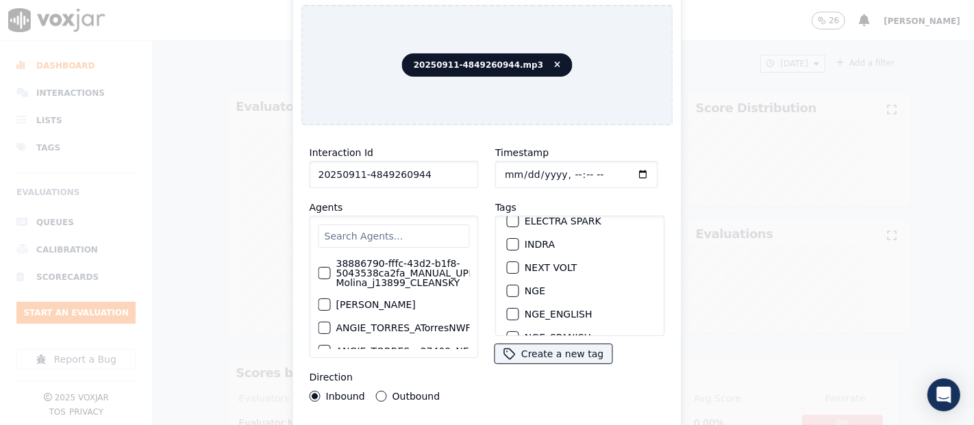
scroll to position [152, 0]
type input "20250911-4849260944"
click at [508, 216] on div "button" at bounding box center [512, 221] width 10 height 10
click at [455, 418] on div "Interaction Id 20250911-4849260944 Agents 38886790-fffc-43d2-b1f8-5043538ca2fa_…" at bounding box center [487, 293] width 372 height 315
click at [453, 419] on div "Interaction Id 20250911-4849260944 Agents 38886790-fffc-43d2-b1f8-5043538ca2fa_…" at bounding box center [487, 293] width 372 height 315
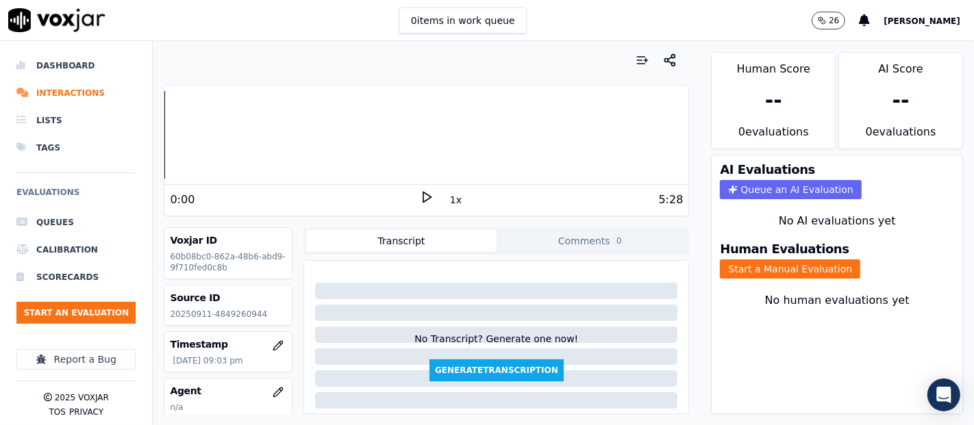
click at [244, 316] on p "20250911-4849260944" at bounding box center [228, 314] width 116 height 11
copy p "4849260944"
click at [409, 186] on div "0:00 1x 5:28" at bounding box center [426, 199] width 524 height 29
click at [420, 195] on icon at bounding box center [427, 197] width 14 height 14
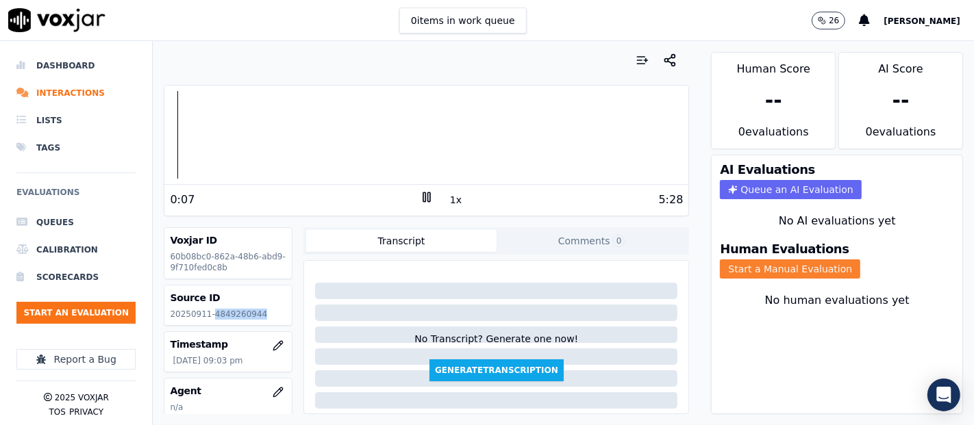
click at [734, 260] on button "Start a Manual Evaluation" at bounding box center [790, 269] width 140 height 19
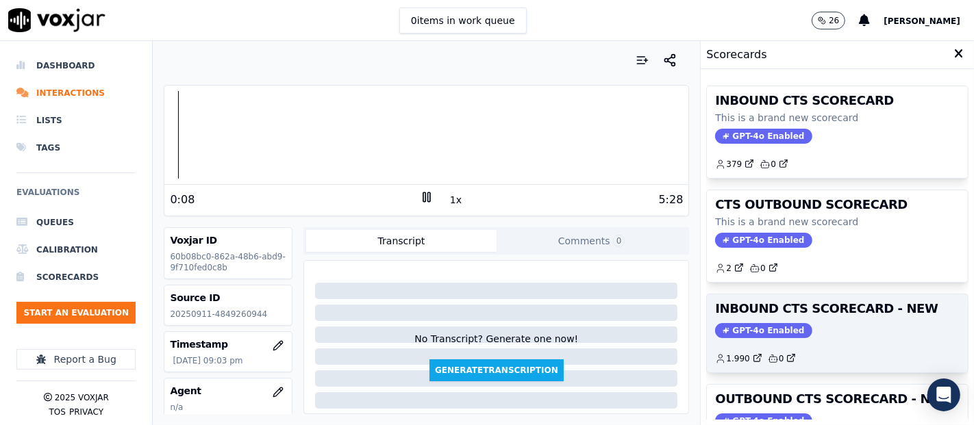
click at [833, 323] on div "GPT-4o Enabled" at bounding box center [837, 330] width 244 height 15
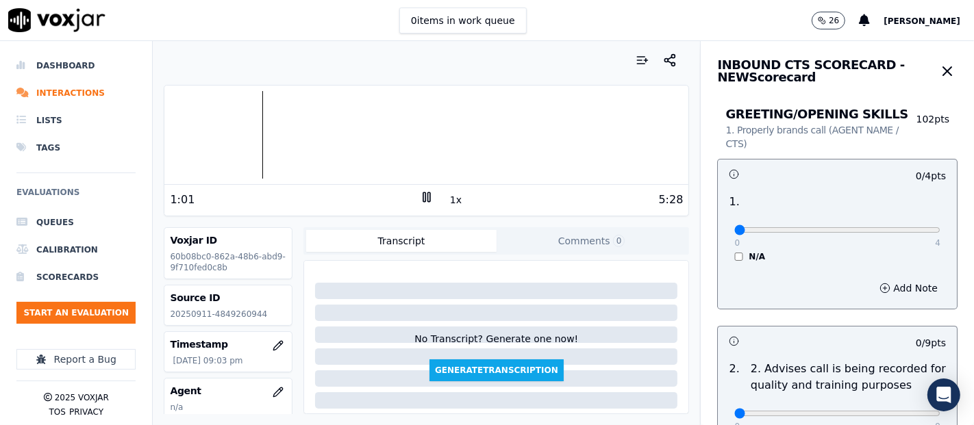
click at [244, 129] on div at bounding box center [426, 135] width 524 height 88
click at [234, 125] on div at bounding box center [426, 135] width 524 height 88
type input "4"
click at [902, 227] on input "range" at bounding box center [837, 229] width 206 height 5
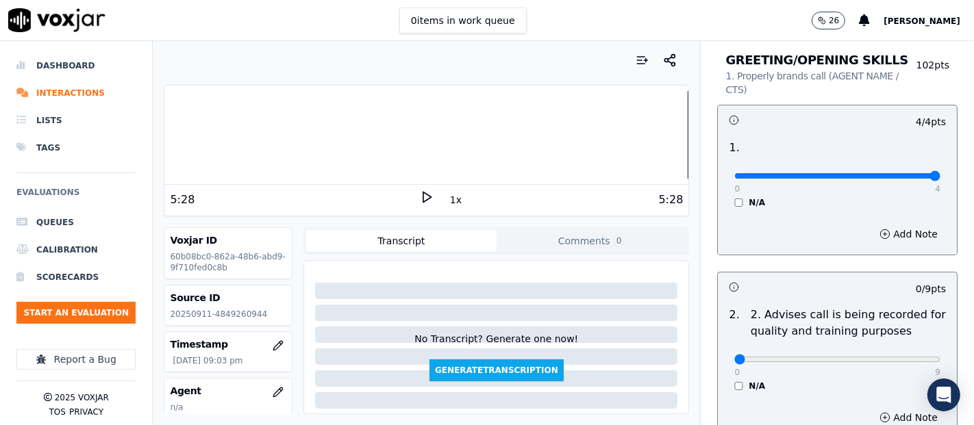
scroll to position [152, 0]
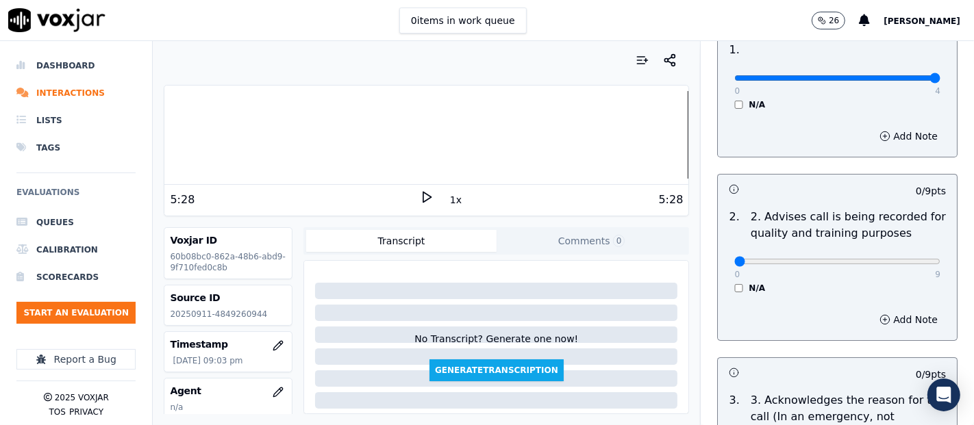
click at [909, 277] on div "0 9 N/A" at bounding box center [837, 268] width 228 height 52
drag, startPoint x: 905, startPoint y: 247, endPoint x: 902, endPoint y: 255, distance: 8.0
click at [902, 255] on div "0 9 N/A" at bounding box center [837, 268] width 228 height 52
click at [902, 255] on div "0 9" at bounding box center [837, 261] width 206 height 16
type input "9"
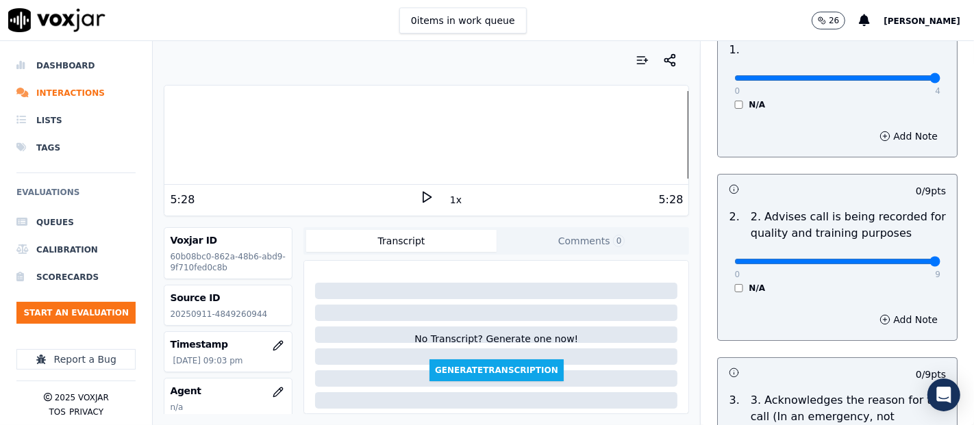
click at [902, 259] on input "range" at bounding box center [837, 261] width 206 height 5
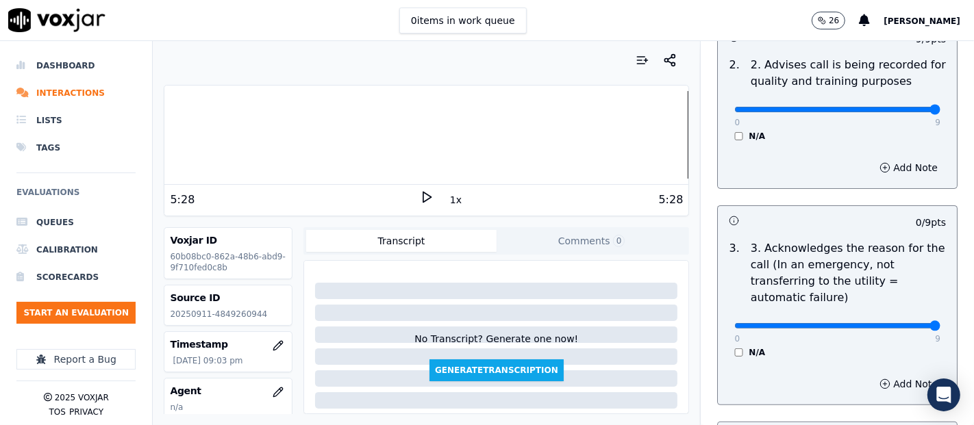
type input "9"
click at [897, 325] on input "range" at bounding box center [837, 325] width 206 height 5
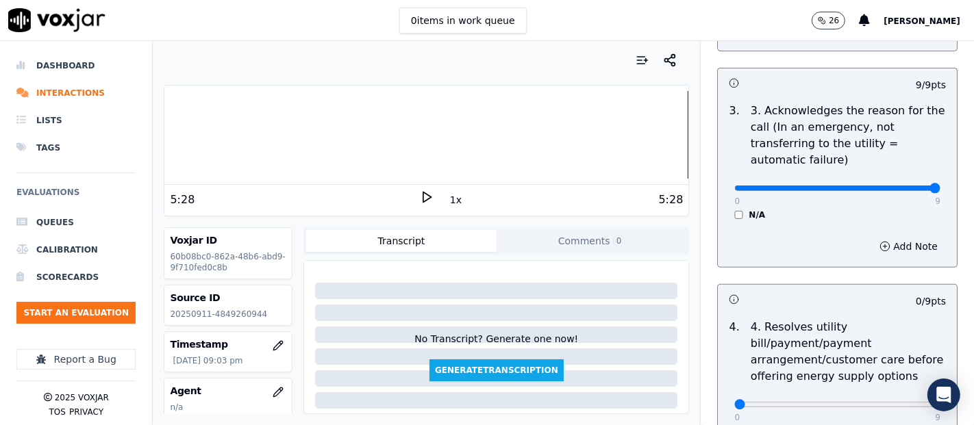
scroll to position [532, 0]
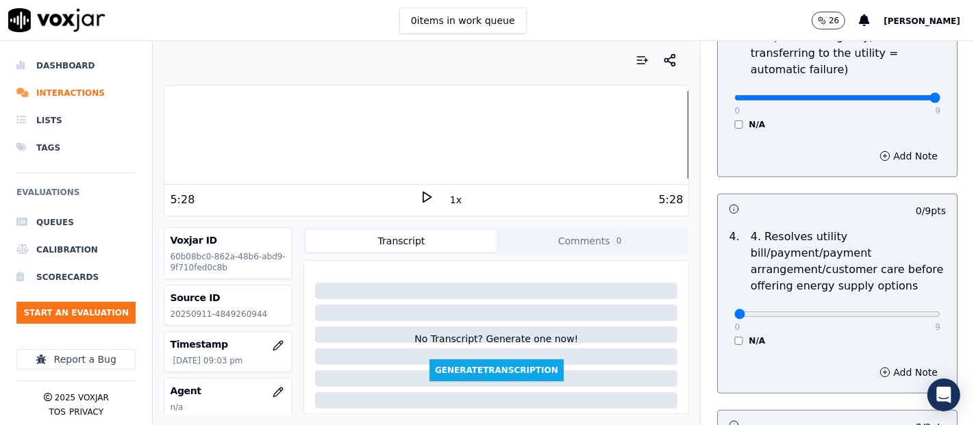
click at [734, 340] on div "N/A" at bounding box center [837, 341] width 206 height 11
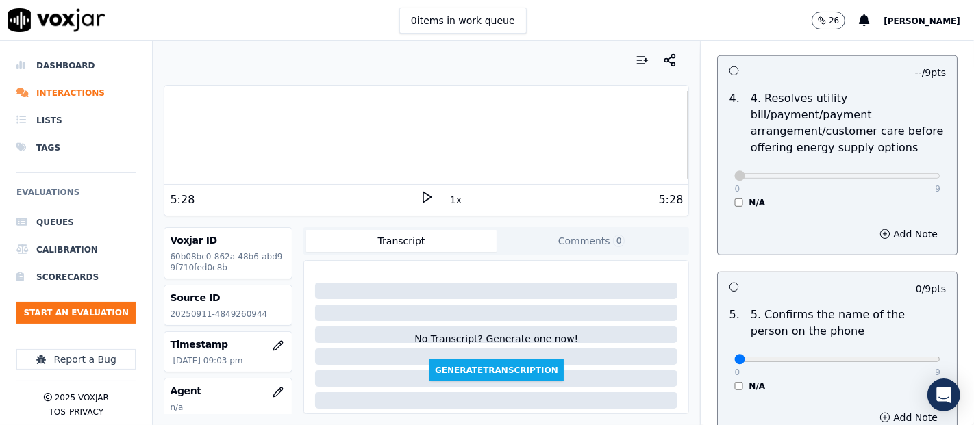
scroll to position [761, 0]
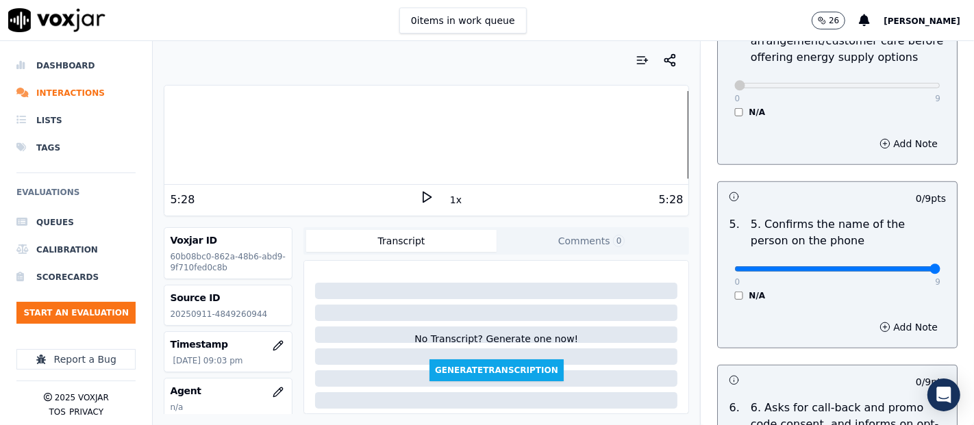
type input "9"
click at [899, 270] on input "range" at bounding box center [837, 268] width 206 height 5
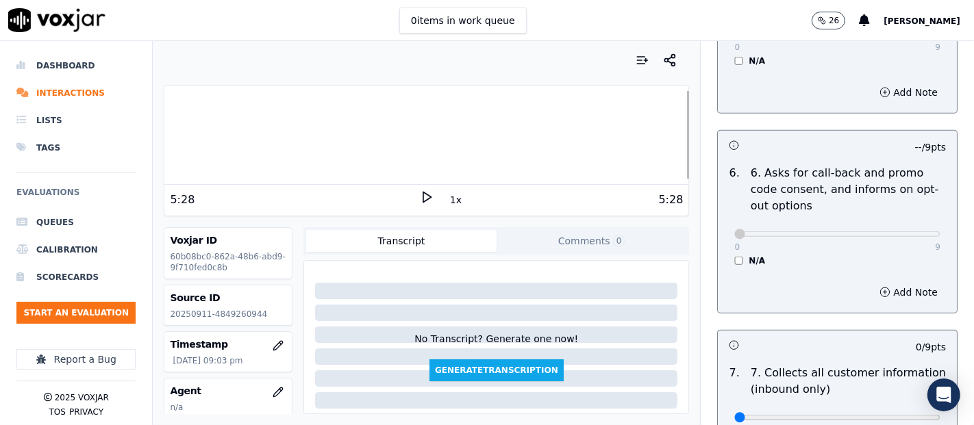
scroll to position [1065, 0]
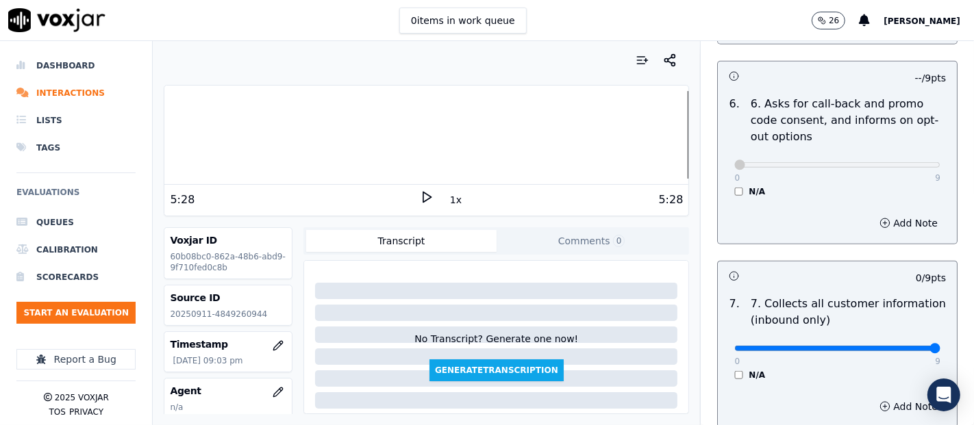
type input "9"
click at [900, 346] on input "range" at bounding box center [837, 348] width 206 height 5
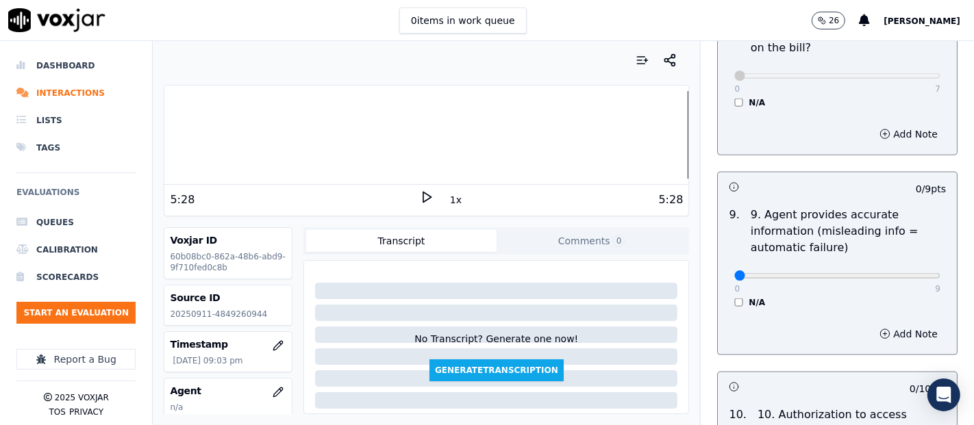
scroll to position [1521, 0]
type input "4"
click at [811, 275] on input "range" at bounding box center [837, 275] width 206 height 5
click at [889, 331] on button "Add Note" at bounding box center [908, 333] width 75 height 19
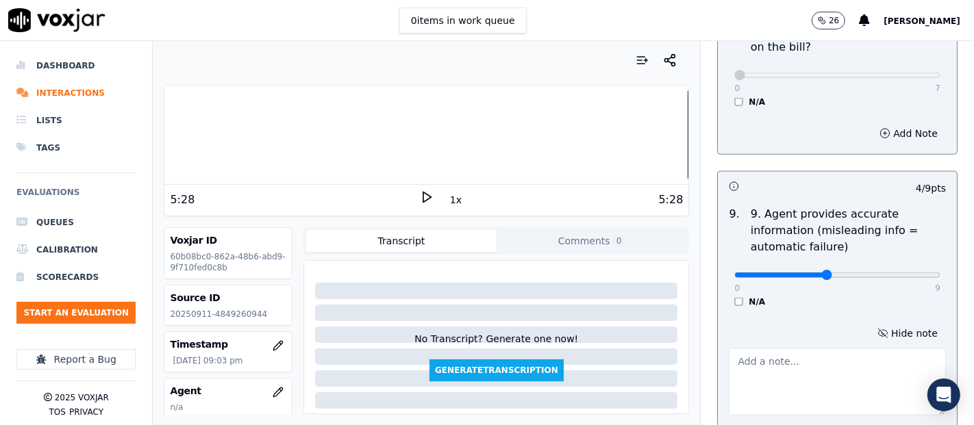
click at [747, 380] on textarea at bounding box center [837, 382] width 217 height 67
type textarea "I"
click at [274, 122] on div at bounding box center [426, 135] width 524 height 88
drag, startPoint x: 425, startPoint y: 185, endPoint x: 423, endPoint y: 195, distance: 10.4
click at [425, 193] on div "1:10 1x 5:28" at bounding box center [426, 199] width 524 height 29
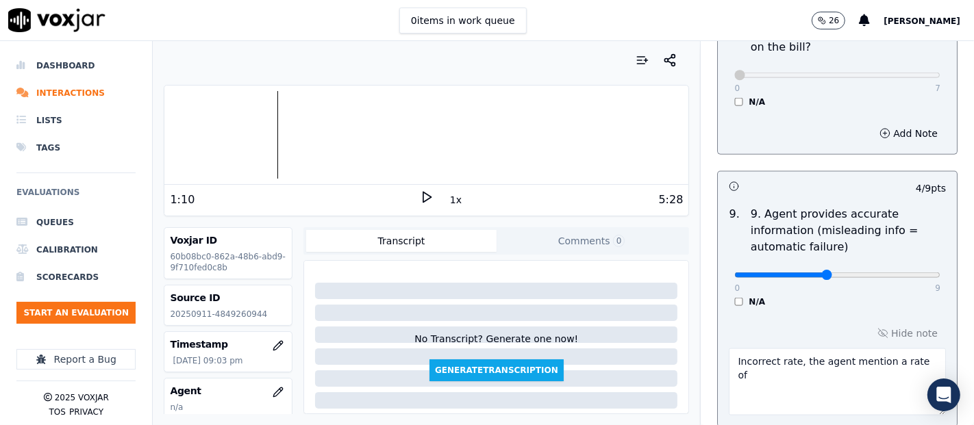
click at [423, 196] on polygon at bounding box center [427, 197] width 8 height 10
click at [215, 125] on div at bounding box center [426, 135] width 524 height 88
click at [192, 124] on div at bounding box center [426, 135] width 524 height 88
click at [173, 129] on div at bounding box center [426, 135] width 524 height 88
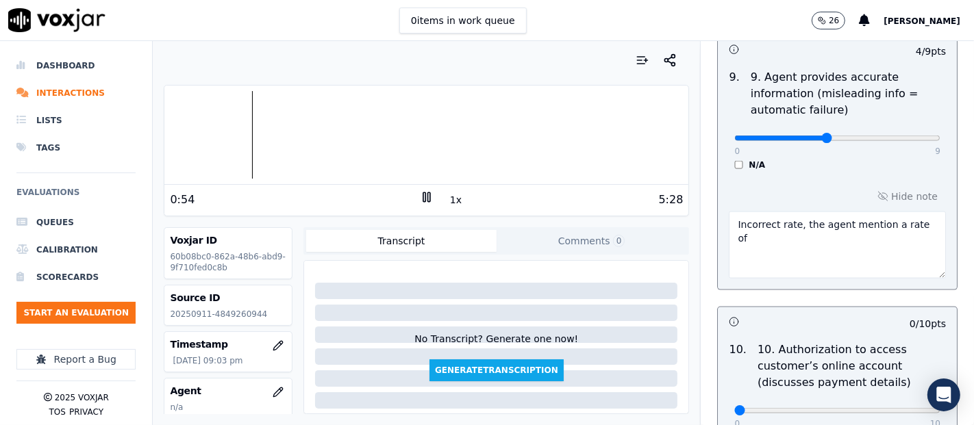
scroll to position [1673, 0]
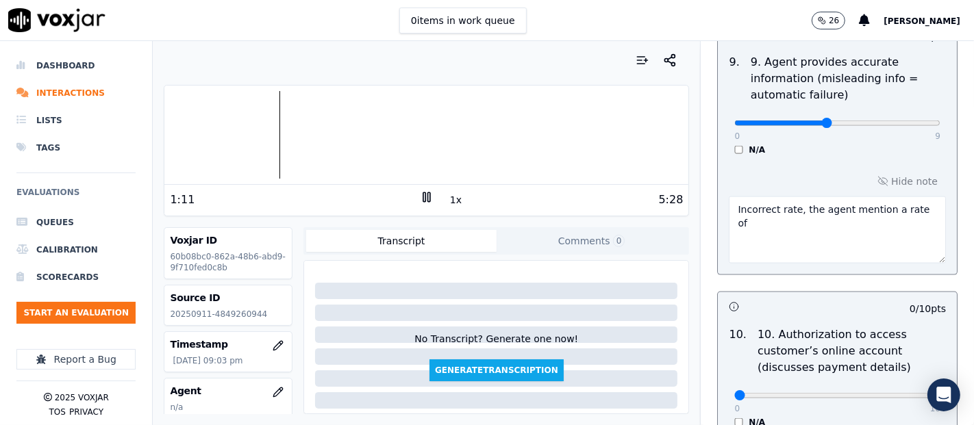
click at [423, 190] on icon at bounding box center [427, 197] width 14 height 14
click at [201, 131] on div at bounding box center [426, 135] width 524 height 88
click at [423, 201] on polygon at bounding box center [427, 197] width 8 height 10
click at [423, 201] on rect at bounding box center [424, 196] width 2 height 9
click at [433, 193] on div "5:28" at bounding box center [558, 200] width 250 height 16
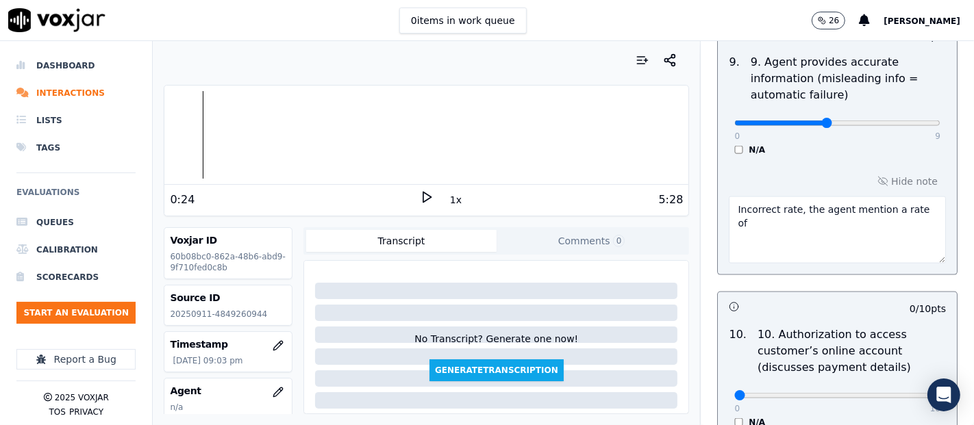
click at [420, 194] on icon at bounding box center [427, 197] width 14 height 14
click textarea "Incorrect rate, the agent mention a rate of"
drag, startPoint x: 783, startPoint y: 218, endPoint x: 731, endPoint y: 190, distance: 59.7
click div "Incorrect rate, the agent mention a rate of 10.40 t"
type textarea "I"
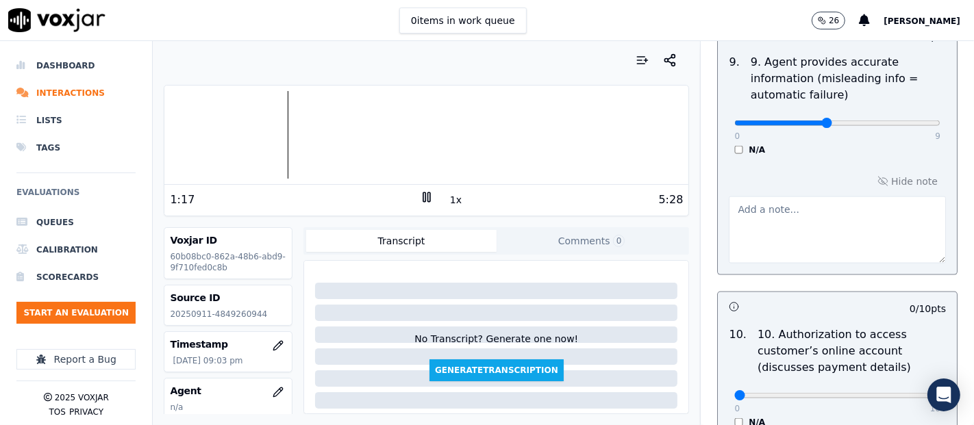
click div
type input "9"
click input "range"
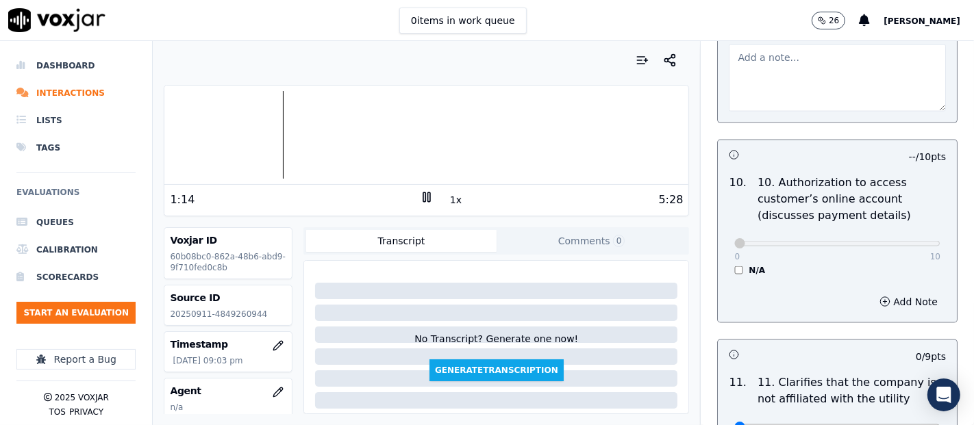
scroll to position [1978, 0]
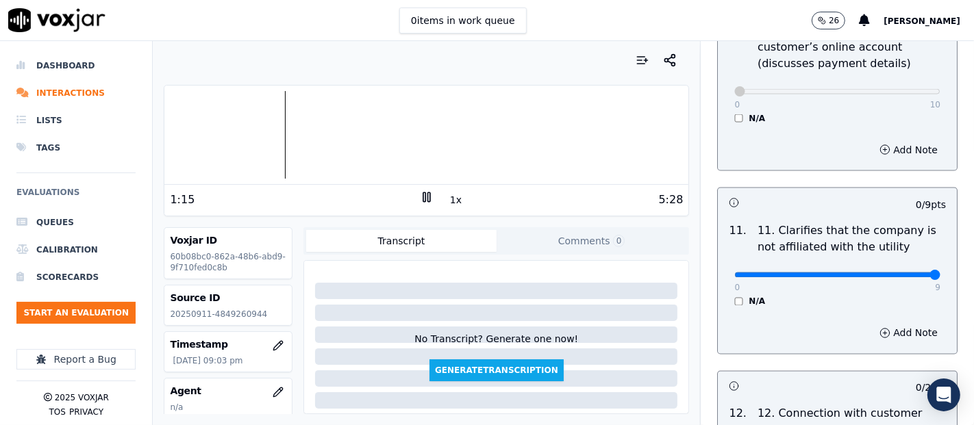
type input "9"
click input "range"
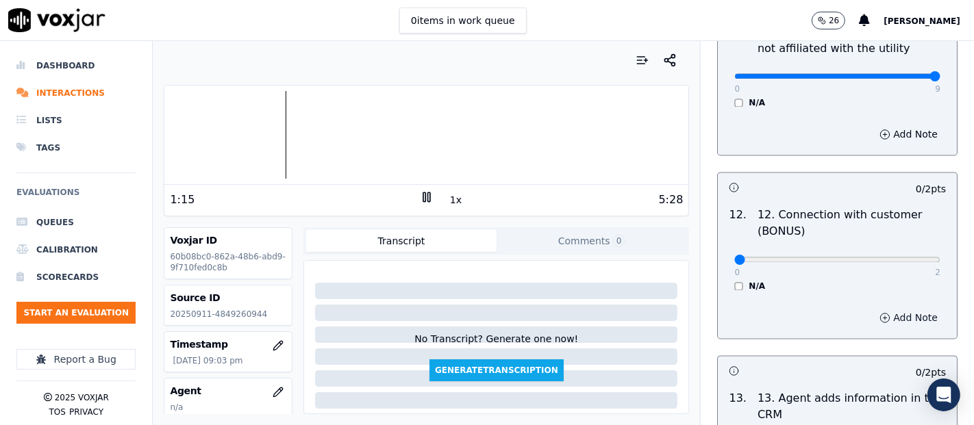
scroll to position [2206, 0]
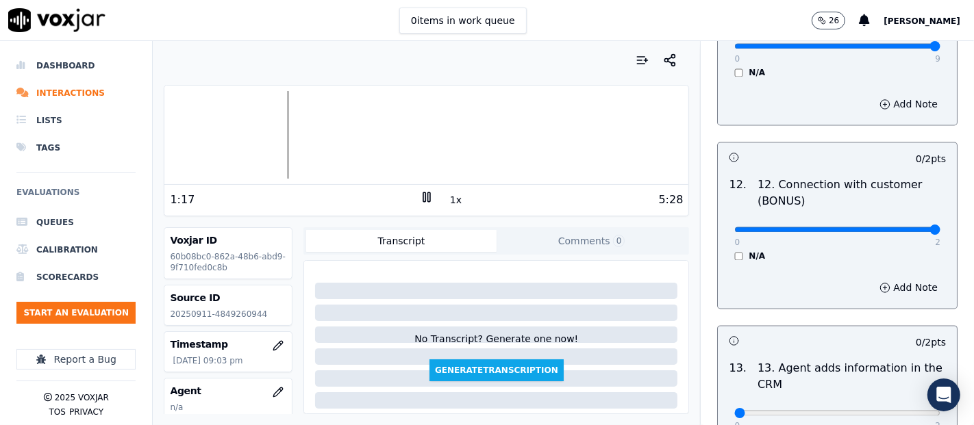
type input "2"
click input "range"
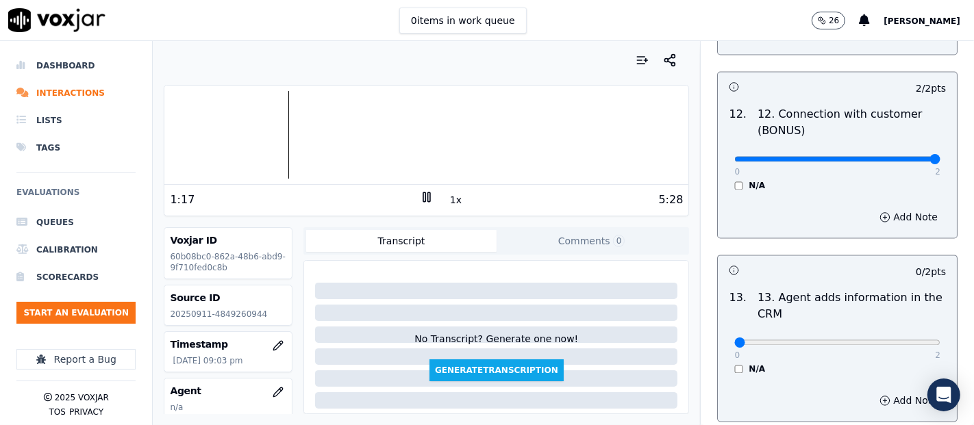
scroll to position [2358, 0]
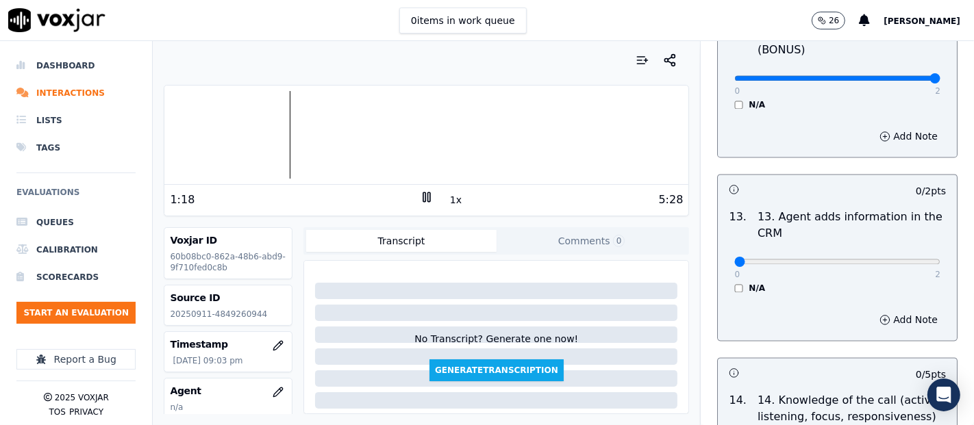
click div "0 2 N/A"
type input "2"
click input "range"
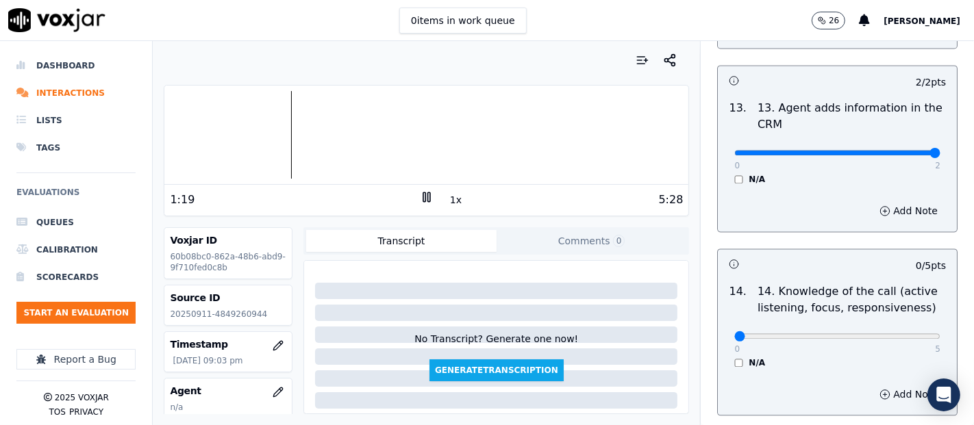
scroll to position [2568, 0]
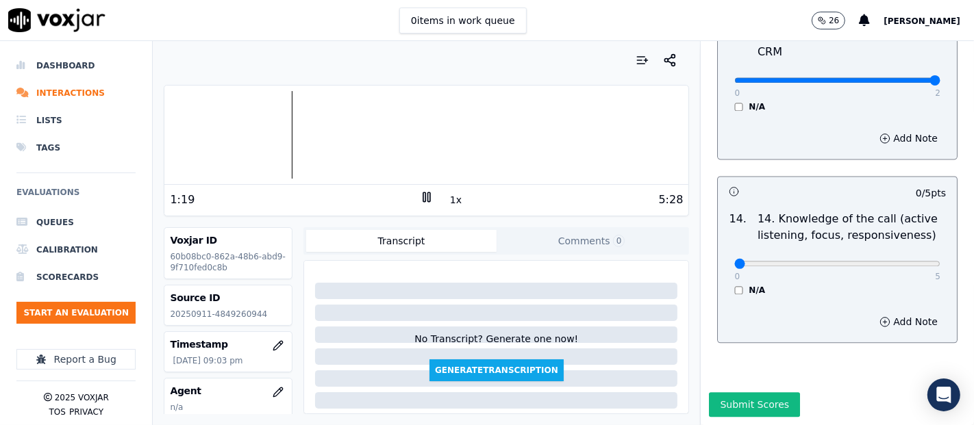
click div "0 5 N/A"
type input "5"
click input "range"
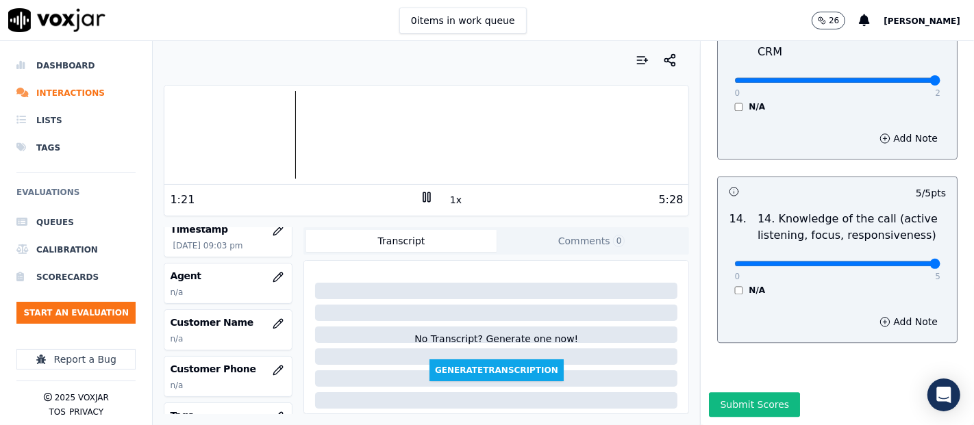
scroll to position [152, 0]
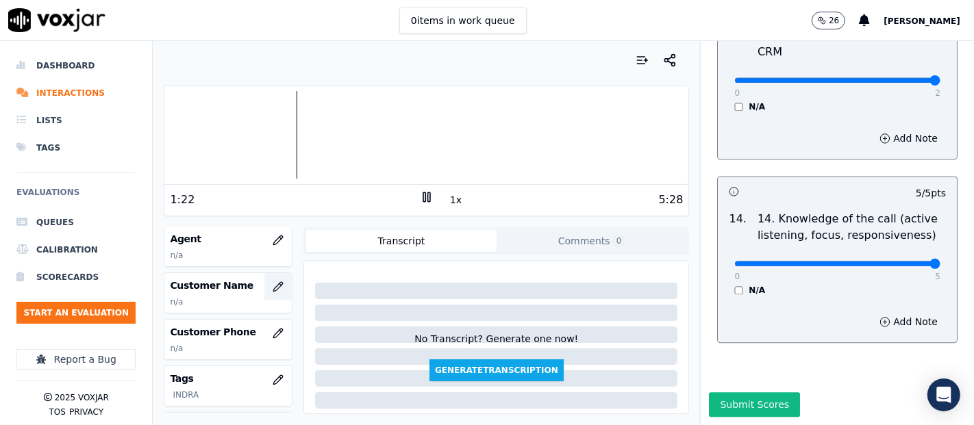
click button "button"
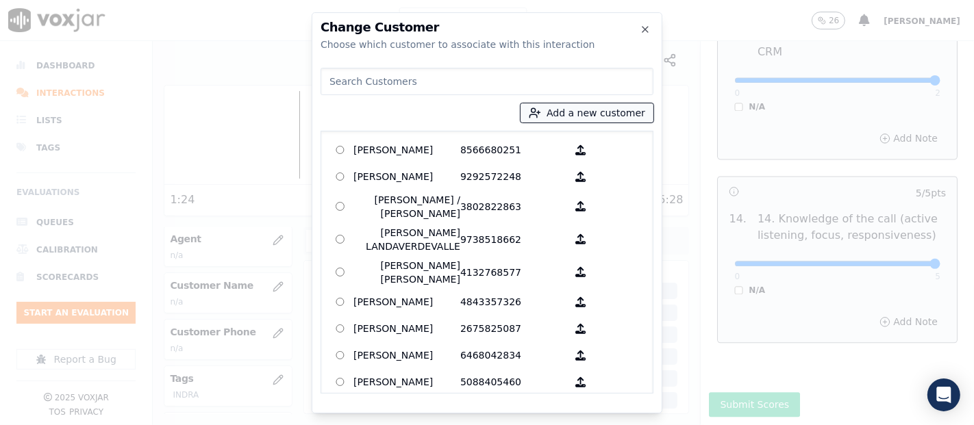
click button "Add a new customer"
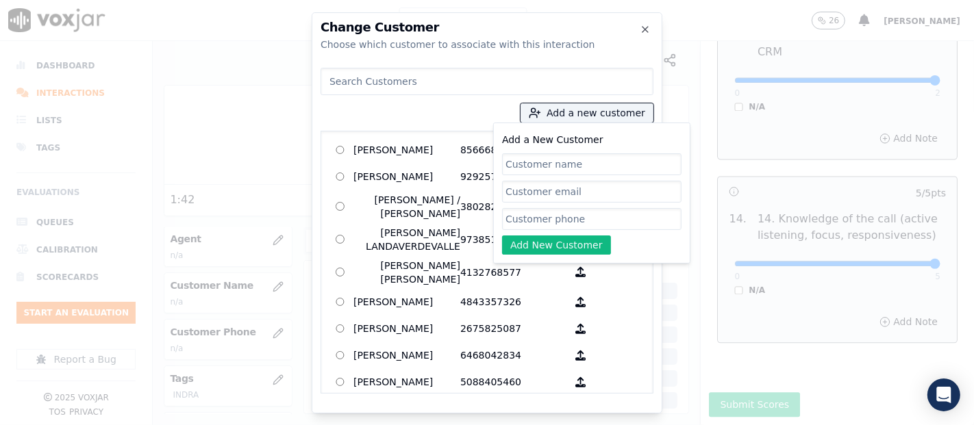
paste input "LILIANA CASTILLO"
type input "LILIANA CASTILLO"
click input "Add a New Customer"
paste input "4849260944"
type input "4849260944"
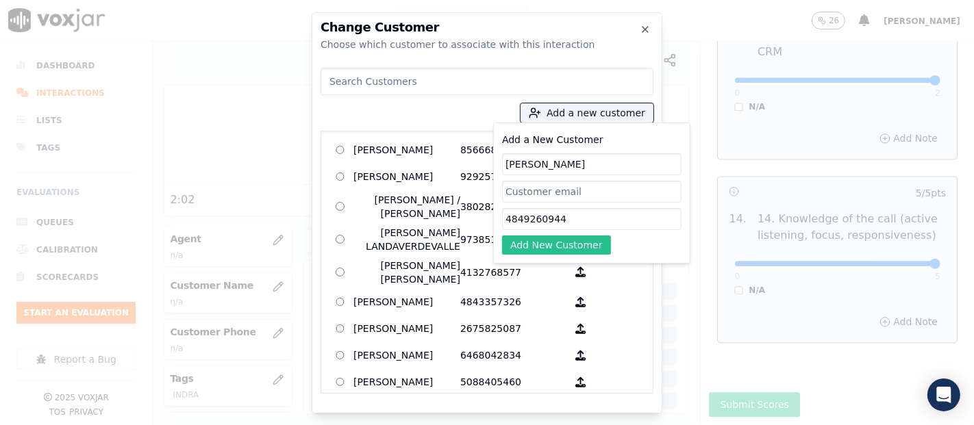
click button "Add New Customer"
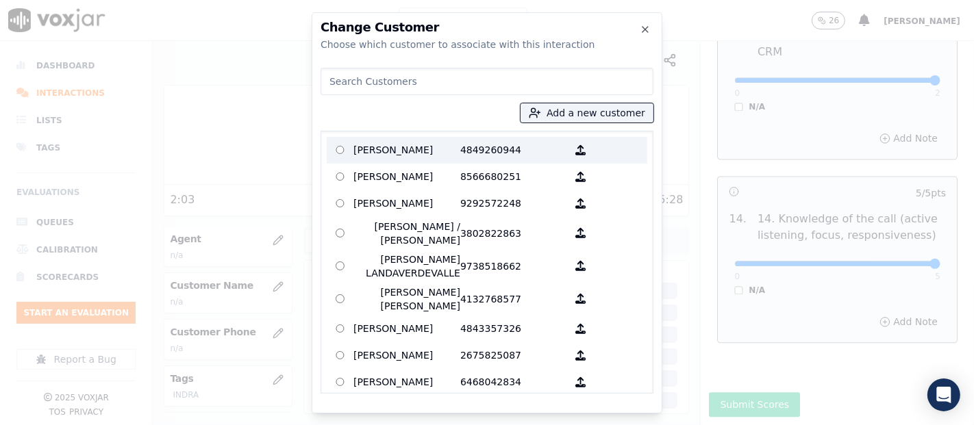
click p "LILIANA CASTILLO"
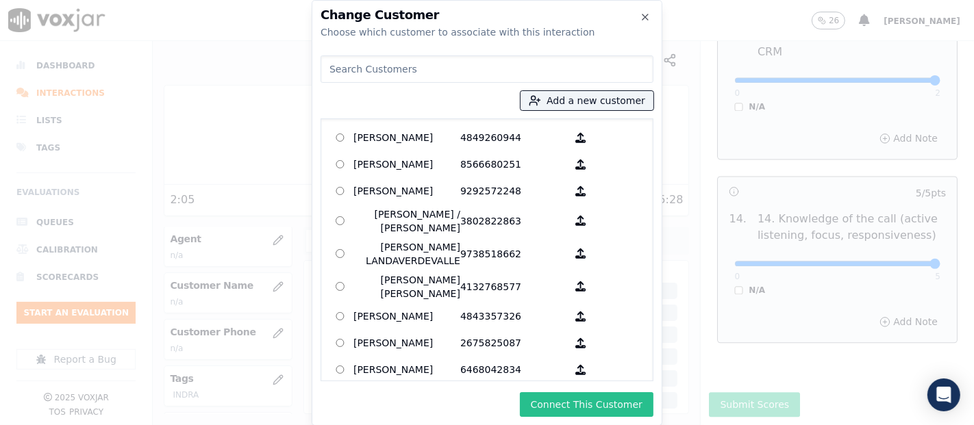
click button "Connect This Customer"
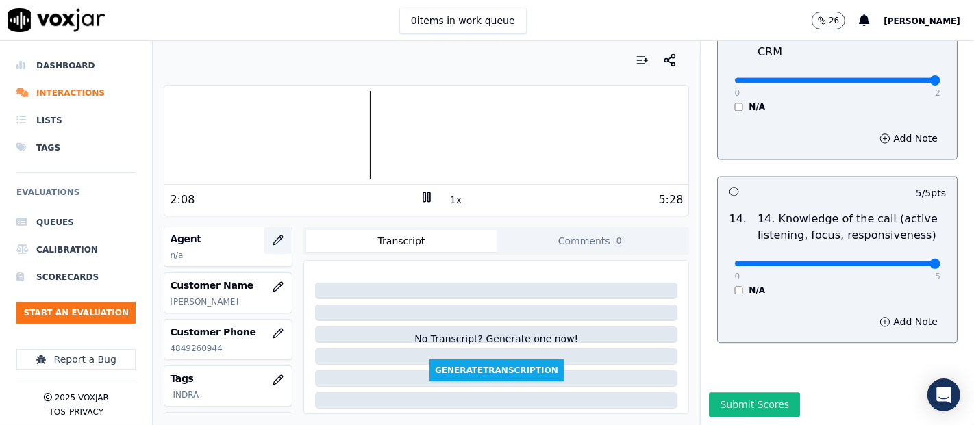
click icon "button"
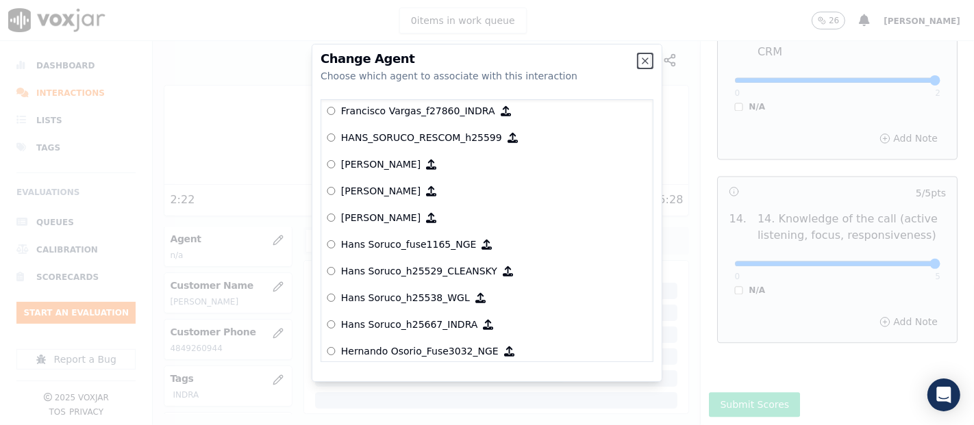
scroll to position [3071, 0]
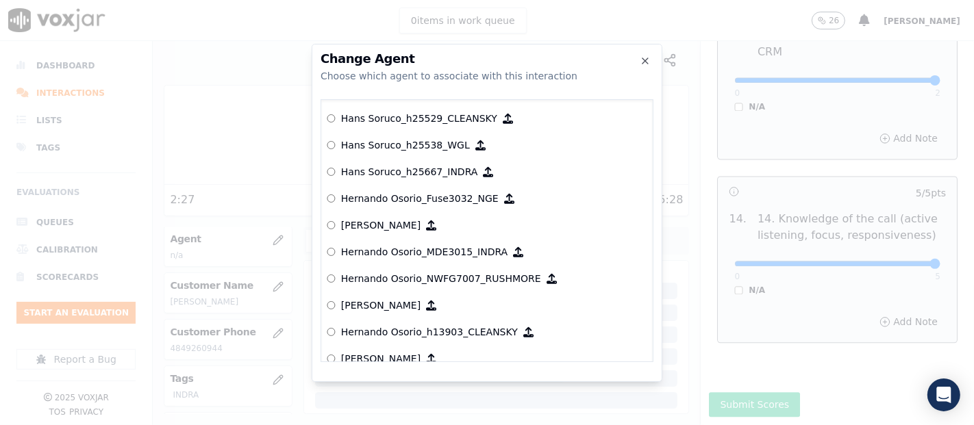
click p "Hernando Osorio_MDE3015_INDRA"
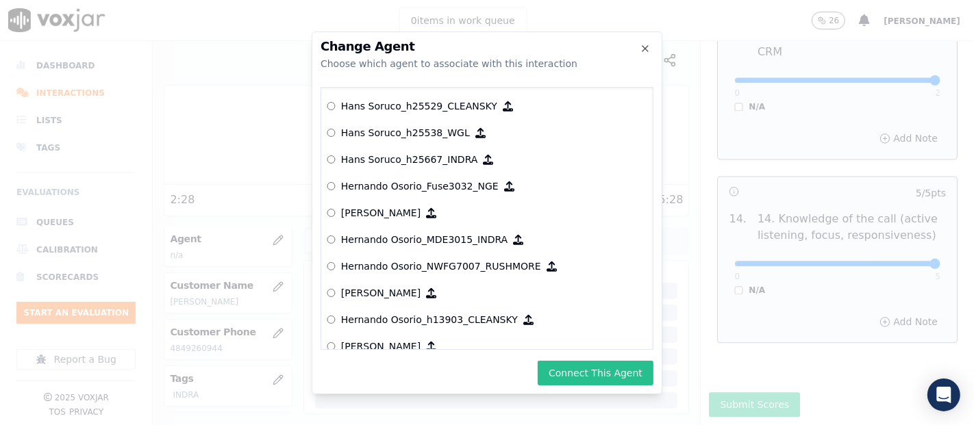
click button "Connect This Agent"
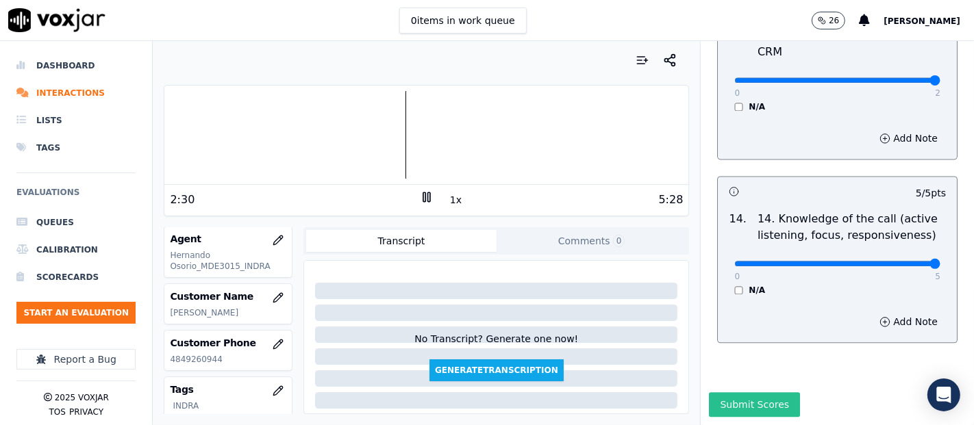
click button "Submit Scores"
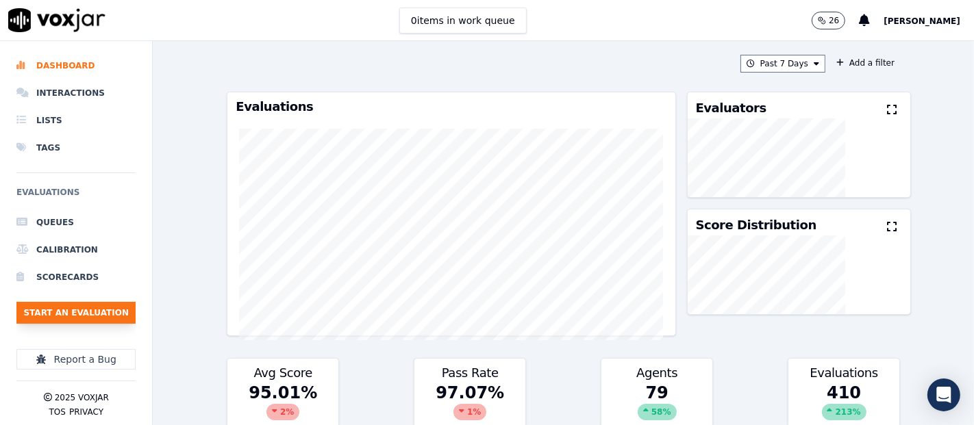
click at [79, 308] on button "Start an Evaluation" at bounding box center [75, 313] width 119 height 22
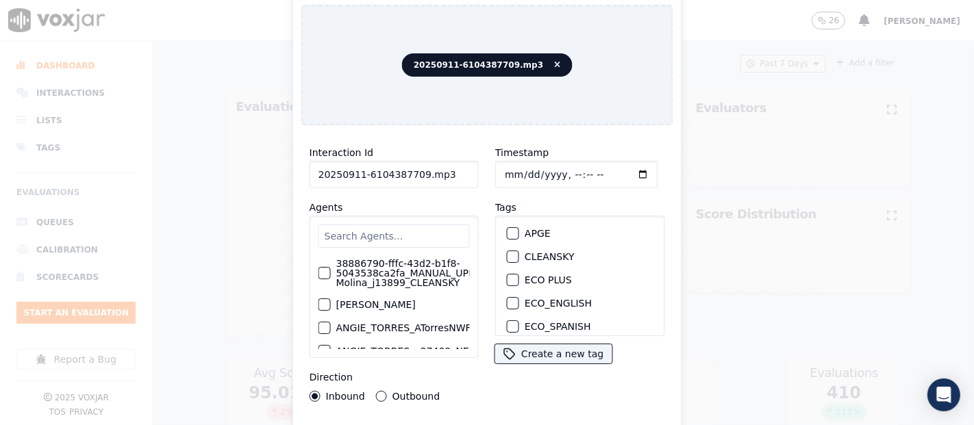
click at [452, 168] on input "20250911-6104387709.mp3" at bounding box center [394, 174] width 169 height 27
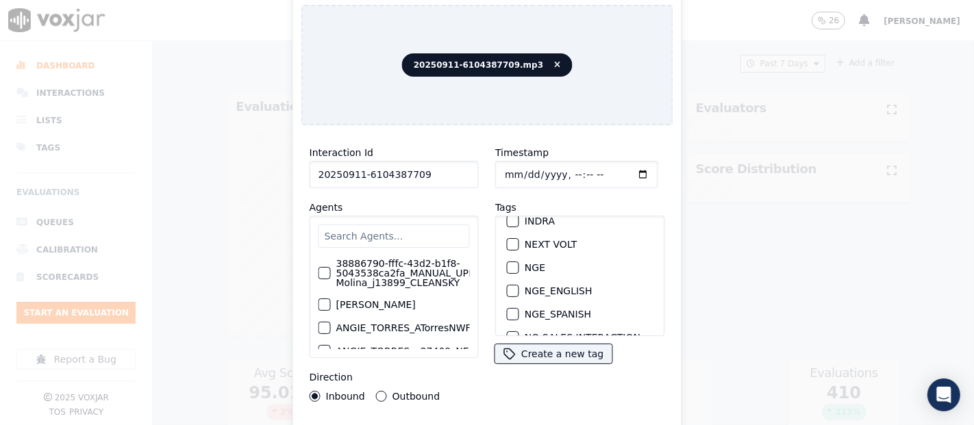
type input "20250911-6104387709"
click at [507, 216] on div "button" at bounding box center [512, 221] width 10 height 10
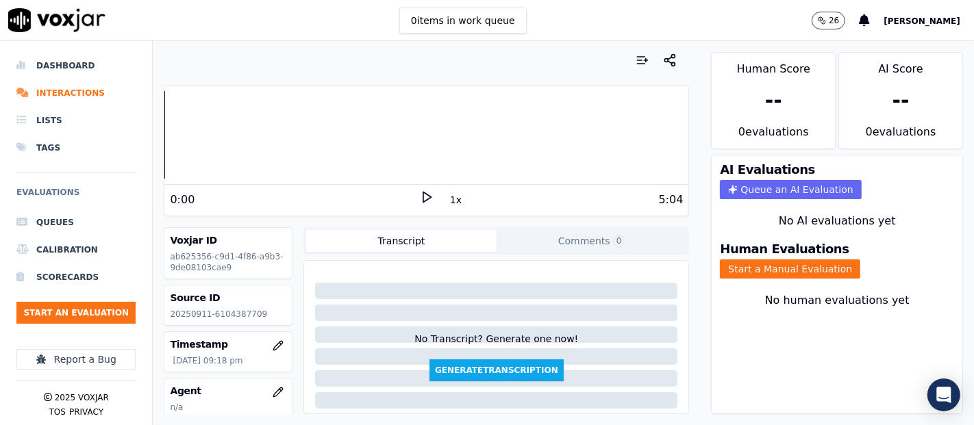
click at [219, 312] on p "20250911-6104387709" at bounding box center [228, 314] width 116 height 11
copy p "6104387709"
click at [779, 260] on button "Start a Manual Evaluation" at bounding box center [790, 269] width 140 height 19
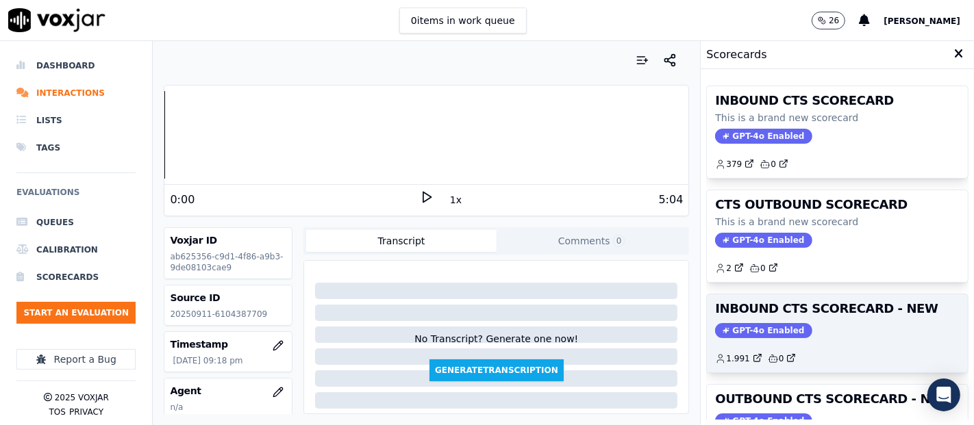
click at [768, 303] on h3 "INBOUND CTS SCORECARD - NEW" at bounding box center [837, 309] width 244 height 12
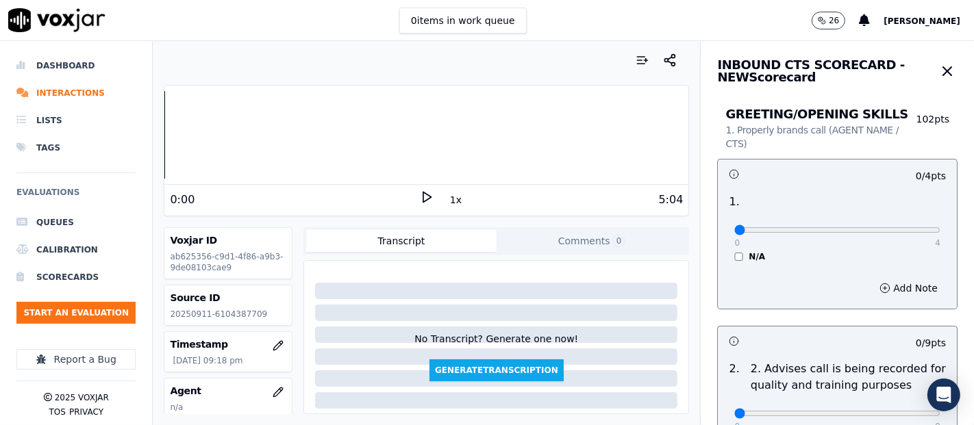
click at [425, 199] on icon at bounding box center [427, 197] width 14 height 14
click at [420, 194] on icon at bounding box center [427, 197] width 14 height 14
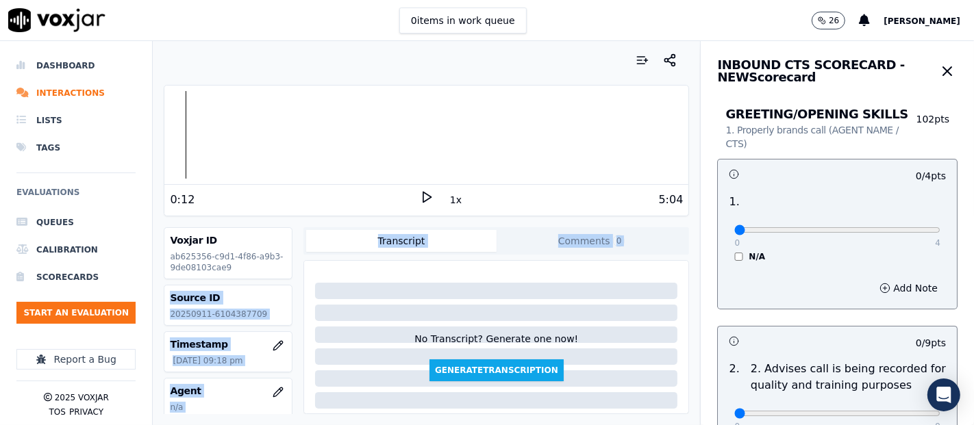
drag, startPoint x: 275, startPoint y: 268, endPoint x: 297, endPoint y: 325, distance: 60.9
click at [297, 325] on div "Voxjar ID ab625356-c9d1-4f86-a9b3-9de08103cae9 Source ID 20250911-6104387709 Ti…" at bounding box center [426, 320] width 525 height 187
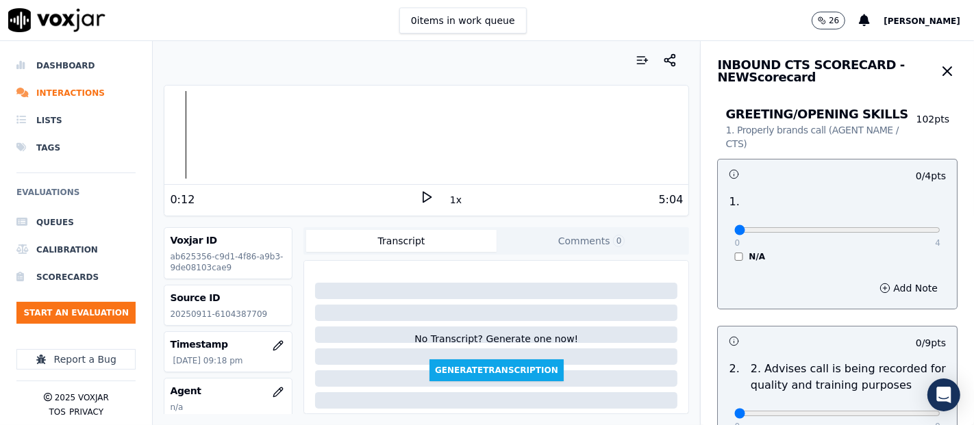
click at [287, 202] on div "0:12" at bounding box center [295, 200] width 250 height 16
click at [420, 190] on icon at bounding box center [427, 197] width 14 height 14
click at [423, 196] on rect at bounding box center [424, 196] width 2 height 9
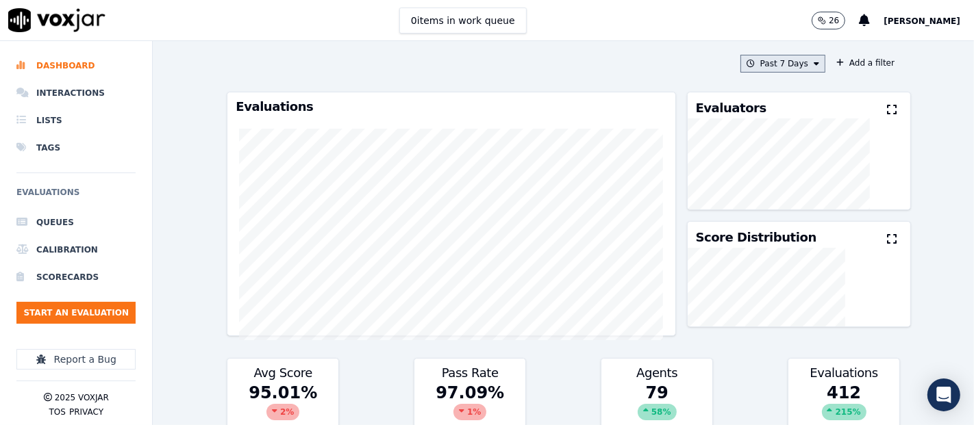
click at [787, 55] on button "Past 7 Days" at bounding box center [782, 64] width 85 height 18
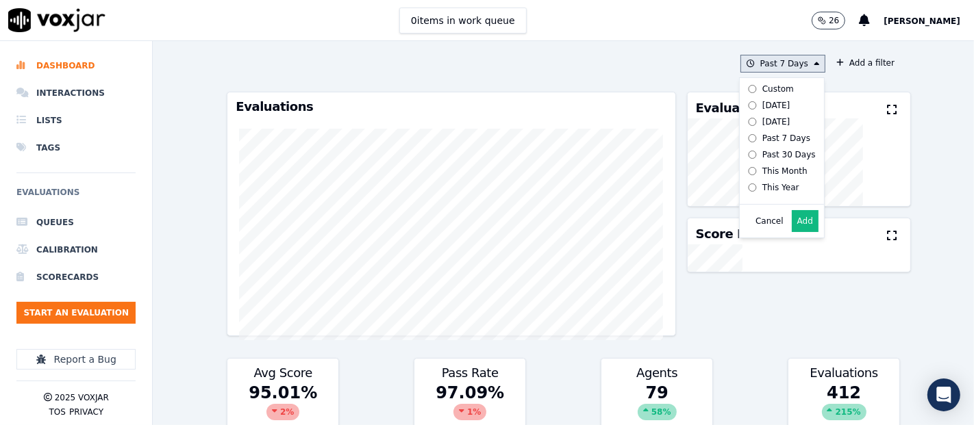
click at [742, 99] on label "[DATE]" at bounding box center [778, 105] width 73 height 16
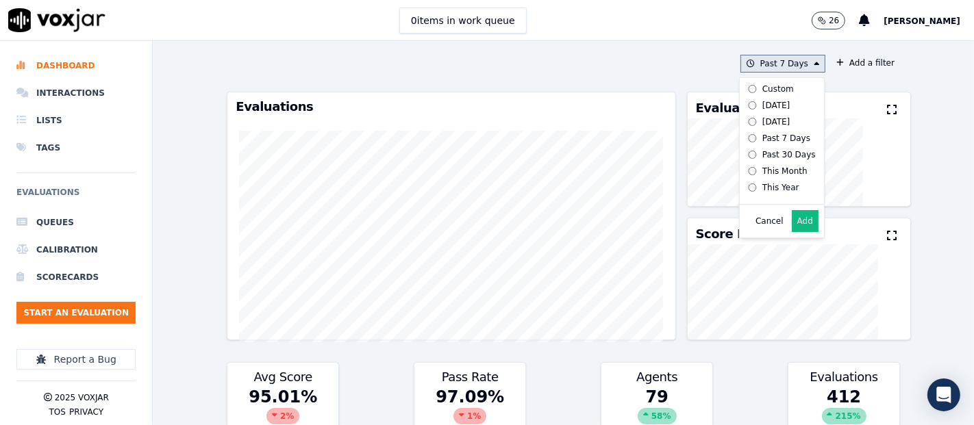
click at [792, 230] on button "Add" at bounding box center [805, 221] width 27 height 22
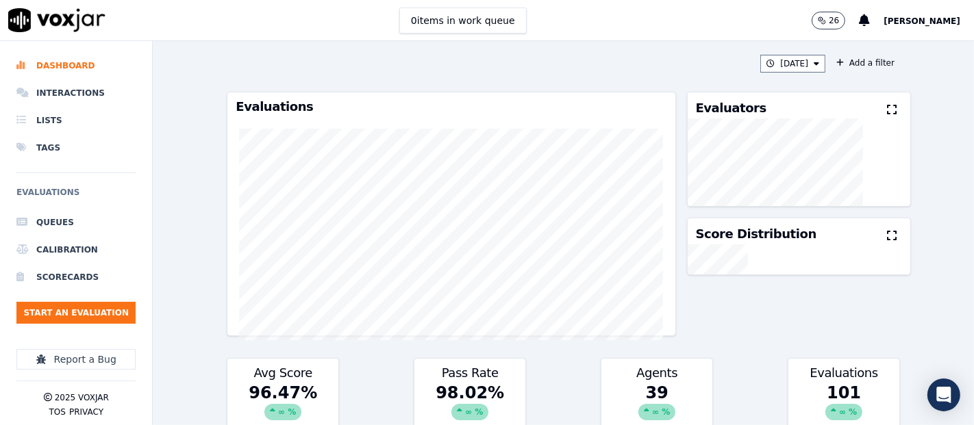
click at [887, 116] on button at bounding box center [894, 110] width 15 height 16
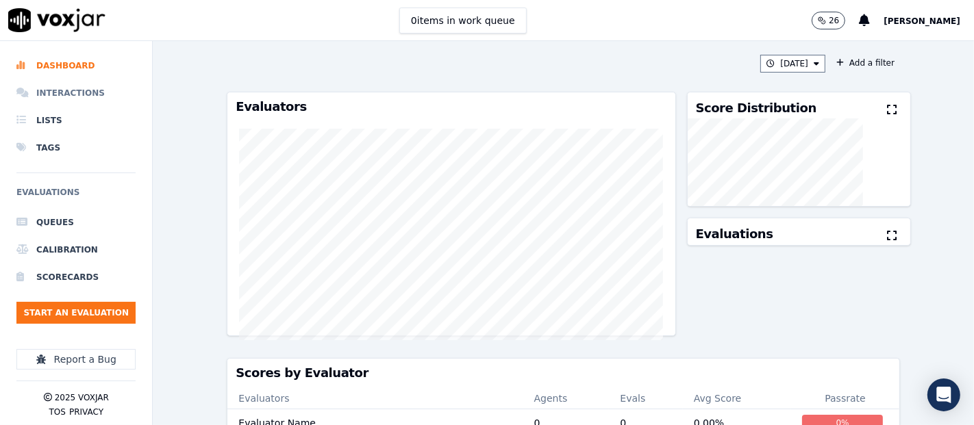
click at [84, 100] on li "Interactions" at bounding box center [75, 92] width 119 height 27
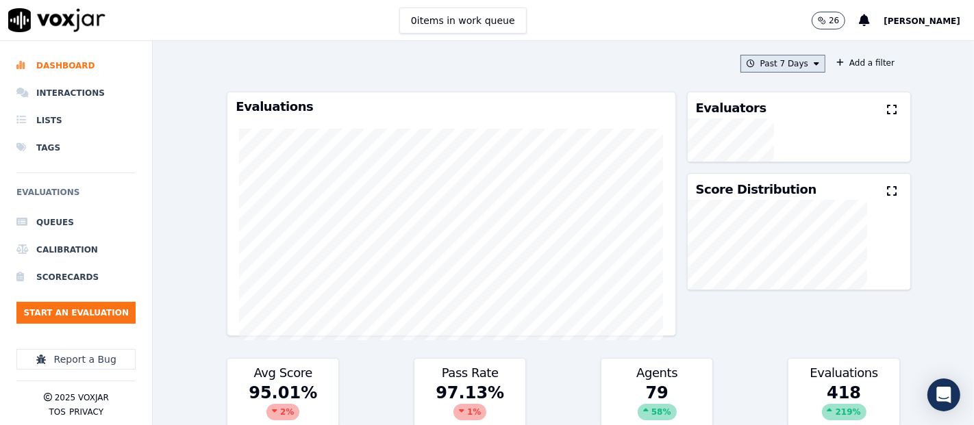
click at [750, 63] on button "Past 7 Days" at bounding box center [782, 64] width 85 height 18
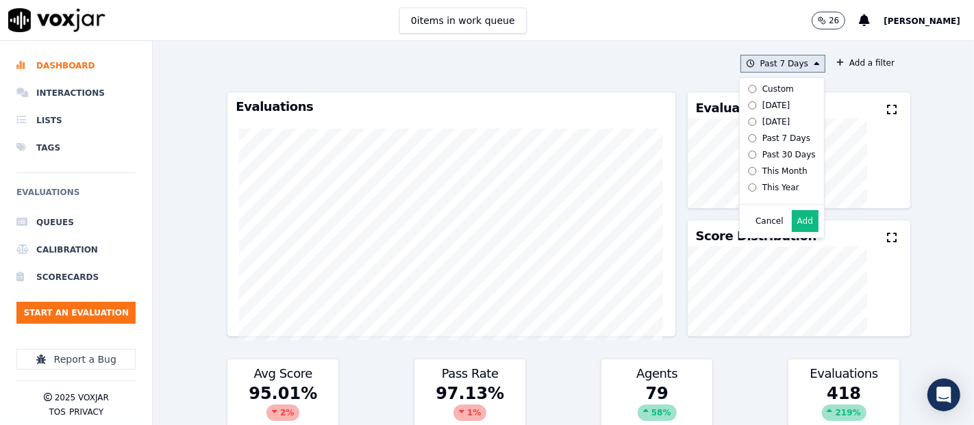
click at [742, 99] on label "[DATE]" at bounding box center [778, 105] width 73 height 16
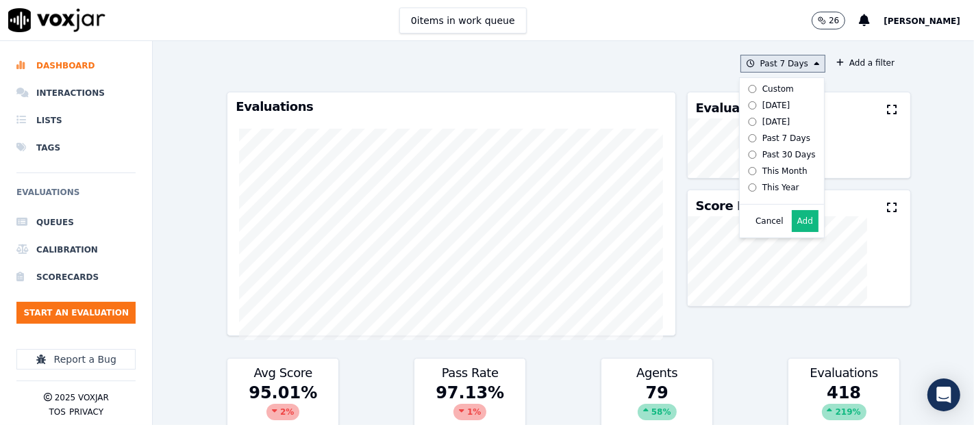
click at [792, 232] on button "Add" at bounding box center [805, 221] width 27 height 22
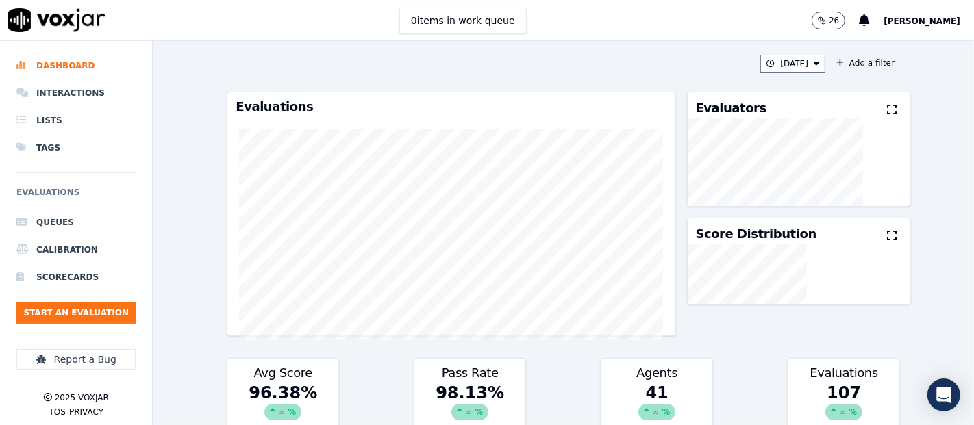
click at [887, 110] on button at bounding box center [894, 110] width 15 height 16
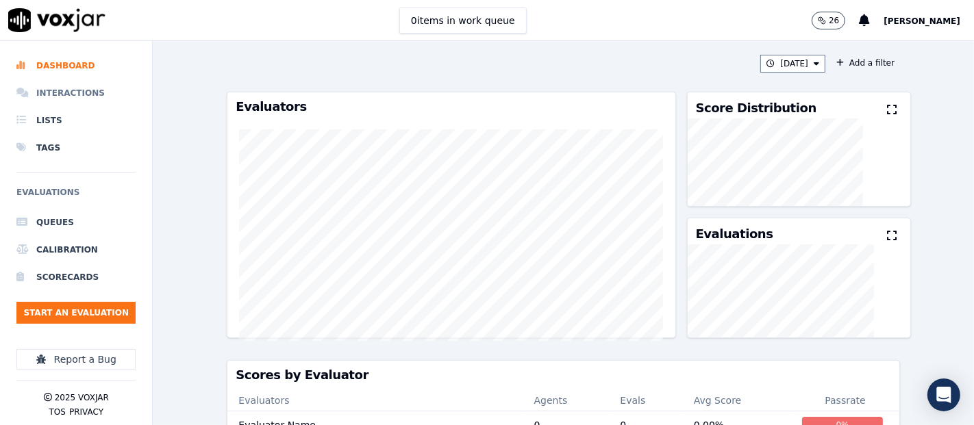
click at [50, 86] on li "Interactions" at bounding box center [75, 92] width 119 height 27
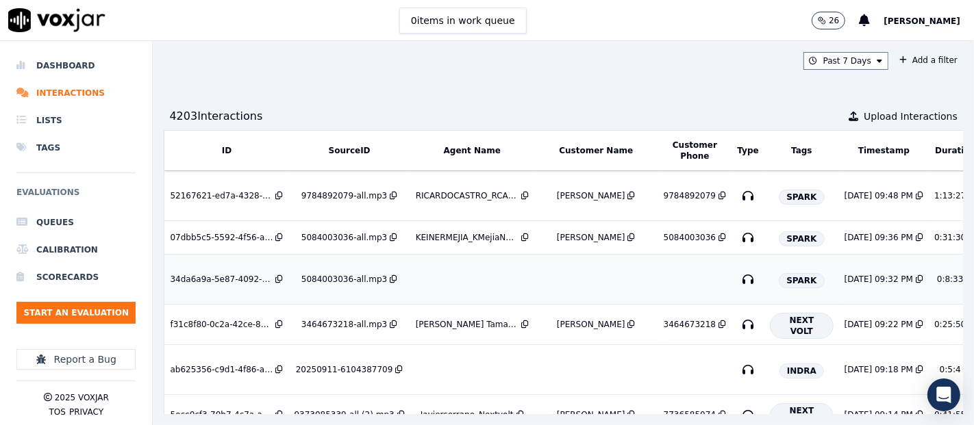
scroll to position [76, 0]
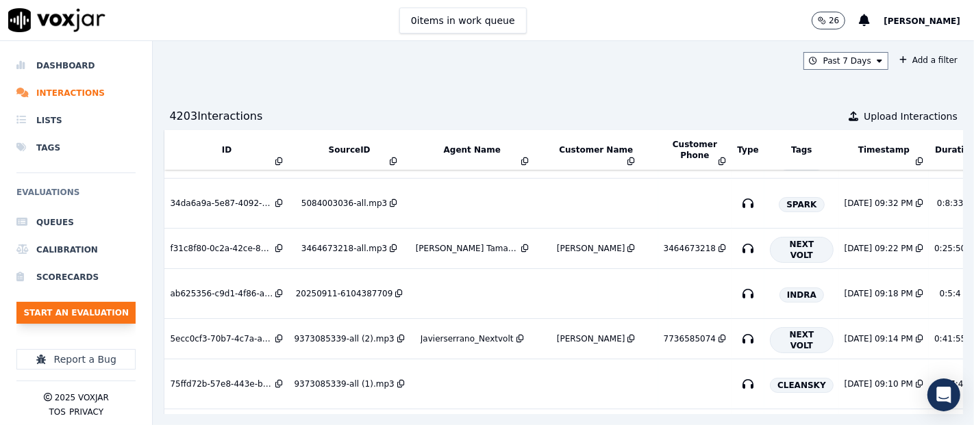
click at [95, 314] on button "Start an Evaluation" at bounding box center [75, 313] width 119 height 22
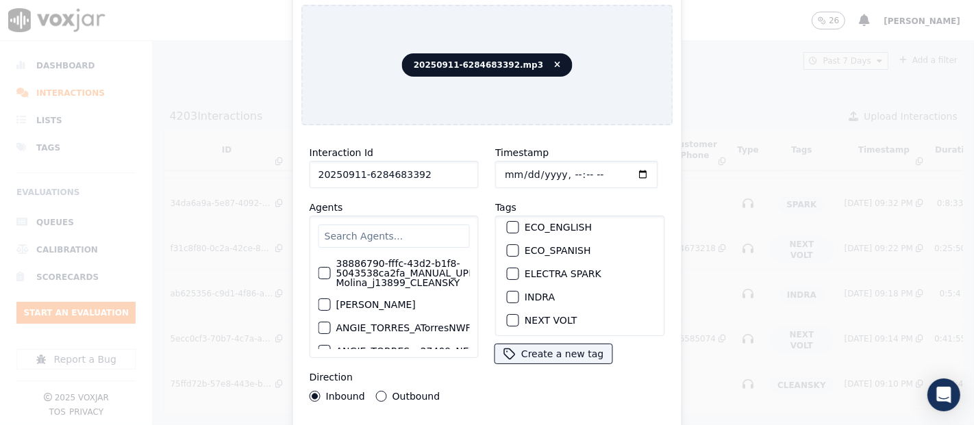
type input "20250911-6284683392"
click at [507, 292] on div "button" at bounding box center [512, 297] width 10 height 10
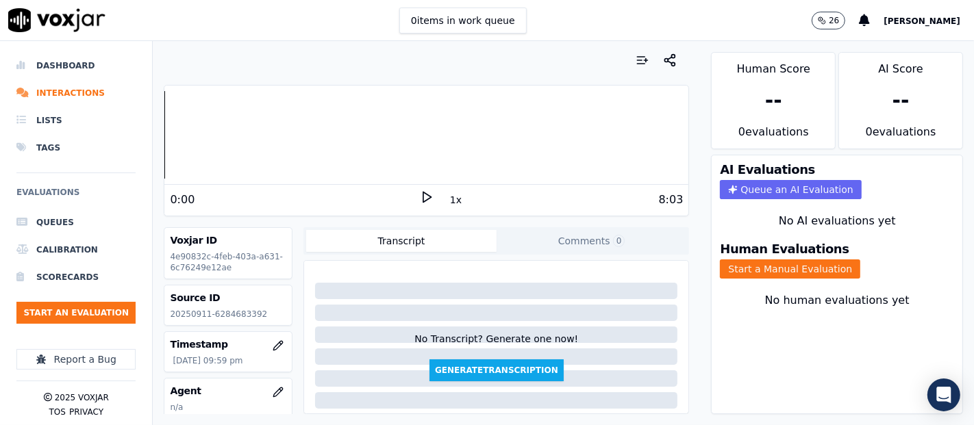
click at [233, 316] on p "20250911-6284683392" at bounding box center [228, 314] width 116 height 11
click at [233, 314] on p "20250911-6284683392" at bounding box center [228, 314] width 116 height 11
copy p "6284683392"
click at [420, 190] on icon at bounding box center [427, 197] width 14 height 14
click at [743, 261] on button "Start a Manual Evaluation" at bounding box center [790, 269] width 140 height 19
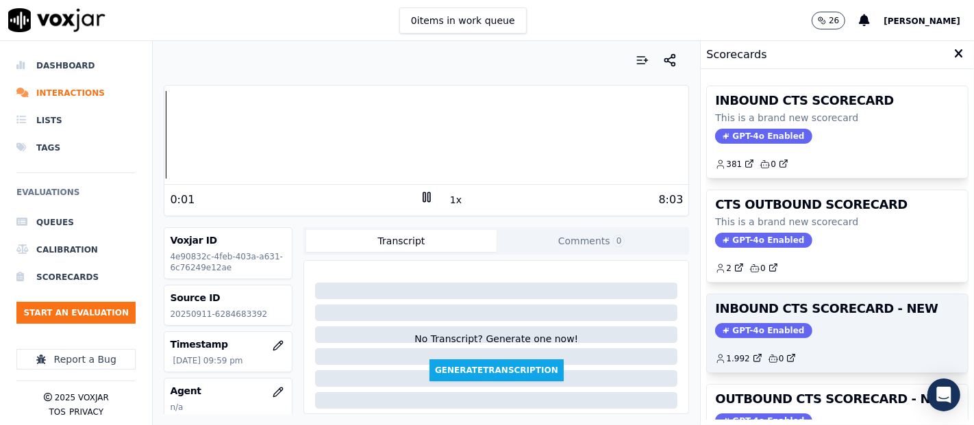
click at [806, 338] on div "INBOUND CTS SCORECARD - NEW GPT-4o Enabled 1.992 0" at bounding box center [837, 333] width 261 height 78
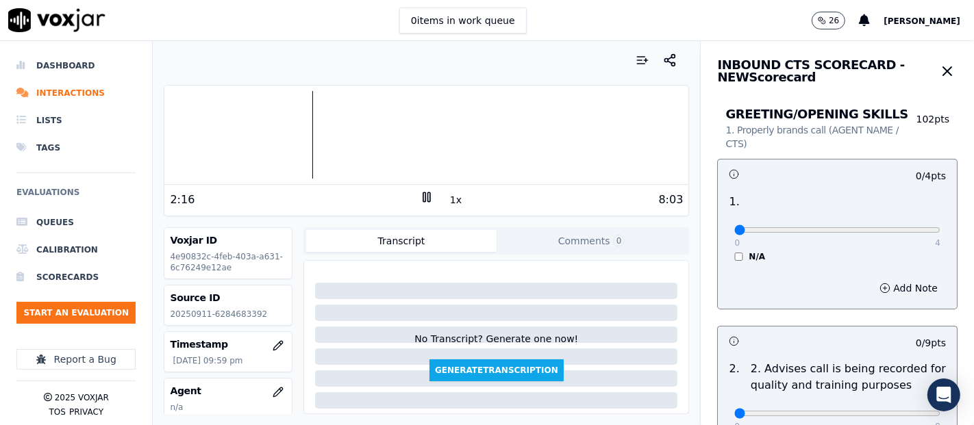
click at [300, 136] on div at bounding box center [426, 135] width 524 height 88
click at [295, 135] on div at bounding box center [426, 135] width 524 height 88
drag, startPoint x: 420, startPoint y: 193, endPoint x: 426, endPoint y: 201, distance: 9.9
click at [420, 199] on icon at bounding box center [427, 197] width 14 height 14
click at [420, 192] on icon at bounding box center [427, 197] width 14 height 14
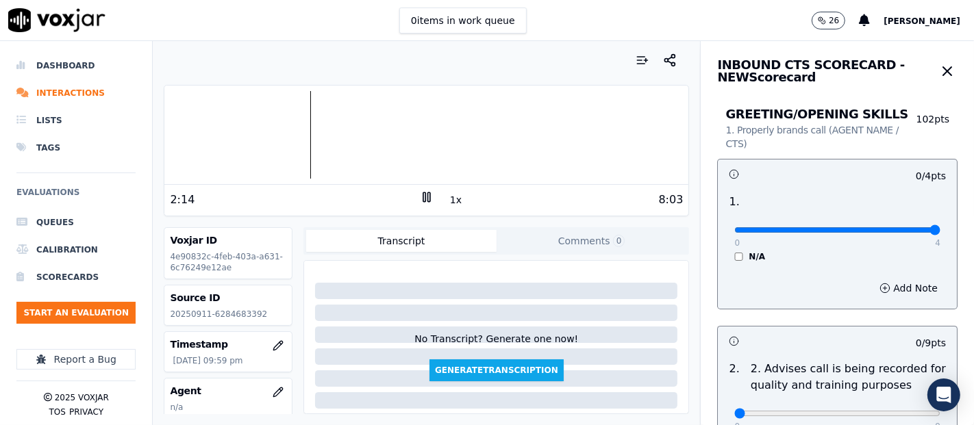
type input "4"
click at [898, 227] on input "range" at bounding box center [837, 229] width 206 height 5
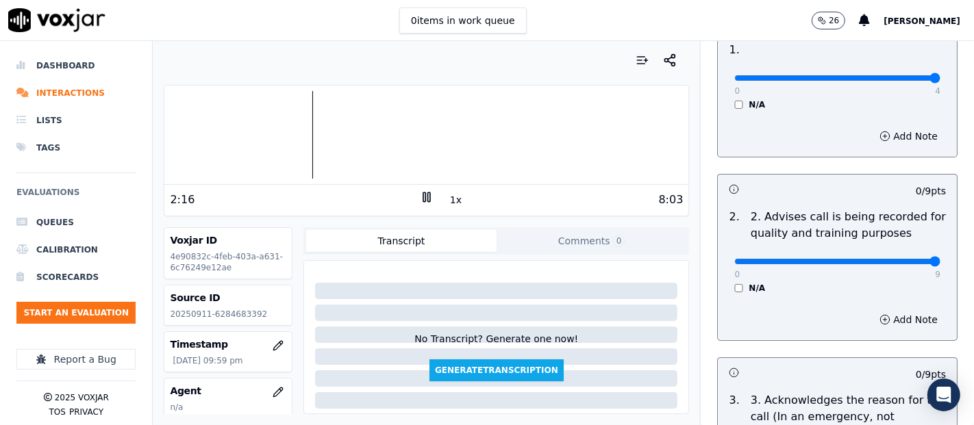
type input "9"
click at [893, 260] on input "range" at bounding box center [837, 261] width 206 height 5
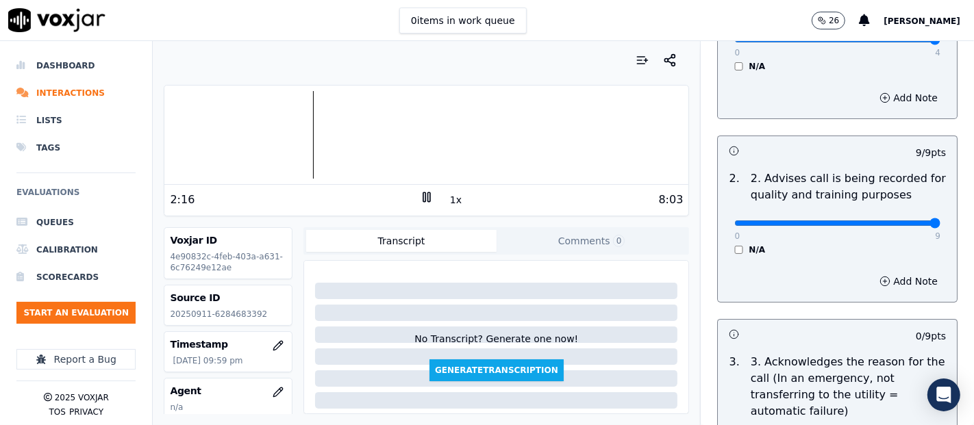
scroll to position [304, 0]
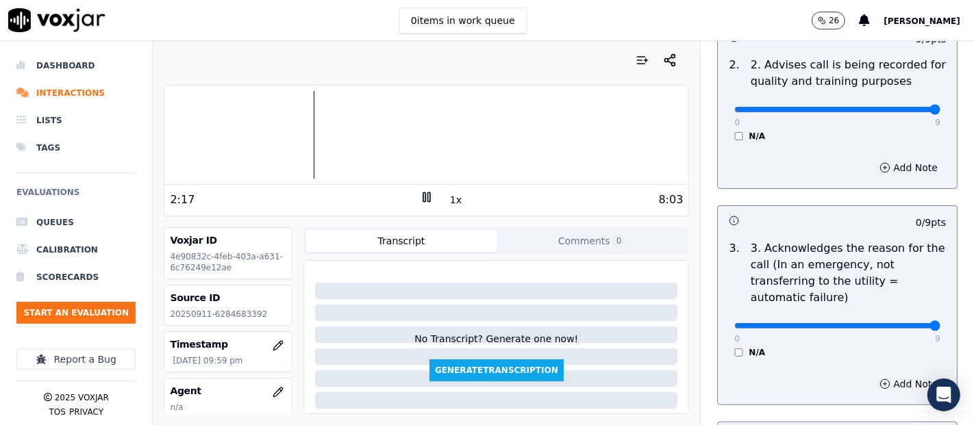
type input "9"
click at [894, 323] on input "range" at bounding box center [837, 325] width 206 height 5
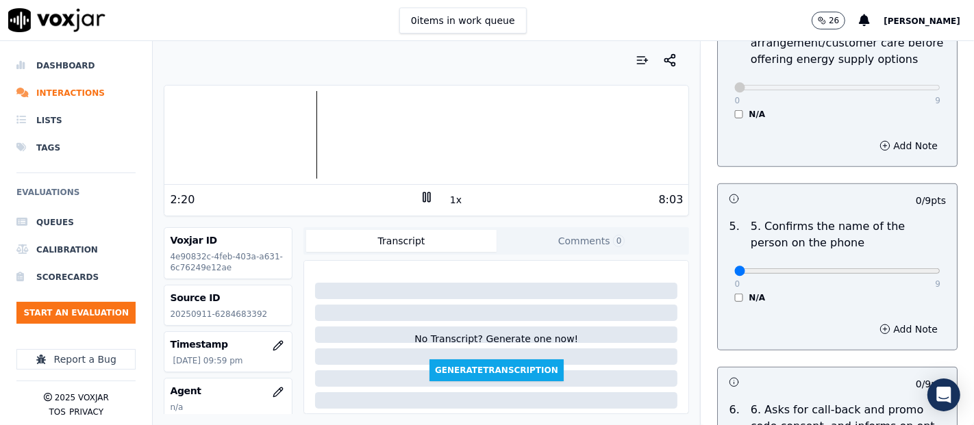
scroll to position [761, 0]
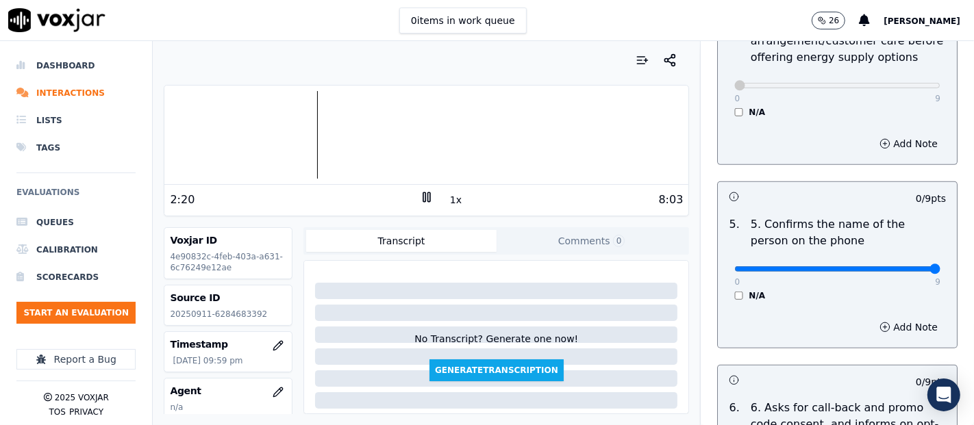
type input "9"
click at [904, 266] on input "range" at bounding box center [837, 268] width 206 height 5
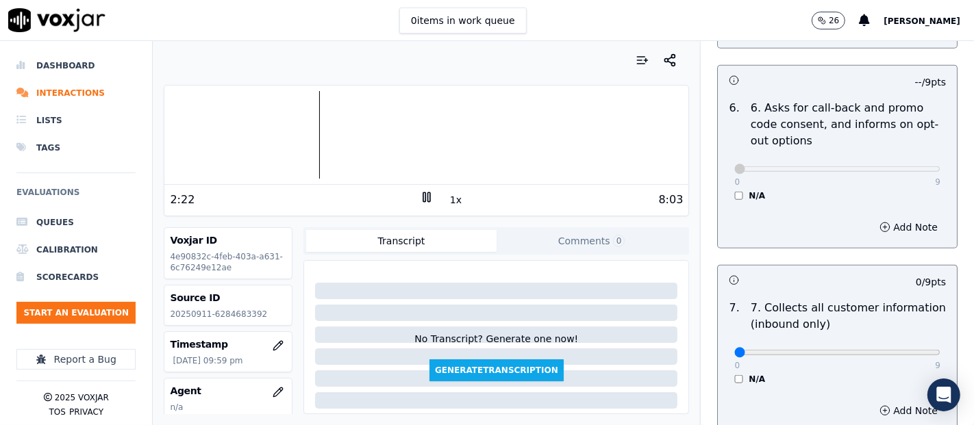
scroll to position [1141, 0]
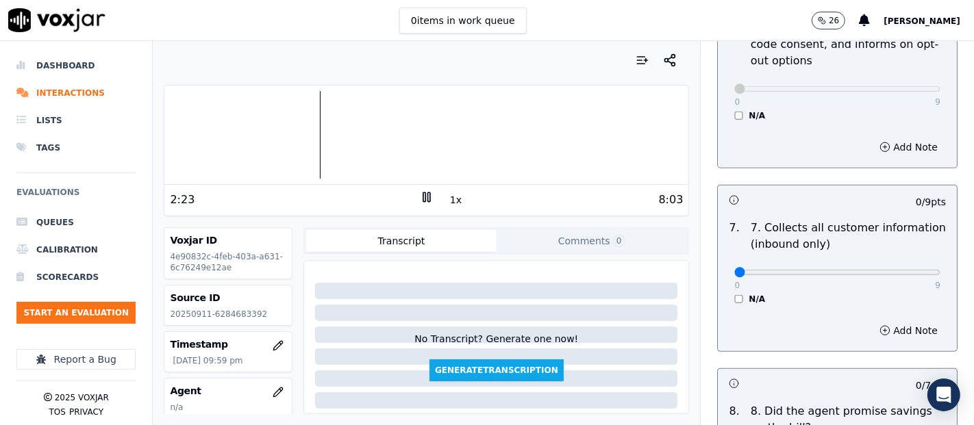
click at [922, 275] on div "GREETING/OPENING SKILLS 1. Properly brands call (AGENT NAME / CTS) 102 pts 4 / …" at bounding box center [837, 322] width 262 height 2749
drag, startPoint x: 909, startPoint y: 275, endPoint x: 900, endPoint y: 275, distance: 8.9
click at [905, 275] on div "0 9 N/A" at bounding box center [837, 279] width 228 height 52
click at [892, 275] on div "0 9" at bounding box center [837, 272] width 206 height 16
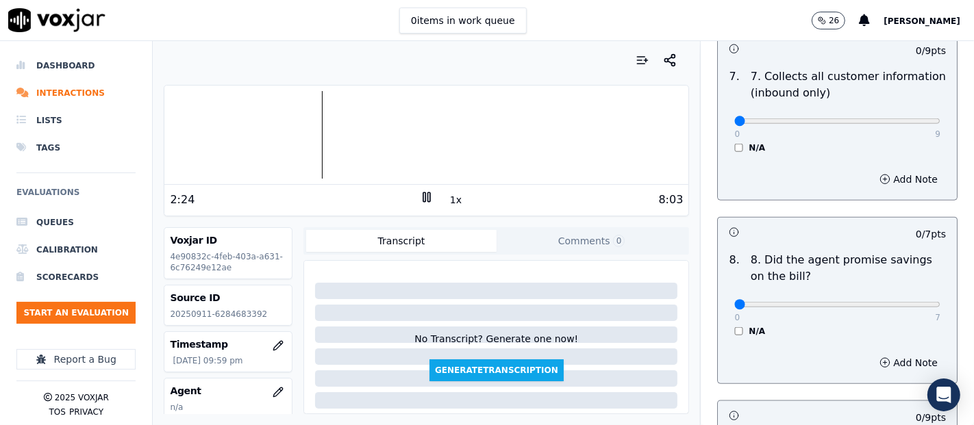
scroll to position [1293, 0]
click at [909, 117] on div "0 9 N/A" at bounding box center [837, 127] width 228 height 52
type input "9"
click at [896, 118] on input "range" at bounding box center [837, 120] width 206 height 5
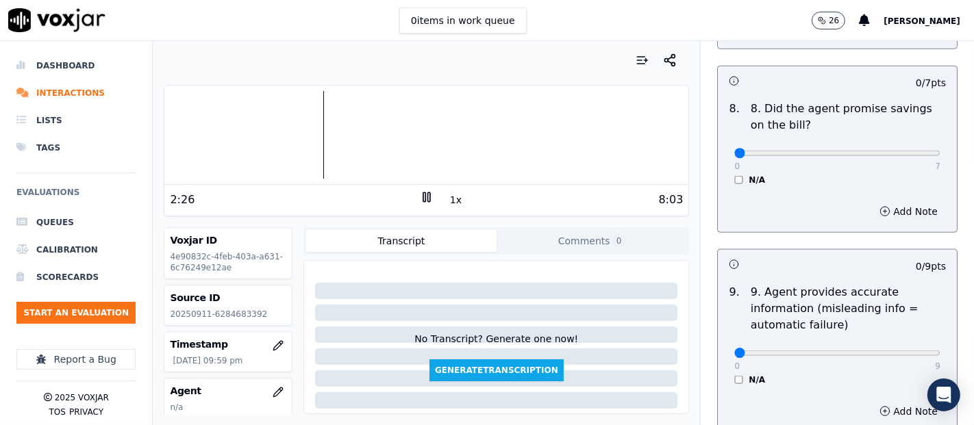
scroll to position [1445, 0]
click at [734, 173] on div "N/A" at bounding box center [837, 178] width 206 height 11
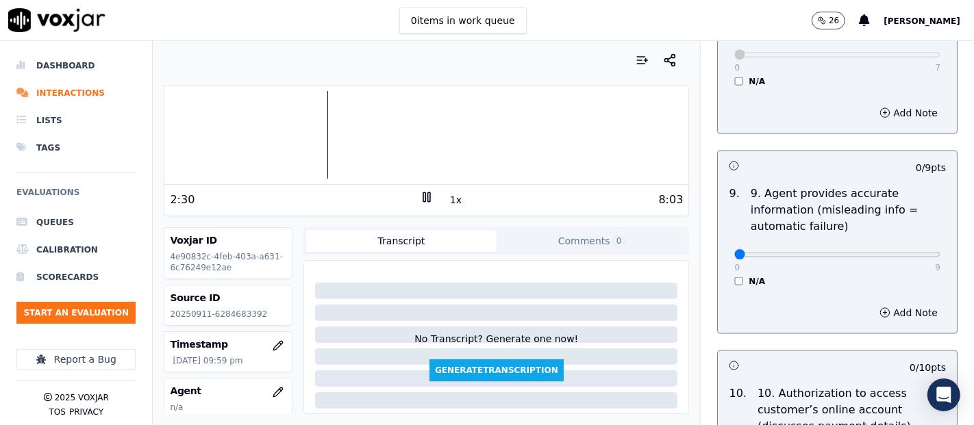
scroll to position [1597, 0]
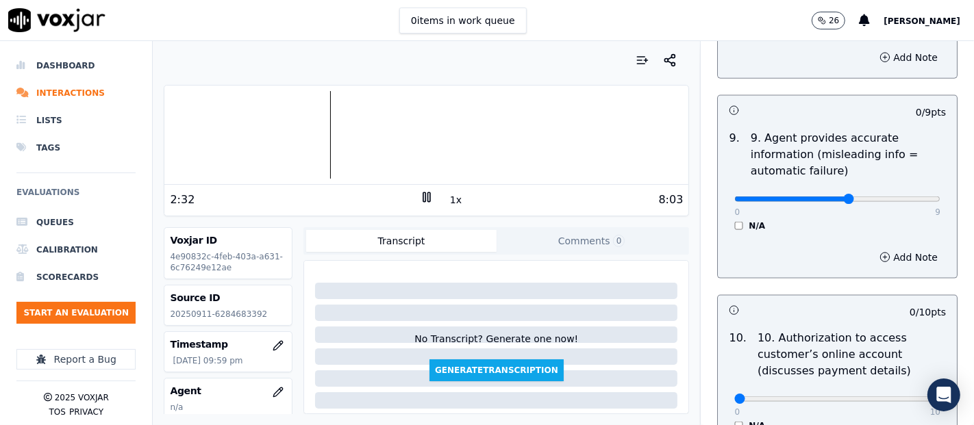
click at [812, 197] on input "range" at bounding box center [837, 199] width 206 height 5
click at [808, 197] on input "range" at bounding box center [837, 199] width 206 height 5
click at [813, 197] on input "range" at bounding box center [837, 199] width 206 height 5
click at [808, 197] on input "range" at bounding box center [837, 199] width 206 height 5
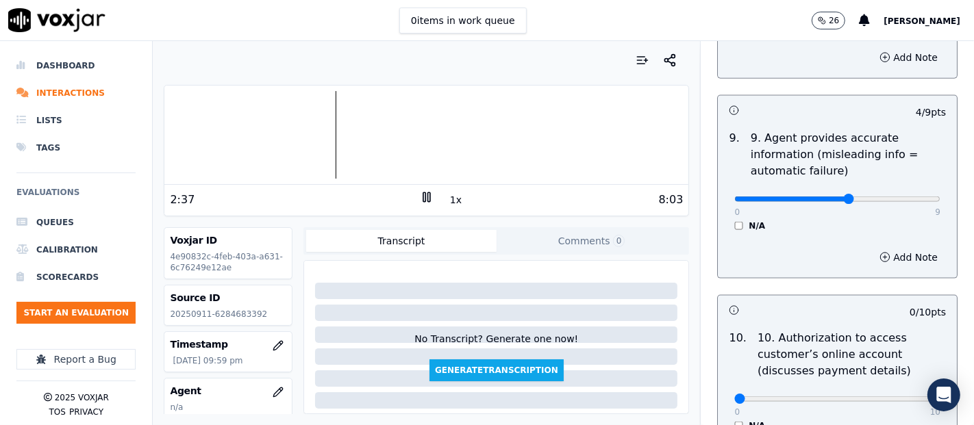
type input "5"
click at [816, 197] on input "range" at bounding box center [837, 199] width 206 height 5
click at [871, 249] on button "Add Note" at bounding box center [908, 257] width 75 height 19
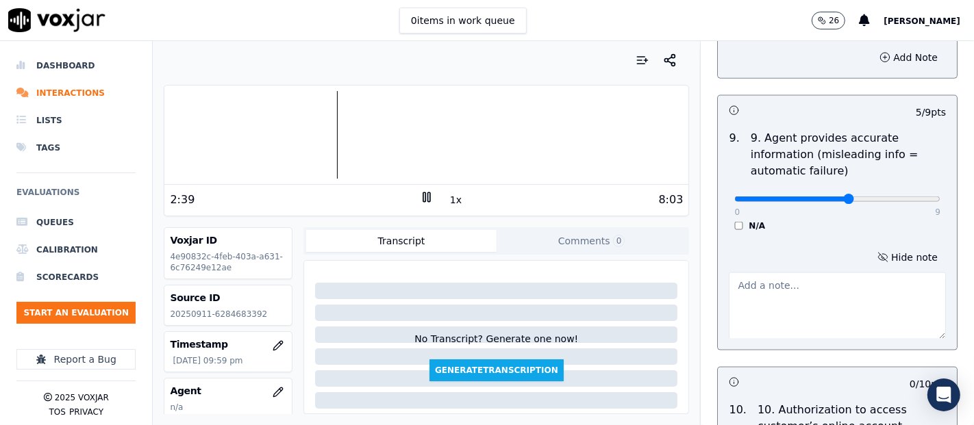
click at [781, 292] on textarea at bounding box center [837, 306] width 217 height 67
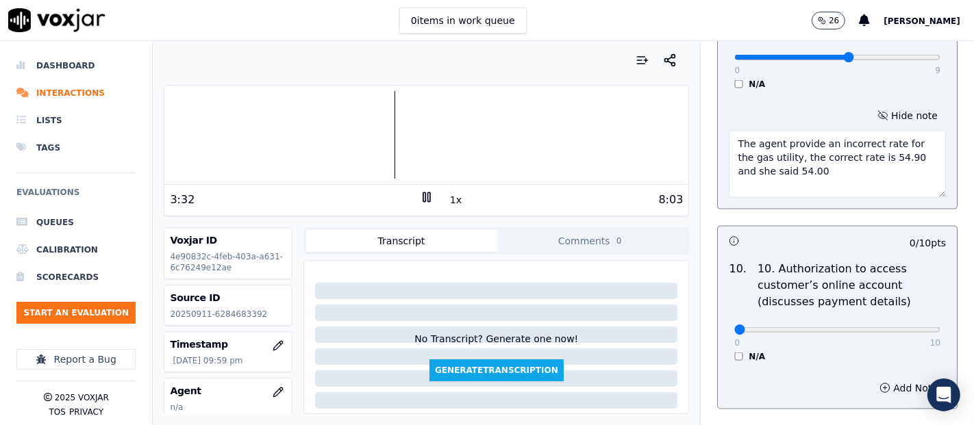
scroll to position [1749, 0]
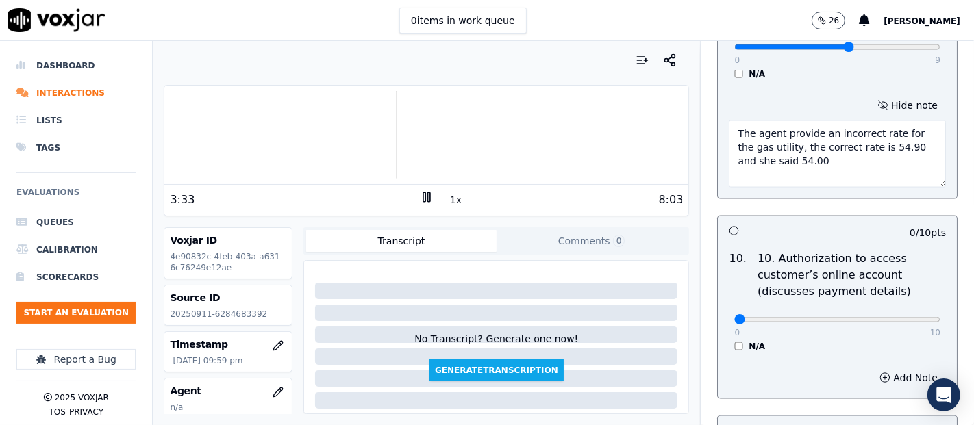
type textarea "The agent provide an incorrect rate for the gas utility, the correct rate is 54…"
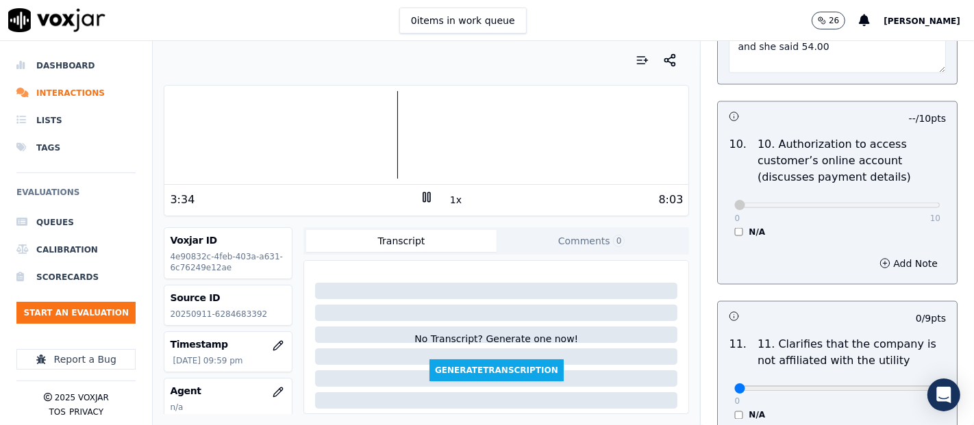
scroll to position [1902, 0]
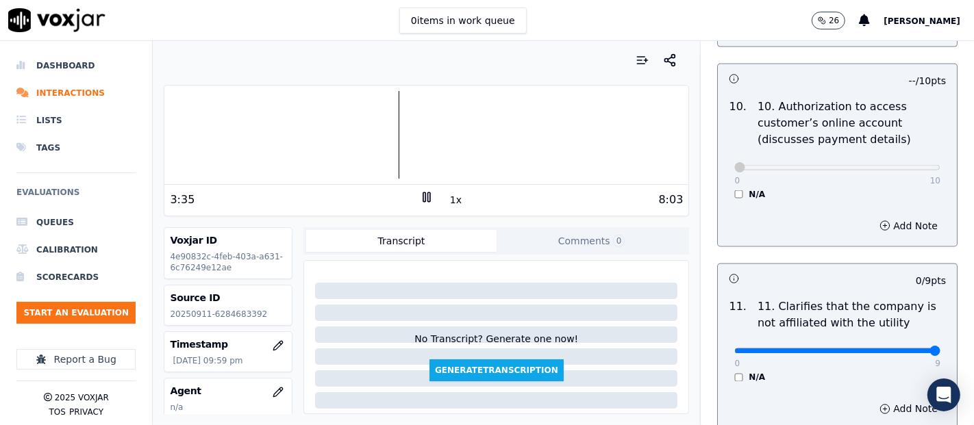
type input "9"
click at [892, 349] on input "range" at bounding box center [837, 351] width 206 height 5
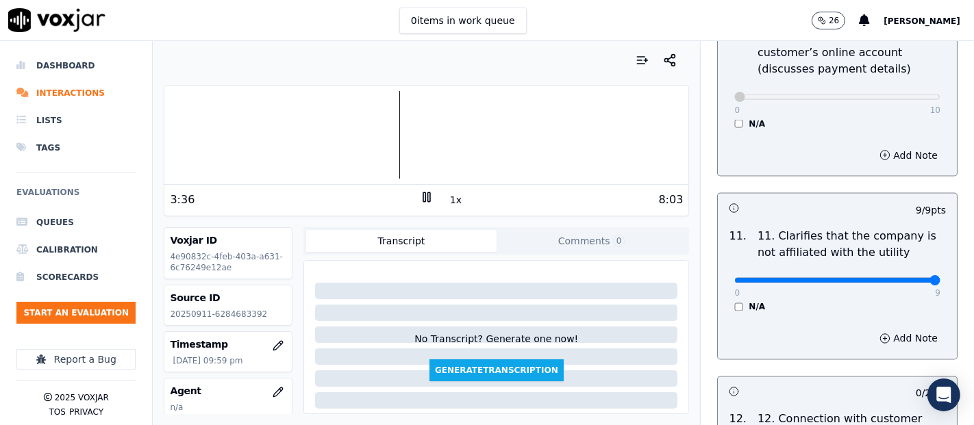
scroll to position [2054, 0]
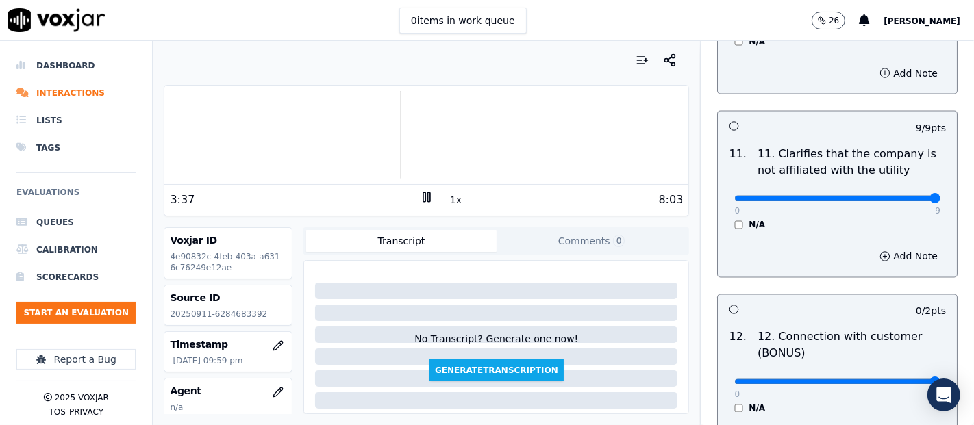
type input "2"
click at [899, 380] on input "range" at bounding box center [837, 381] width 206 height 5
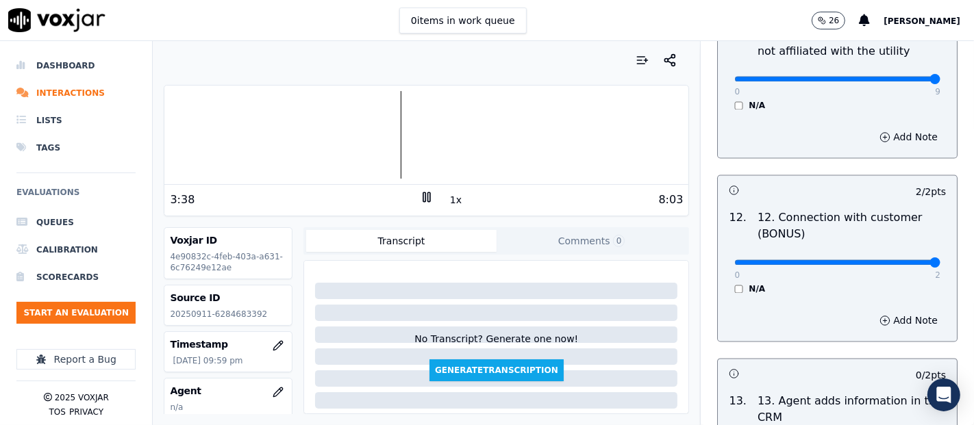
scroll to position [2282, 0]
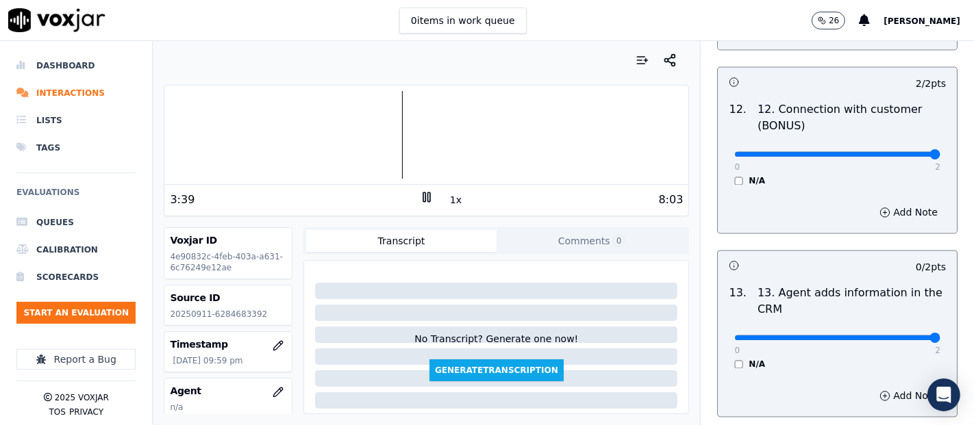
type input "2"
click at [901, 335] on input "range" at bounding box center [837, 337] width 206 height 5
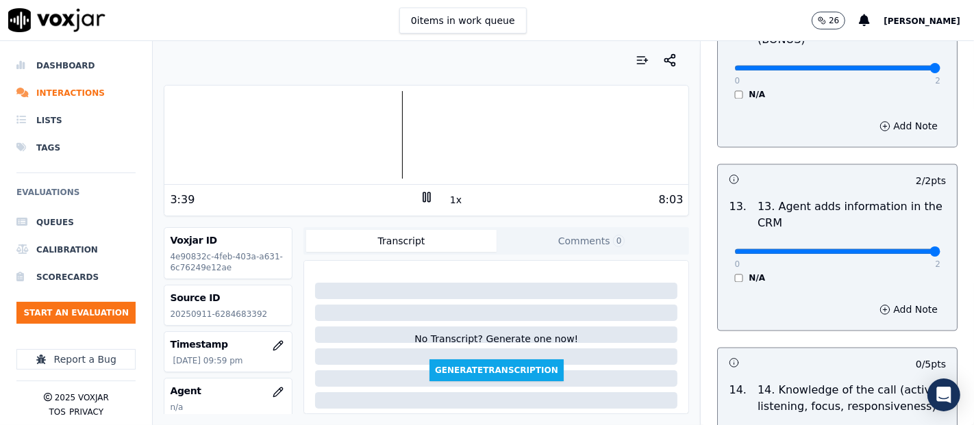
scroll to position [2510, 0]
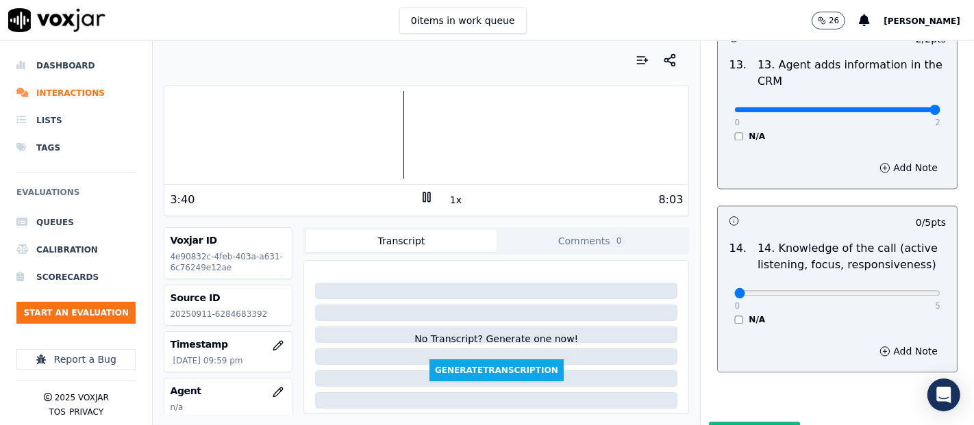
drag, startPoint x: 907, startPoint y: 283, endPoint x: 891, endPoint y: 288, distance: 17.1
click at [902, 284] on div "0 5 N/A" at bounding box center [837, 299] width 228 height 52
type input "5"
click at [904, 290] on input "range" at bounding box center [837, 292] width 206 height 5
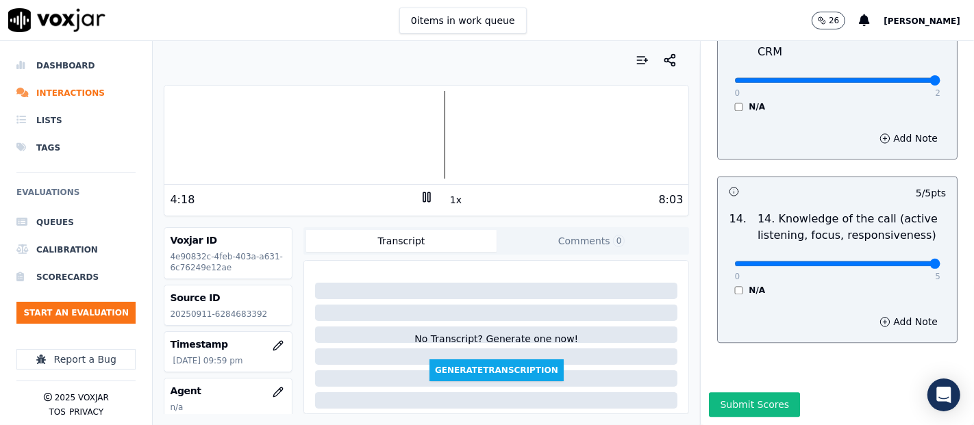
scroll to position [76, 0]
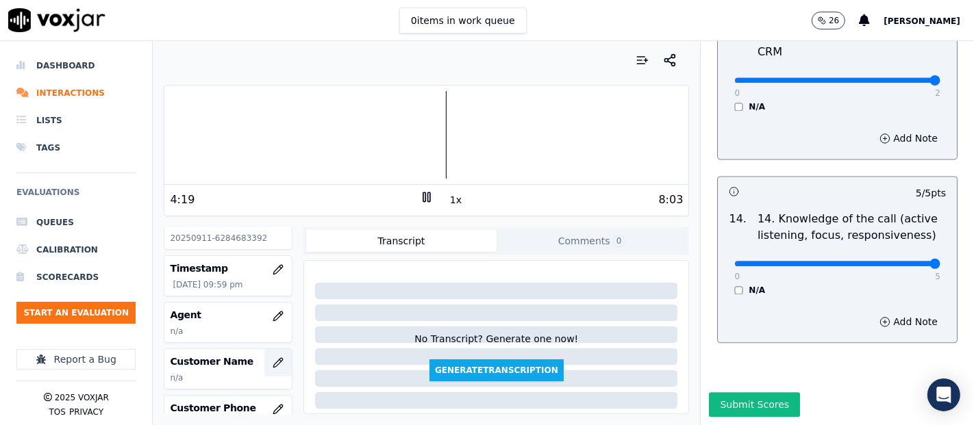
click at [273, 364] on icon "button" at bounding box center [278, 362] width 11 height 11
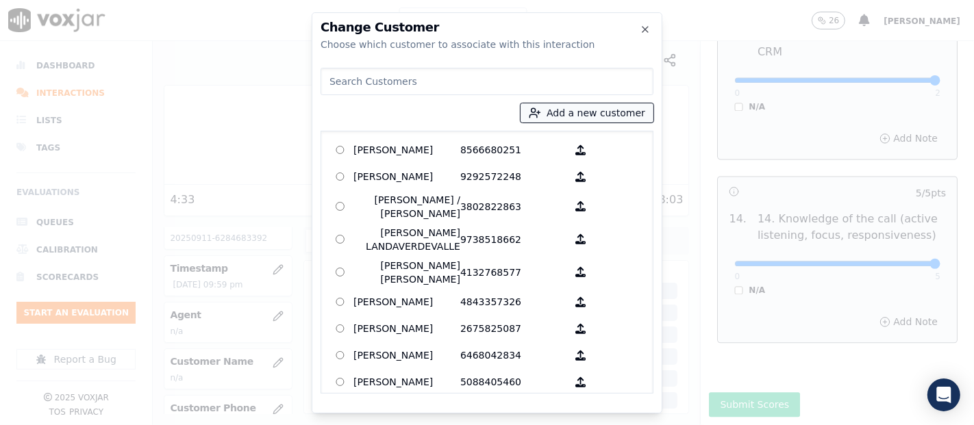
click at [585, 114] on button "Add a new customer" at bounding box center [586, 112] width 133 height 19
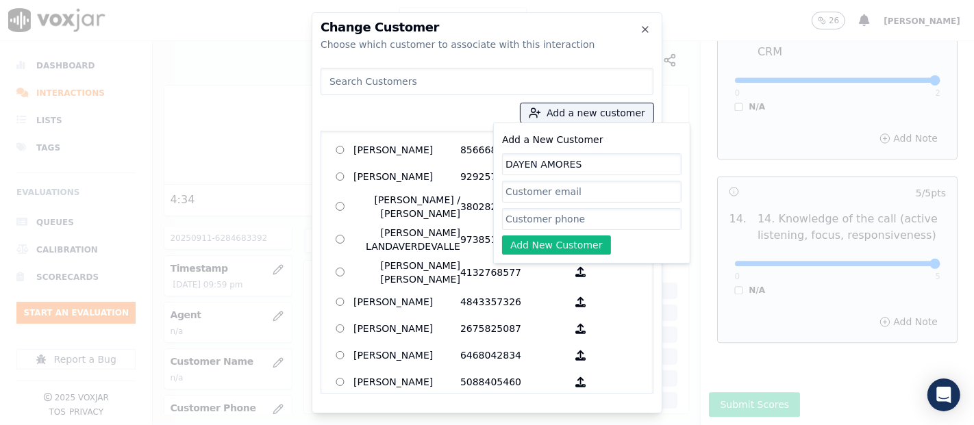
type input "DAYEN AMORES"
click at [559, 212] on input "Add a New Customer" at bounding box center [591, 219] width 179 height 22
drag, startPoint x: 589, startPoint y: 161, endPoint x: 447, endPoint y: 166, distance: 141.8
click at [447, 166] on div "Add a new customer Add a New Customer DAYEN AMORES Add New Customer AGUEDA SANT…" at bounding box center [486, 227] width 333 height 331
paste input "Dony Barrios"
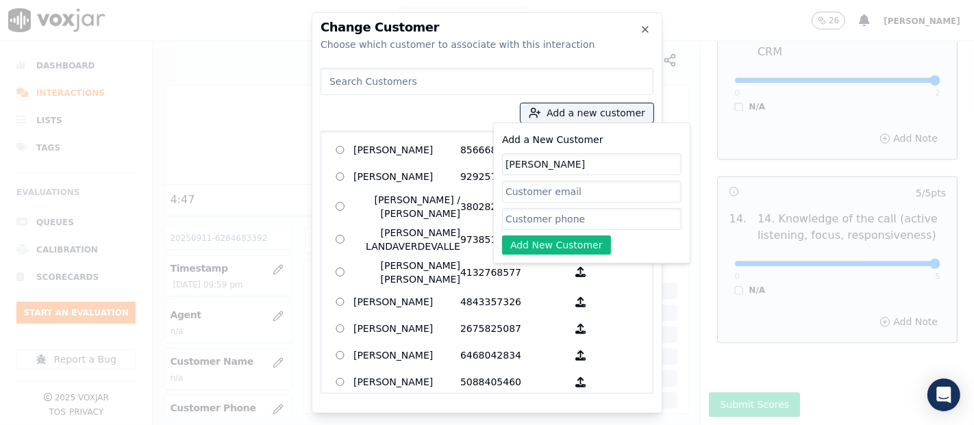
type input "Dony Barrios"
click at [516, 214] on input "Add a New Customer" at bounding box center [591, 219] width 179 height 22
click at [527, 226] on input "Add a New Customer" at bounding box center [591, 219] width 179 height 22
paste input "6284683392"
type input "6284683392"
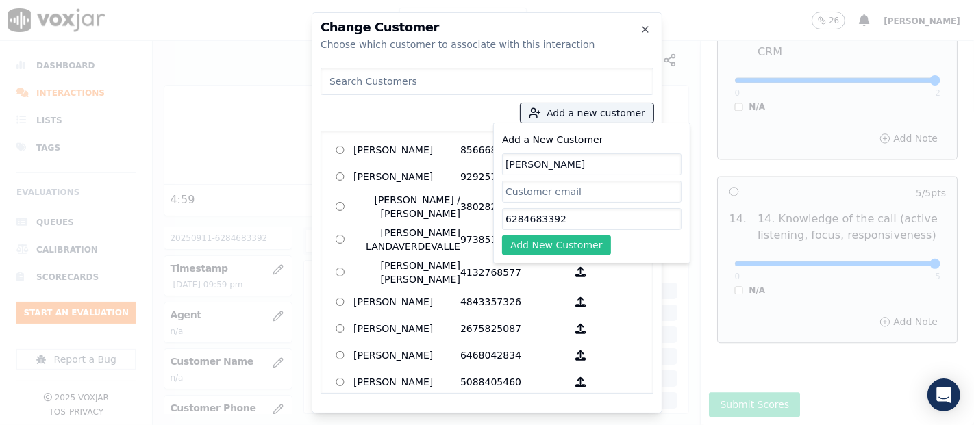
click at [561, 244] on button "Add New Customer" at bounding box center [556, 245] width 109 height 19
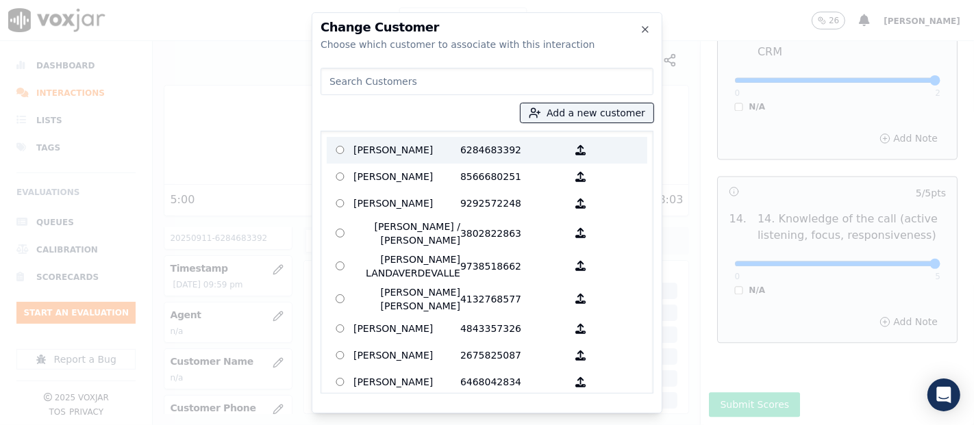
click at [381, 146] on p "Dony Barrios" at bounding box center [406, 150] width 107 height 21
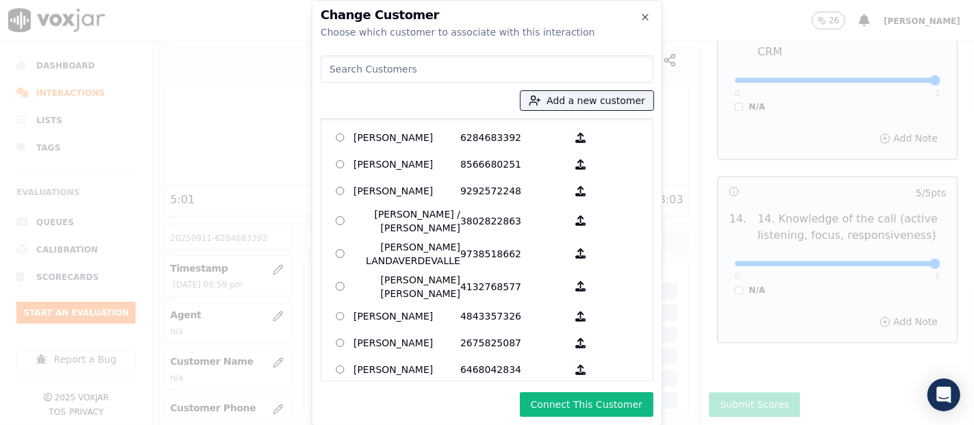
drag, startPoint x: 569, startPoint y: 401, endPoint x: 561, endPoint y: 396, distance: 8.9
click at [566, 401] on button "Connect This Customer" at bounding box center [587, 404] width 134 height 25
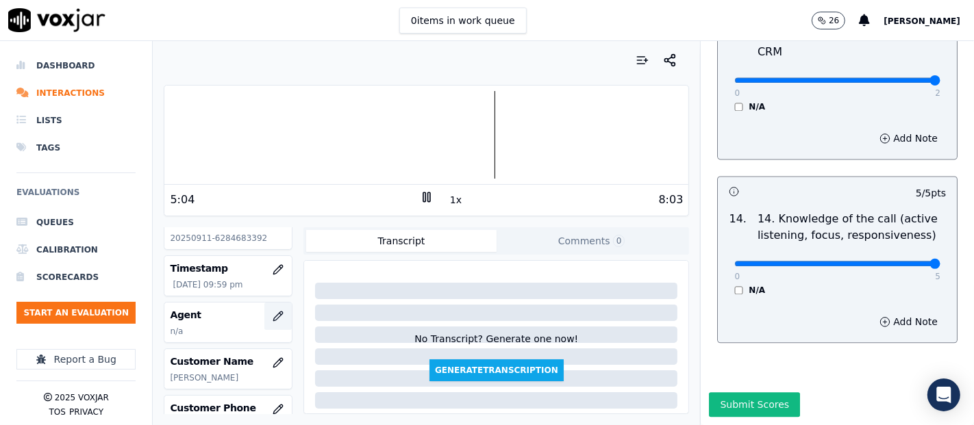
click at [273, 313] on icon "button" at bounding box center [278, 316] width 11 height 11
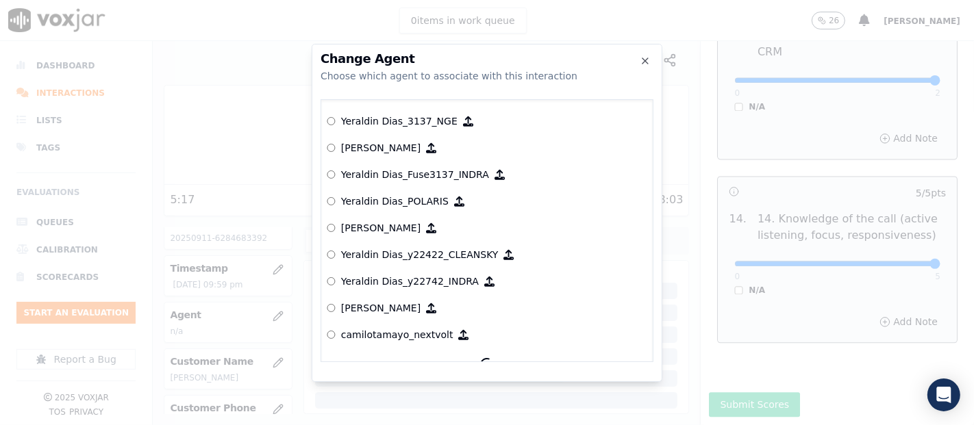
scroll to position [7475, 0]
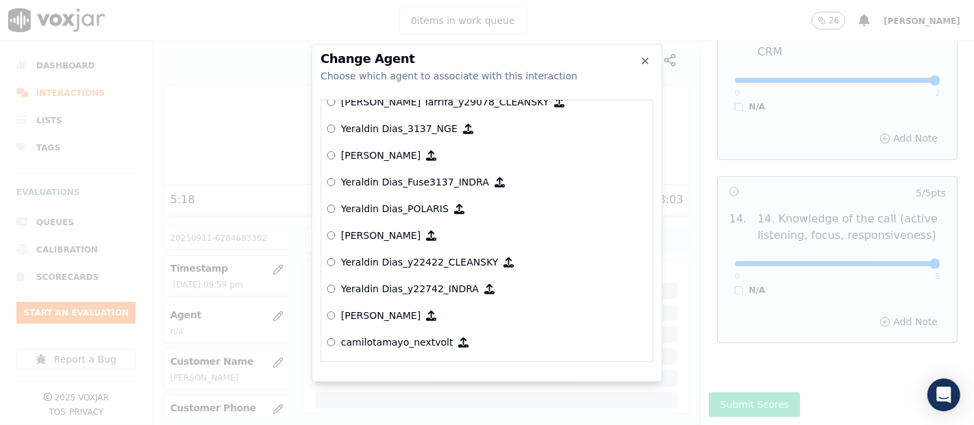
click at [406, 282] on p "Yeraldin Dias_y22742_INDRA" at bounding box center [410, 289] width 138 height 14
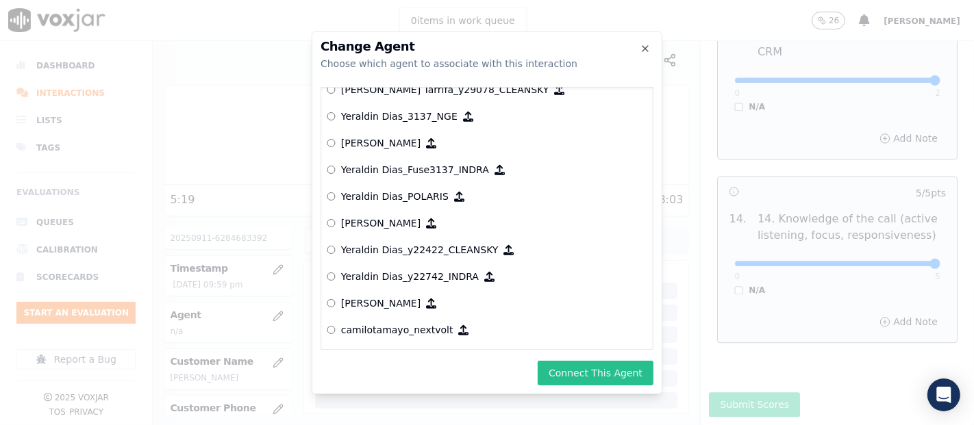
click at [598, 372] on button "Connect This Agent" at bounding box center [596, 373] width 116 height 25
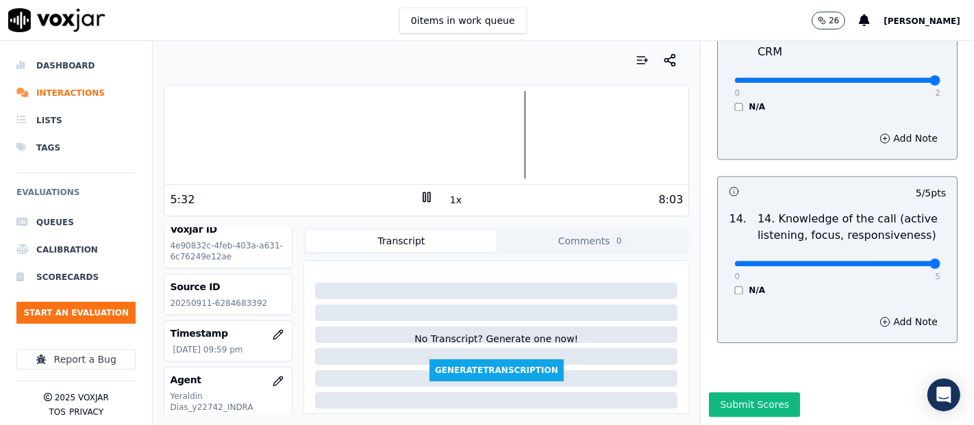
scroll to position [0, 0]
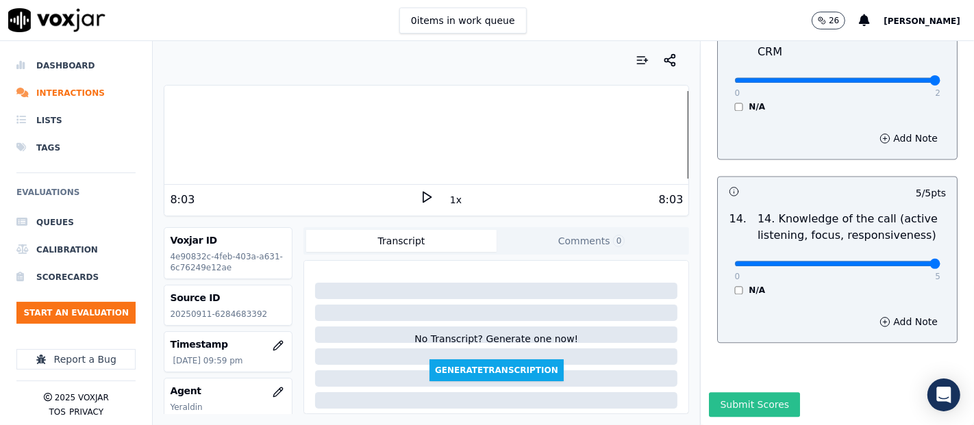
click at [727, 392] on button "Submit Scores" at bounding box center [754, 404] width 91 height 25
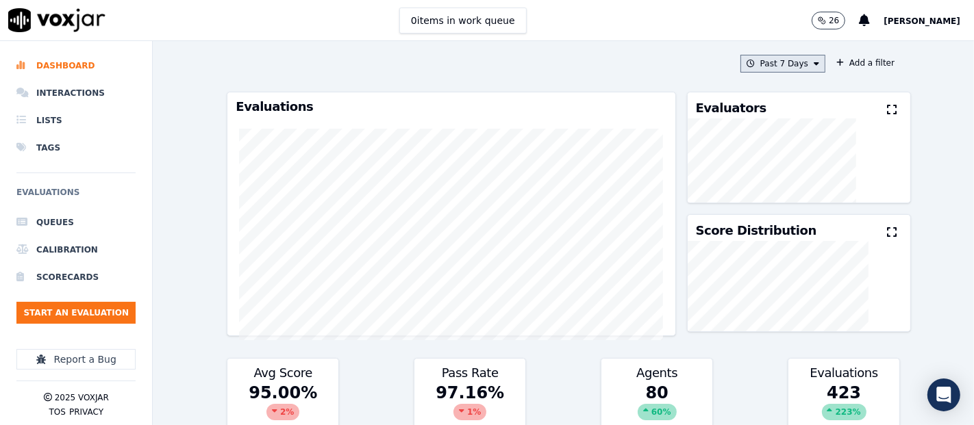
click at [753, 62] on button "Past 7 Days" at bounding box center [782, 64] width 85 height 18
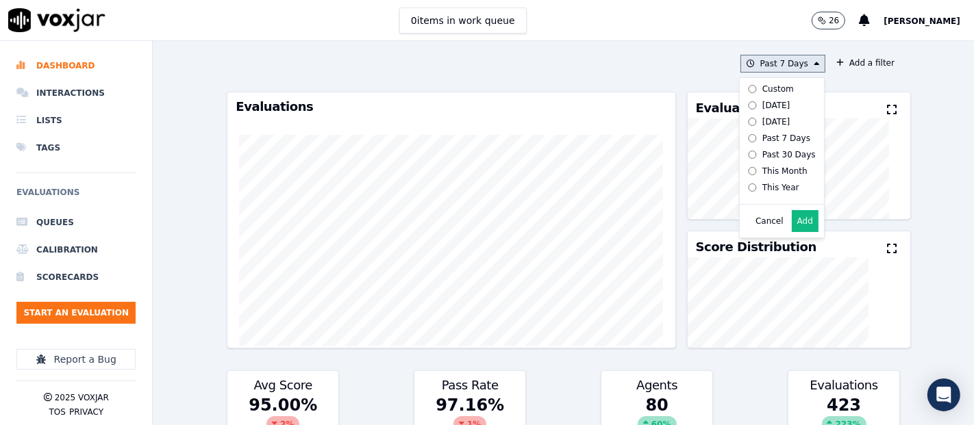
click at [792, 231] on button "Add" at bounding box center [805, 221] width 27 height 22
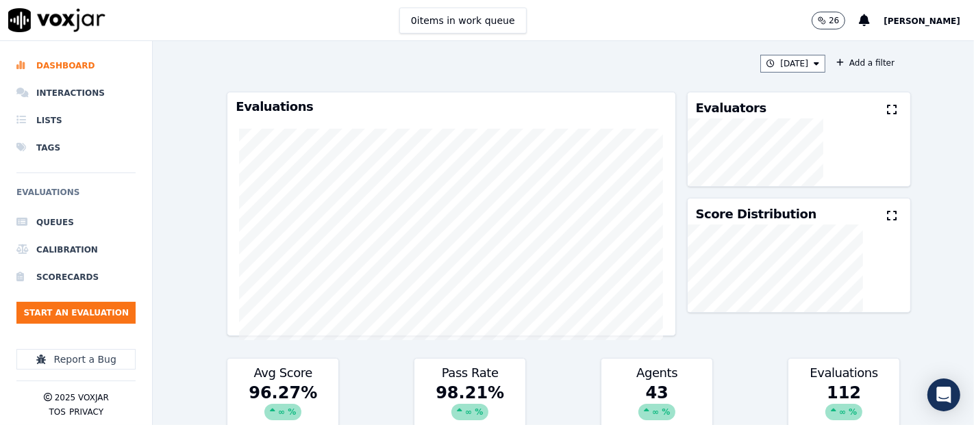
click at [887, 112] on icon at bounding box center [892, 109] width 10 height 11
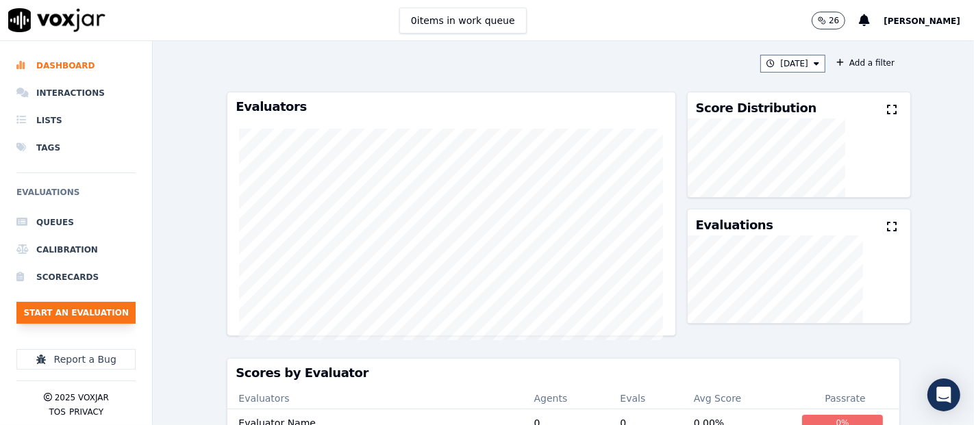
click at [73, 315] on button "Start an Evaluation" at bounding box center [75, 313] width 119 height 22
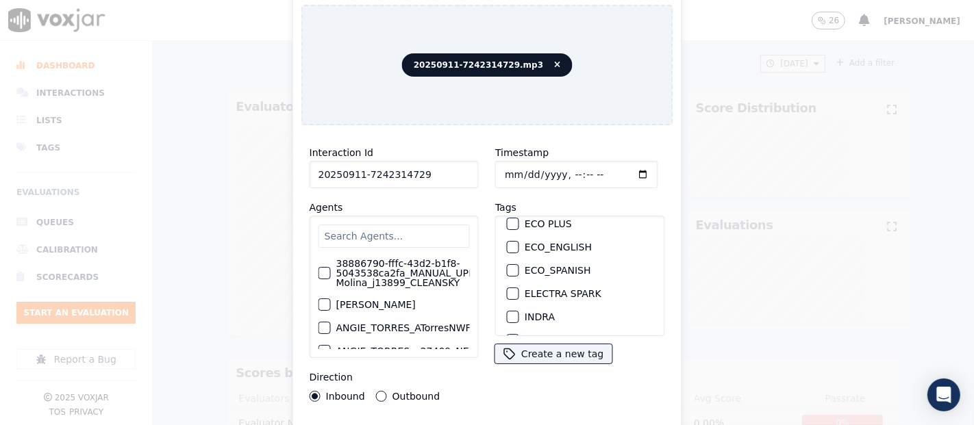
scroll to position [76, 0]
type input "20250911-7242314729"
click at [507, 292] on div "button" at bounding box center [512, 297] width 10 height 10
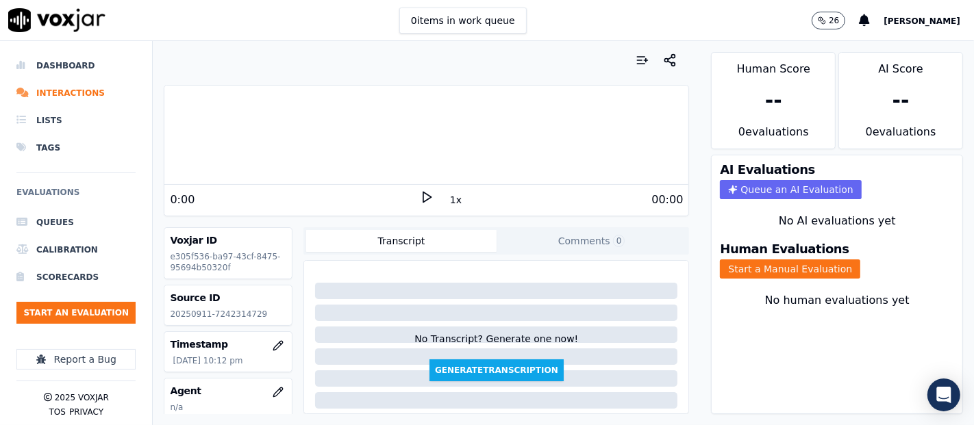
click at [237, 316] on p "20250911-7242314729" at bounding box center [228, 314] width 116 height 11
copy p "7242314729"
click at [231, 318] on p "20250911-7242314729" at bounding box center [228, 314] width 116 height 11
click at [231, 313] on p "20250911-7242314729" at bounding box center [228, 314] width 116 height 11
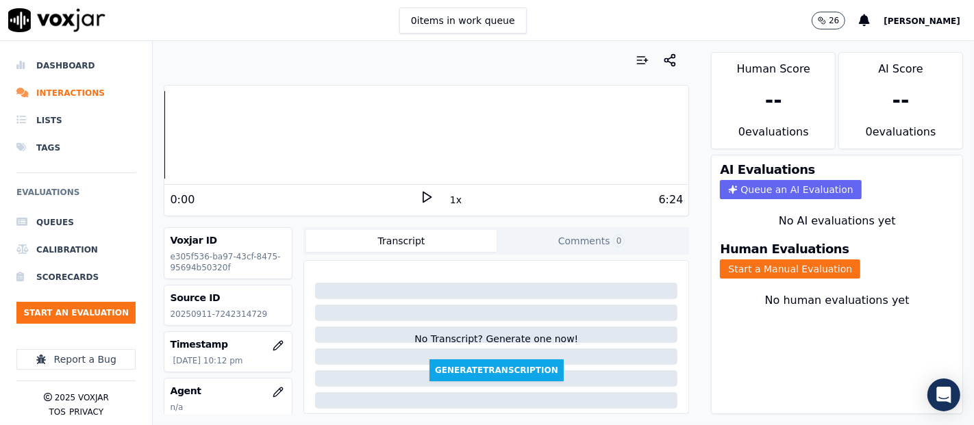
click at [231, 313] on p "20250911-7242314729" at bounding box center [228, 314] width 116 height 11
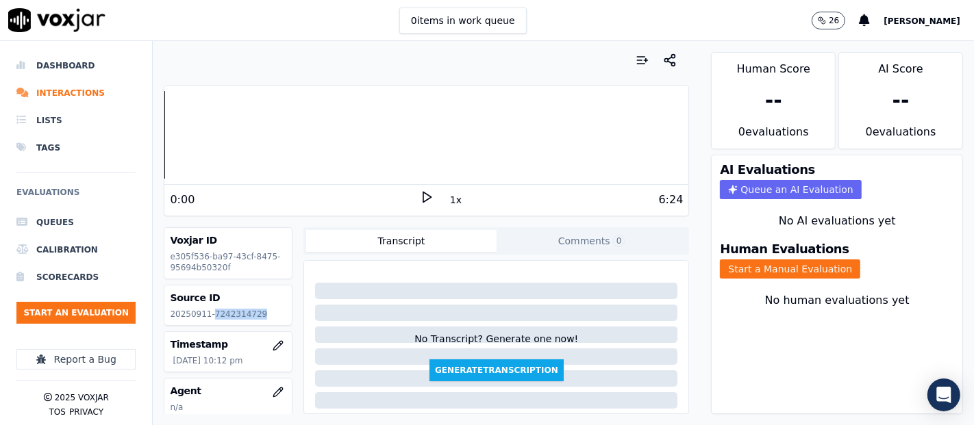
click at [231, 313] on p "20250911-7242314729" at bounding box center [228, 314] width 116 height 11
click at [231, 332] on div "Timestamp [DATE] 10:12 pm" at bounding box center [227, 352] width 127 height 40
click at [233, 316] on p "20250911-7242314729" at bounding box center [228, 314] width 116 height 11
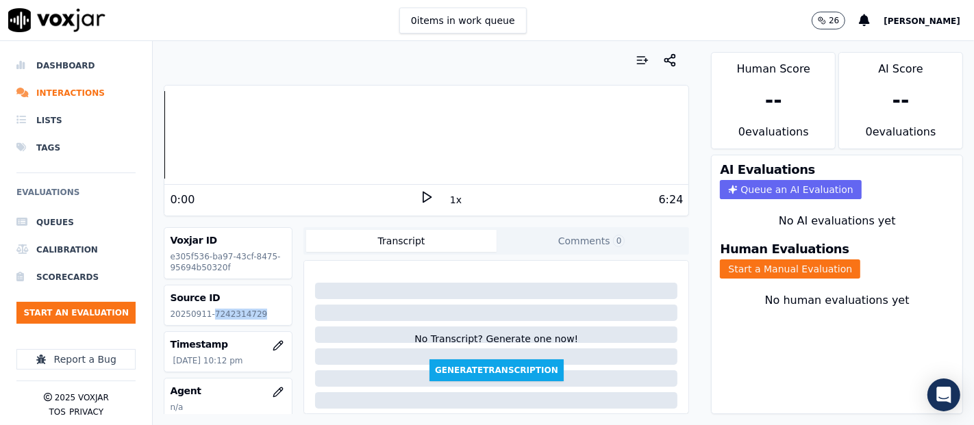
click at [233, 316] on p "20250911-7242314729" at bounding box center [228, 314] width 116 height 11
copy p "7242314729"
click at [420, 194] on icon at bounding box center [427, 197] width 14 height 14
click at [720, 260] on button "Start a Manual Evaluation" at bounding box center [790, 269] width 140 height 19
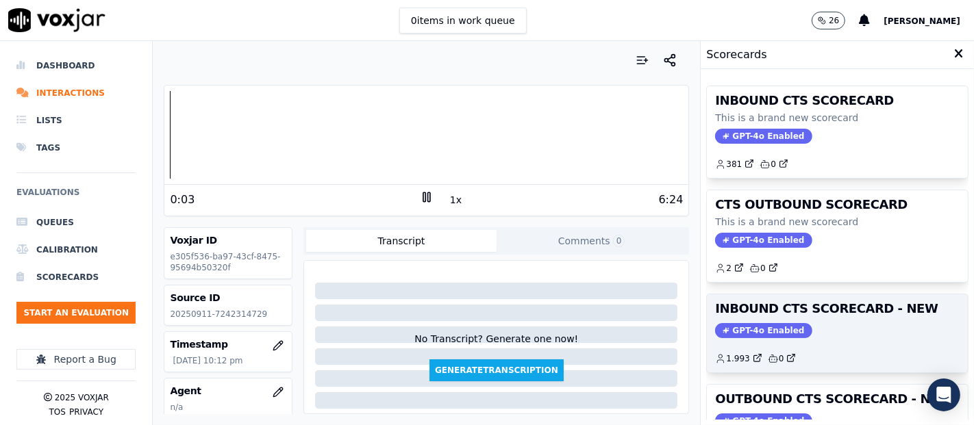
click at [819, 323] on div "GPT-4o Enabled" at bounding box center [837, 330] width 244 height 15
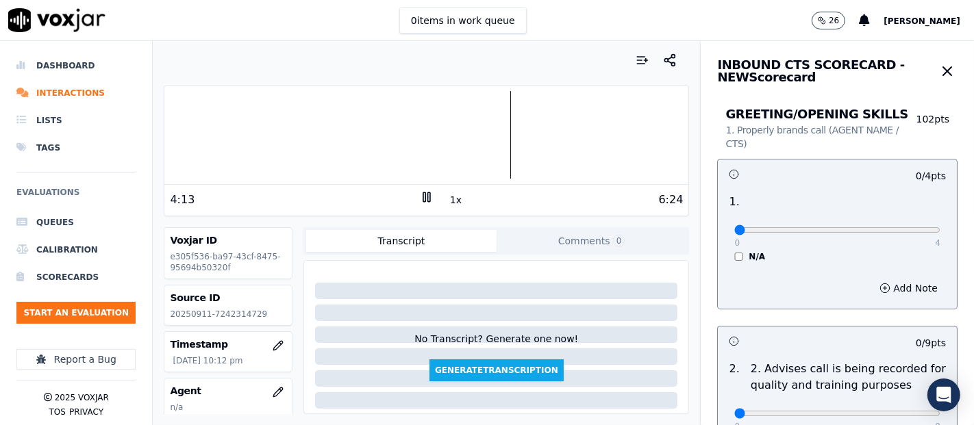
click at [301, 129] on div at bounding box center [426, 135] width 524 height 88
click at [283, 129] on div at bounding box center [426, 135] width 524 height 88
click at [368, 131] on div at bounding box center [426, 135] width 524 height 88
click at [594, 134] on div at bounding box center [426, 135] width 524 height 88
click at [508, 111] on div at bounding box center [426, 135] width 524 height 88
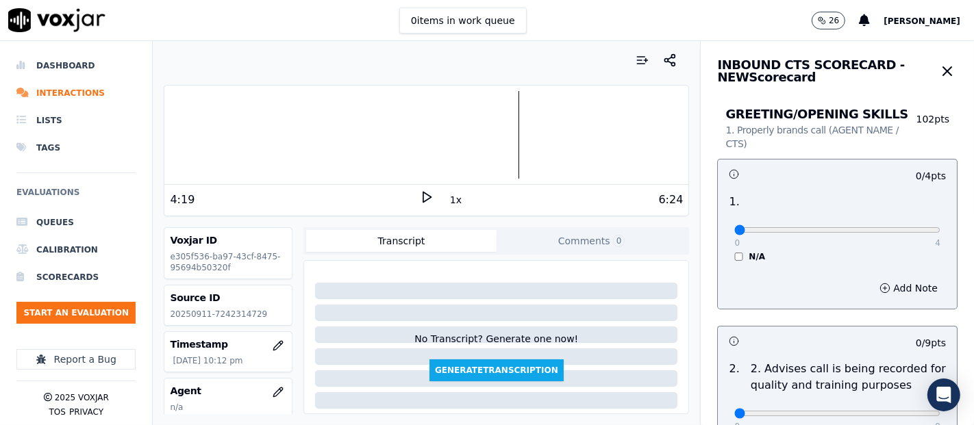
click at [424, 194] on icon at bounding box center [427, 197] width 14 height 14
type input "4"
click at [902, 230] on input "range" at bounding box center [837, 229] width 206 height 5
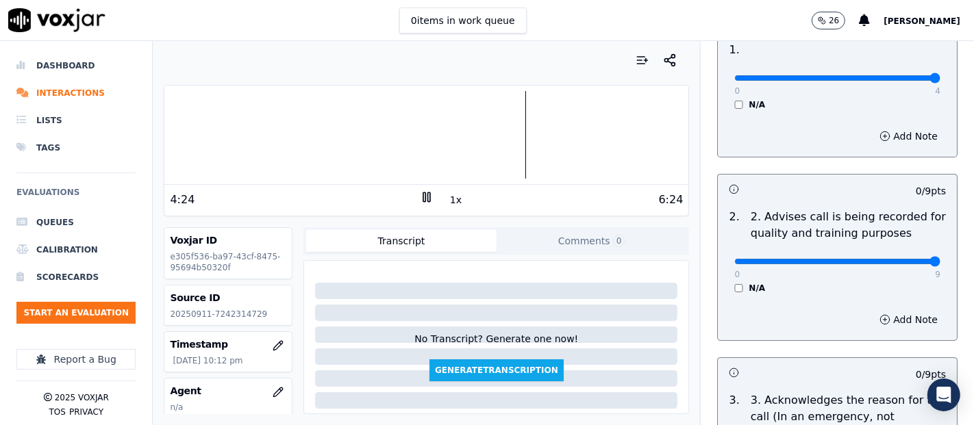
type input "9"
click at [900, 262] on input "range" at bounding box center [837, 261] width 206 height 5
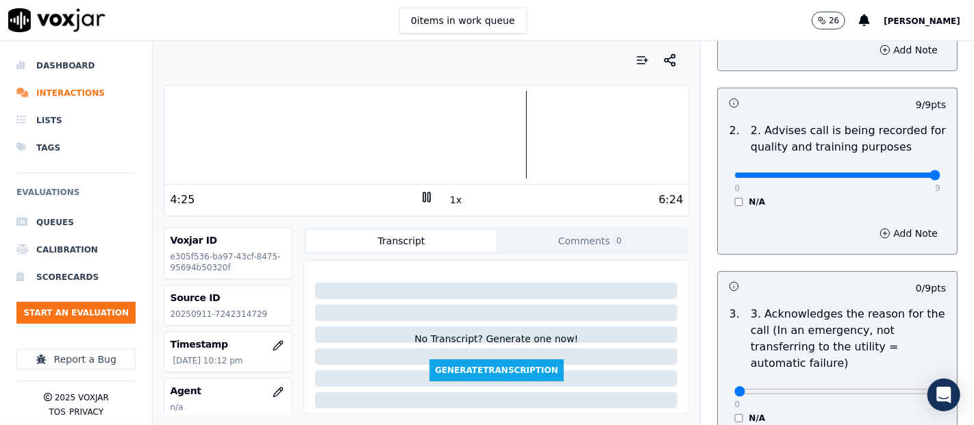
scroll to position [304, 0]
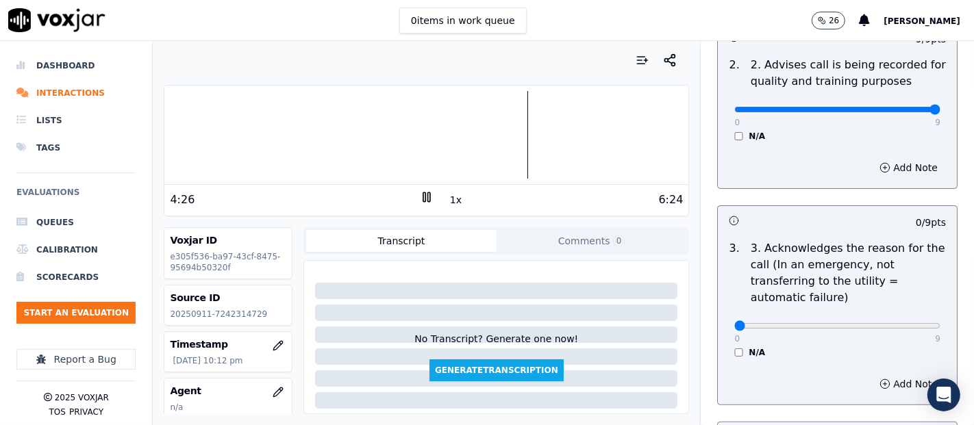
click at [888, 331] on div "0 9" at bounding box center [837, 325] width 206 height 16
type input "9"
click at [891, 327] on input "range" at bounding box center [837, 325] width 206 height 5
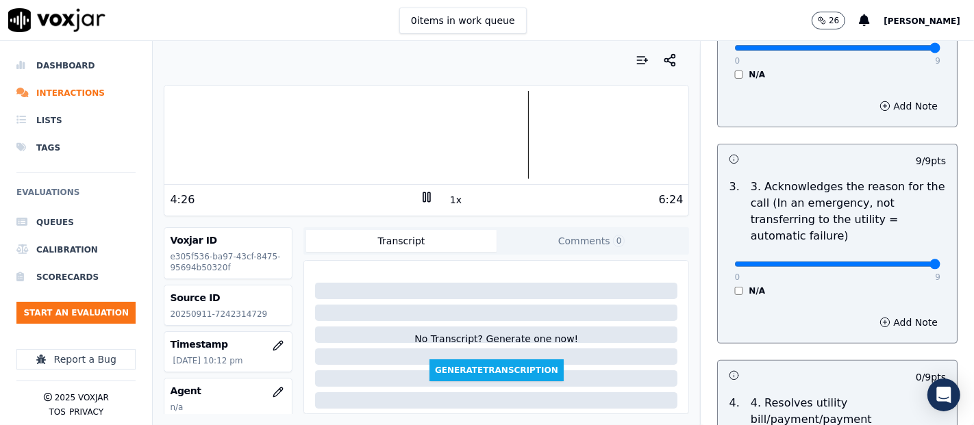
scroll to position [532, 0]
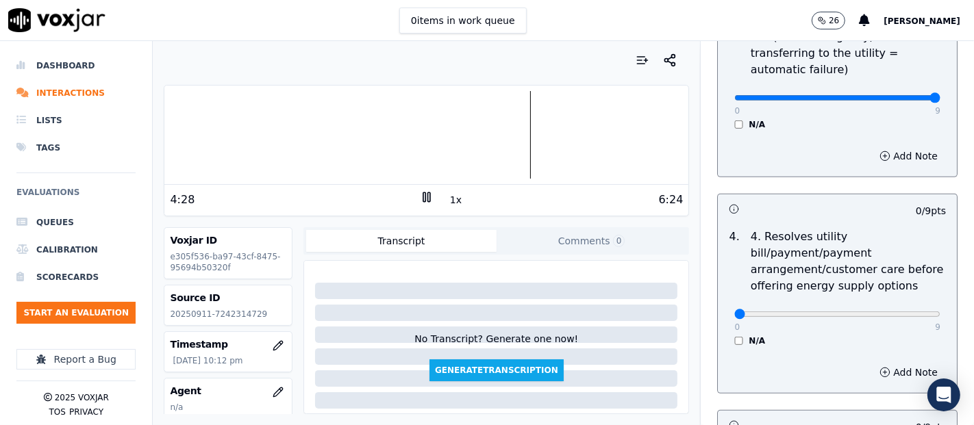
click at [723, 338] on div "0 9 N/A" at bounding box center [837, 320] width 228 height 52
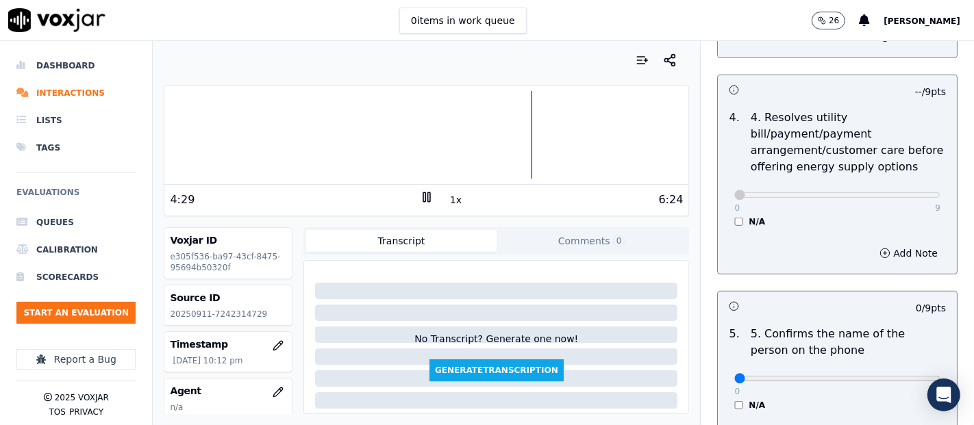
scroll to position [761, 0]
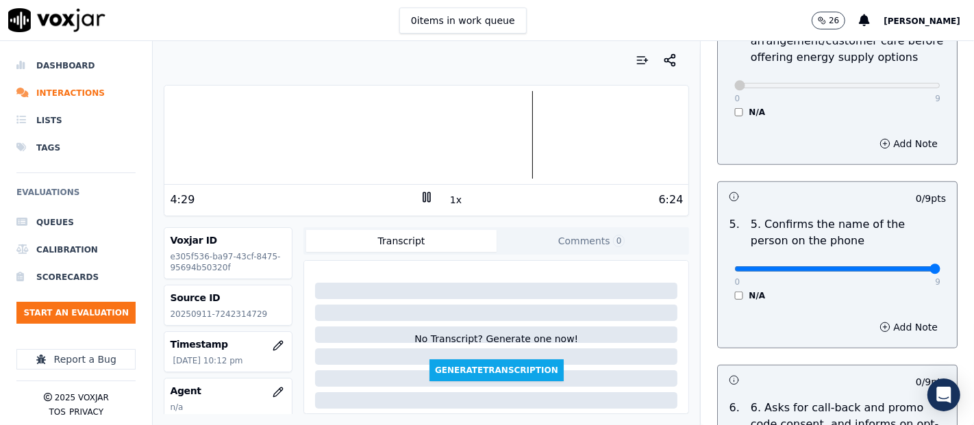
type input "9"
click at [894, 269] on input "range" at bounding box center [837, 268] width 206 height 5
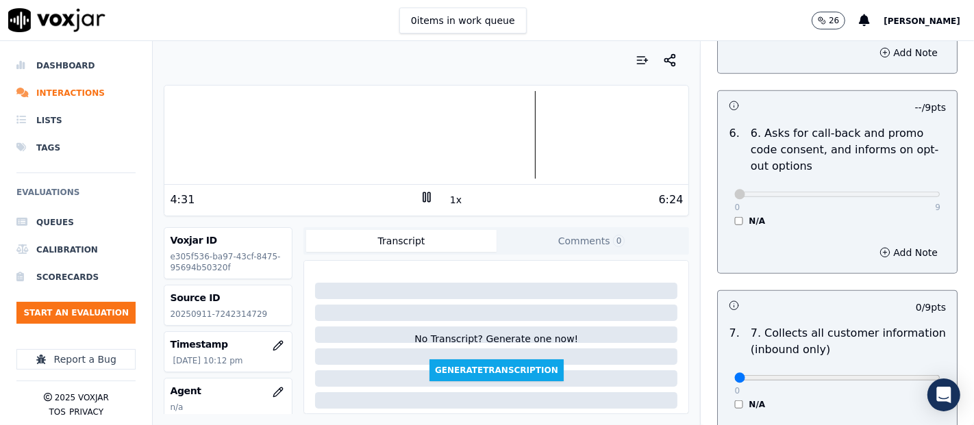
scroll to position [1141, 0]
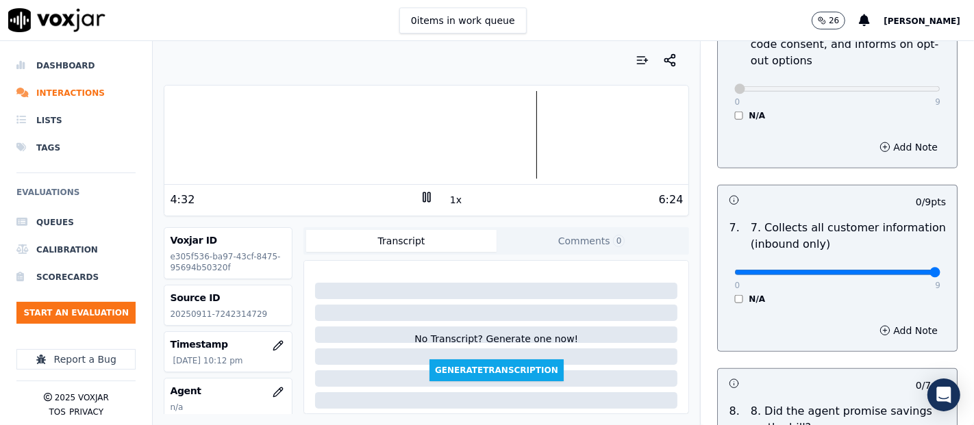
type input "9"
click at [902, 274] on input "range" at bounding box center [837, 272] width 206 height 5
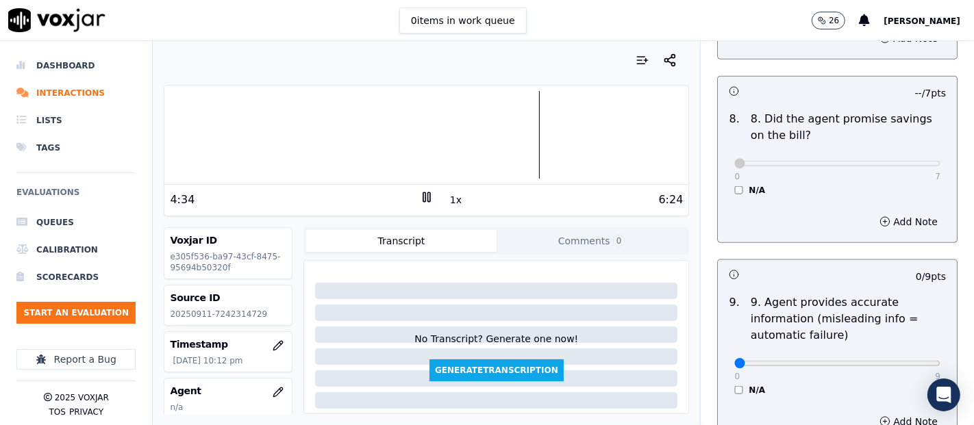
scroll to position [1521, 0]
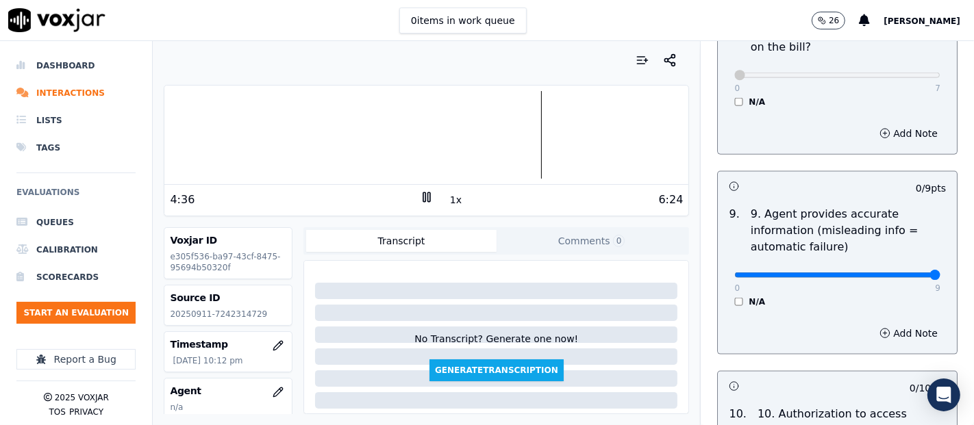
type input "9"
click at [900, 274] on input "range" at bounding box center [837, 275] width 206 height 5
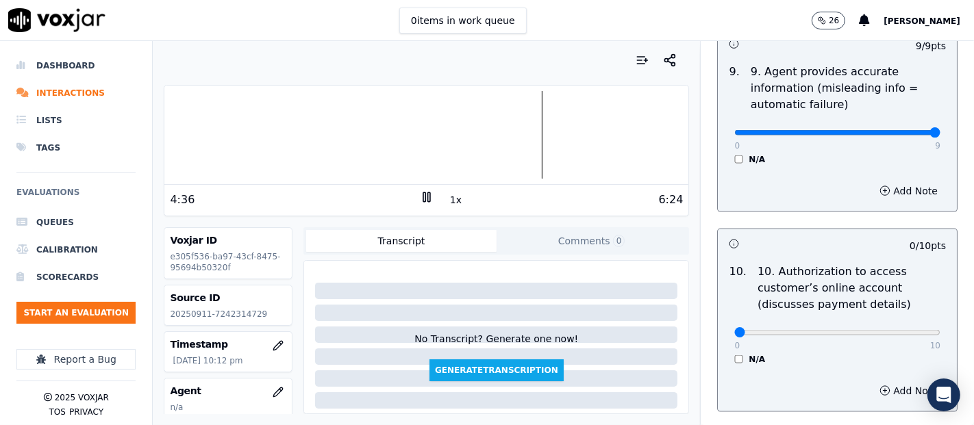
scroll to position [1749, 0]
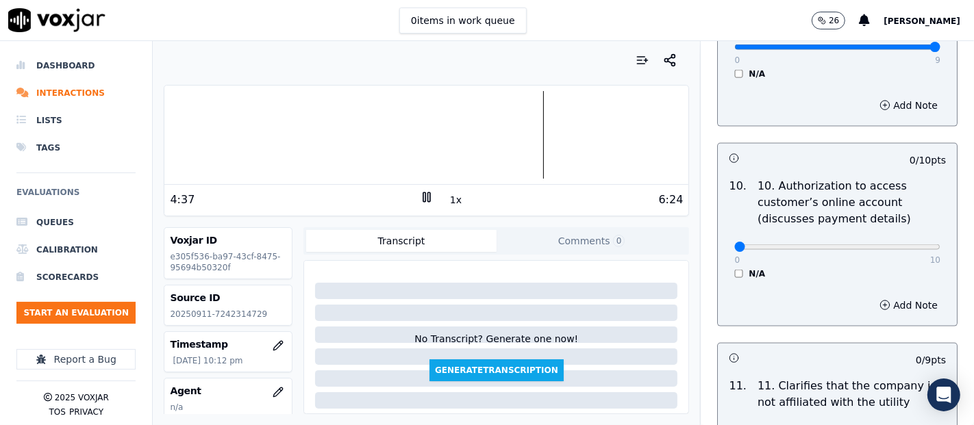
click at [734, 268] on div "N/A" at bounding box center [837, 273] width 206 height 11
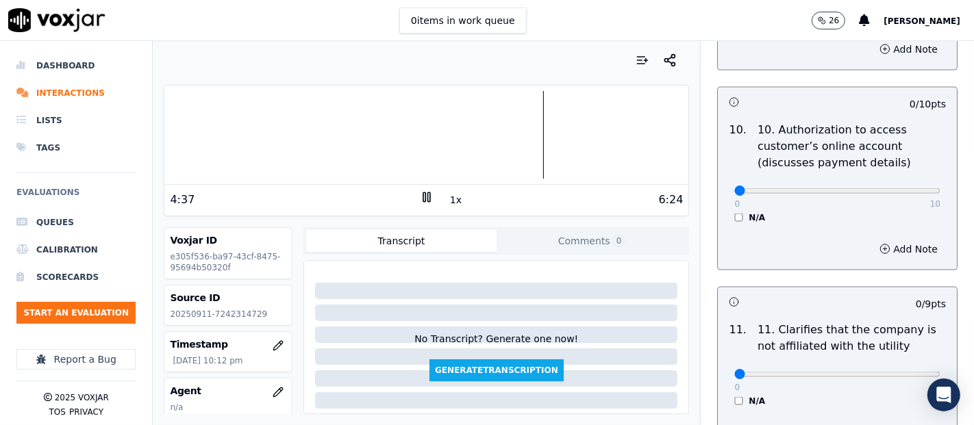
scroll to position [1902, 0]
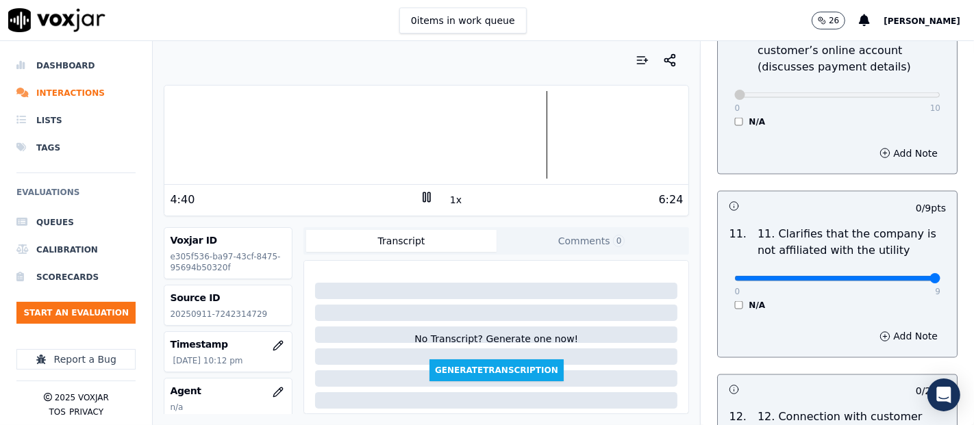
type input "9"
click at [897, 276] on input "range" at bounding box center [837, 278] width 206 height 5
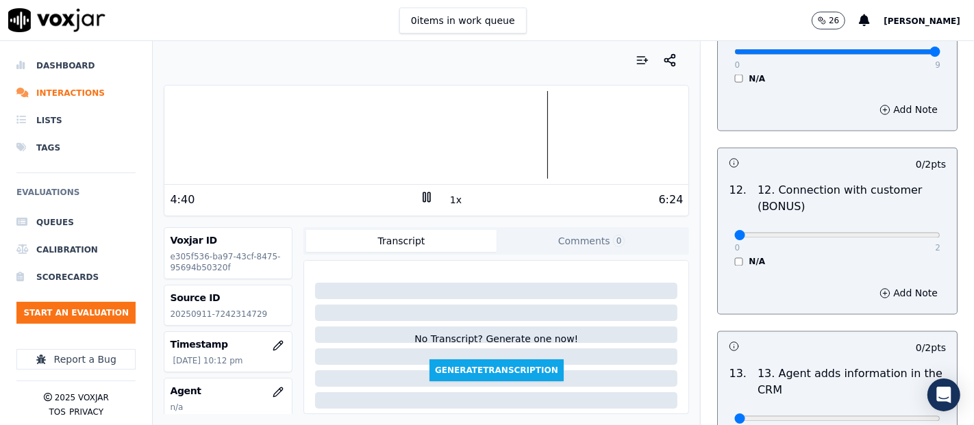
scroll to position [2130, 0]
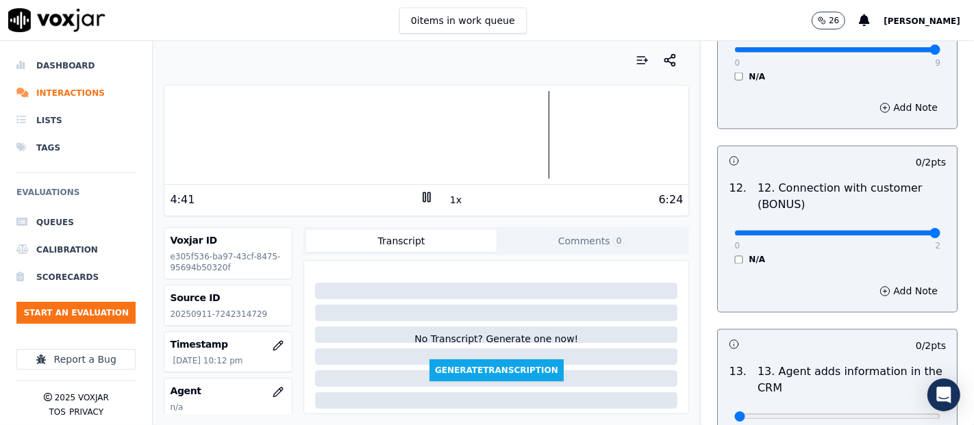
type input "2"
click at [894, 231] on input "range" at bounding box center [837, 233] width 206 height 5
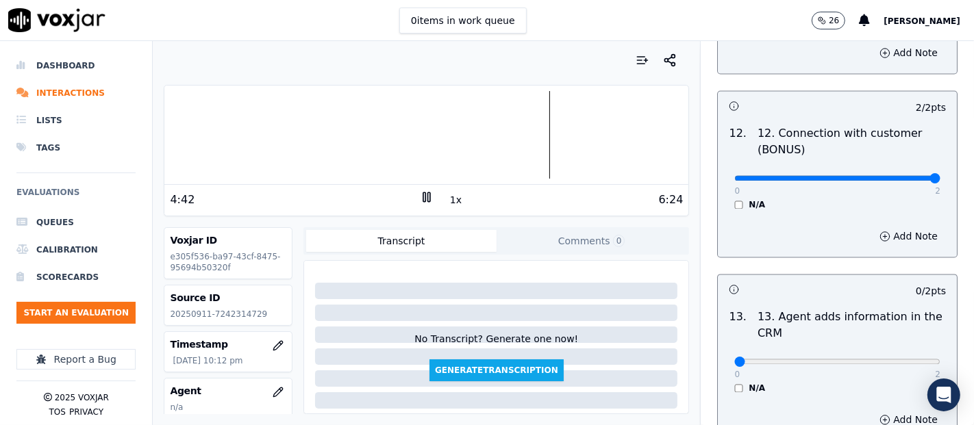
scroll to position [2282, 0]
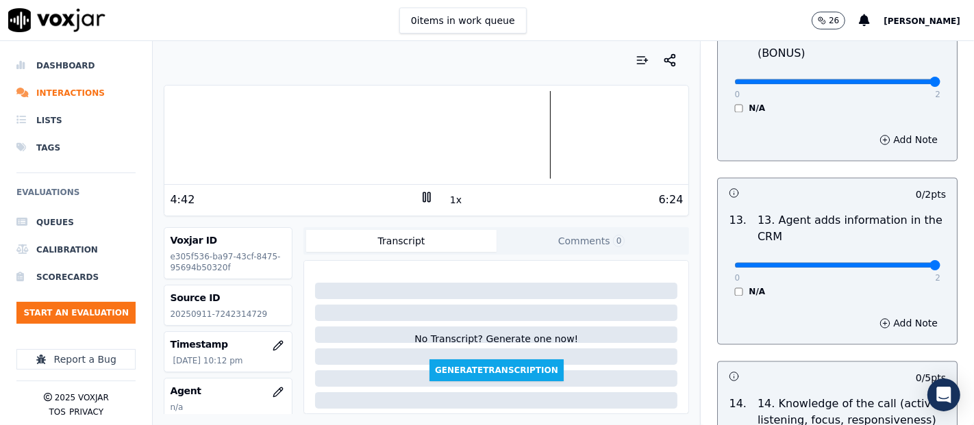
type input "2"
click at [898, 262] on input "range" at bounding box center [837, 264] width 206 height 5
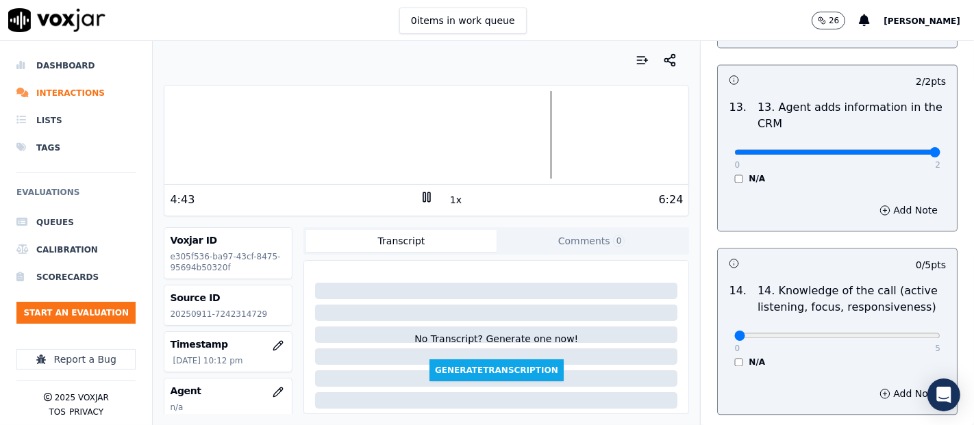
scroll to position [2495, 0]
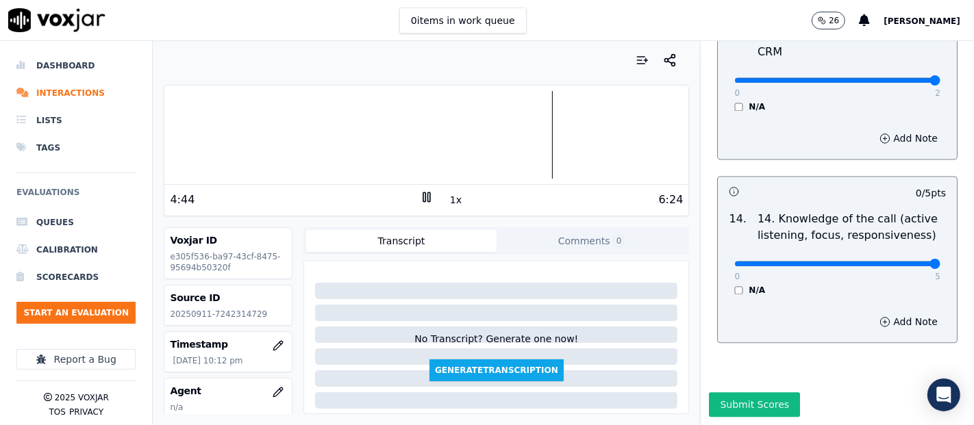
type input "5"
click at [902, 261] on input "range" at bounding box center [837, 263] width 206 height 5
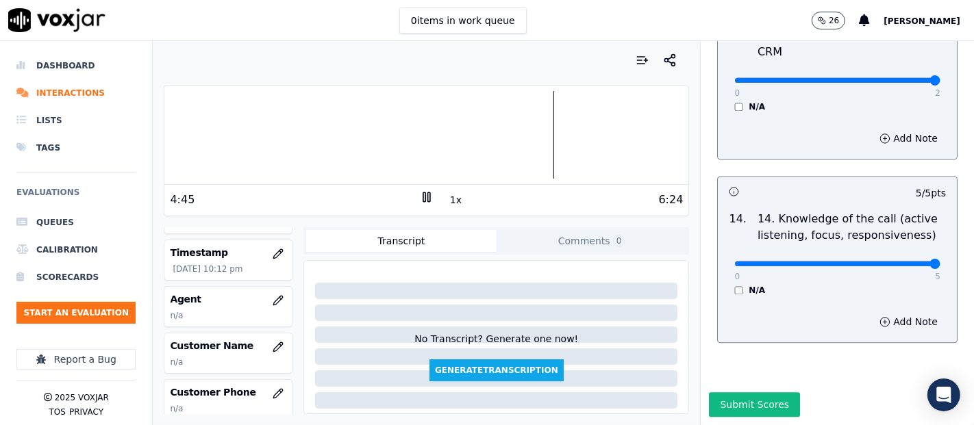
scroll to position [152, 0]
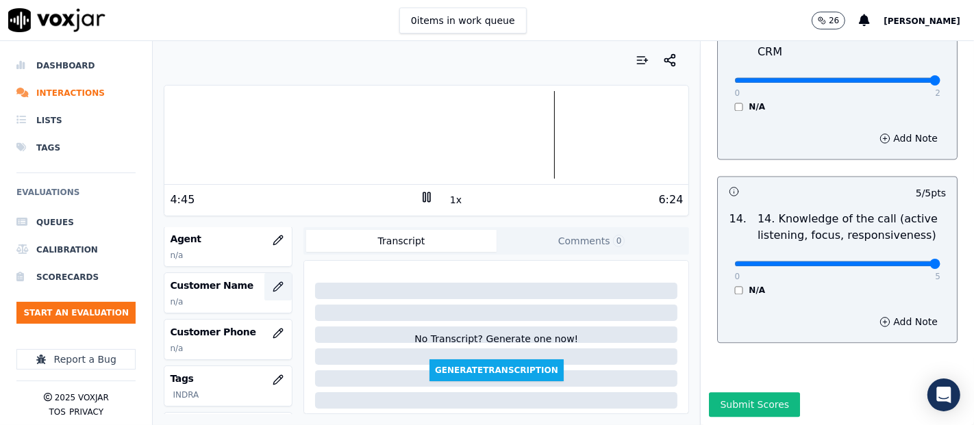
click at [264, 289] on button "button" at bounding box center [277, 286] width 27 height 27
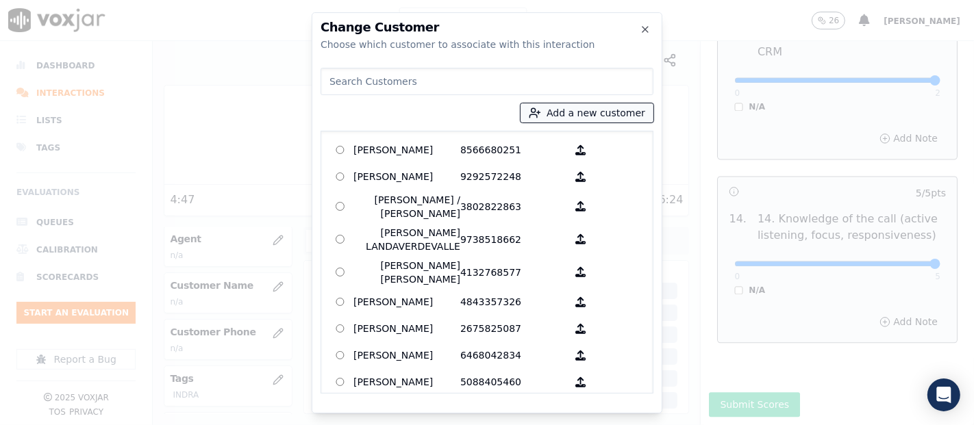
click at [541, 114] on icon "button" at bounding box center [535, 113] width 12 height 12
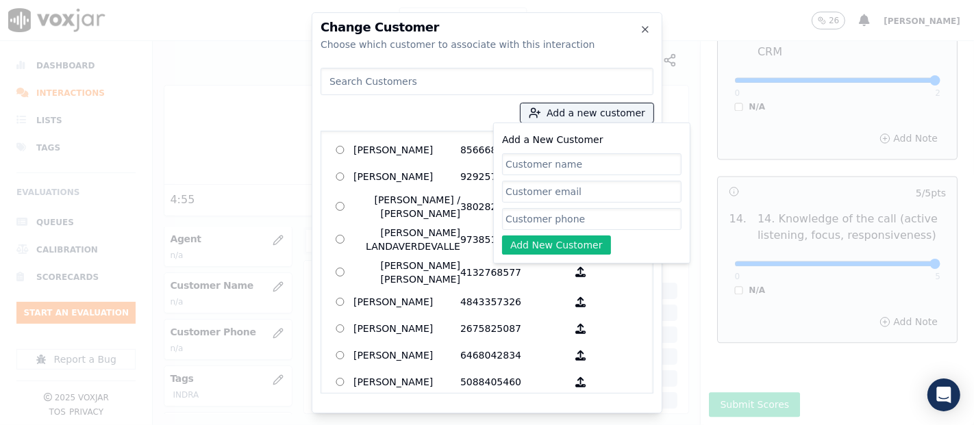
paste input "[PERSON_NAME]"
type input "[PERSON_NAME]"
click at [545, 220] on input "Add a New Customer" at bounding box center [591, 219] width 179 height 22
paste input "7242314729"
type input "7242314729"
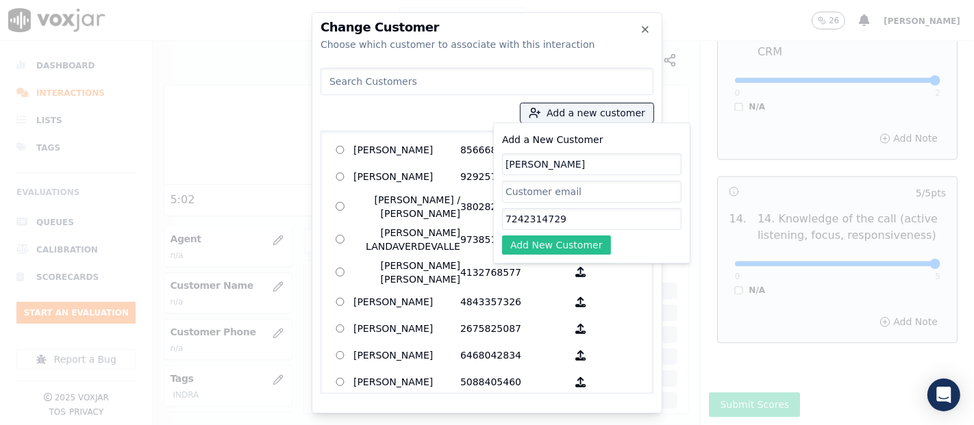
click at [549, 237] on button "Add New Customer" at bounding box center [556, 245] width 109 height 19
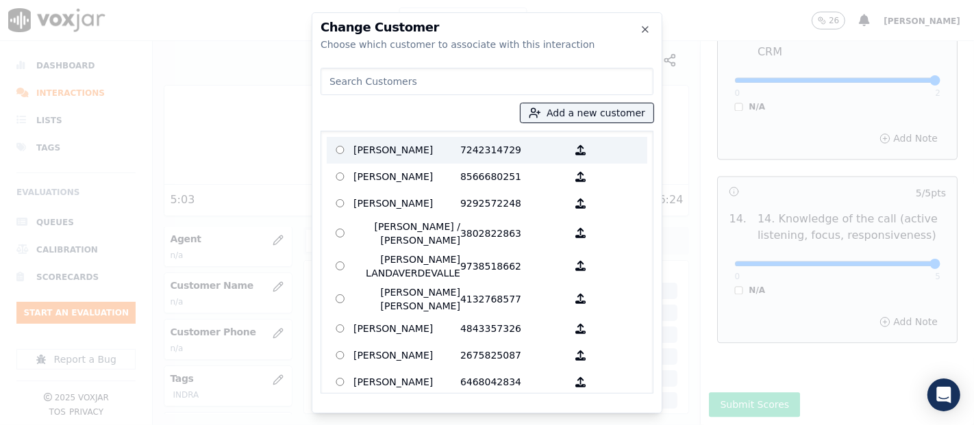
click at [419, 153] on p "[PERSON_NAME]" at bounding box center [406, 150] width 107 height 21
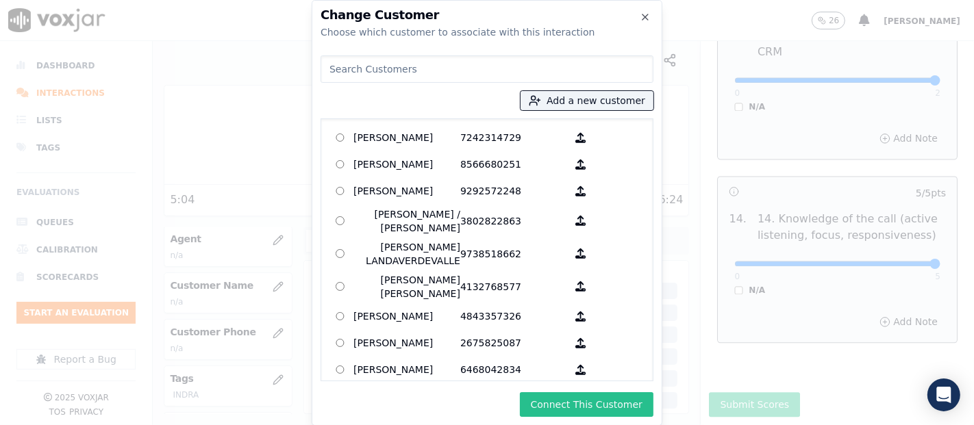
click at [556, 413] on button "Connect This Customer" at bounding box center [587, 404] width 134 height 25
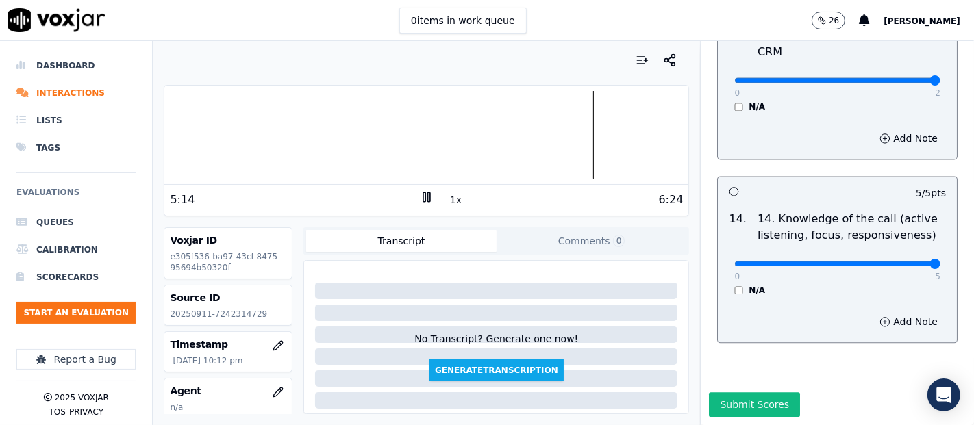
scroll to position [76, 0]
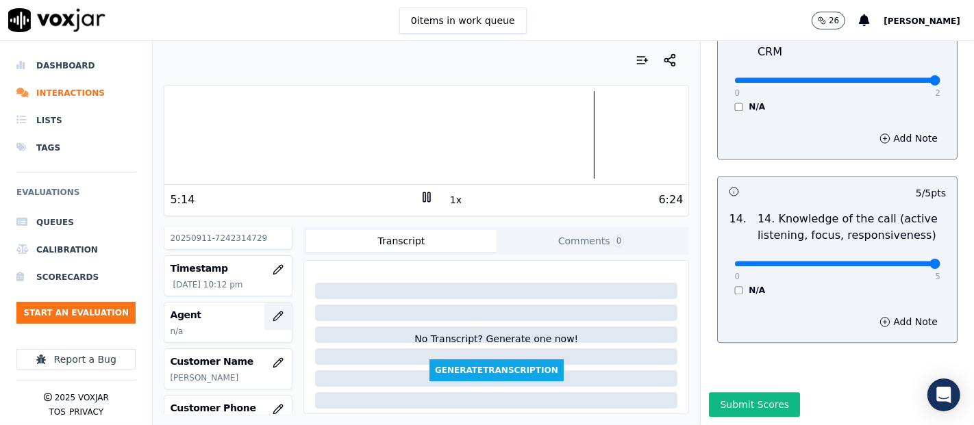
click at [273, 316] on icon "button" at bounding box center [278, 316] width 11 height 11
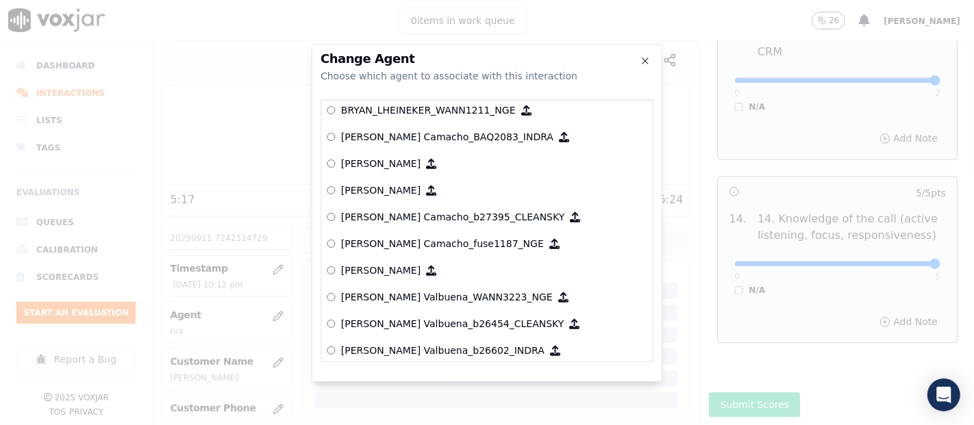
scroll to position [917, 0]
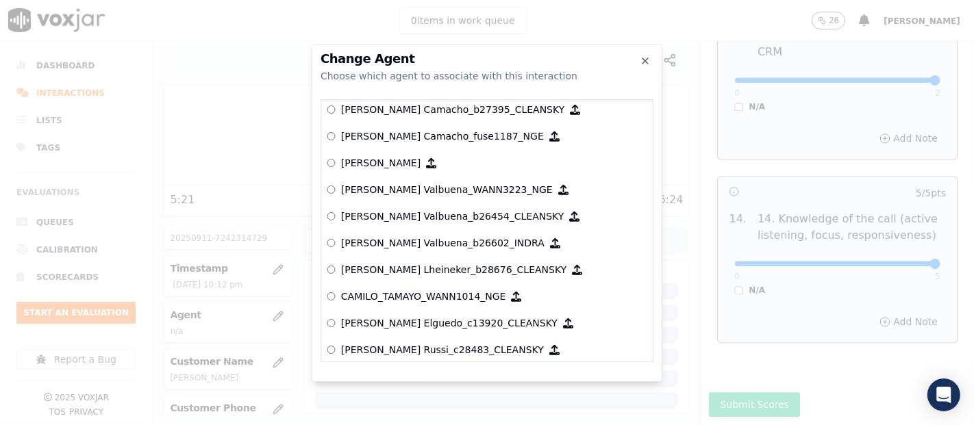
click at [422, 247] on p "[PERSON_NAME] Valbuena_b26602_INDRA" at bounding box center [442, 243] width 203 height 14
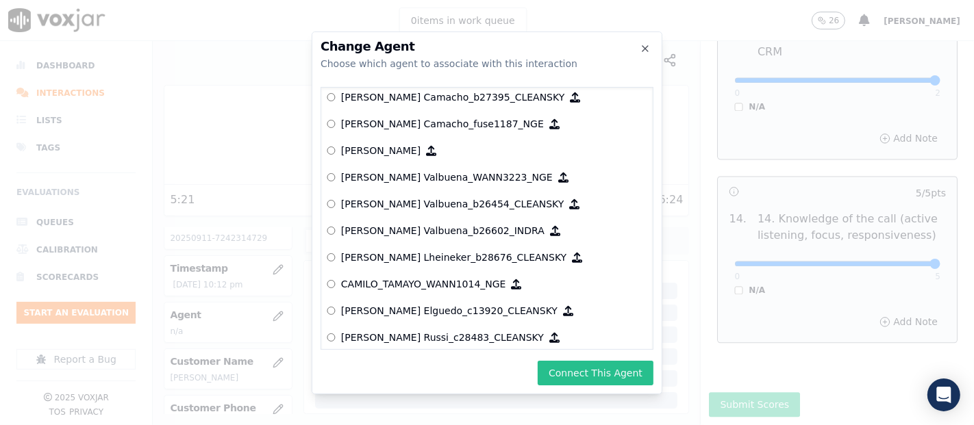
click at [565, 368] on button "Connect This Agent" at bounding box center [596, 373] width 116 height 25
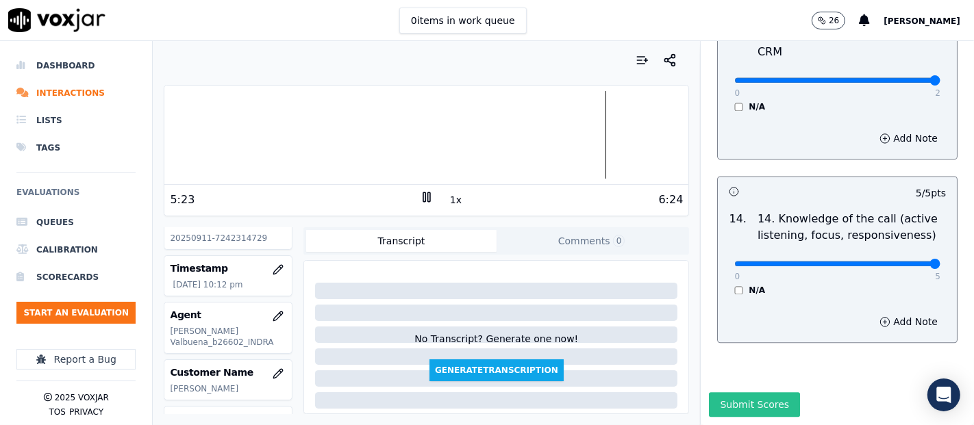
click at [711, 392] on button "Submit Scores" at bounding box center [754, 404] width 91 height 25
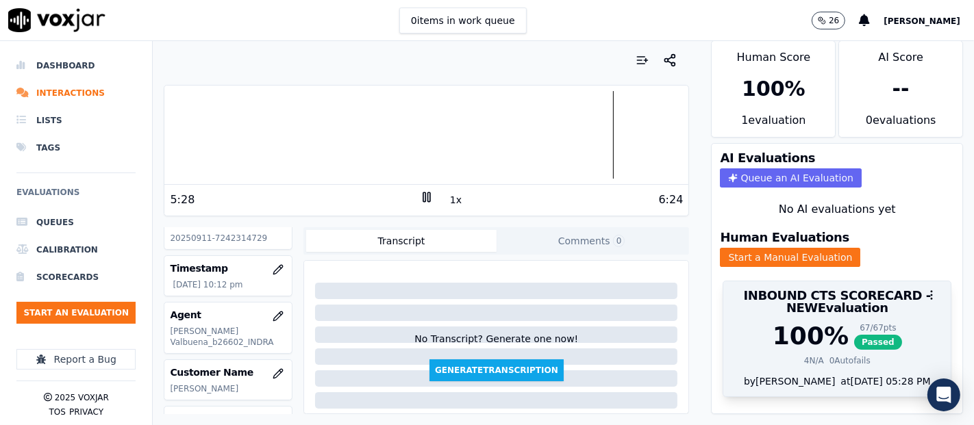
scroll to position [0, 0]
